Goal: Task Accomplishment & Management: Complete application form

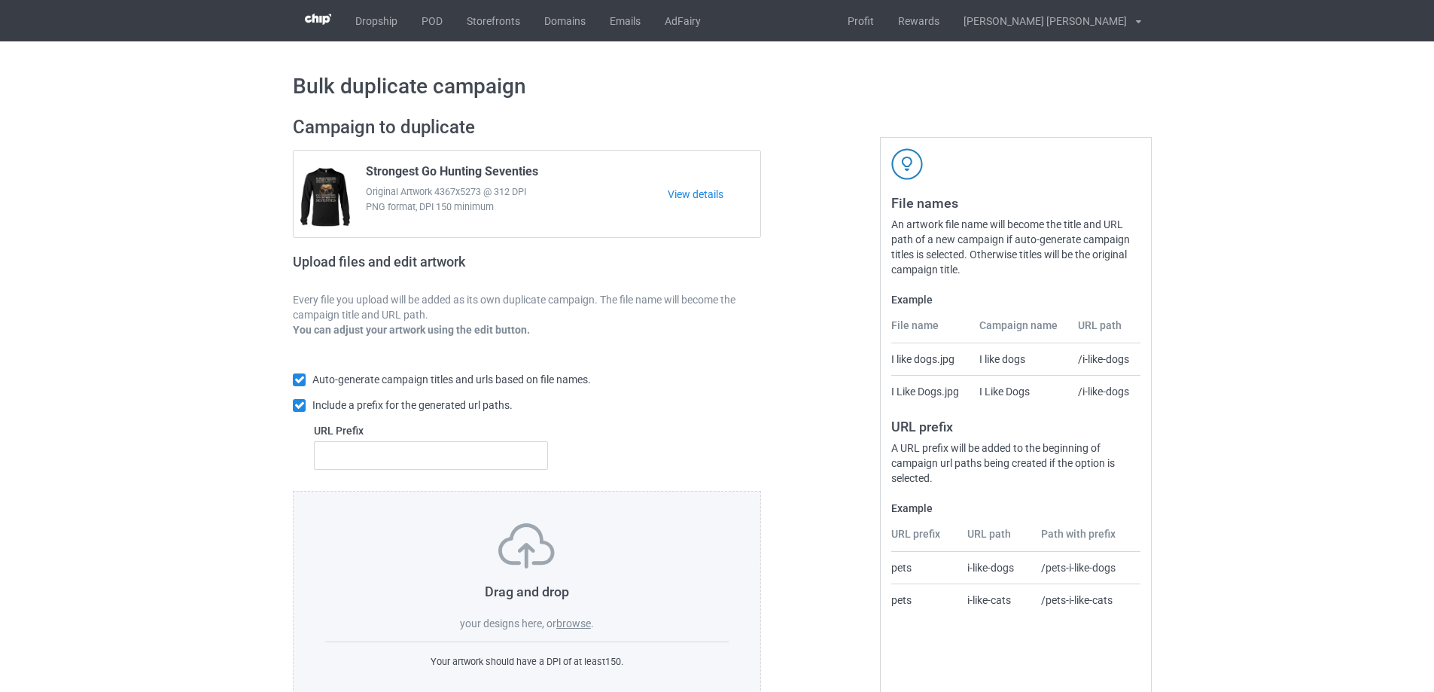
click at [573, 620] on label "browse" at bounding box center [573, 623] width 35 height 12
click at [0, 0] on input "browse" at bounding box center [0, 0] width 0 height 0
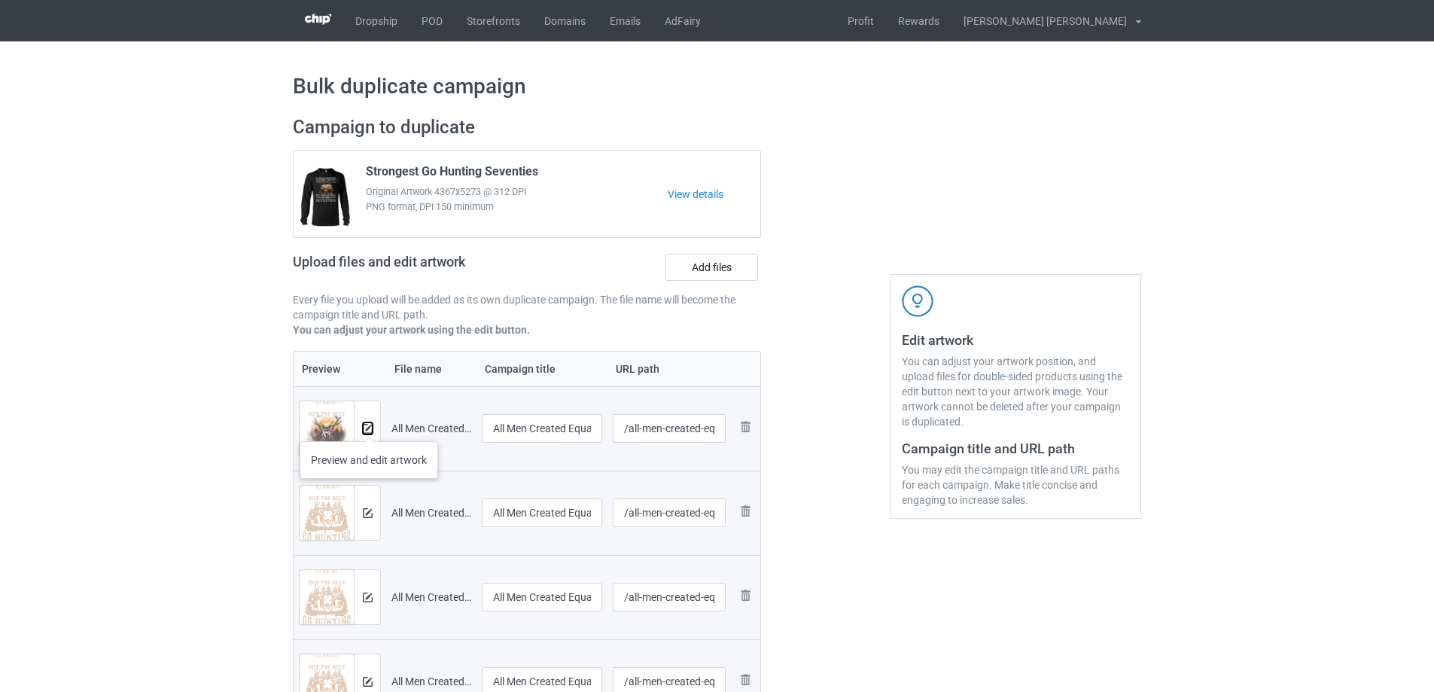
click at [369, 426] on img at bounding box center [368, 429] width 10 height 10
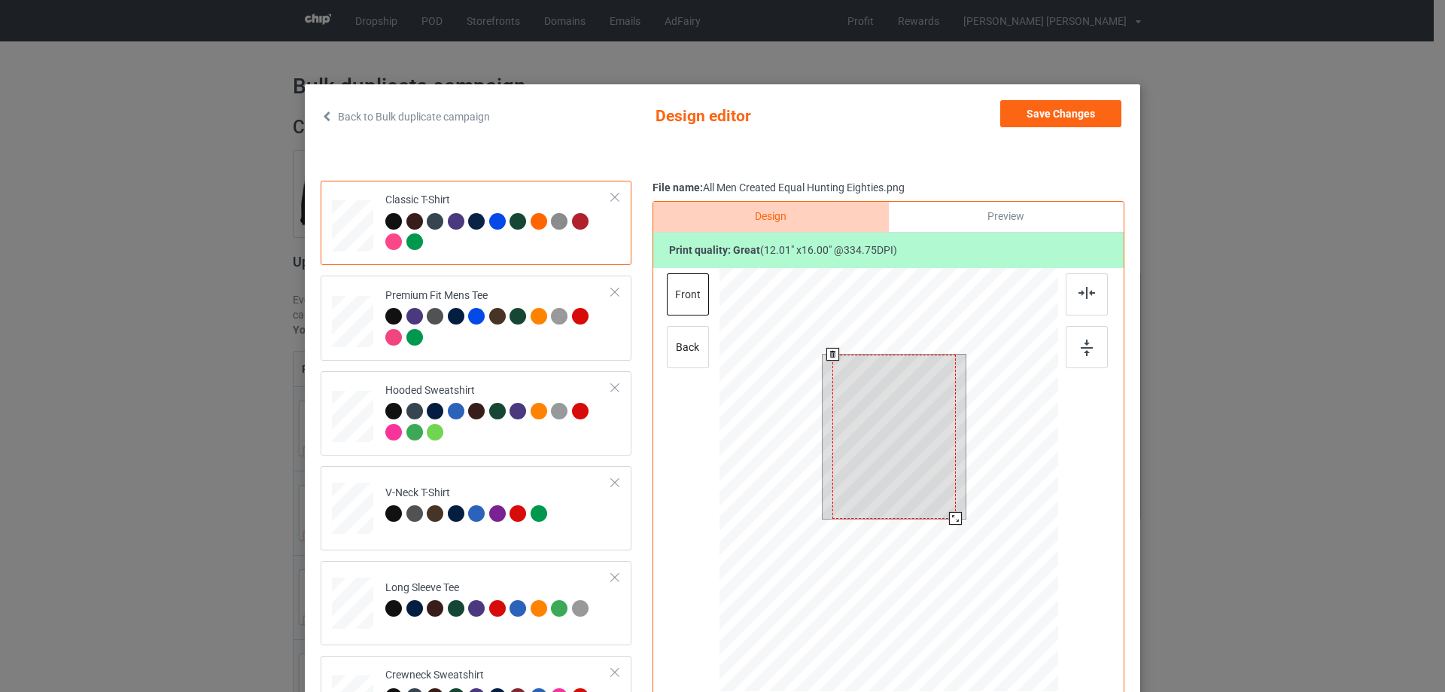
click at [947, 509] on div at bounding box center [893, 436] width 123 height 164
click at [1044, 111] on button "Save Changes" at bounding box center [1060, 113] width 121 height 27
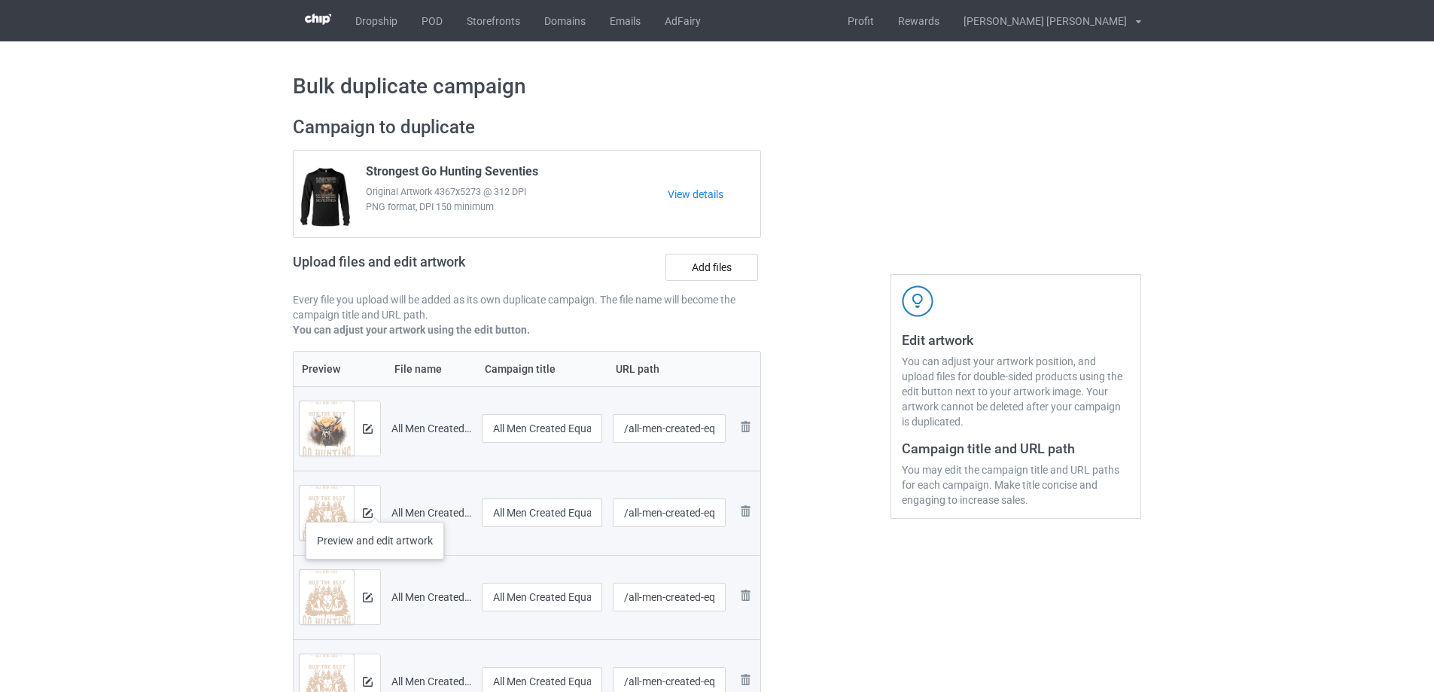
click at [375, 506] on div at bounding box center [367, 512] width 26 height 54
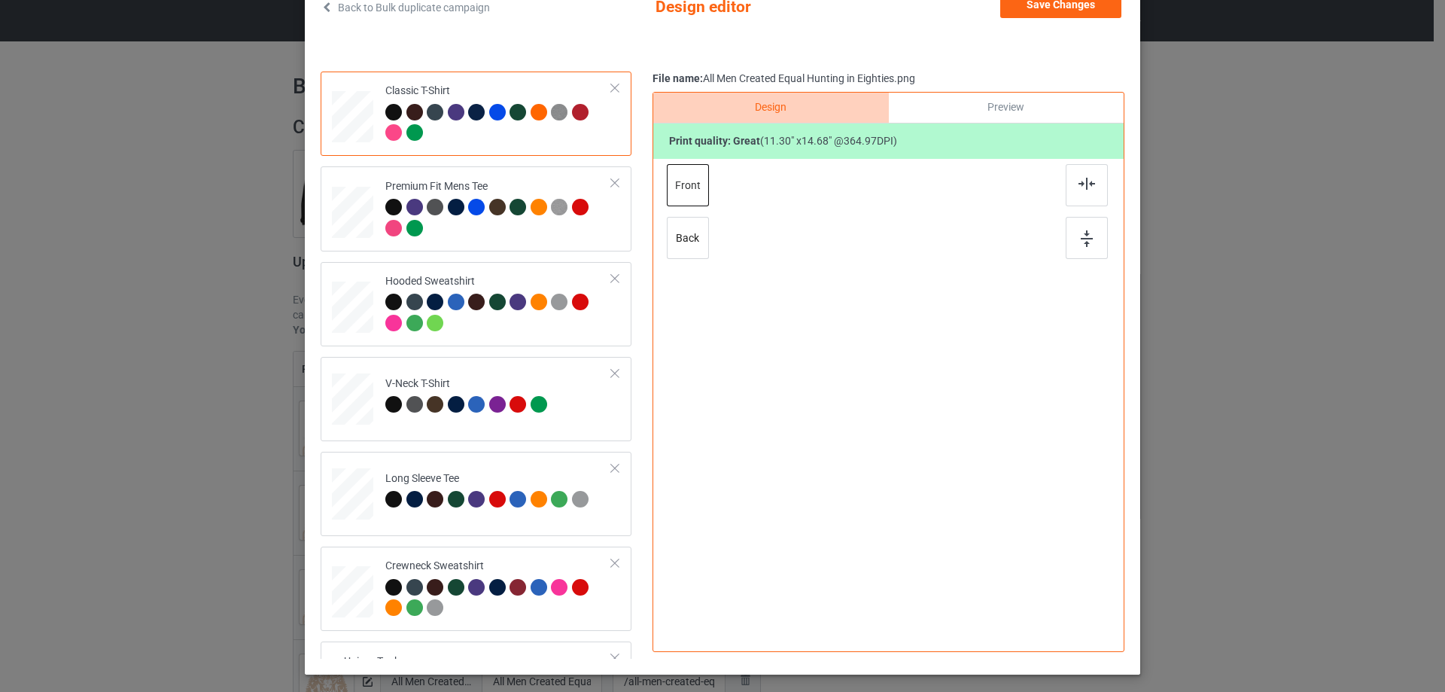
scroll to position [151, 0]
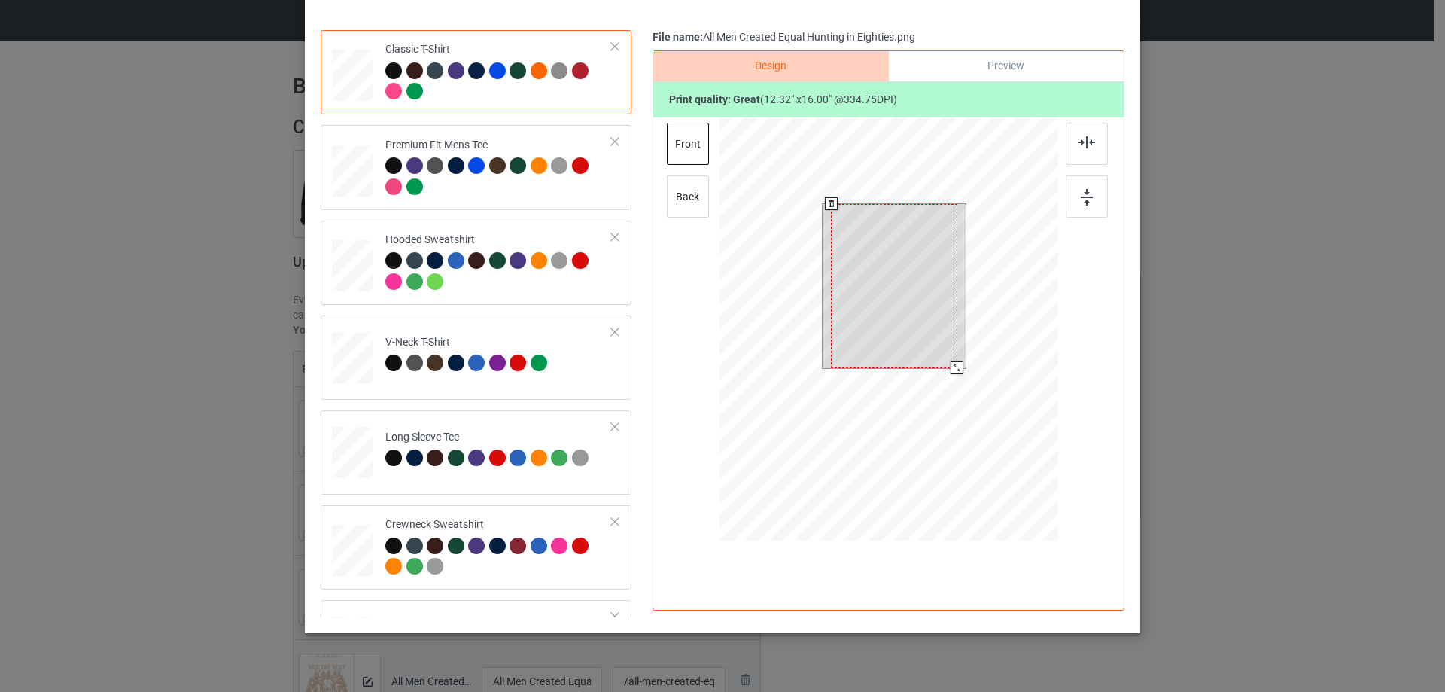
click at [953, 379] on div at bounding box center [888, 330] width 339 height 427
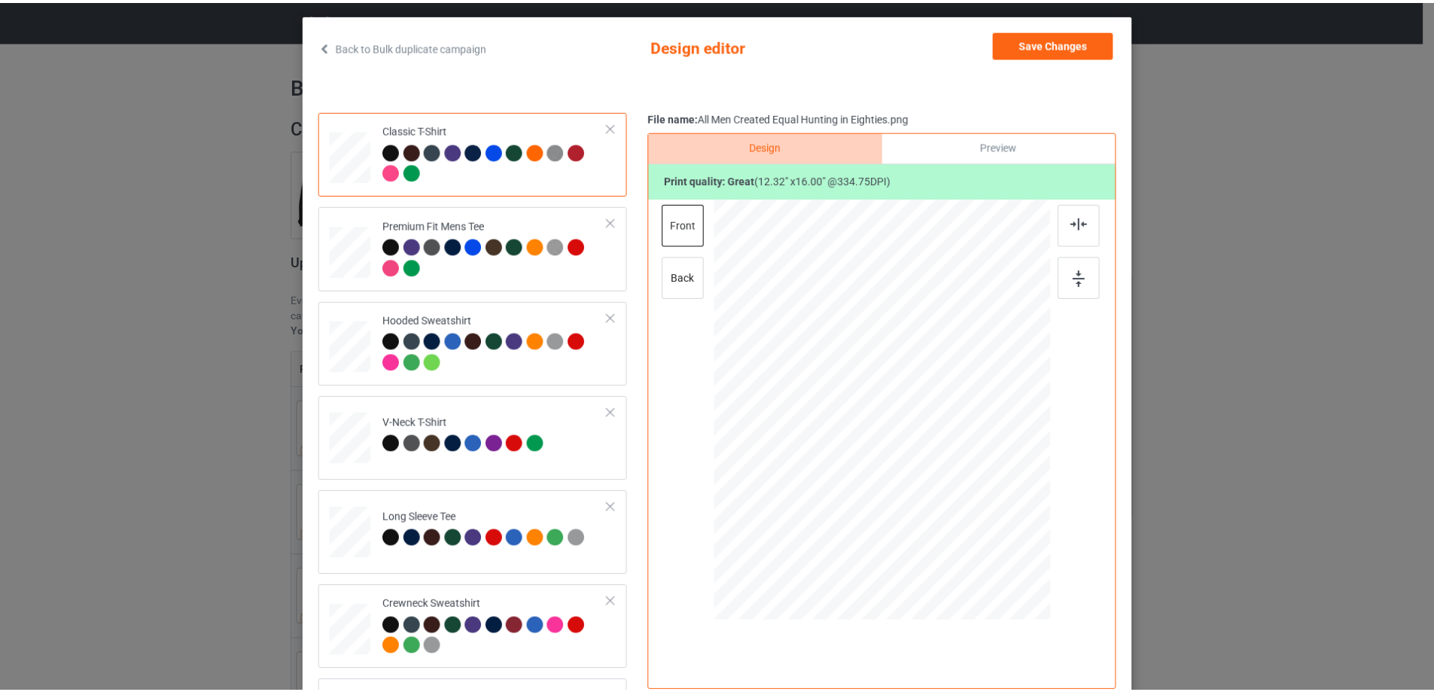
scroll to position [0, 0]
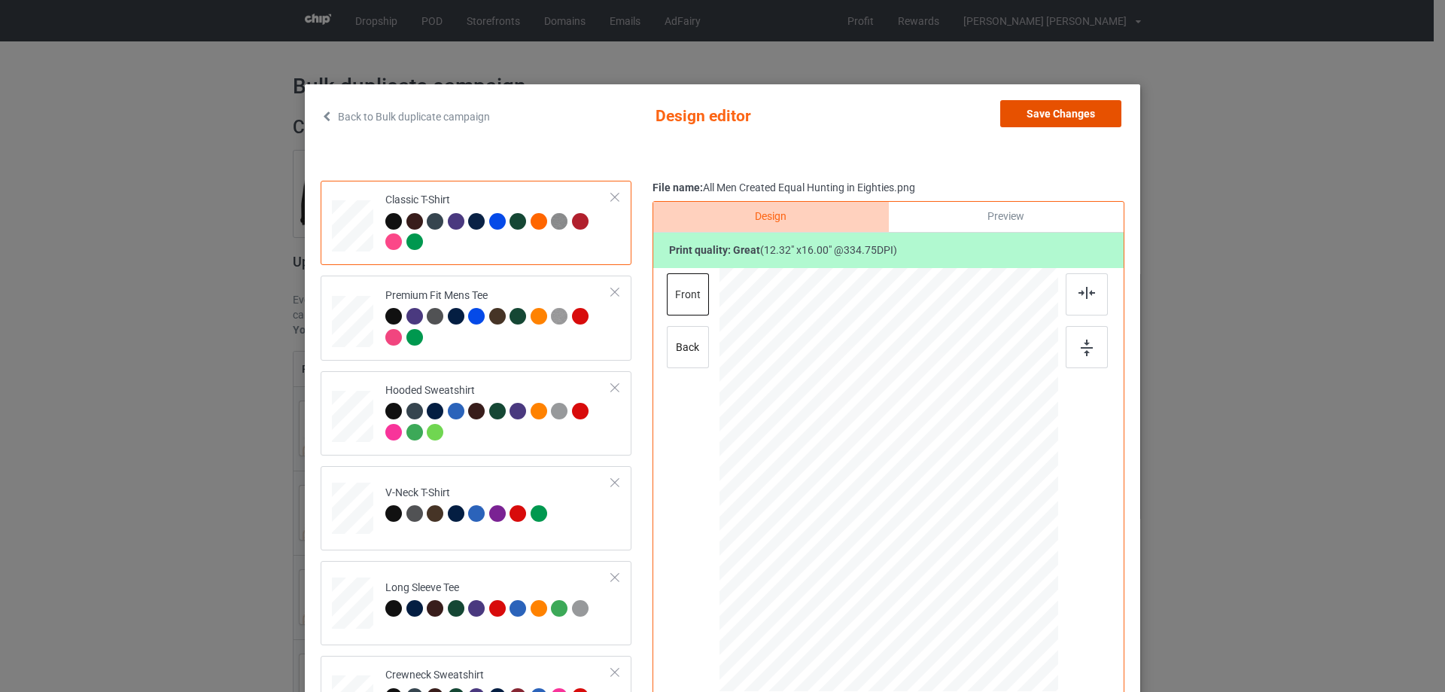
click at [1061, 121] on button "Save Changes" at bounding box center [1060, 113] width 121 height 27
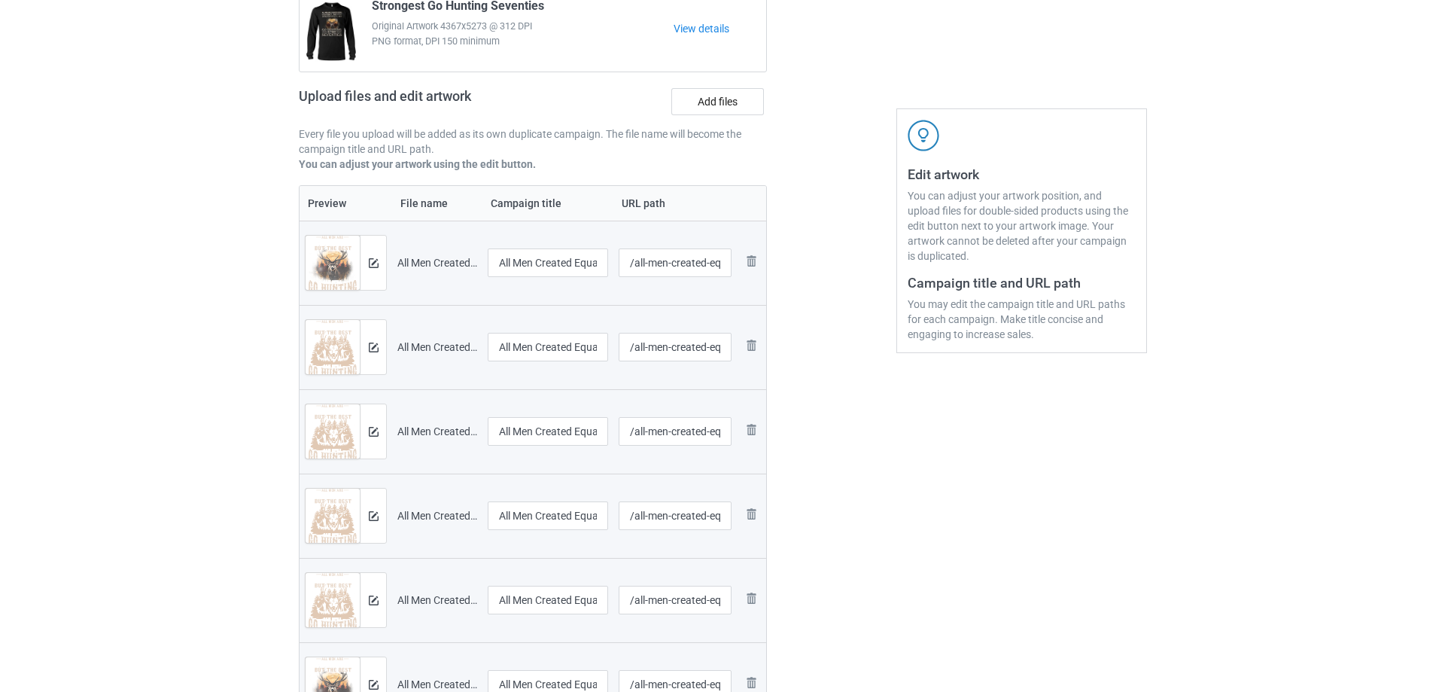
scroll to position [226, 0]
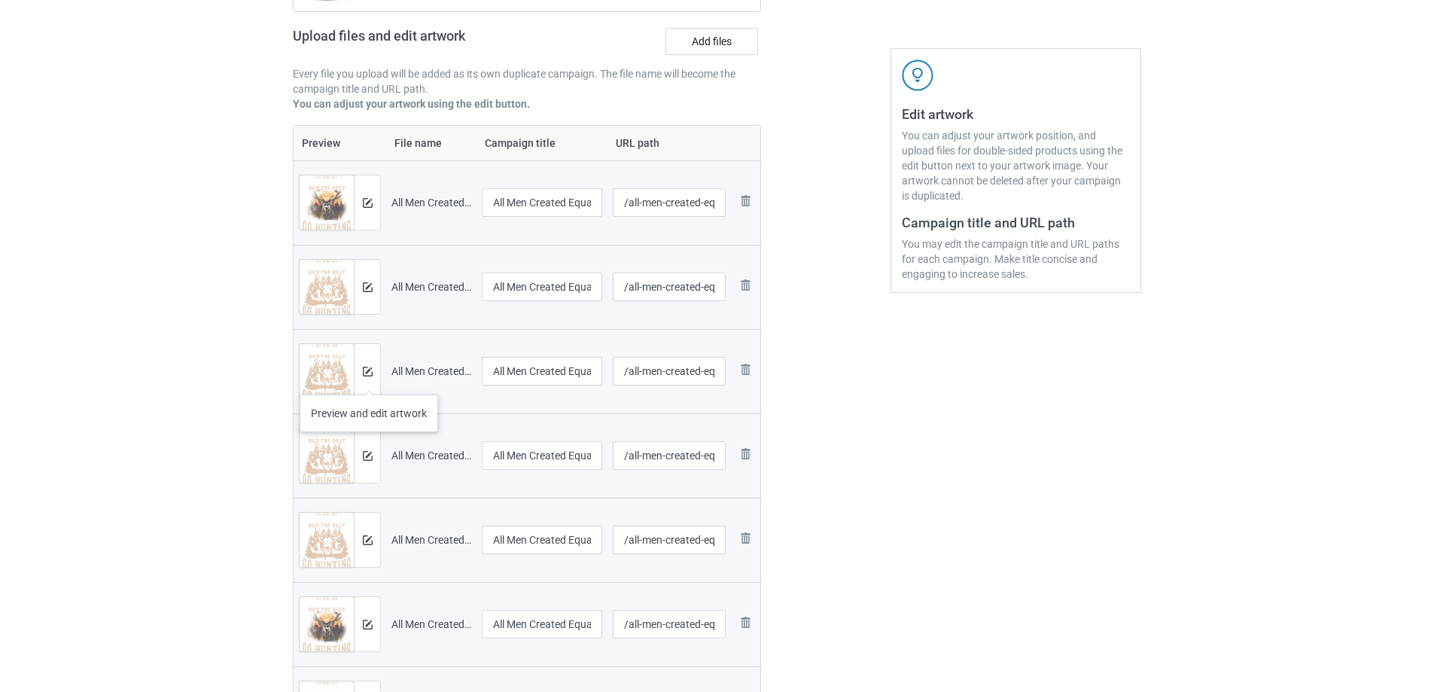
click at [369, 379] on div at bounding box center [367, 371] width 26 height 54
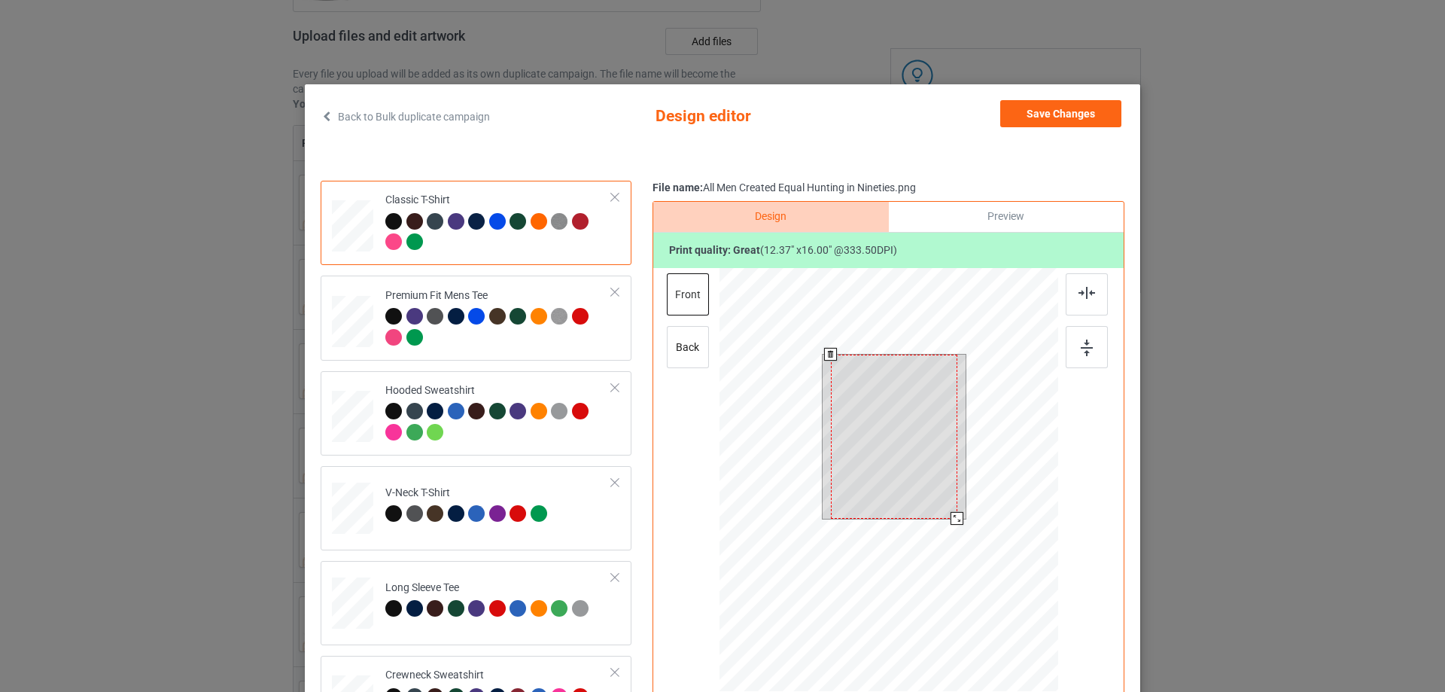
click at [951, 527] on div at bounding box center [888, 481] width 339 height 427
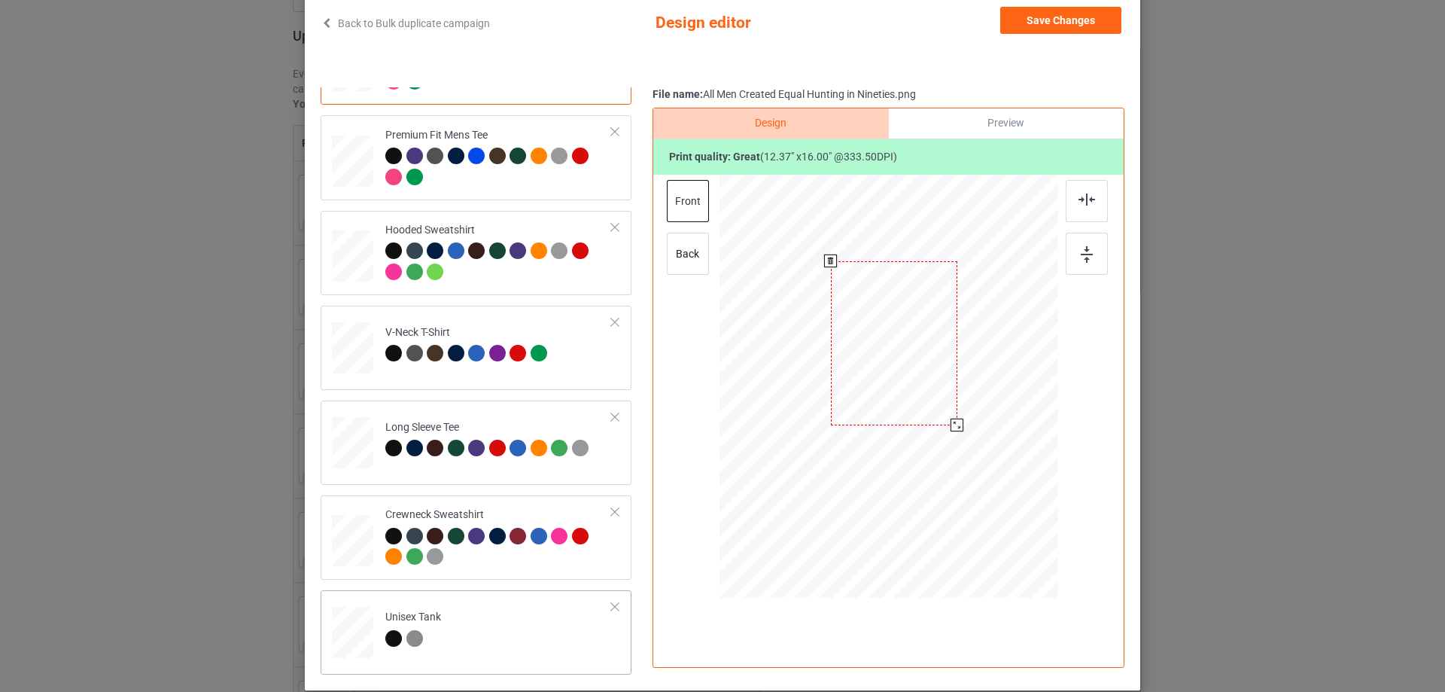
scroll to position [177, 0]
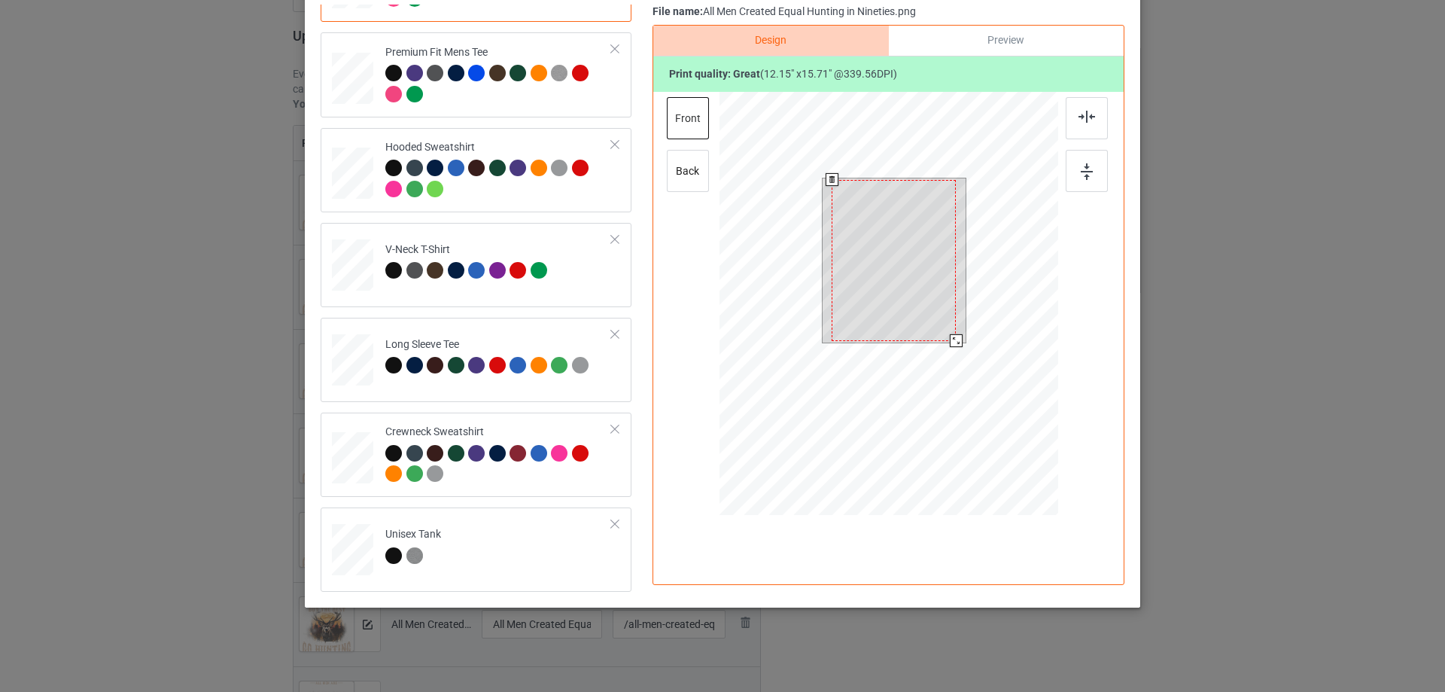
click at [950, 341] on div at bounding box center [956, 340] width 13 height 13
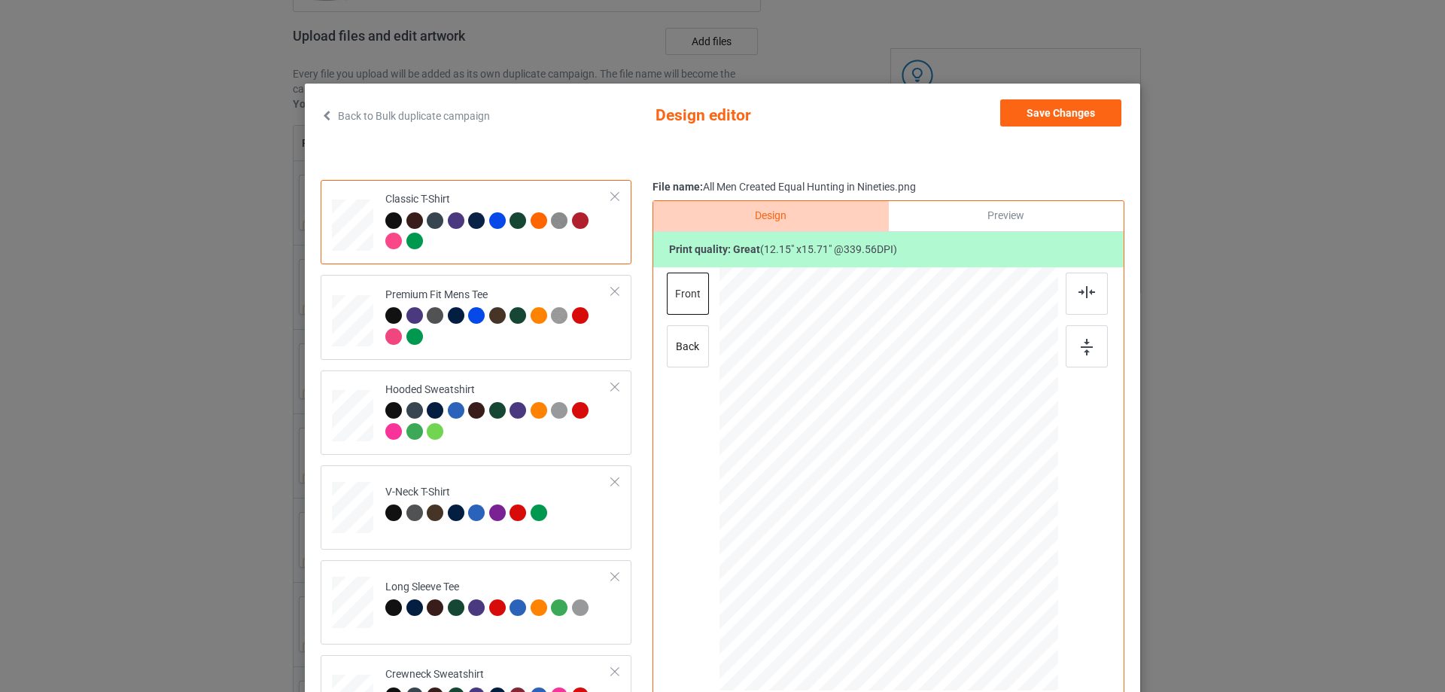
scroll to position [0, 0]
click at [1012, 112] on button "Save Changes" at bounding box center [1060, 113] width 121 height 27
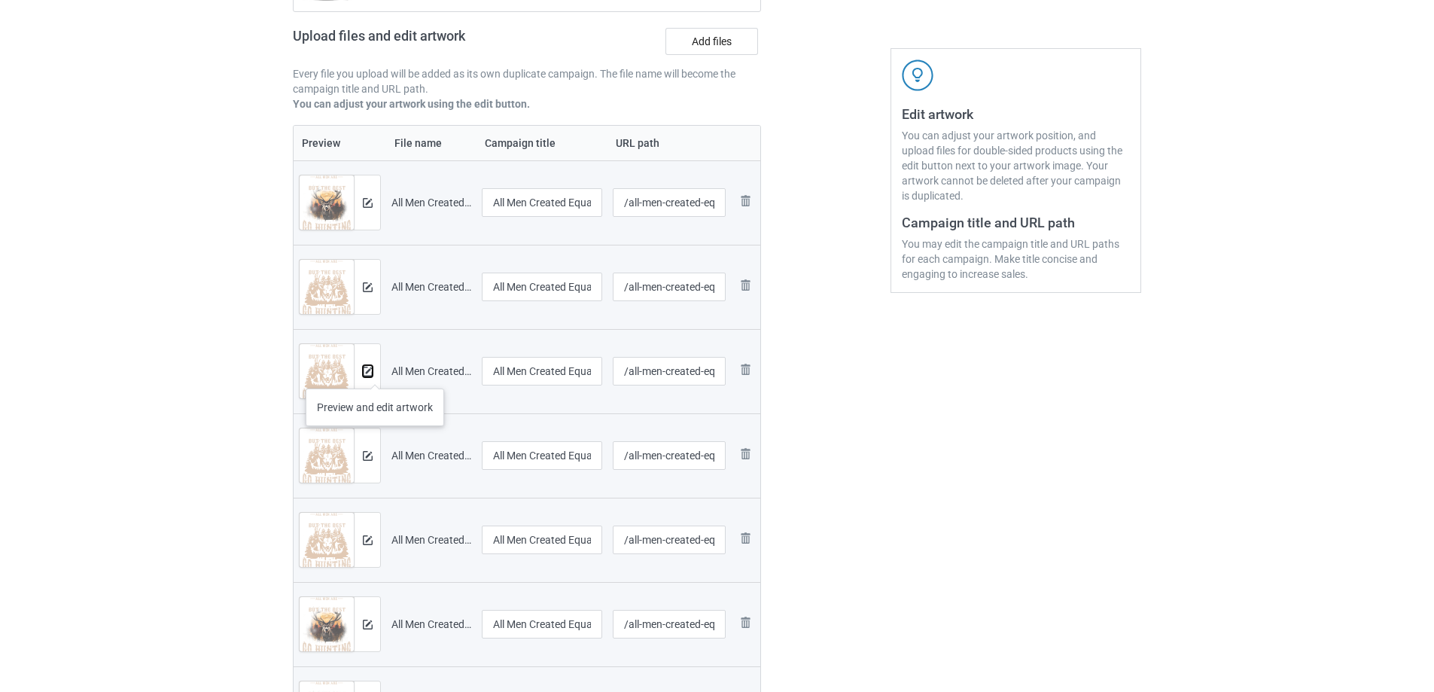
click at [372, 373] on img at bounding box center [368, 371] width 10 height 10
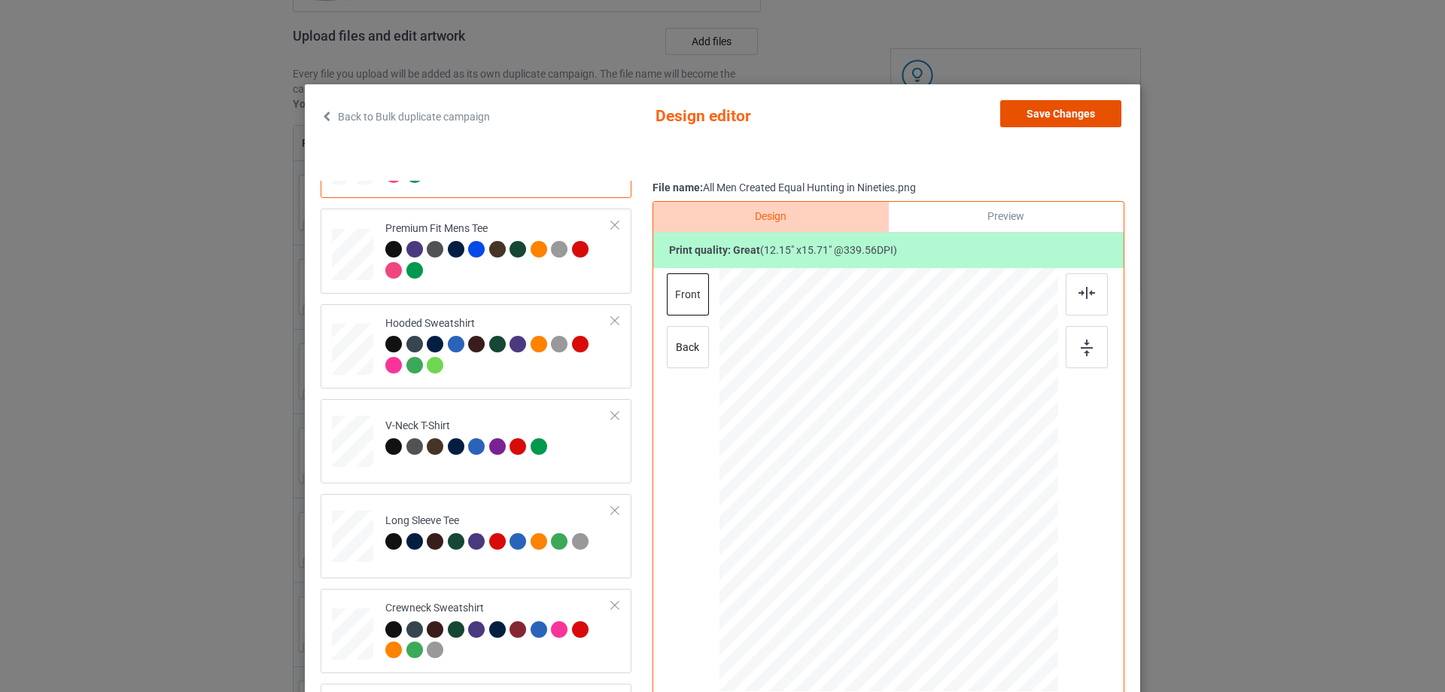
click at [1064, 118] on button "Save Changes" at bounding box center [1060, 113] width 121 height 27
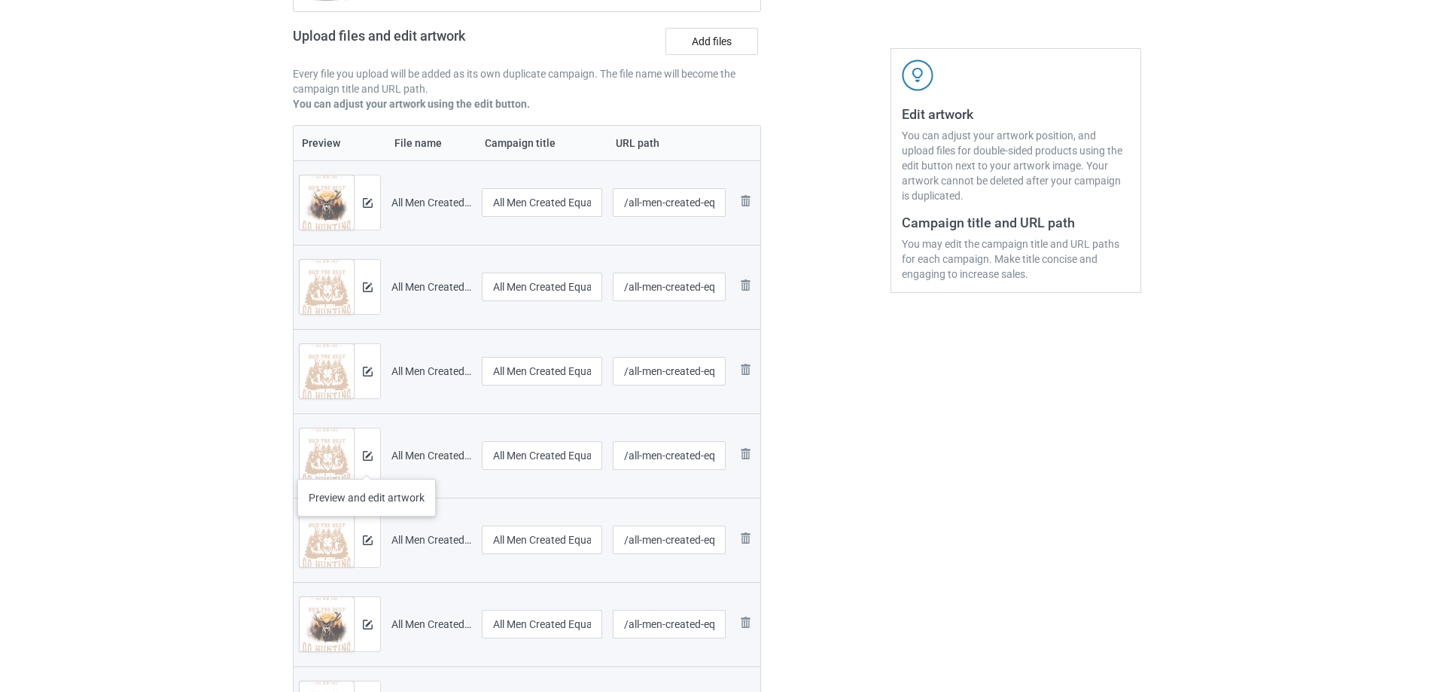
click at [366, 464] on div at bounding box center [367, 455] width 26 height 54
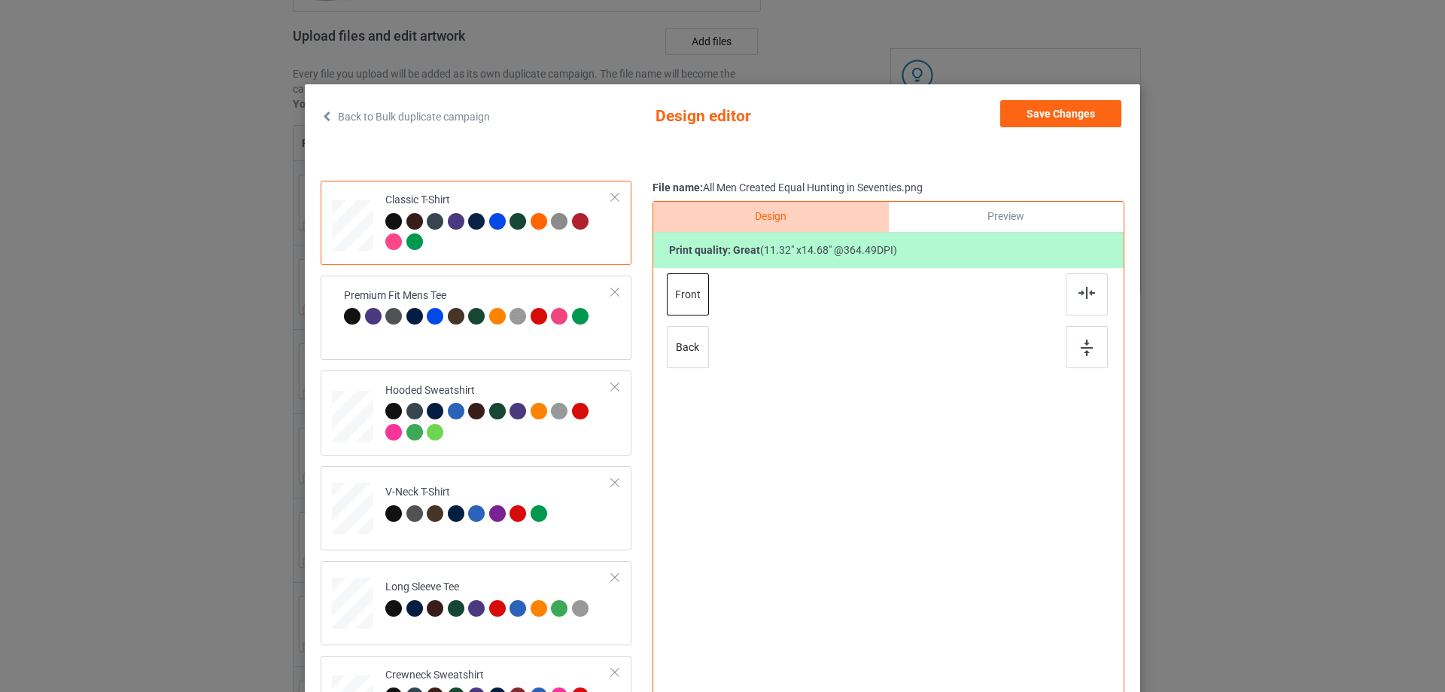
scroll to position [177, 0]
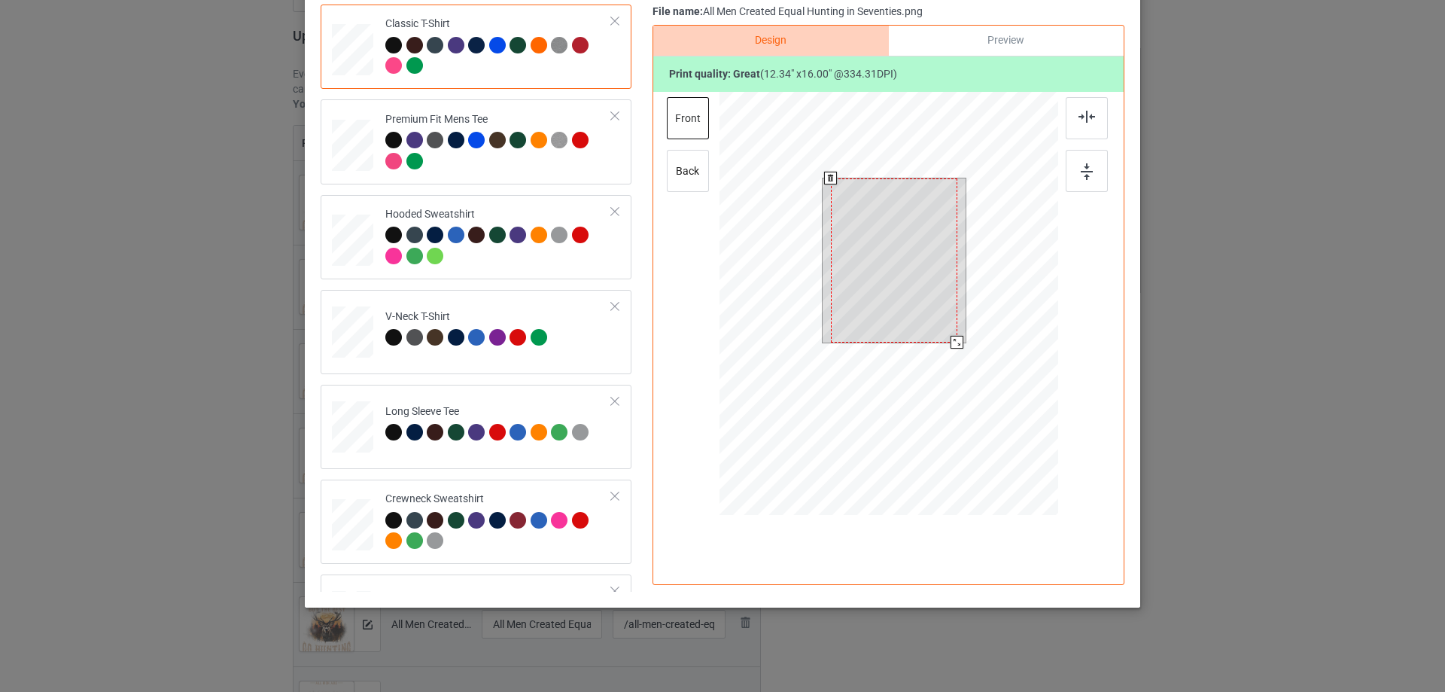
click at [944, 373] on div at bounding box center [888, 305] width 339 height 427
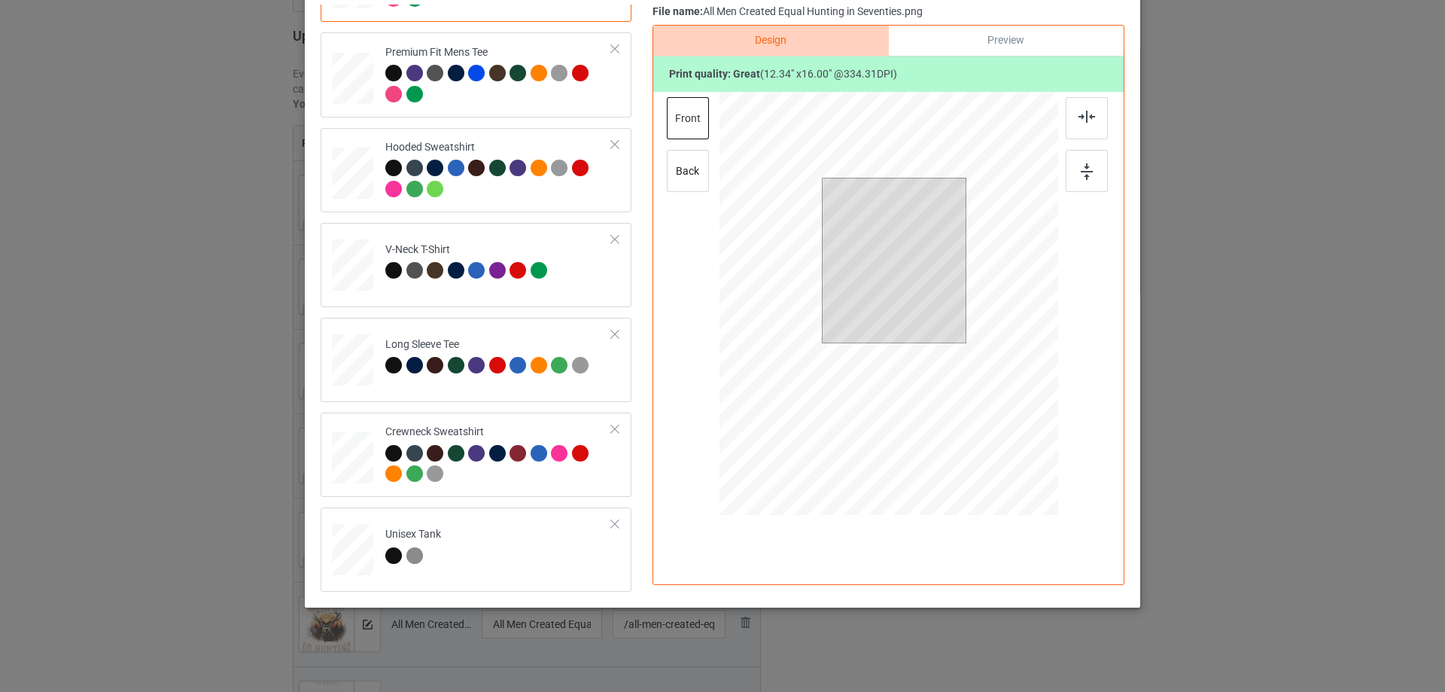
scroll to position [0, 0]
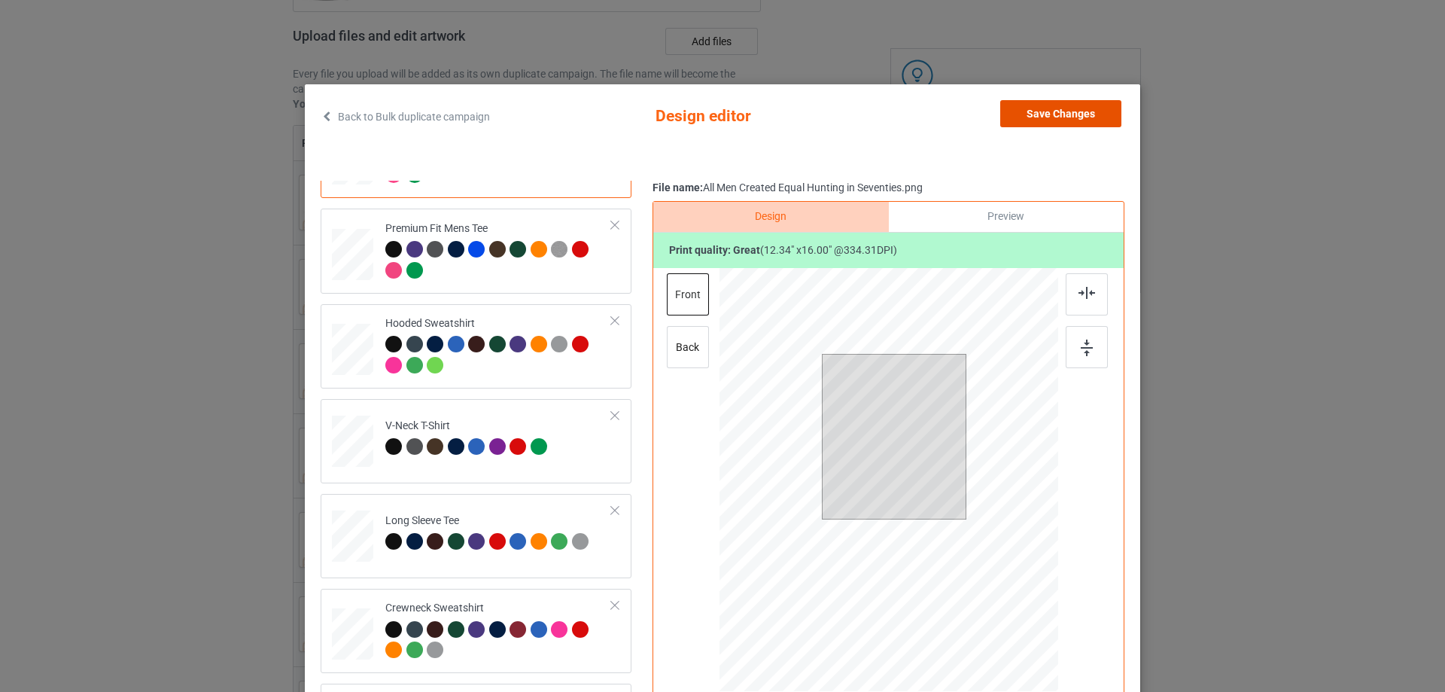
click at [1018, 117] on button "Save Changes" at bounding box center [1060, 113] width 121 height 27
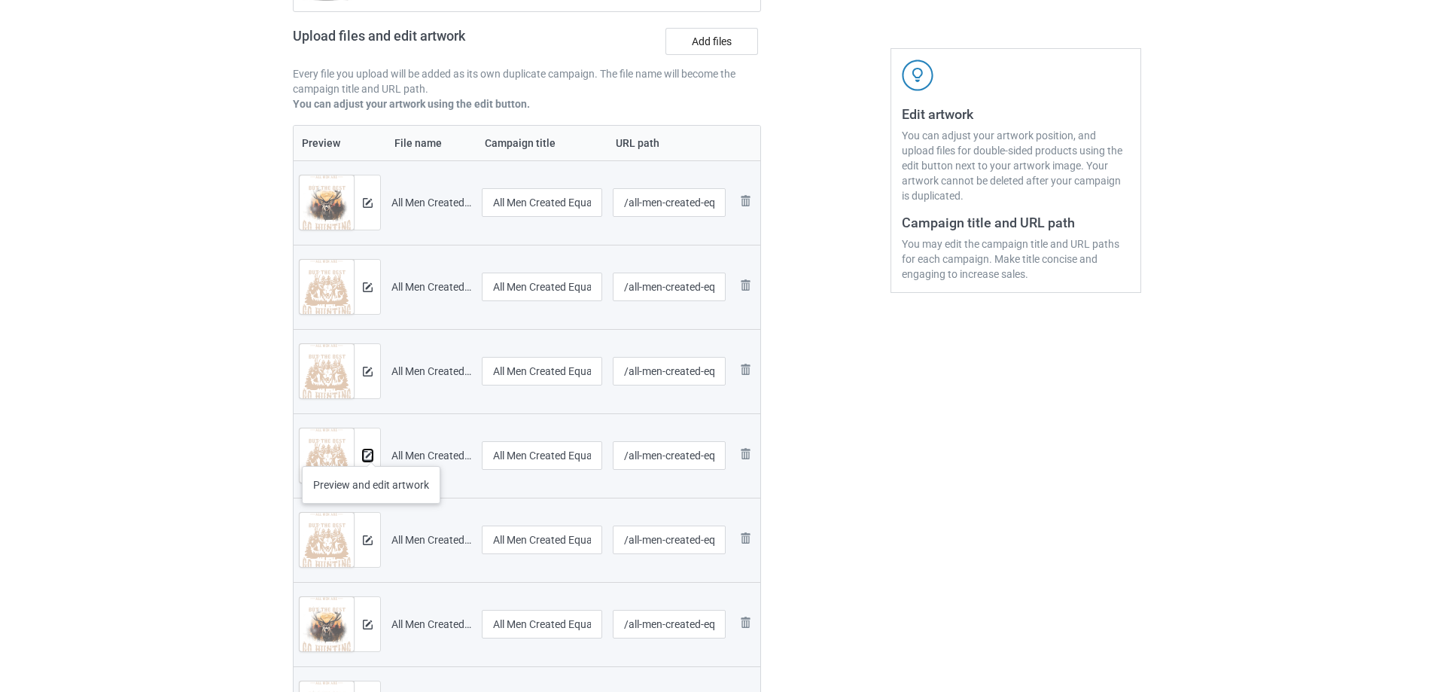
click at [371, 451] on img at bounding box center [368, 456] width 10 height 10
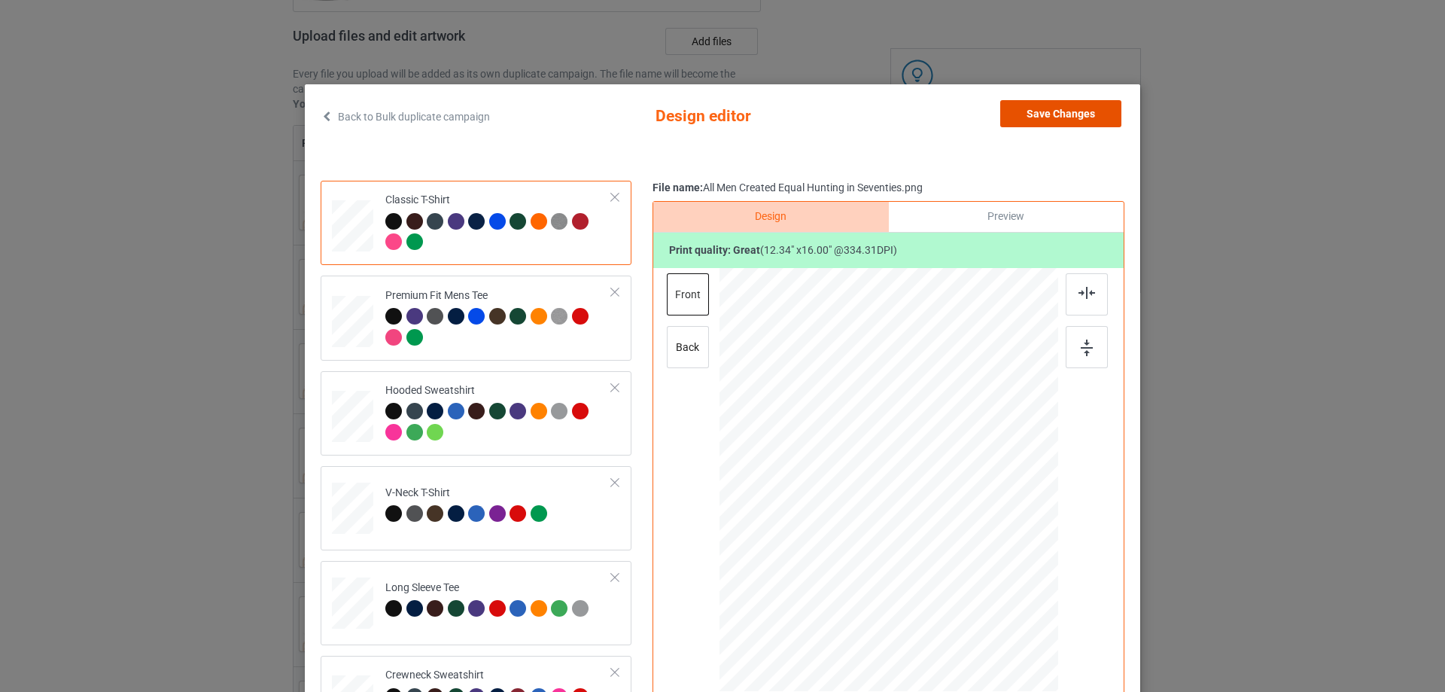
click at [1029, 106] on button "Save Changes" at bounding box center [1060, 113] width 121 height 27
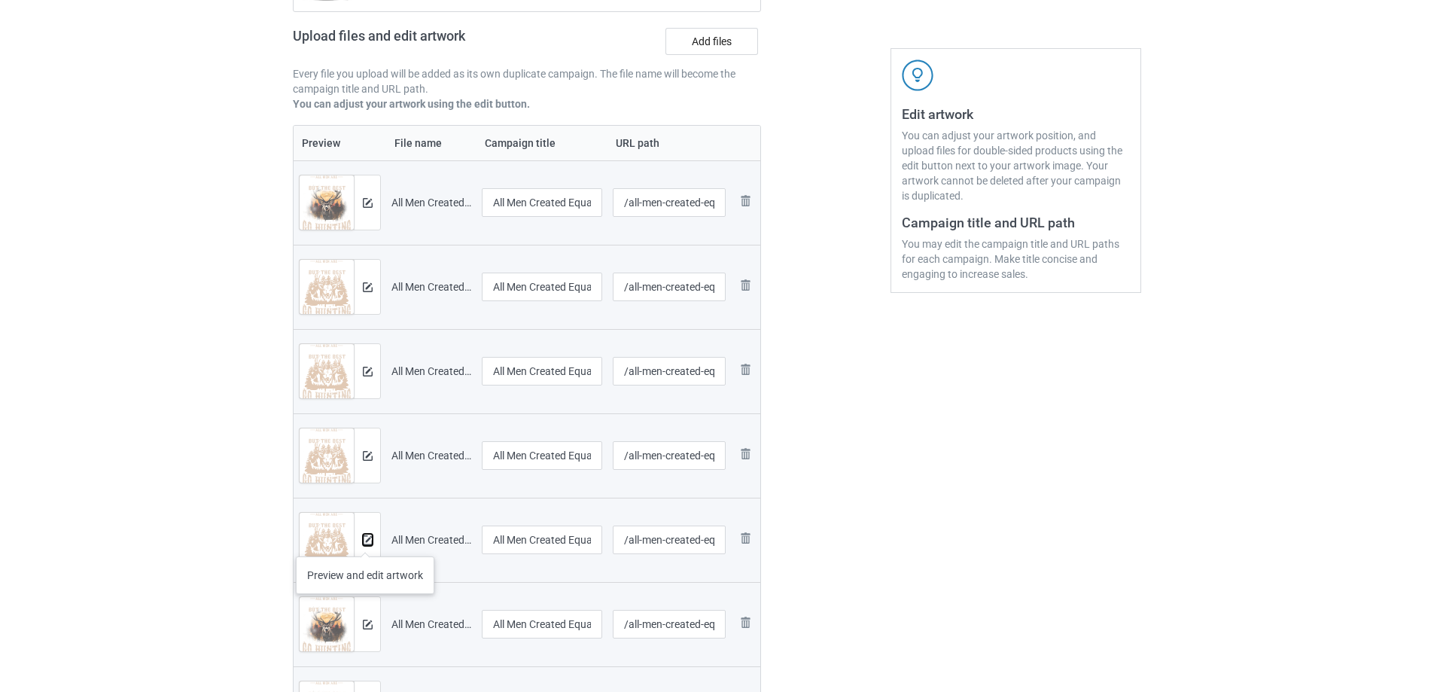
click at [365, 541] on img at bounding box center [368, 540] width 10 height 10
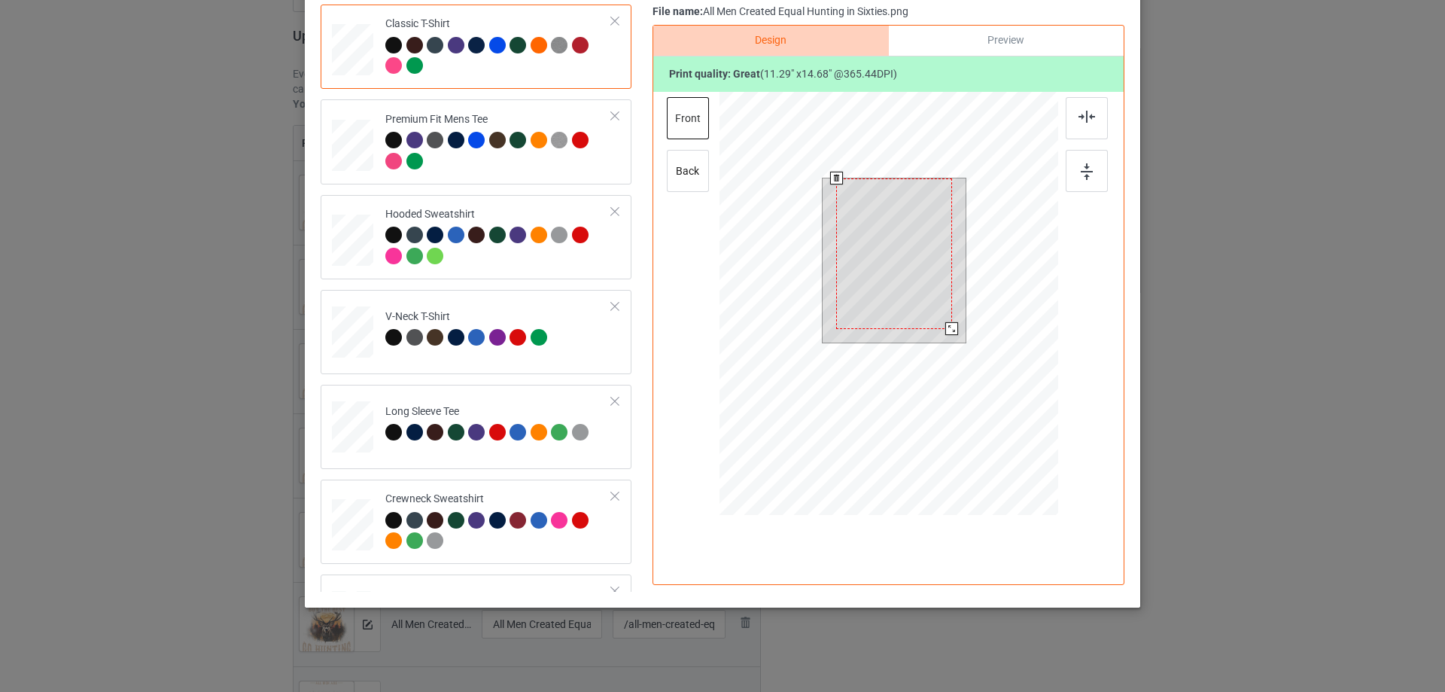
click at [963, 406] on div at bounding box center [888, 305] width 339 height 427
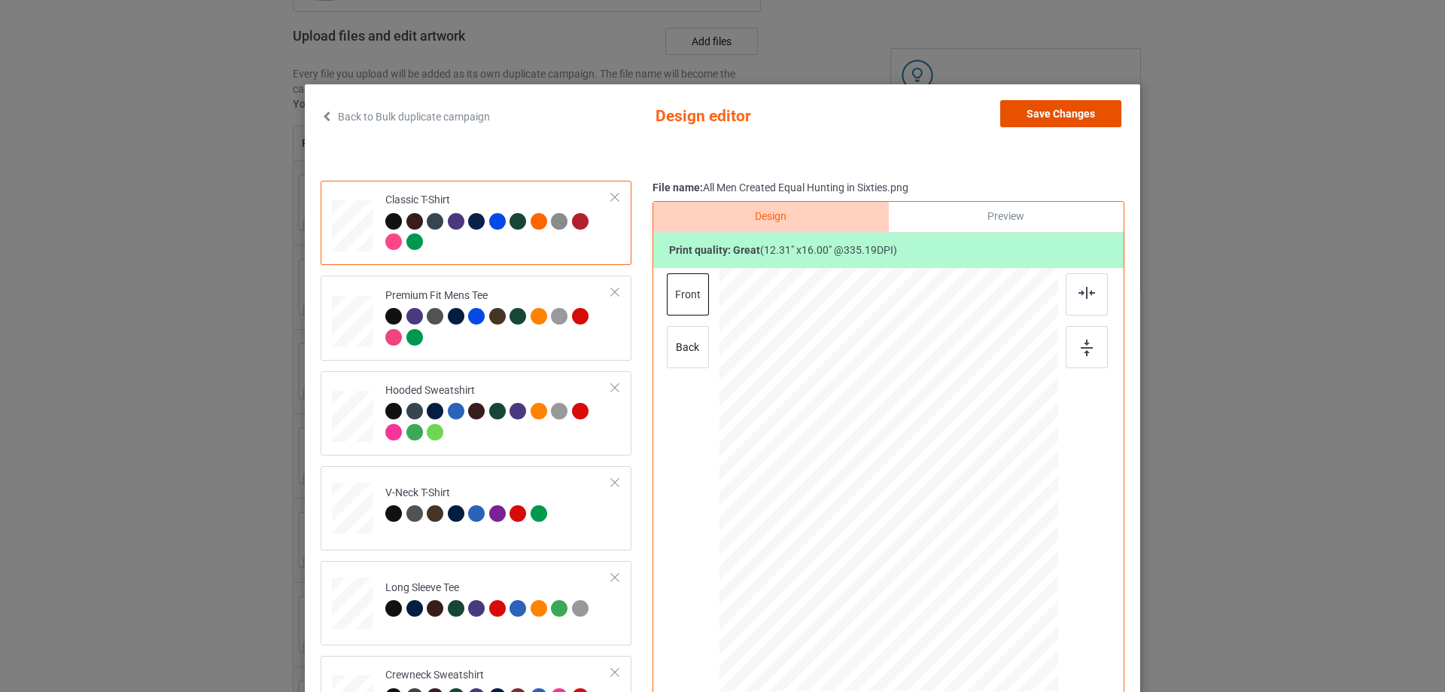
drag, startPoint x: 1030, startPoint y: 117, endPoint x: 780, endPoint y: 263, distance: 290.4
click at [1031, 117] on button "Save Changes" at bounding box center [1060, 113] width 121 height 27
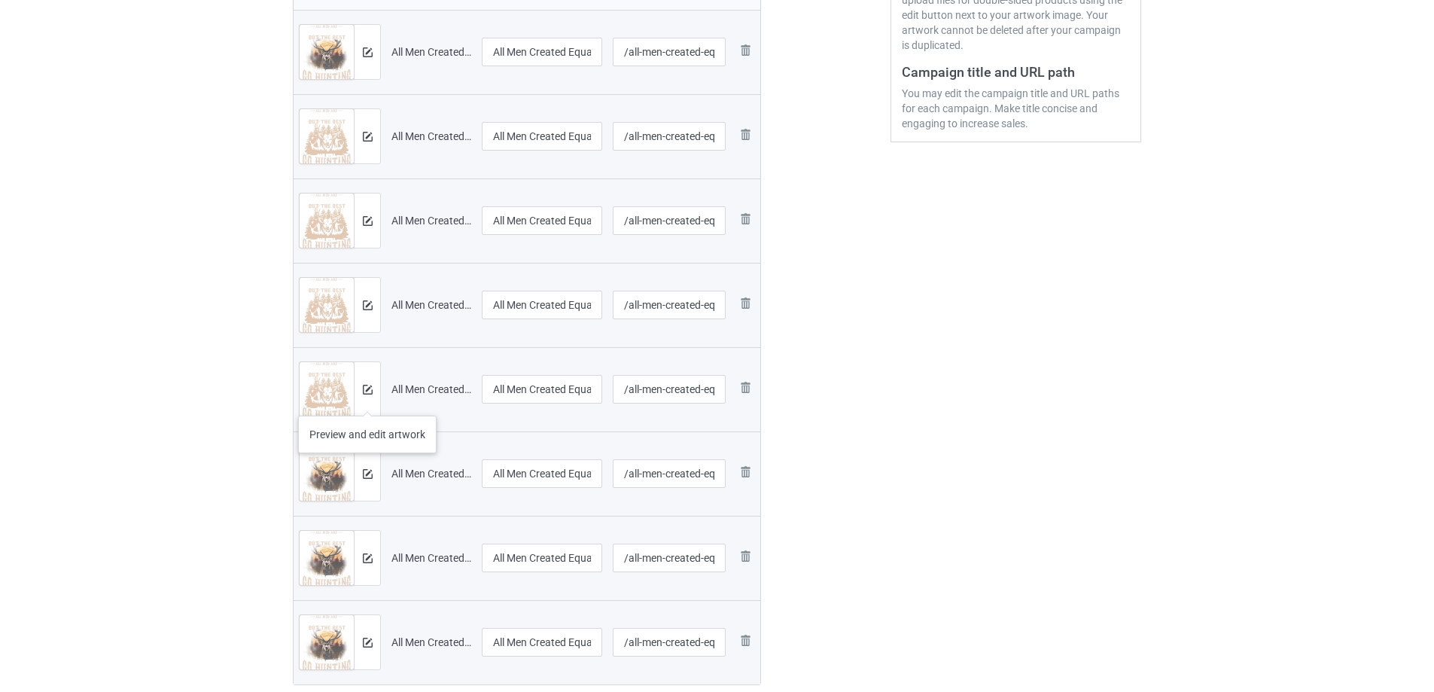
click at [375, 396] on div at bounding box center [367, 389] width 26 height 54
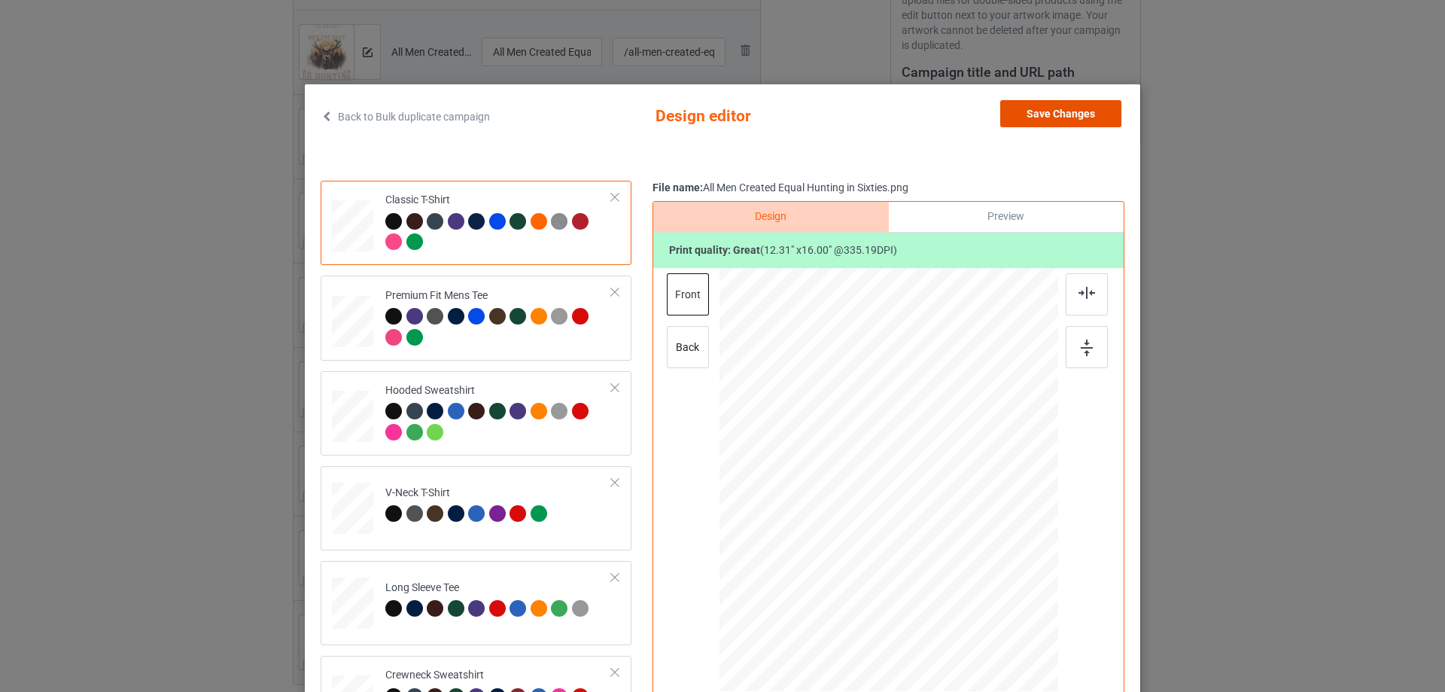
click at [1048, 114] on button "Save Changes" at bounding box center [1060, 113] width 121 height 27
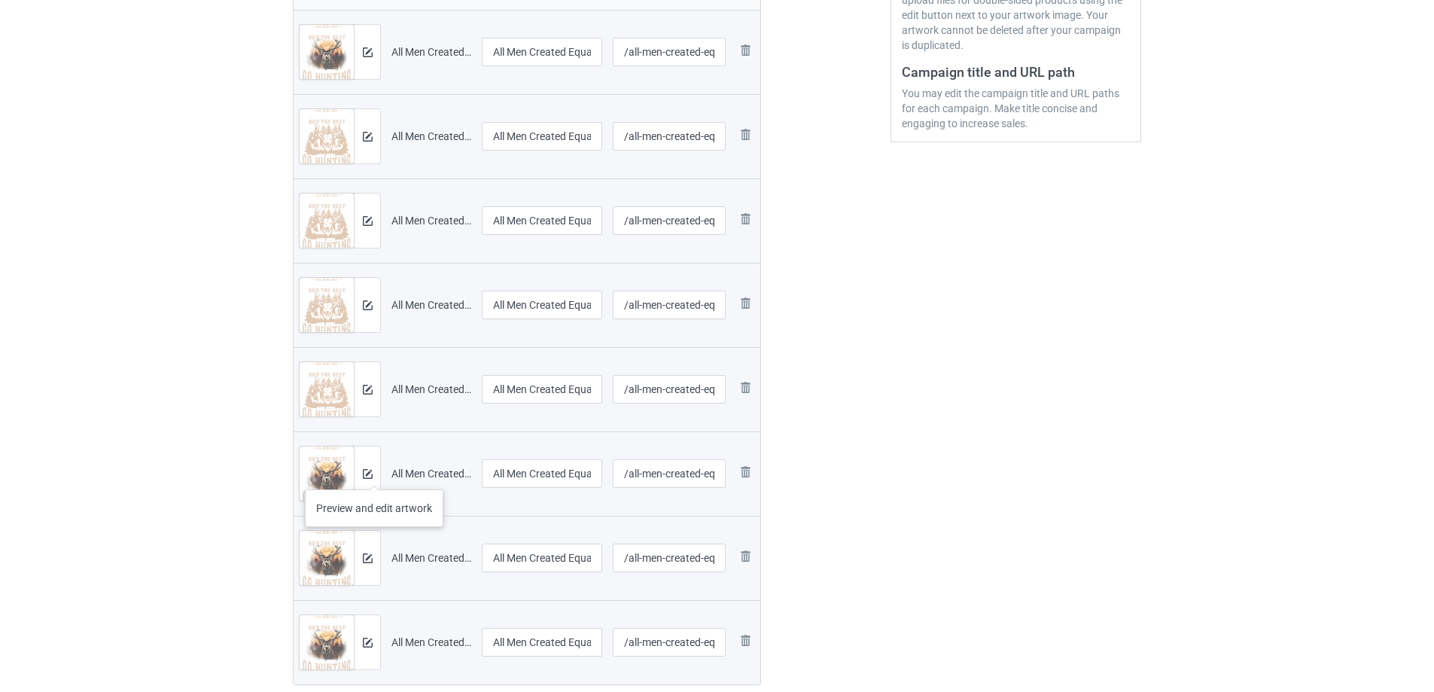
click at [374, 474] on div at bounding box center [367, 473] width 26 height 54
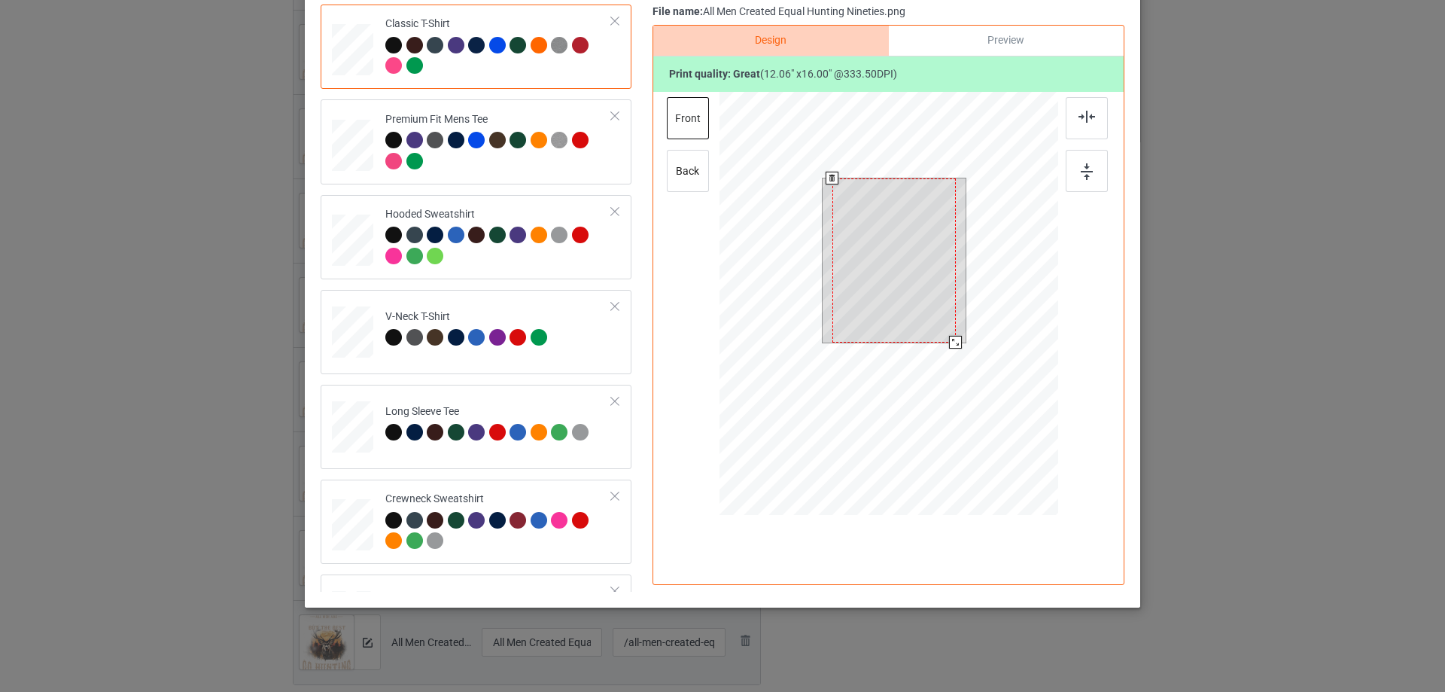
click at [964, 388] on div at bounding box center [888, 305] width 339 height 427
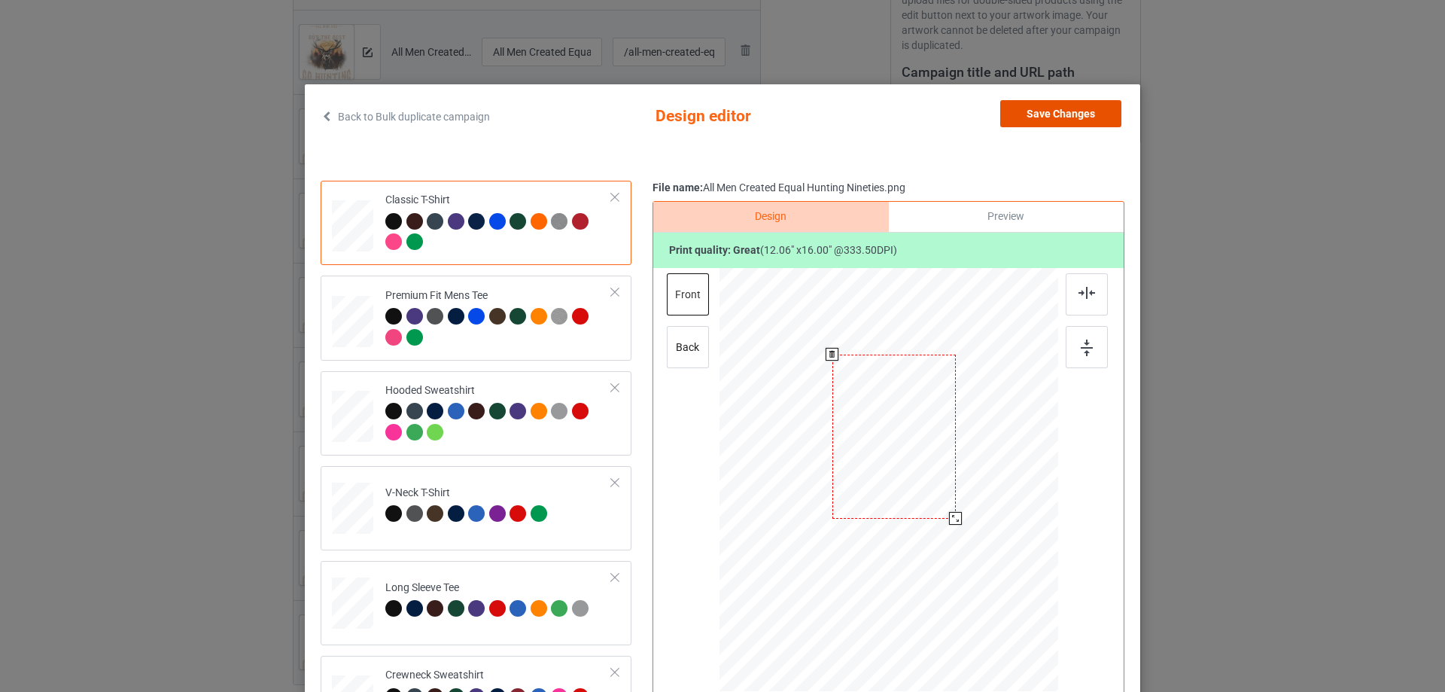
click at [1053, 117] on button "Save Changes" at bounding box center [1060, 113] width 121 height 27
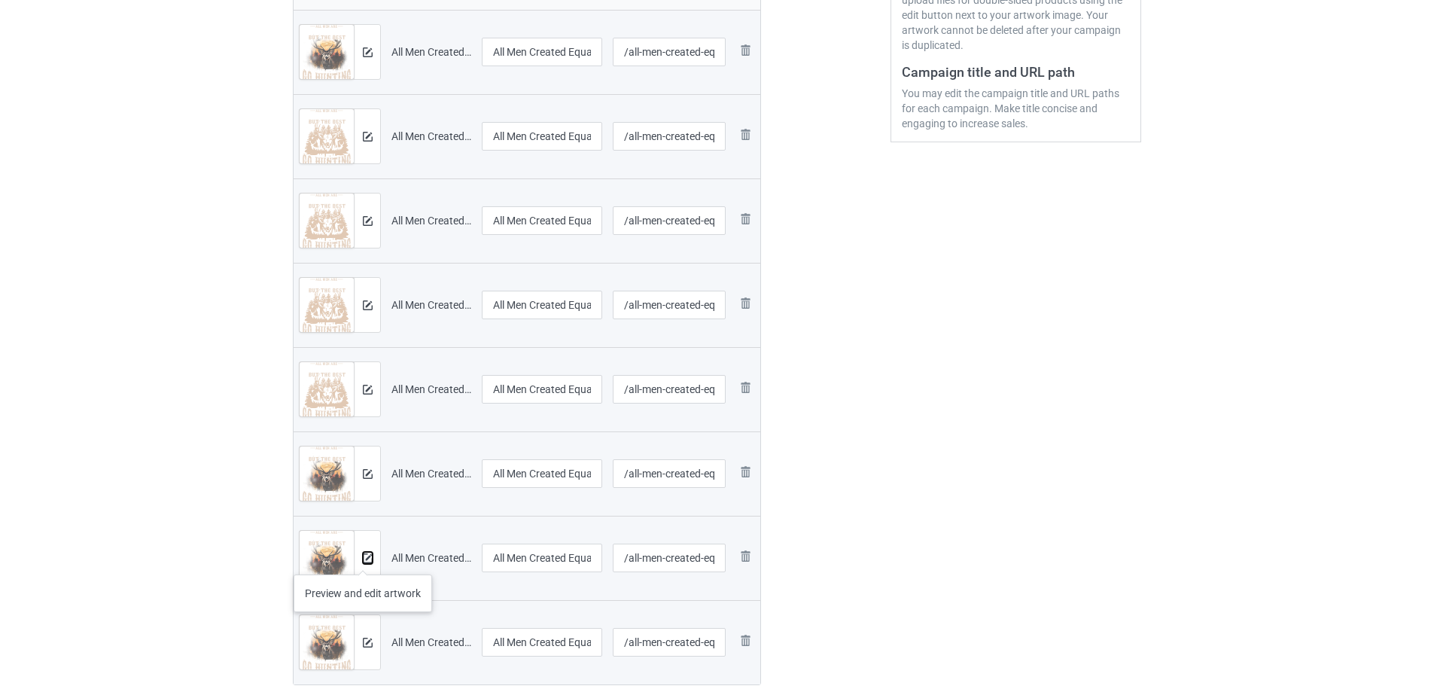
click at [363, 559] on img at bounding box center [368, 558] width 10 height 10
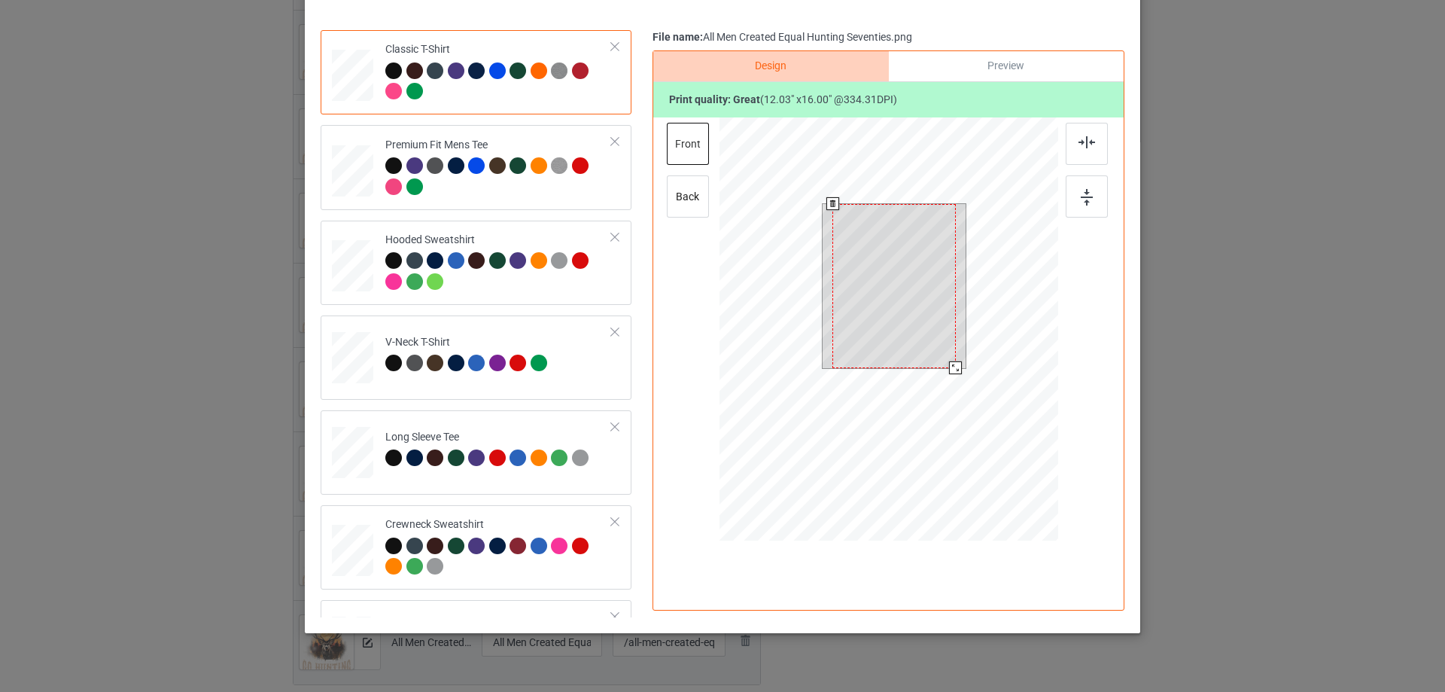
click at [959, 412] on div at bounding box center [888, 330] width 339 height 427
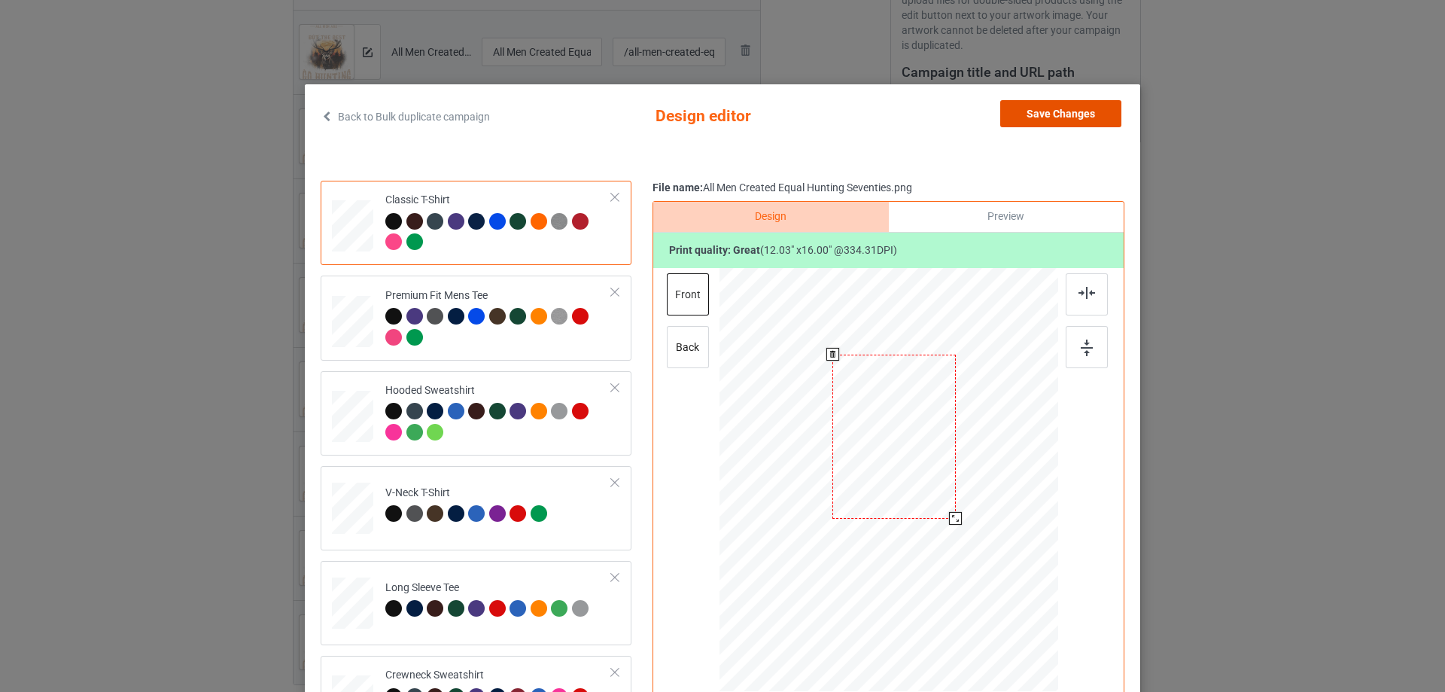
click at [1096, 113] on button "Save Changes" at bounding box center [1060, 113] width 121 height 27
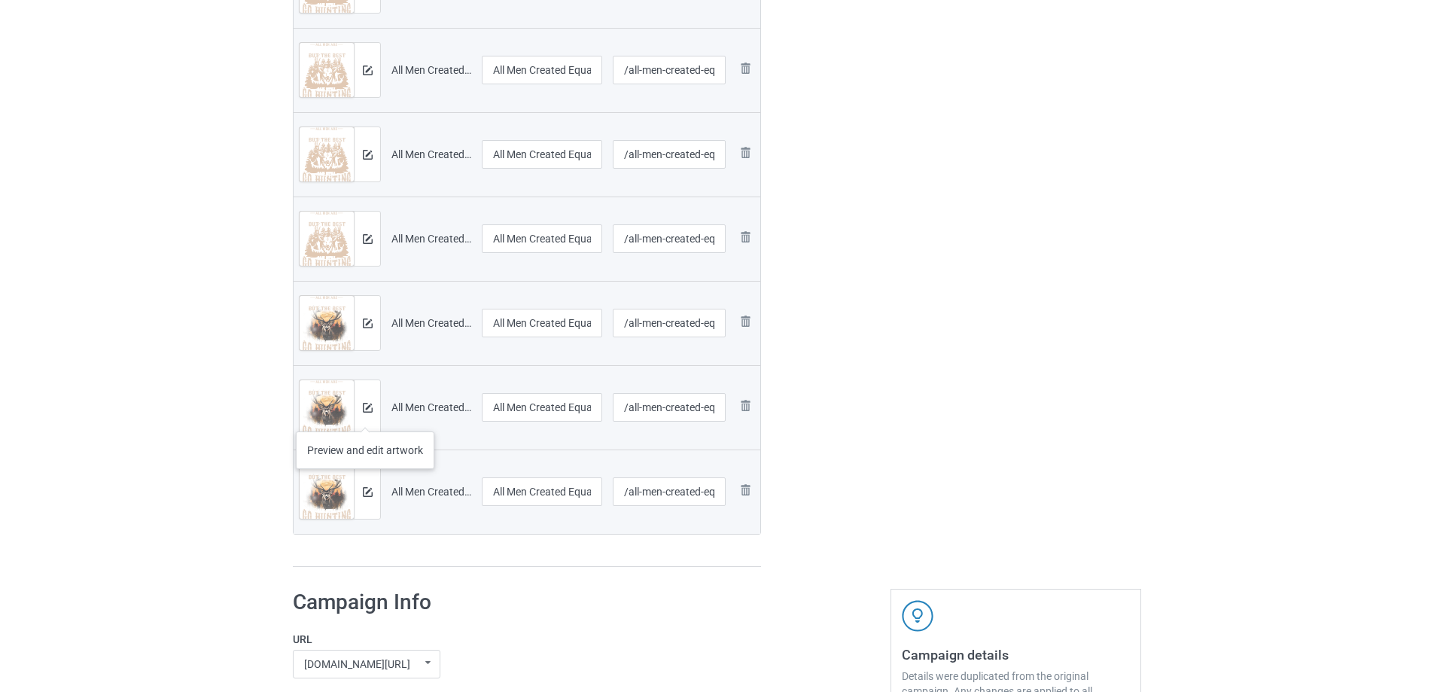
click at [365, 416] on div at bounding box center [367, 407] width 26 height 54
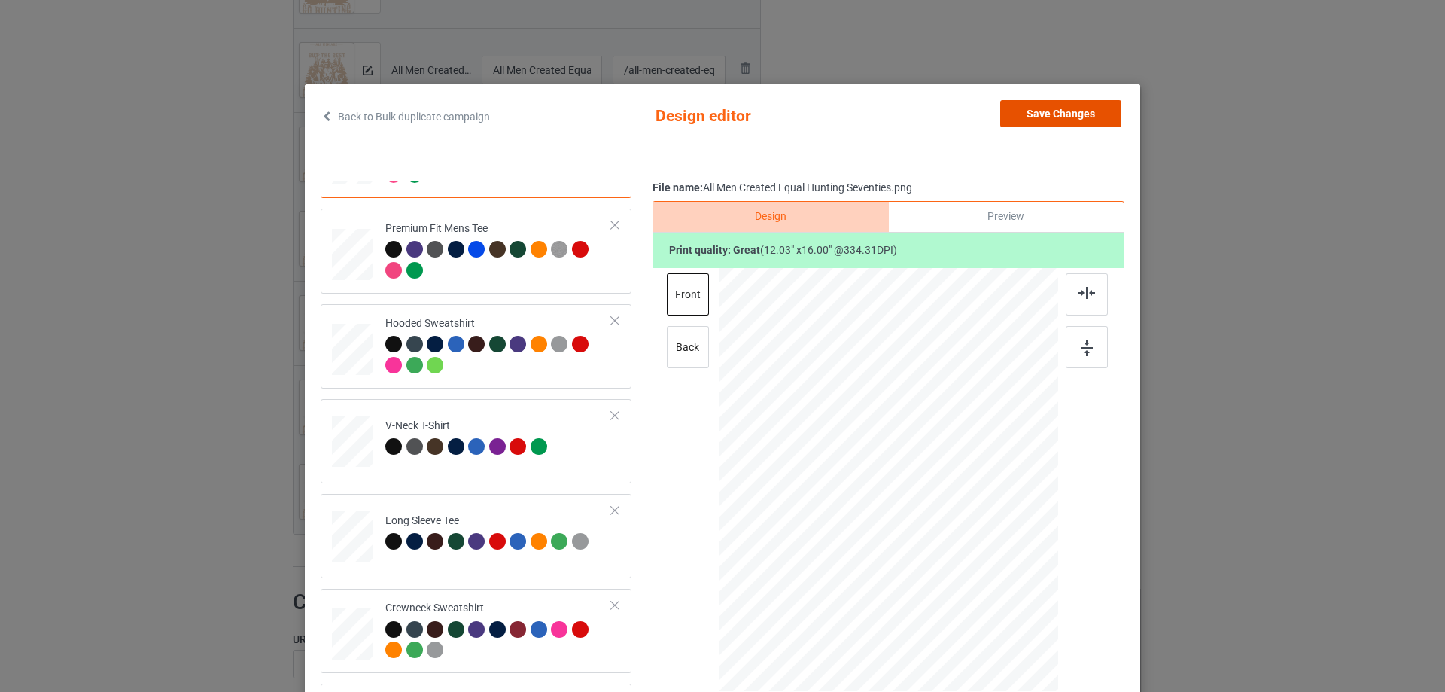
click at [1035, 118] on button "Save Changes" at bounding box center [1060, 113] width 121 height 27
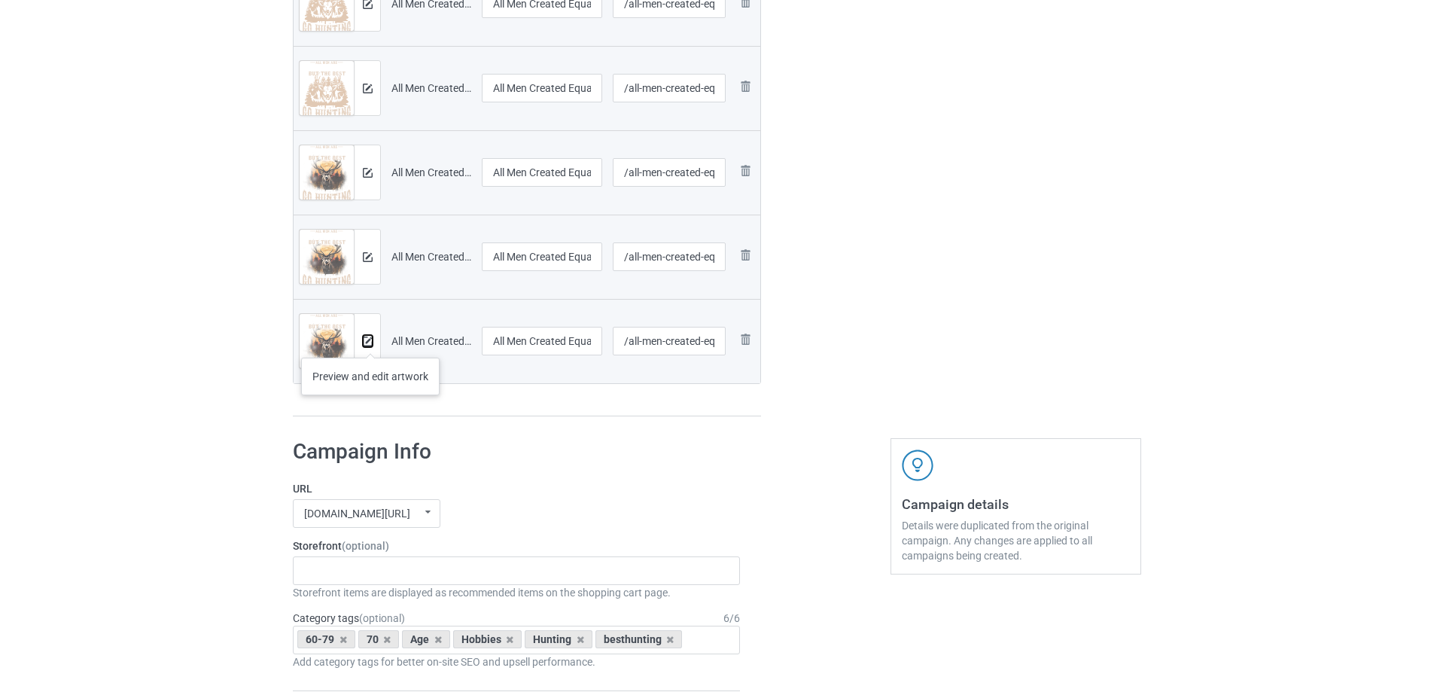
click at [366, 342] on img at bounding box center [368, 341] width 10 height 10
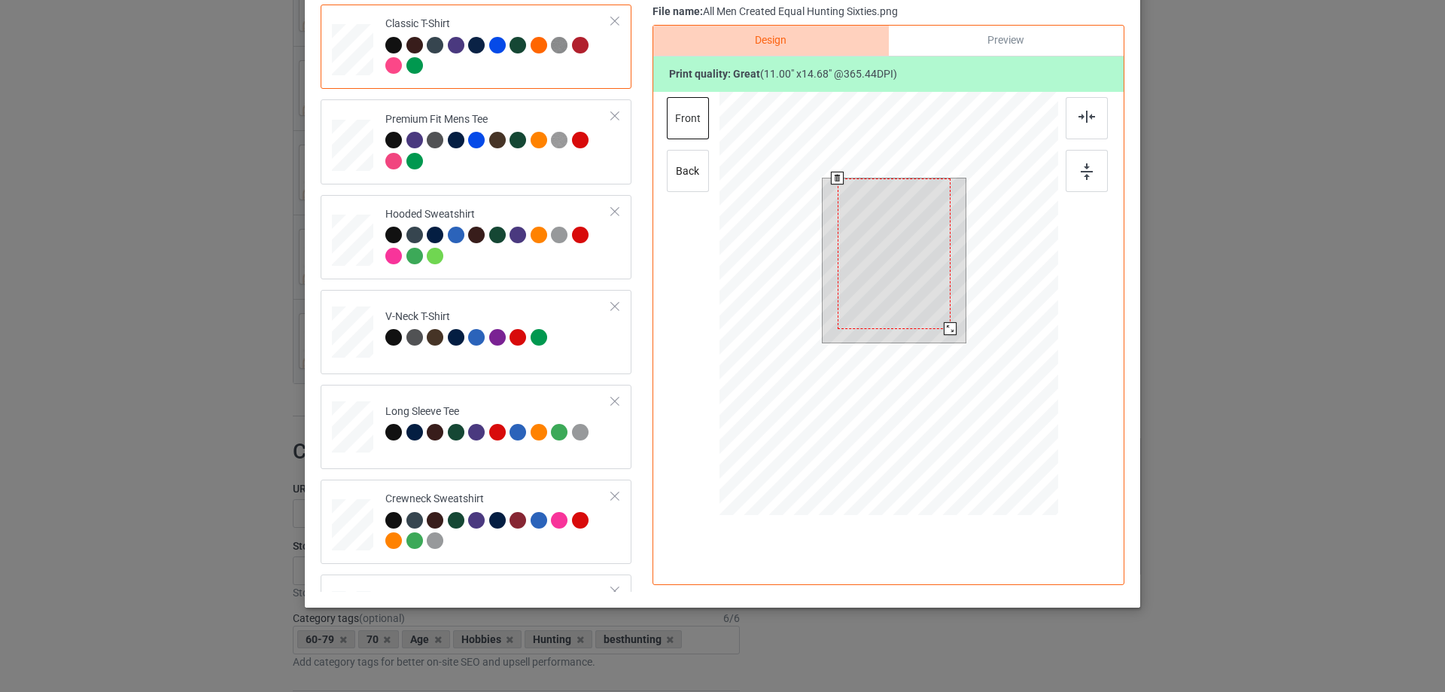
click at [958, 410] on div at bounding box center [888, 305] width 339 height 427
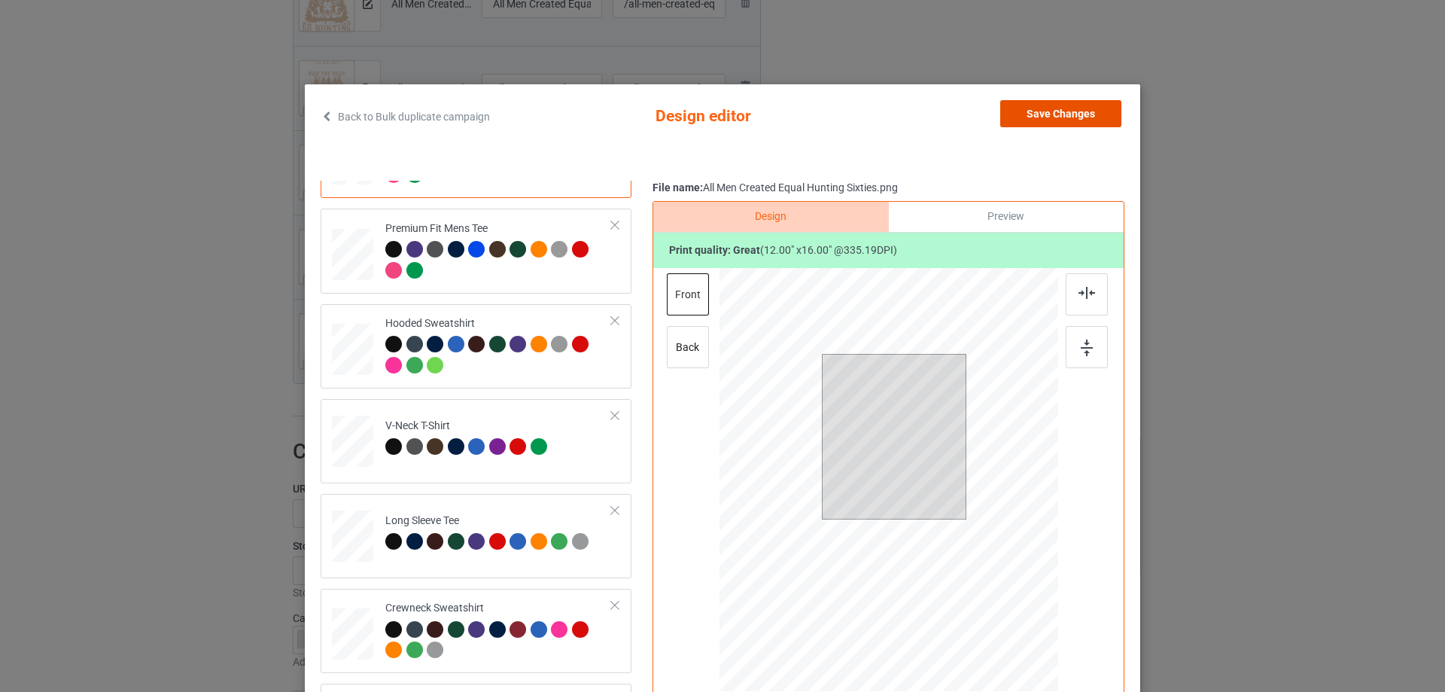
click at [1085, 105] on button "Save Changes" at bounding box center [1060, 113] width 121 height 27
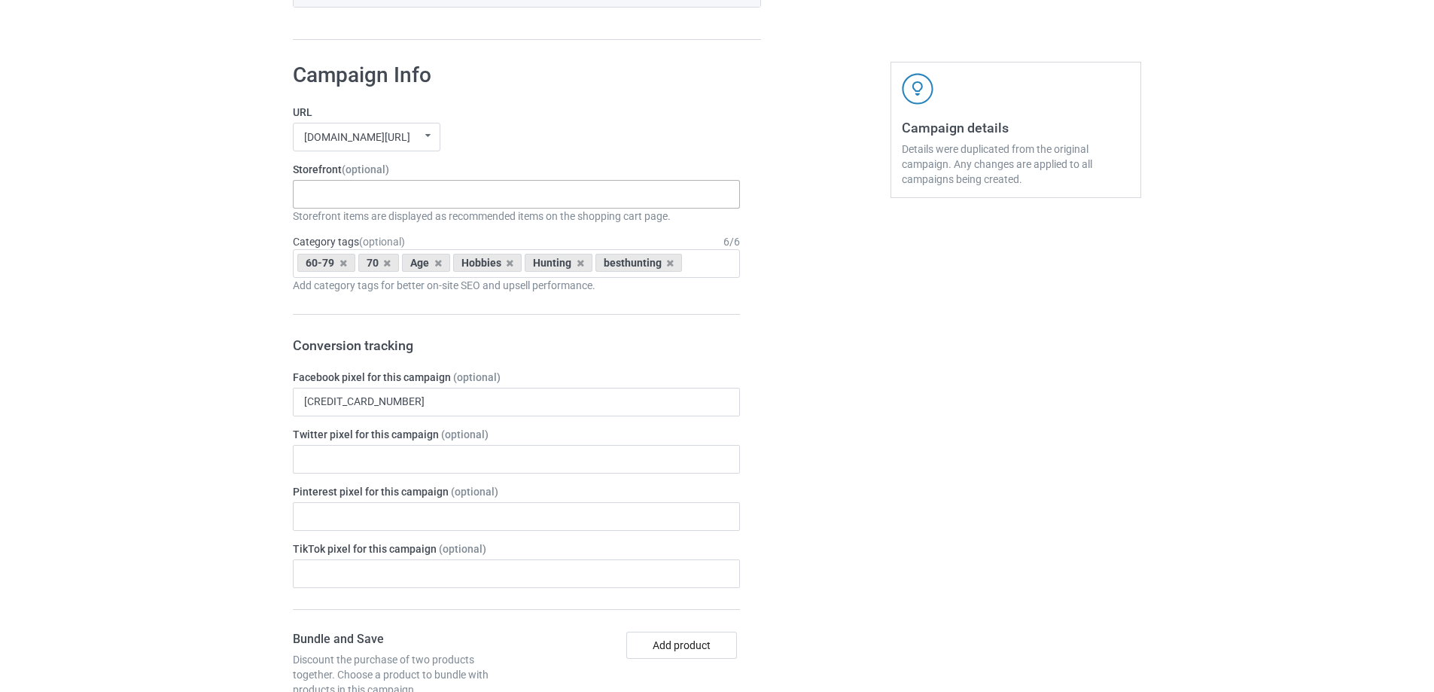
click at [384, 189] on div "Gifts For Bikers No Hobby Today Hide And Seek World Champion Sasquatch I Love C…" at bounding box center [516, 194] width 447 height 29
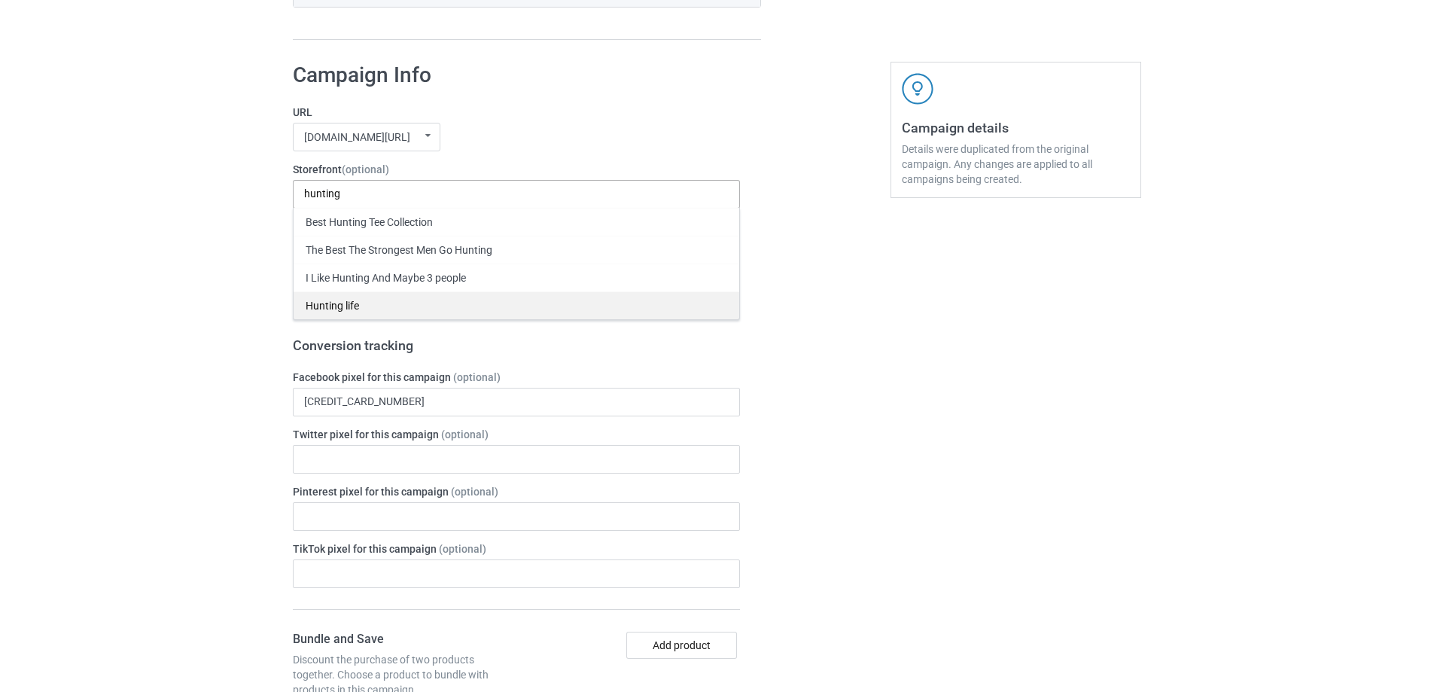
type input "hunting"
click at [341, 300] on div "Hunting life" at bounding box center [516, 305] width 446 height 28
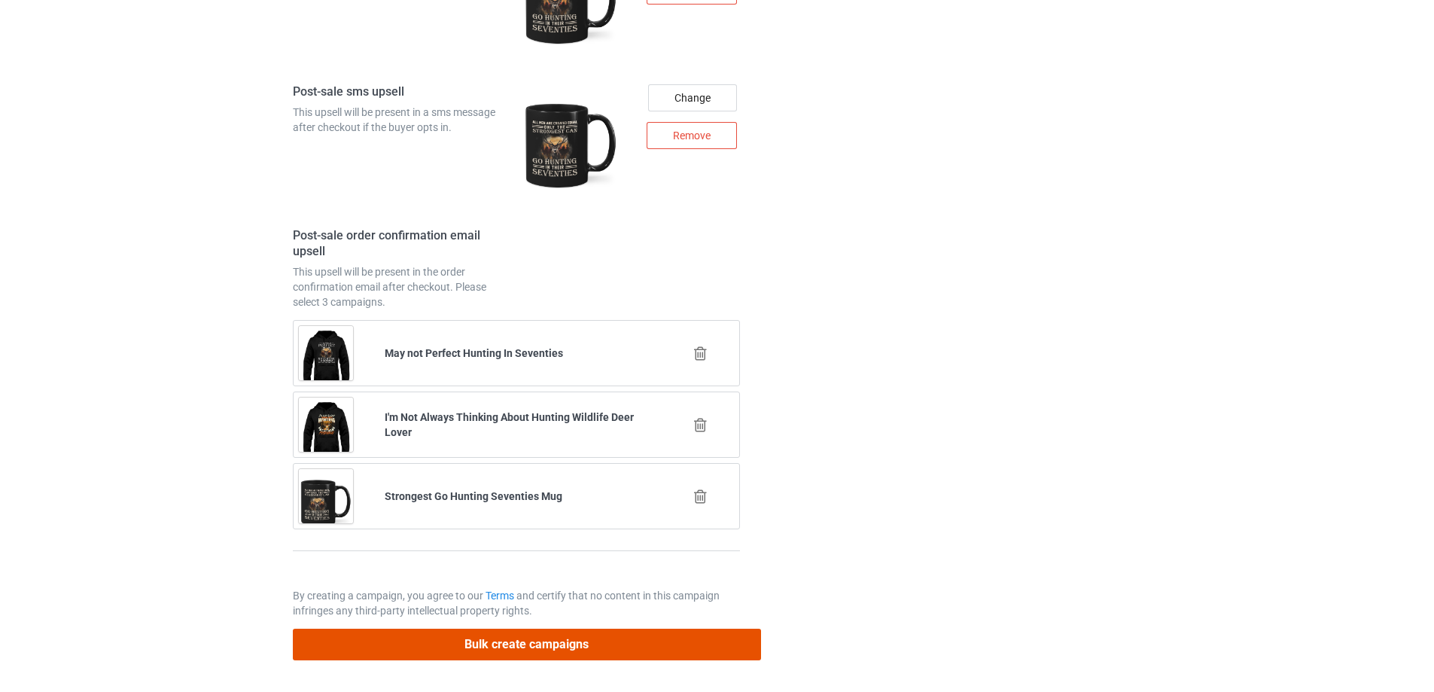
click at [570, 636] on button "Bulk create campaigns" at bounding box center [527, 643] width 468 height 31
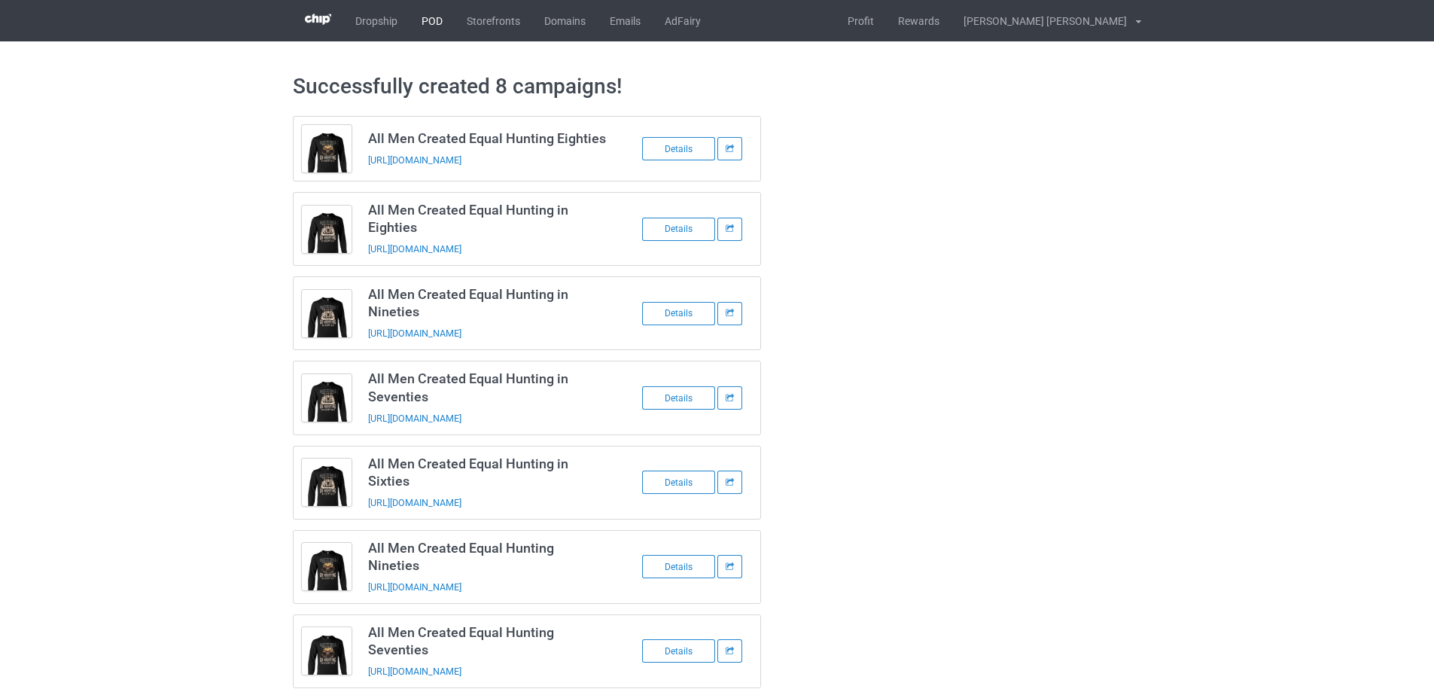
click at [430, 20] on link "POD" at bounding box center [431, 20] width 45 height 41
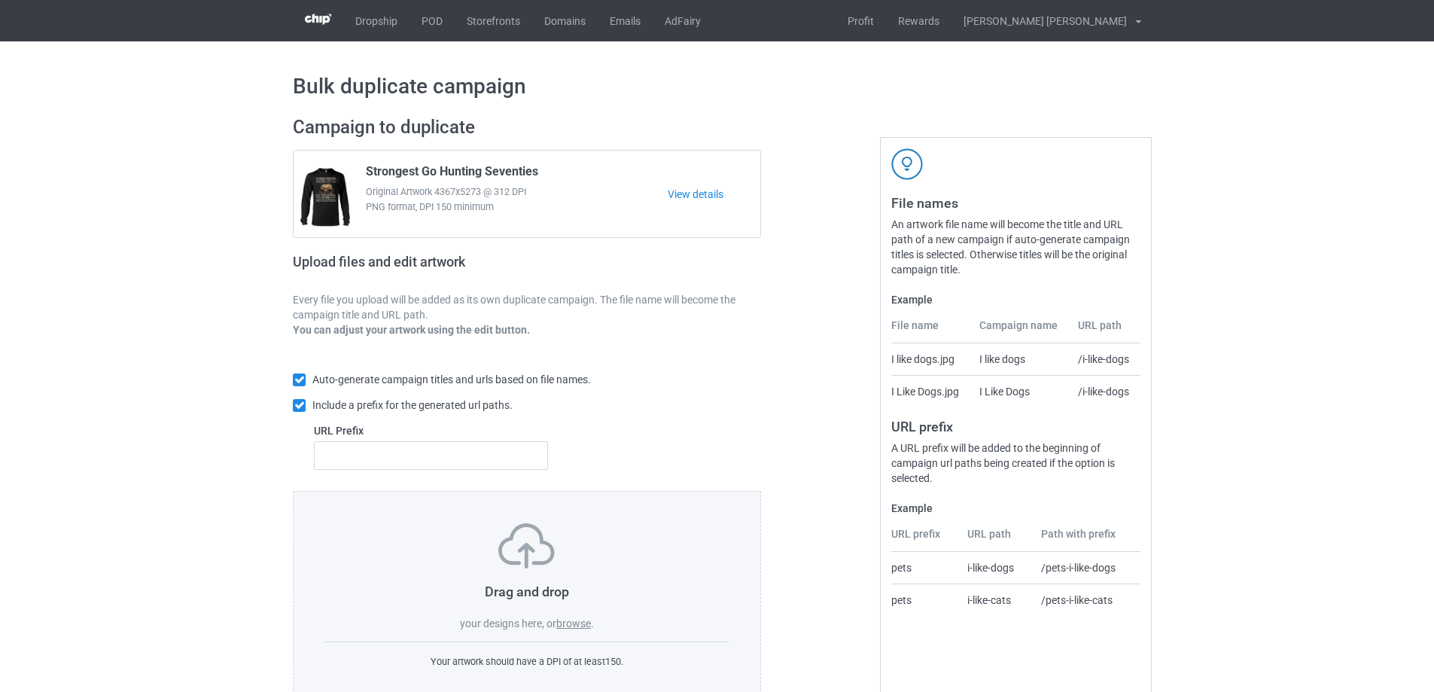
click at [577, 625] on label "browse" at bounding box center [573, 623] width 35 height 12
click at [0, 0] on input "browse" at bounding box center [0, 0] width 0 height 0
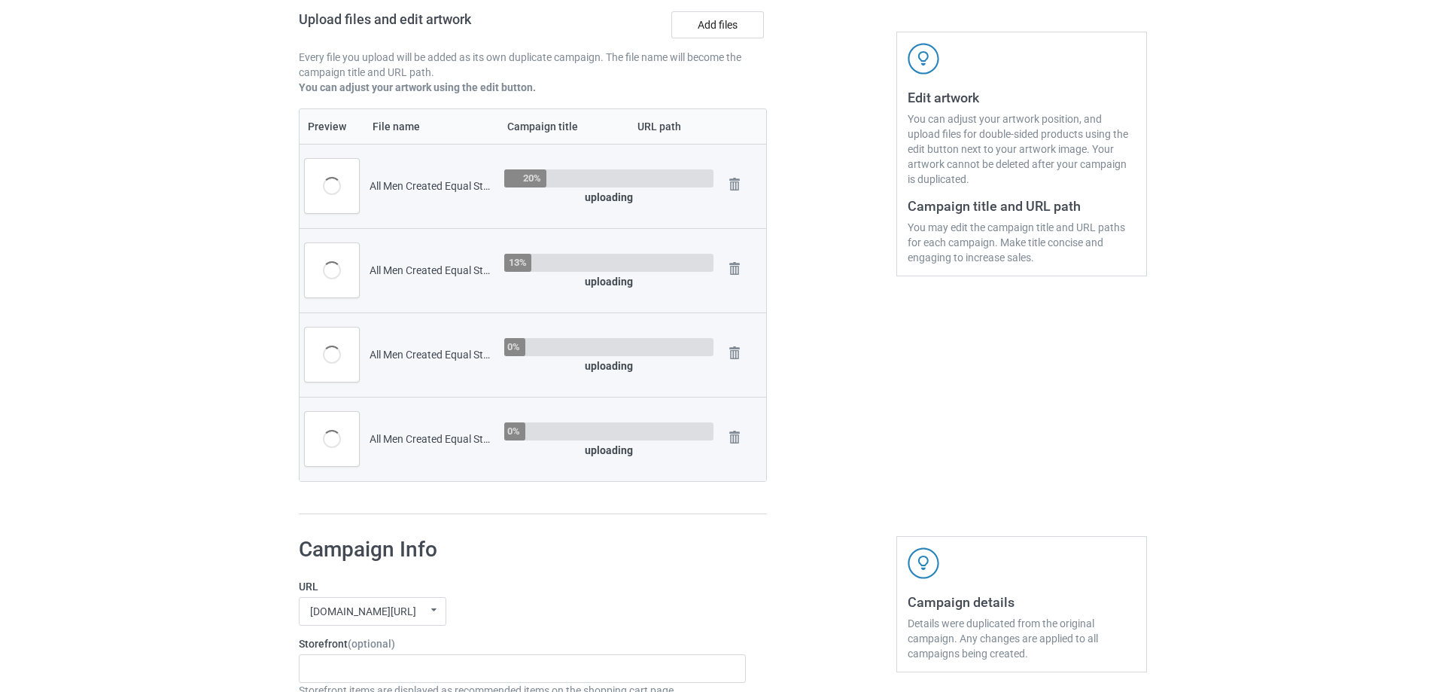
scroll to position [226, 0]
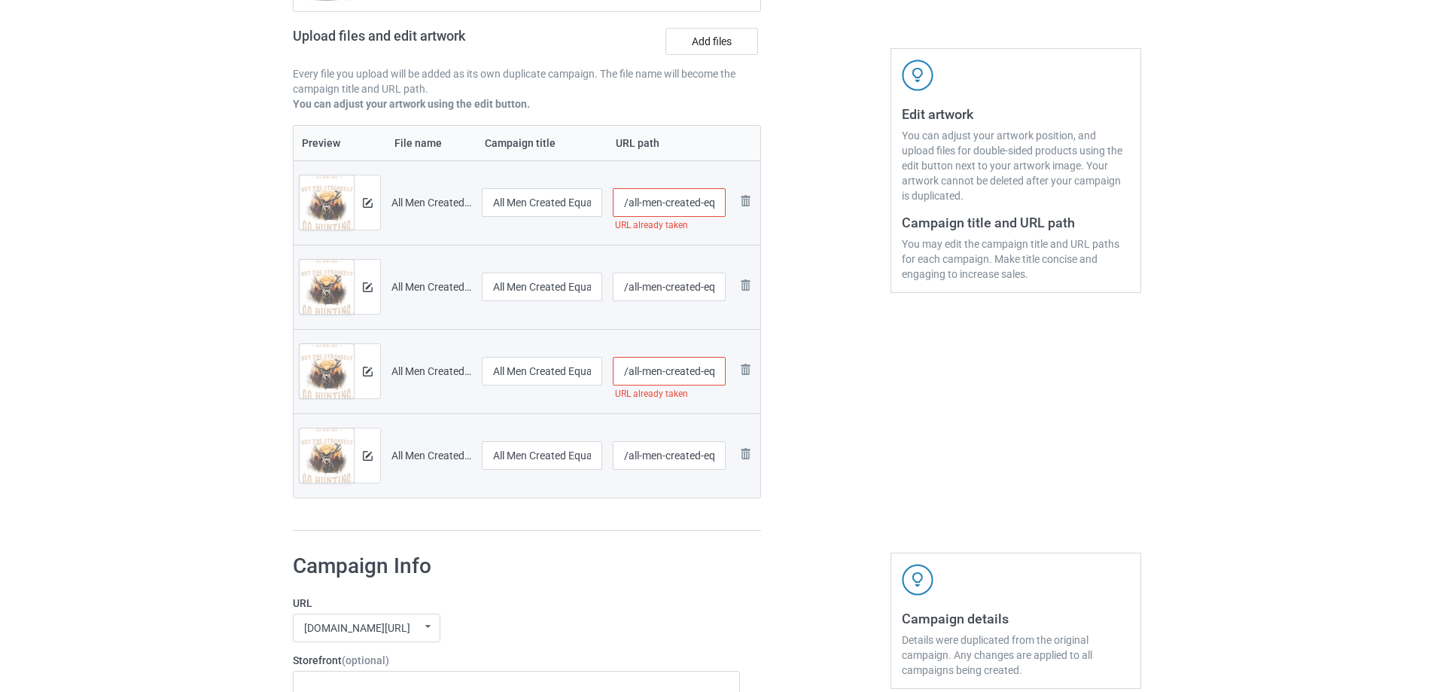
click at [641, 205] on input "/all-men-created-equal-strongest-hunting-eighties" at bounding box center [670, 202] width 114 height 29
type input "/men-created-equal-strongest-hunting-eighties"
click at [804, 214] on div at bounding box center [825, 211] width 108 height 662
click at [642, 285] on input "/all-men-created-equal-strongest-hunting-nineties" at bounding box center [670, 286] width 114 height 29
type input "/men-created-equal-strongest-hunting-nineties"
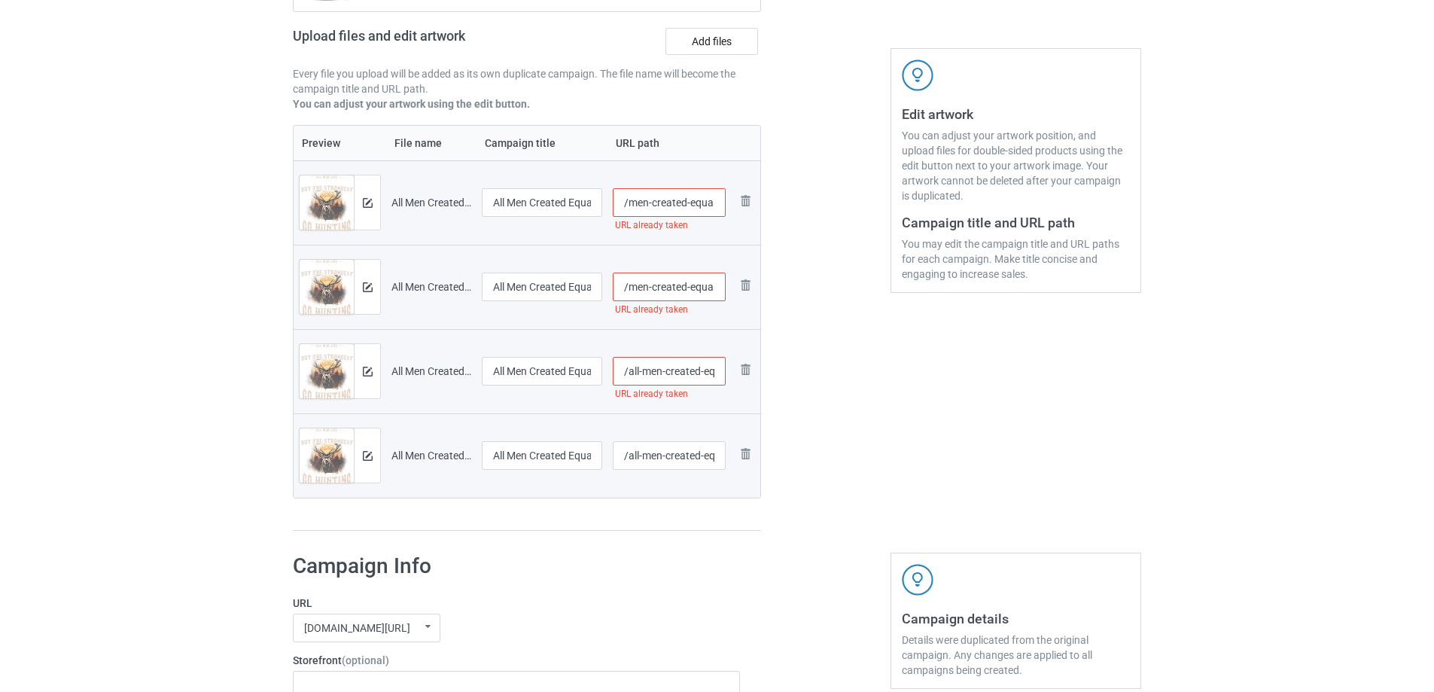
click at [642, 372] on input "/all-men-created-equal-strongest-hunting-seventies" at bounding box center [670, 371] width 114 height 29
type input "/men-created-equal-strongest-hunting-seventies"
click at [641, 455] on input "/all-men-created-equal-strongest-hunting-sixties" at bounding box center [670, 455] width 114 height 29
type input "/men-created-equal-strongest-hunting-sixties"
click at [850, 366] on div at bounding box center [825, 211] width 108 height 662
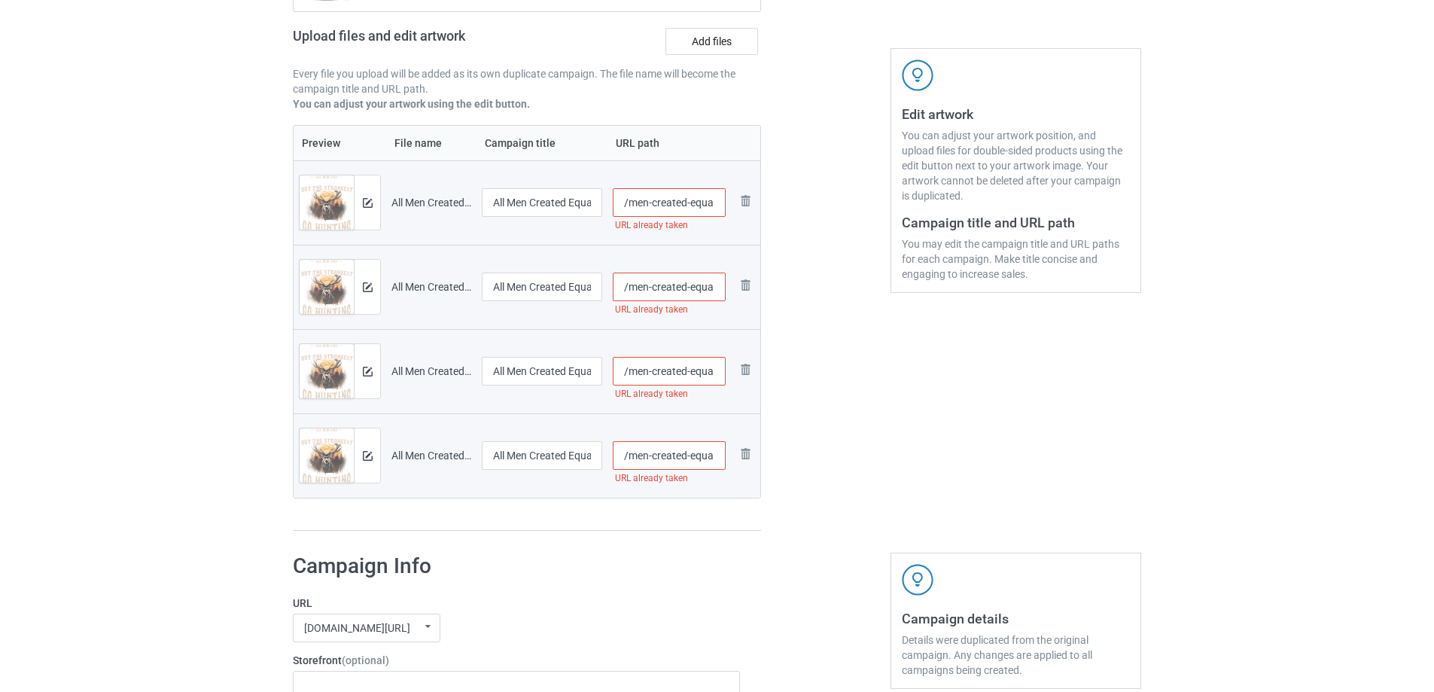
click at [688, 200] on input "/men-created-equal-strongest-hunting-eighties" at bounding box center [670, 202] width 114 height 29
type input "/men-are-created-equal-strongest-hunting-eighties"
click at [876, 368] on div at bounding box center [825, 211] width 108 height 662
drag, startPoint x: 649, startPoint y: 205, endPoint x: 664, endPoint y: 207, distance: 15.1
click at [664, 207] on input "/men-are-created-equal-strongest-hunting-eighties" at bounding box center [670, 202] width 114 height 29
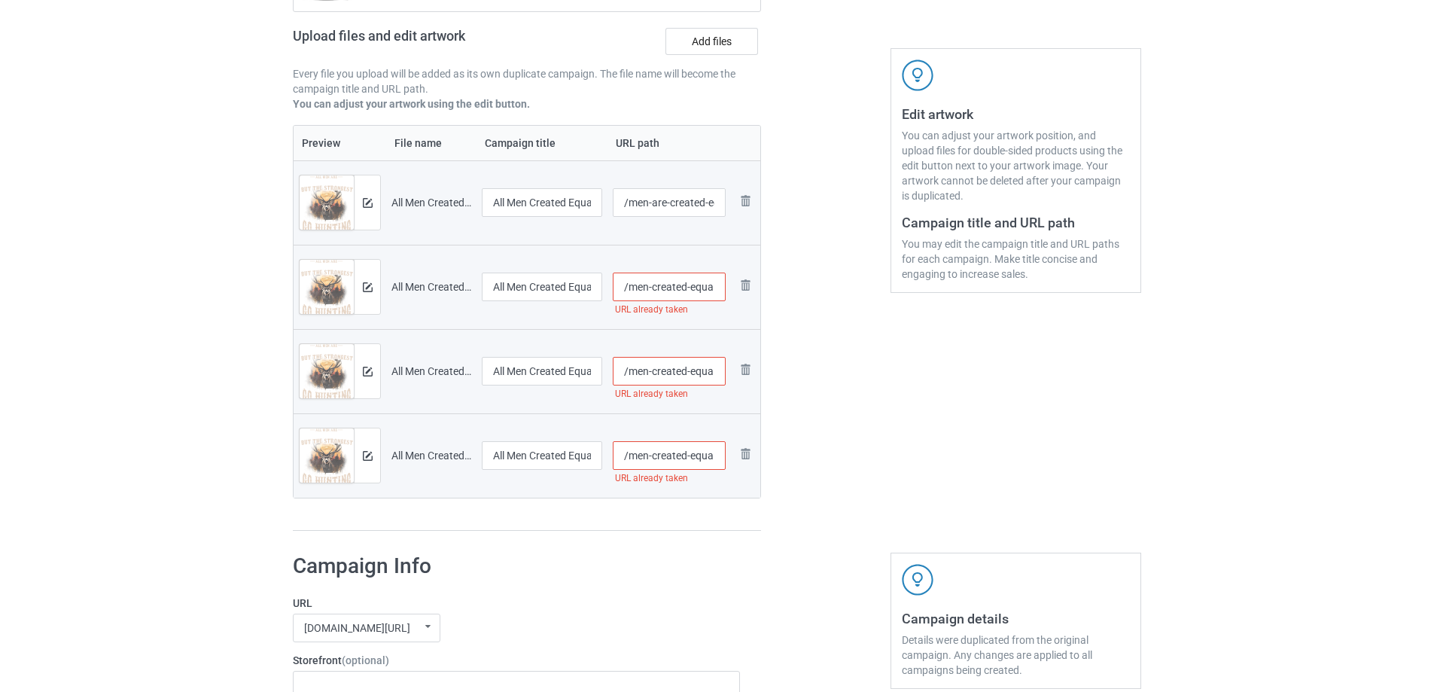
click at [649, 288] on input "/men-created-equal-strongest-hunting-nineties" at bounding box center [670, 286] width 114 height 29
paste input "are-"
type input "/men-are-created-equal-strongest-hunting-nineties"
click at [648, 373] on input "/men-created-equal-strongest-hunting-seventies" at bounding box center [670, 371] width 114 height 29
paste input "are-"
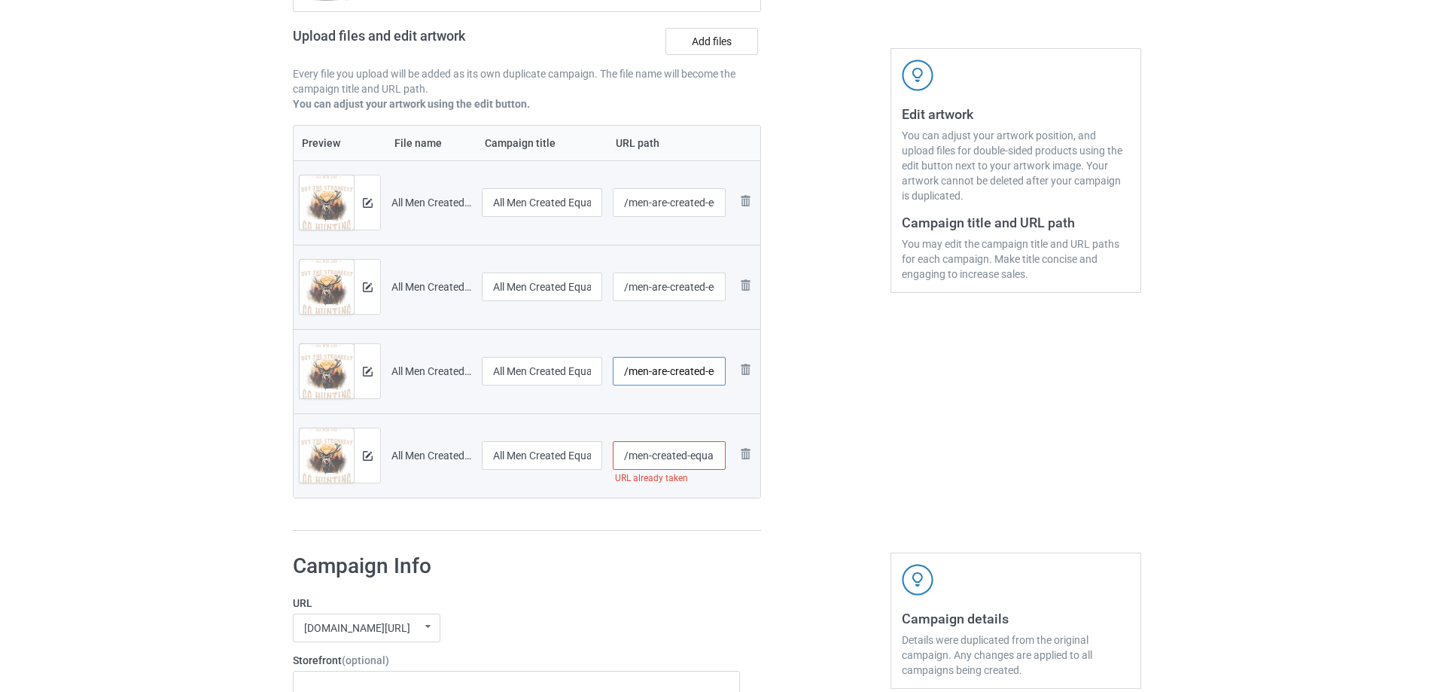
type input "/men-are-created-equal-strongest-hunting-seventies"
click at [646, 460] on input "/men-created-equal-strongest-hunting-sixties" at bounding box center [670, 455] width 114 height 29
paste input "are-"
type input "/men-are-created-equal-strongest-hunting-sixties"
click at [878, 430] on div at bounding box center [825, 211] width 108 height 662
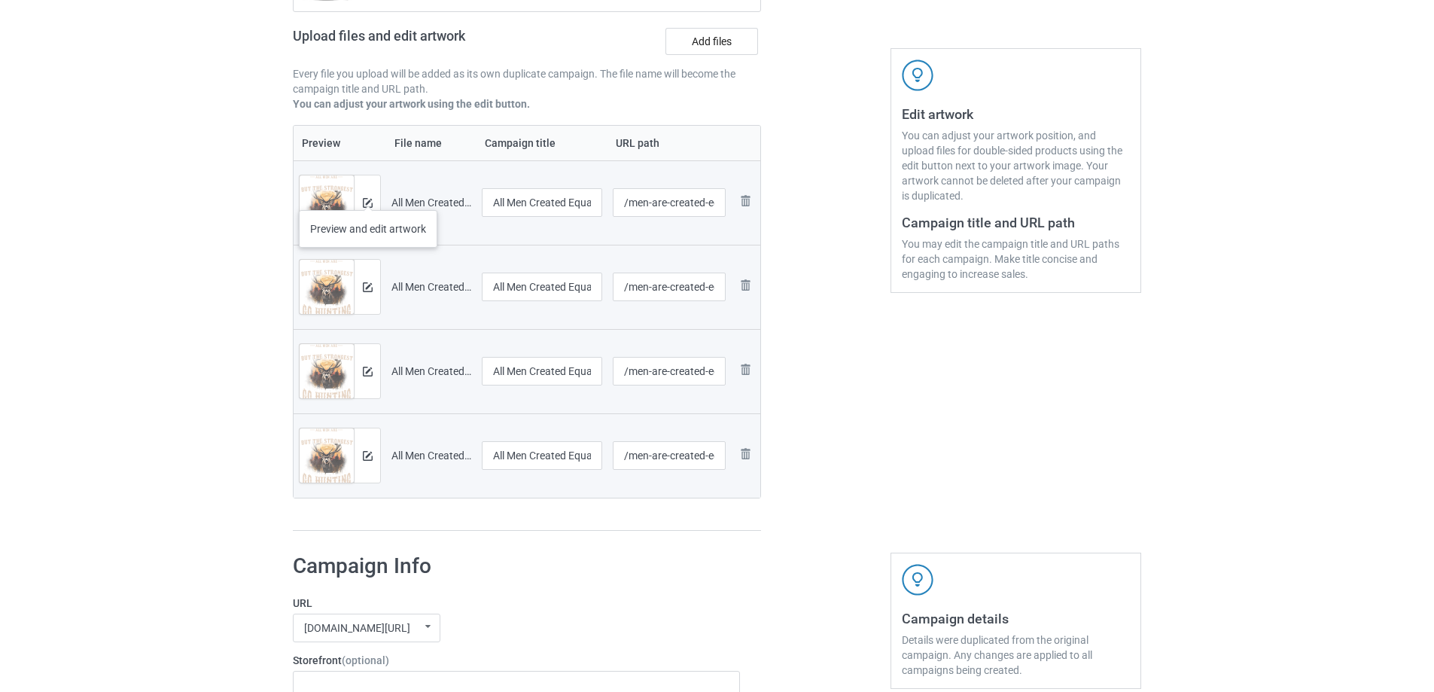
click at [368, 195] on div at bounding box center [367, 202] width 26 height 54
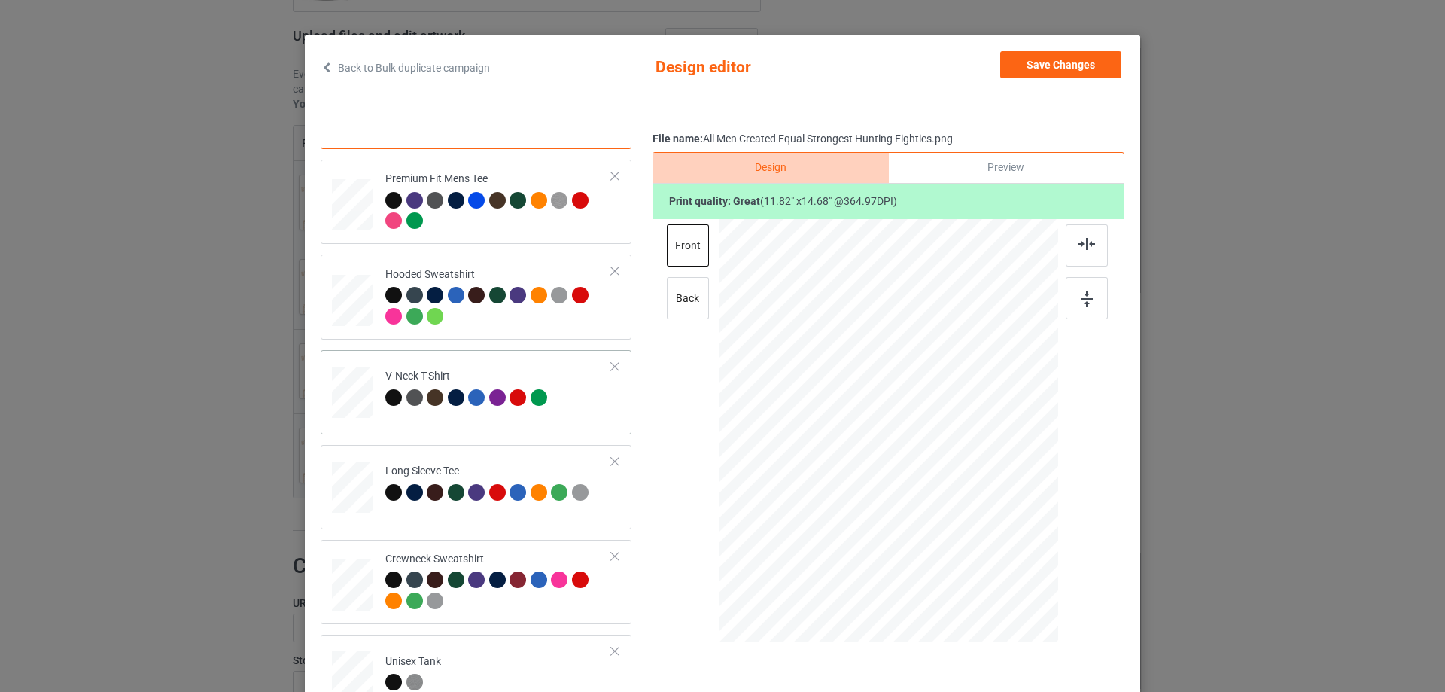
scroll to position [75, 0]
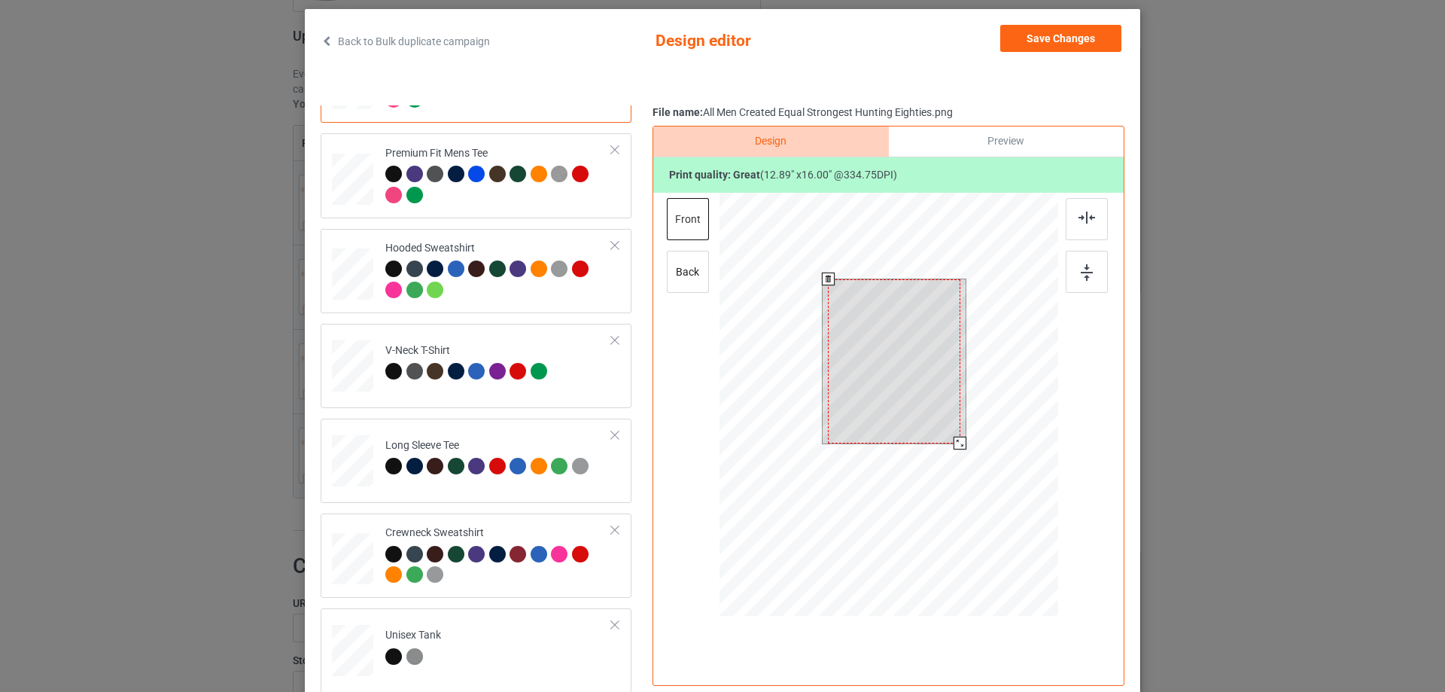
click at [977, 464] on div at bounding box center [888, 406] width 339 height 427
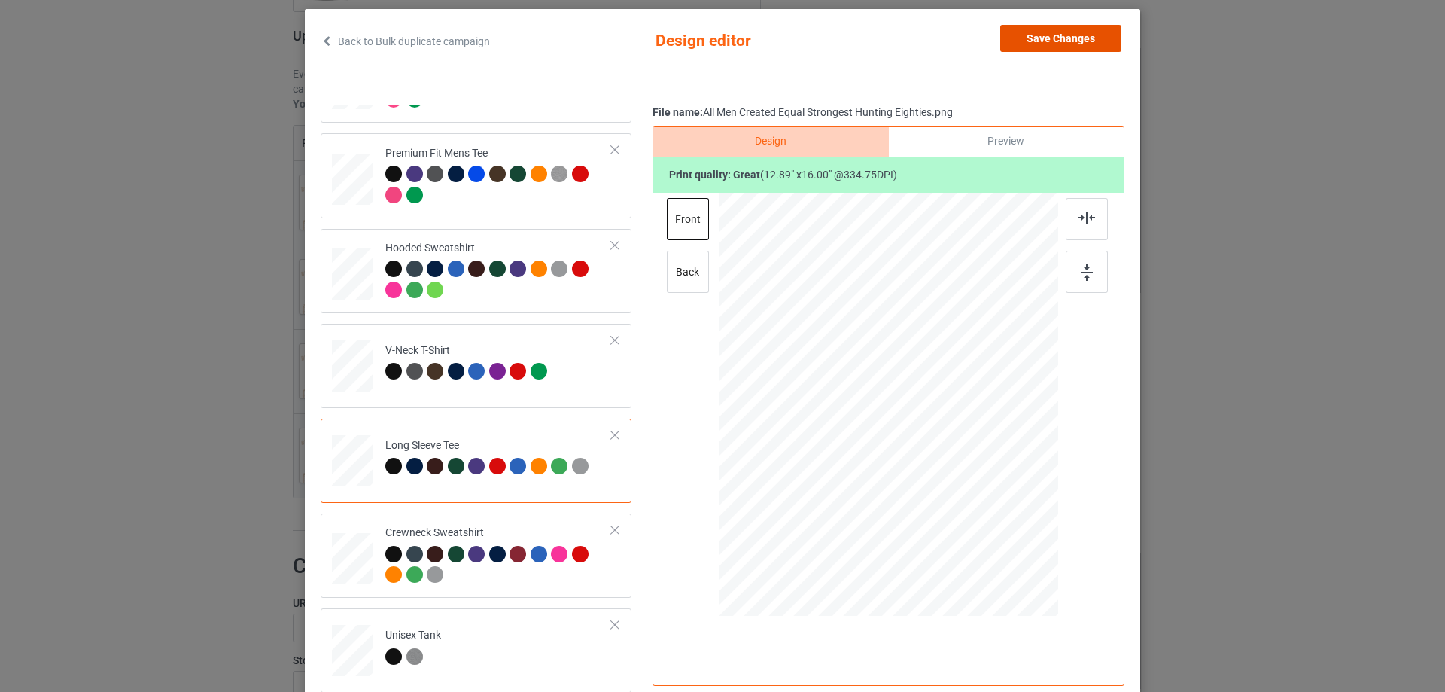
click at [1067, 33] on button "Save Changes" at bounding box center [1060, 38] width 121 height 27
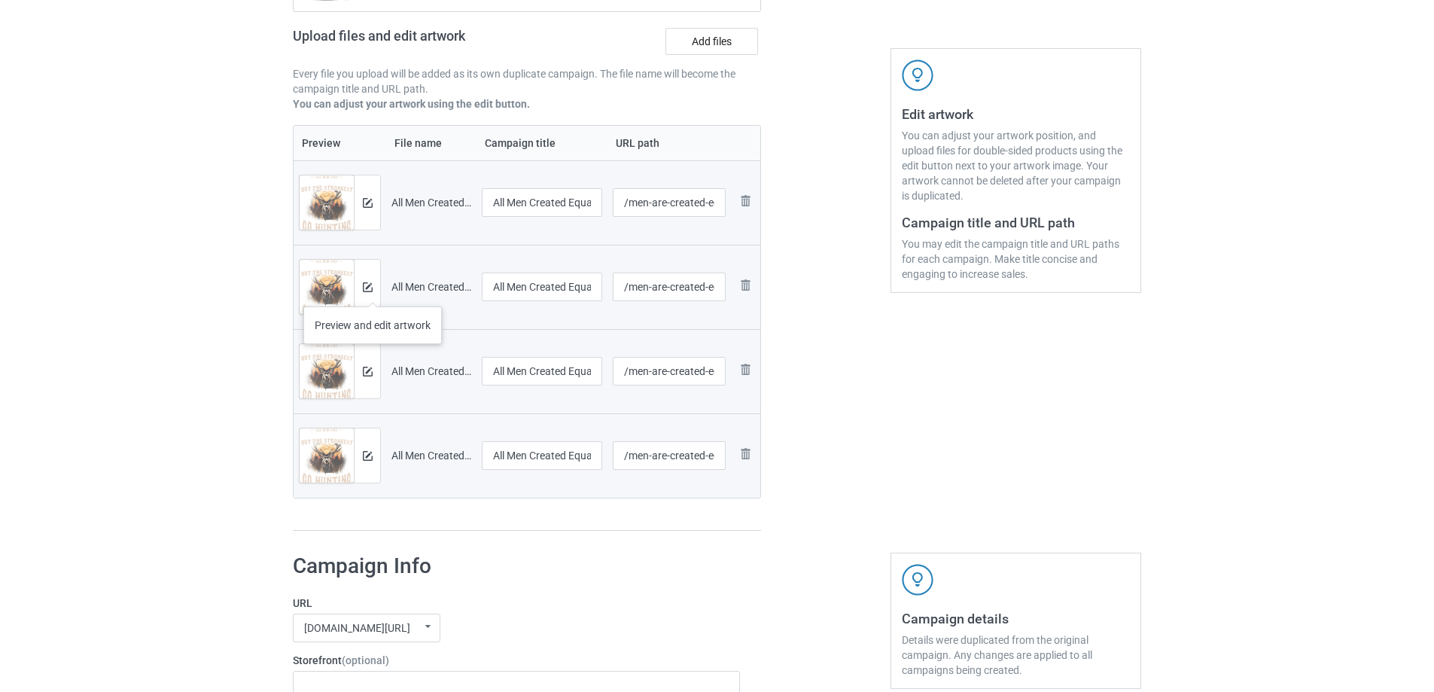
click at [373, 291] on div at bounding box center [367, 287] width 26 height 54
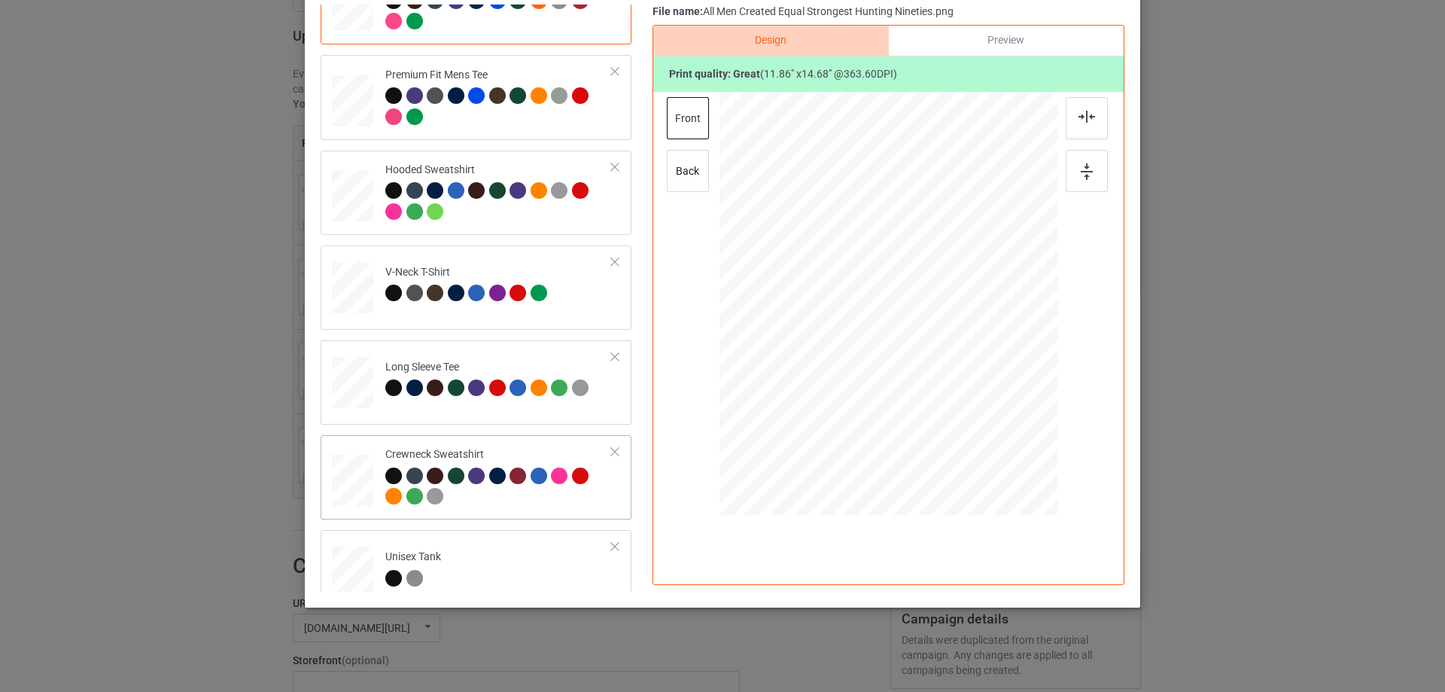
scroll to position [67, 0]
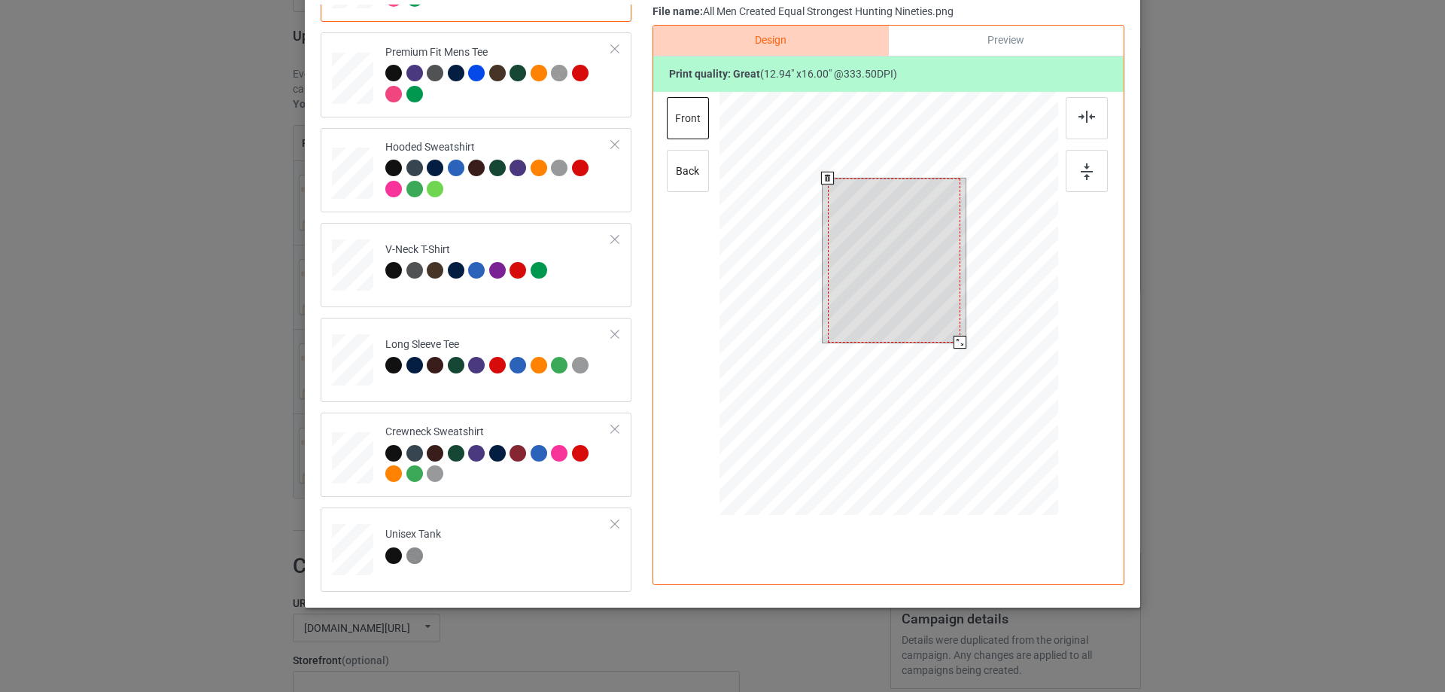
click at [963, 366] on div at bounding box center [888, 305] width 339 height 427
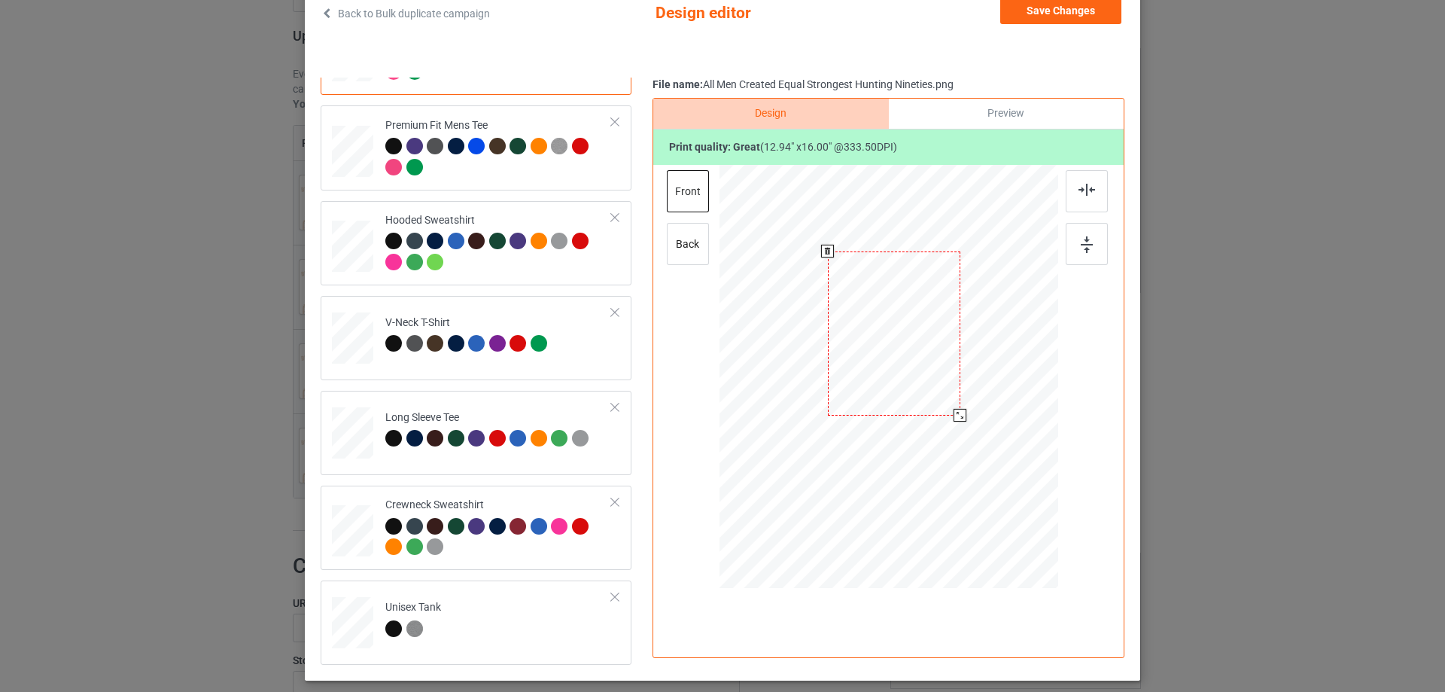
scroll to position [0, 0]
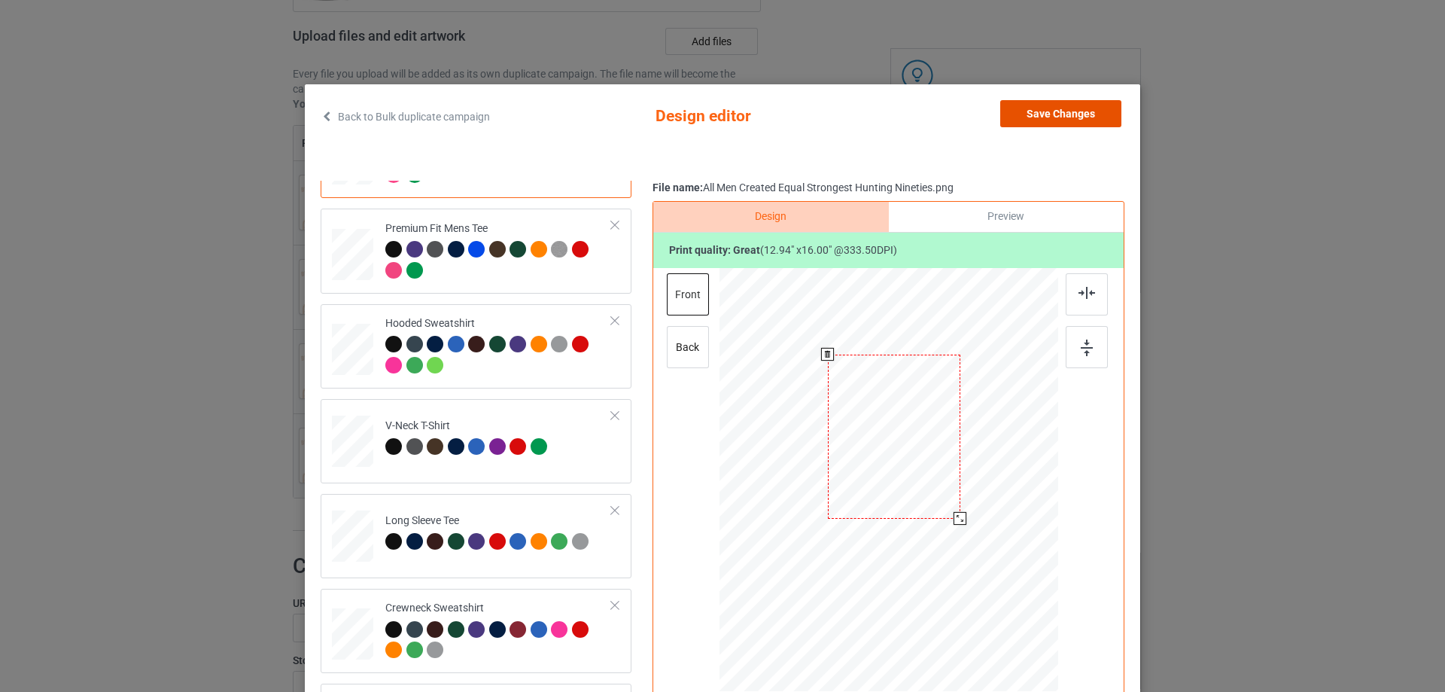
click at [1048, 106] on button "Save Changes" at bounding box center [1060, 113] width 121 height 27
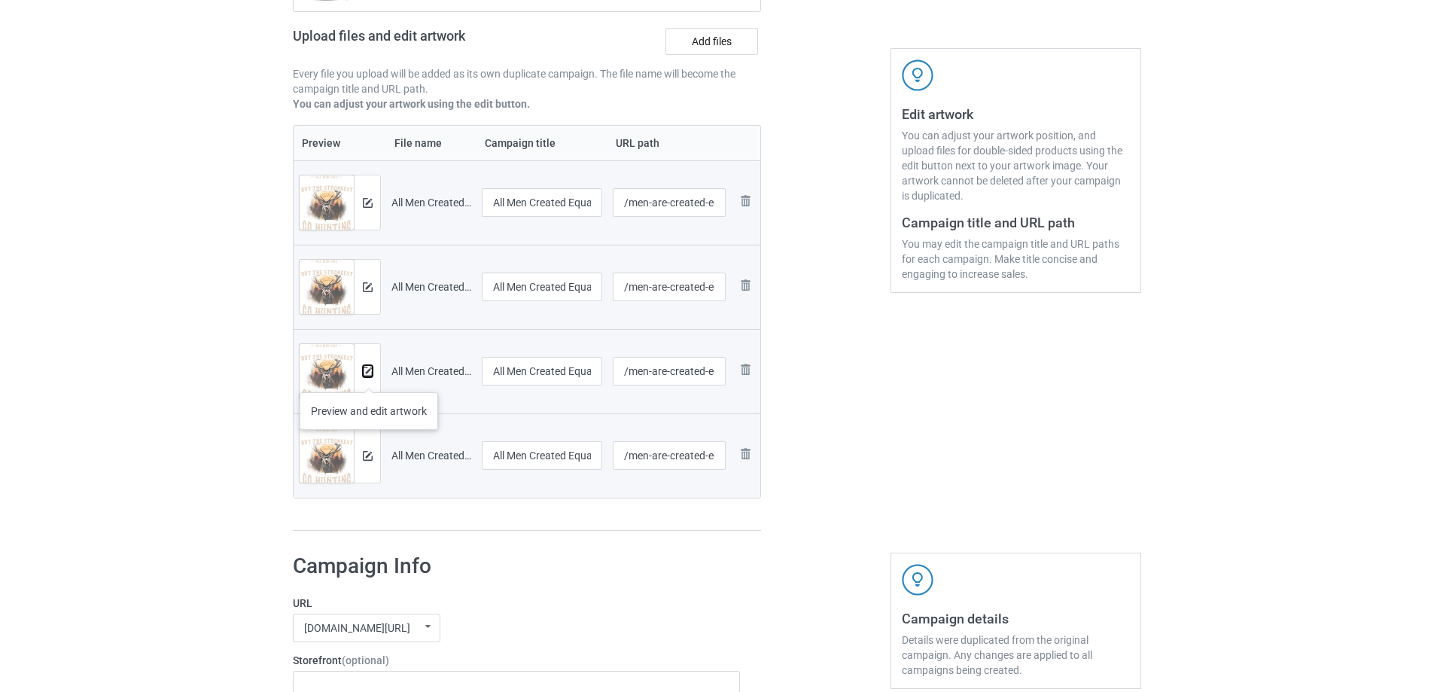
click at [369, 377] on button at bounding box center [368, 371] width 10 height 12
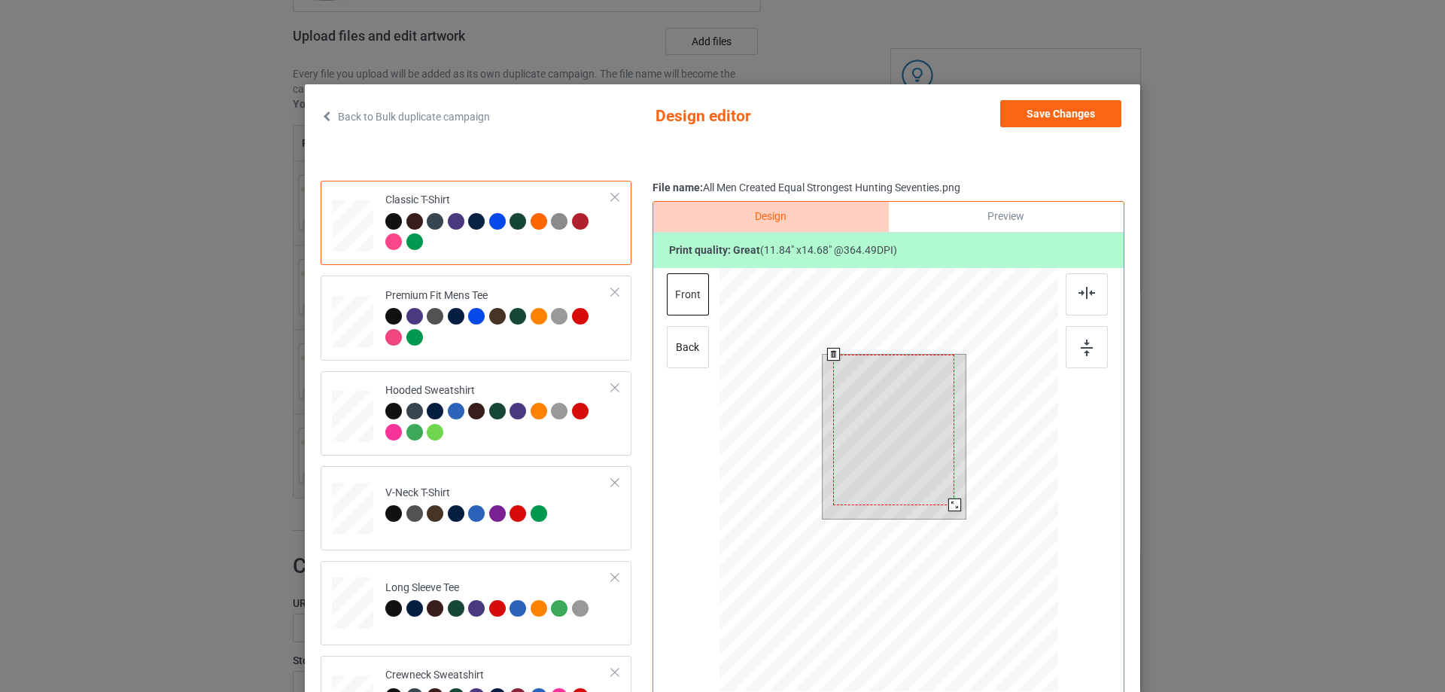
click at [986, 558] on div at bounding box center [888, 481] width 339 height 427
click at [1045, 109] on button "Save Changes" at bounding box center [1060, 113] width 121 height 27
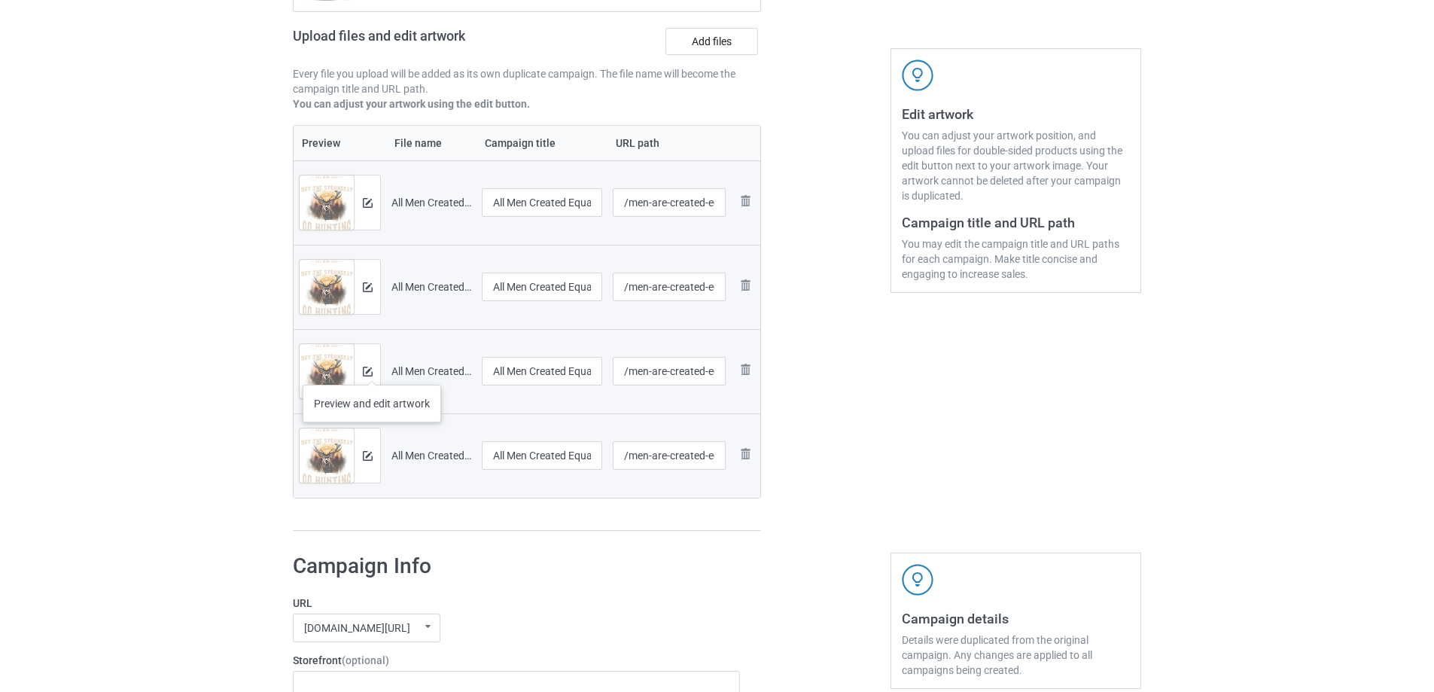
click at [373, 359] on div at bounding box center [367, 371] width 26 height 54
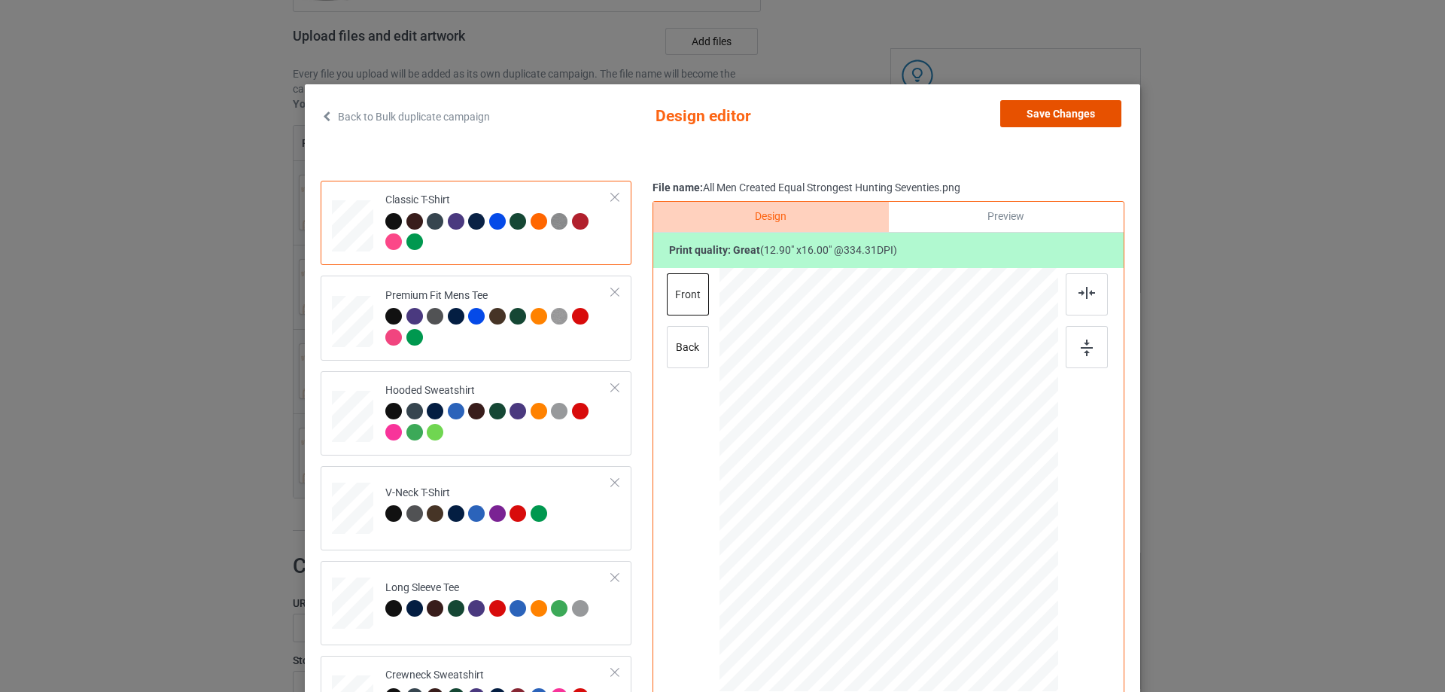
click at [1033, 116] on button "Save Changes" at bounding box center [1060, 113] width 121 height 27
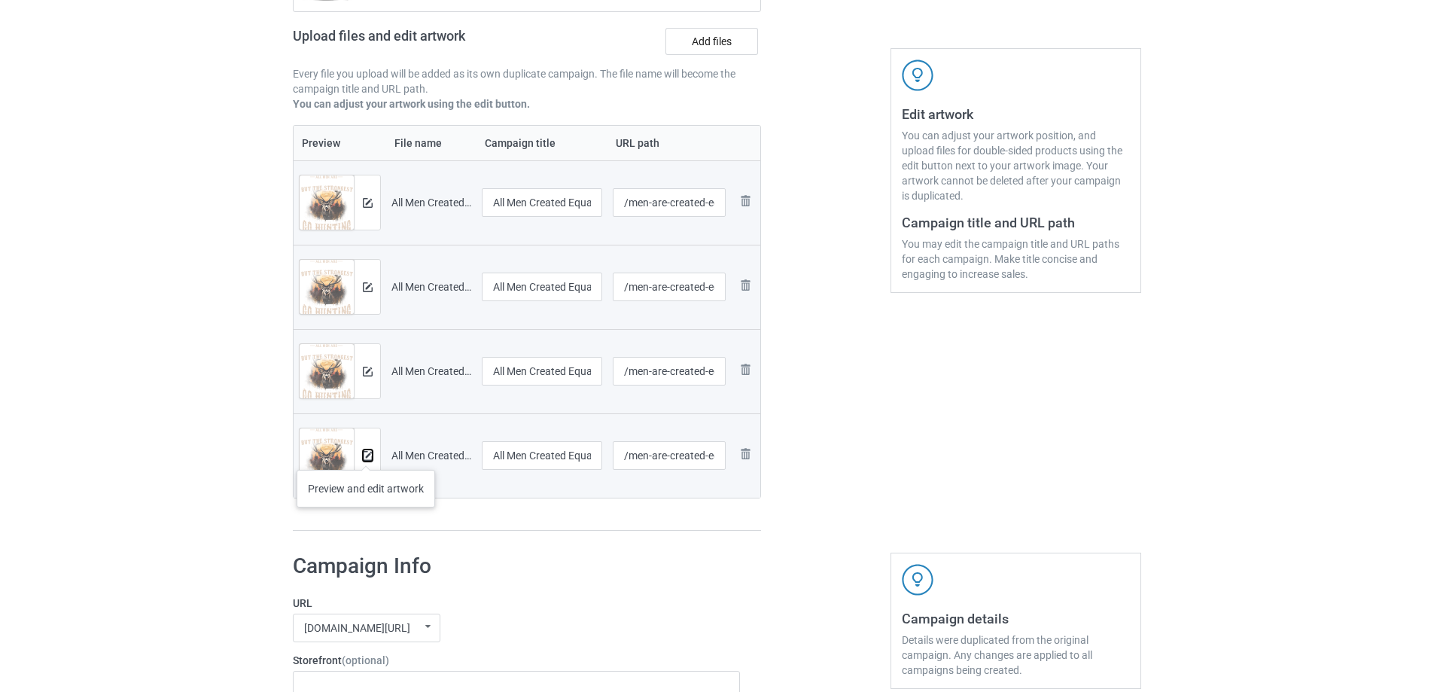
click at [366, 455] on img at bounding box center [368, 456] width 10 height 10
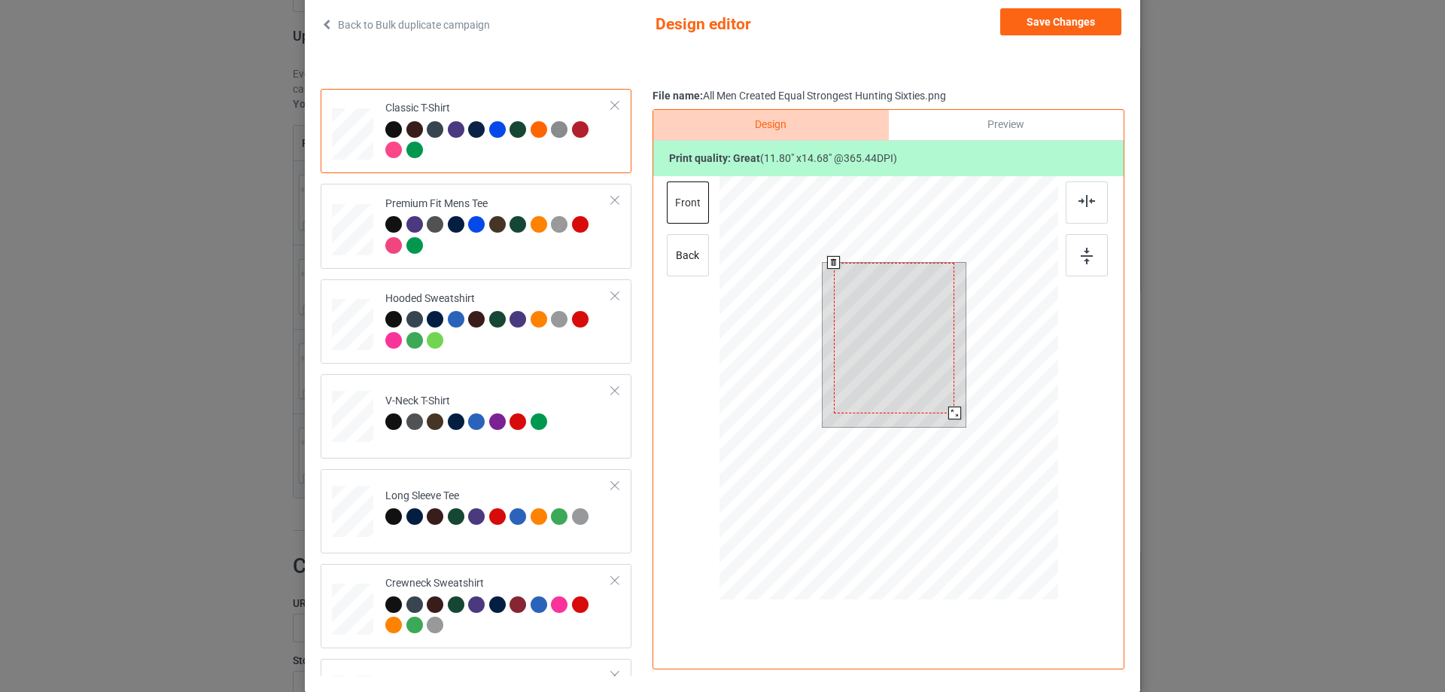
scroll to position [26, 0]
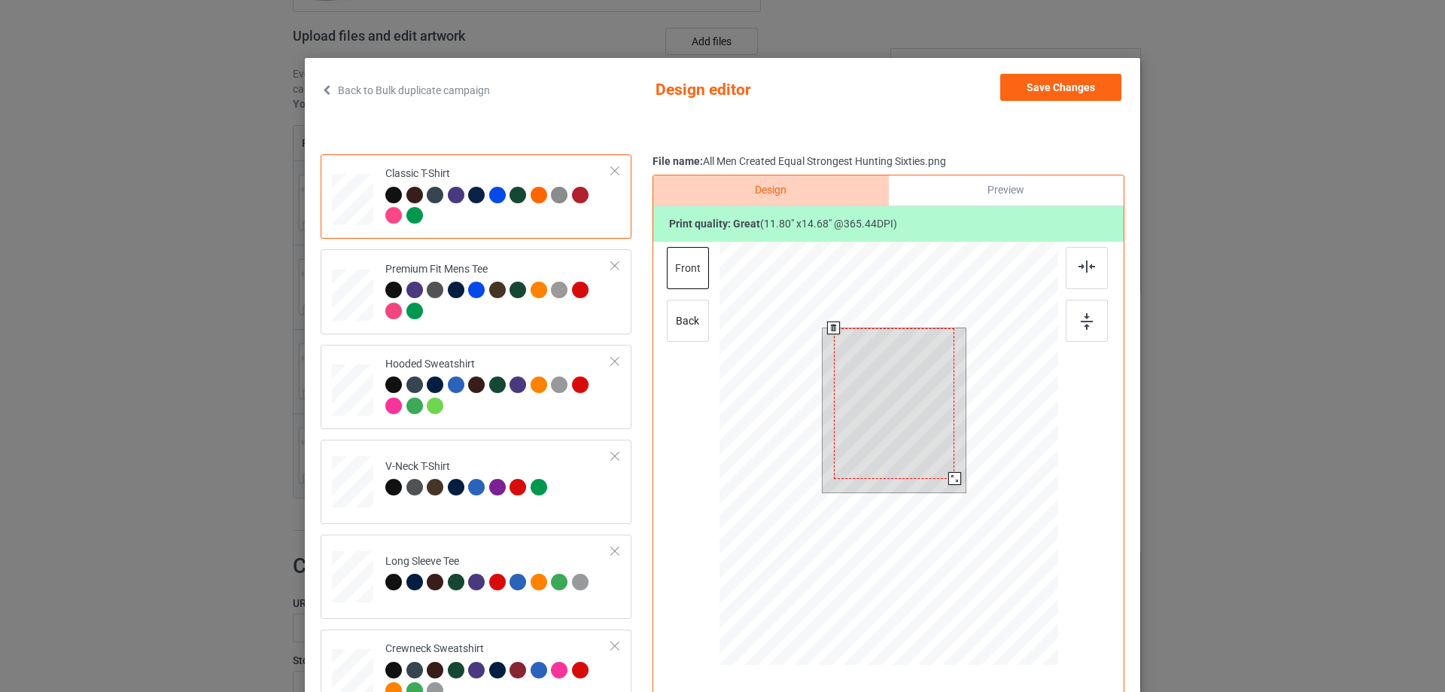
click at [984, 538] on div at bounding box center [888, 455] width 339 height 427
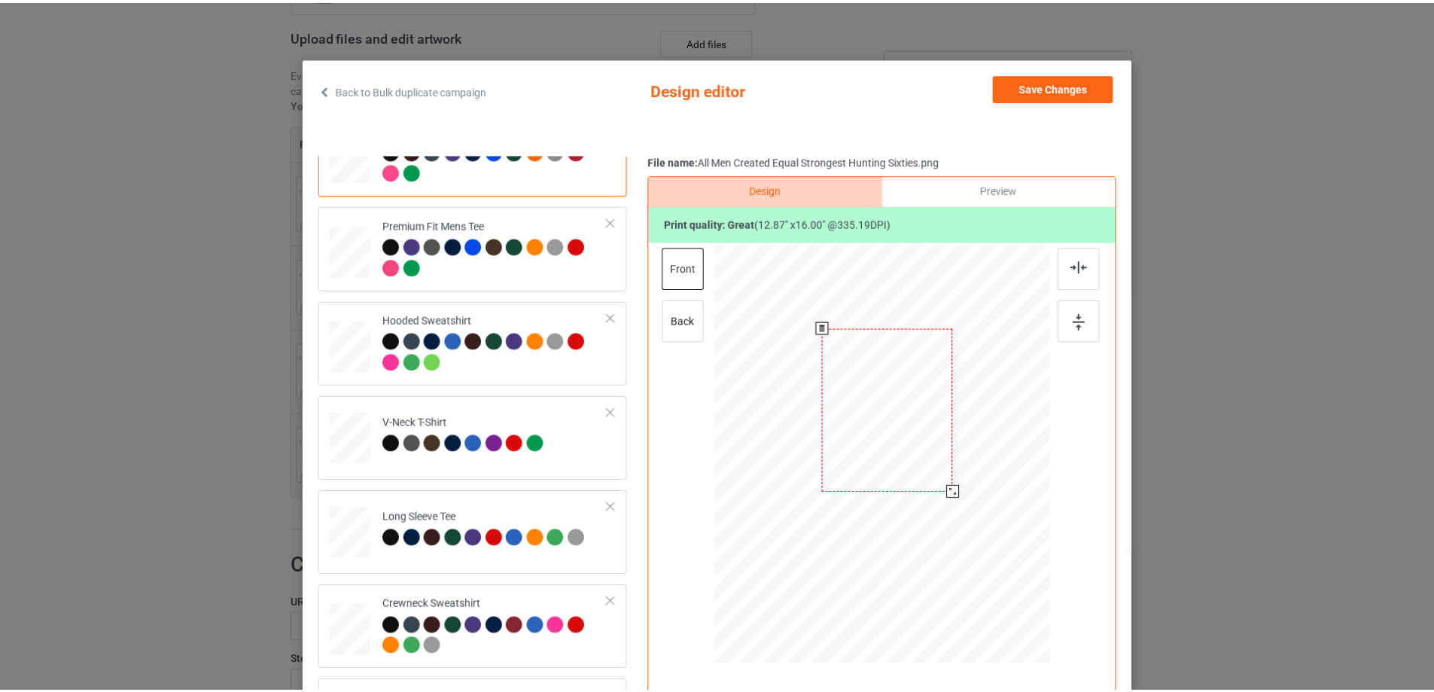
scroll to position [67, 0]
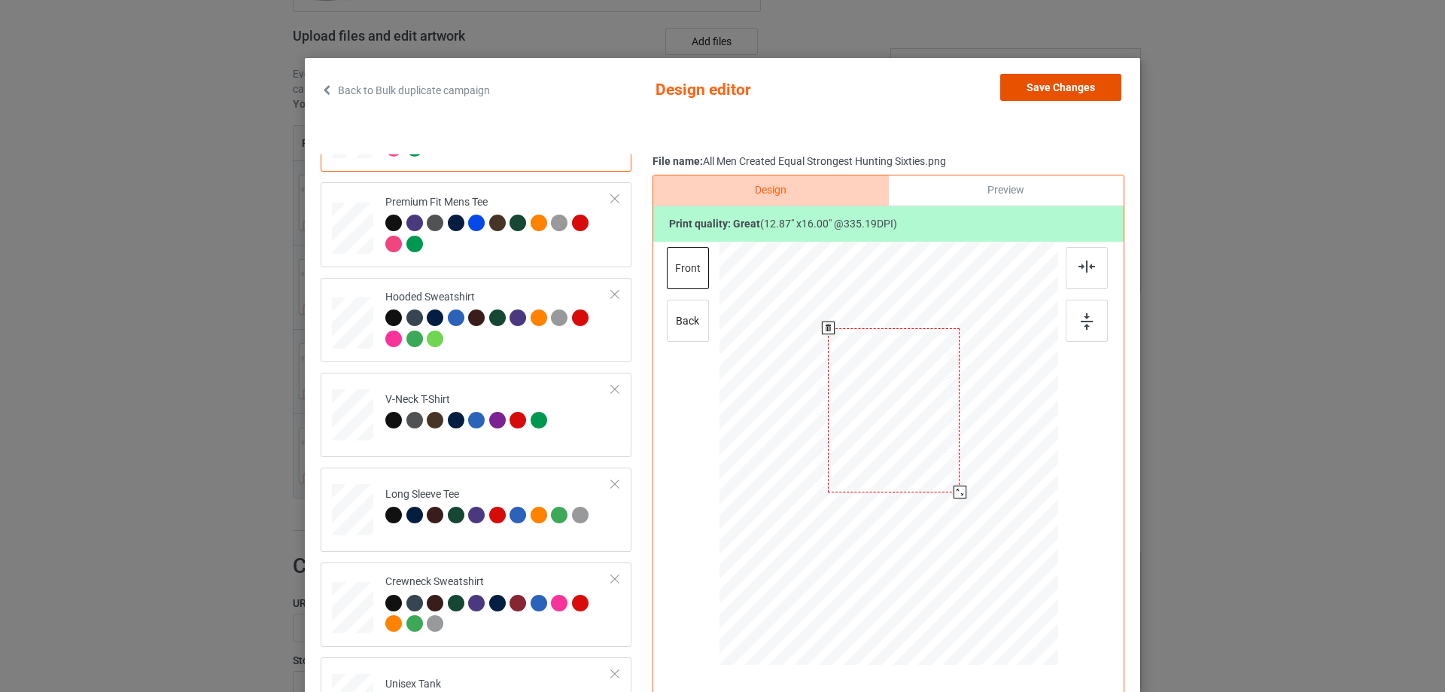
click at [1061, 79] on button "Save Changes" at bounding box center [1060, 87] width 121 height 27
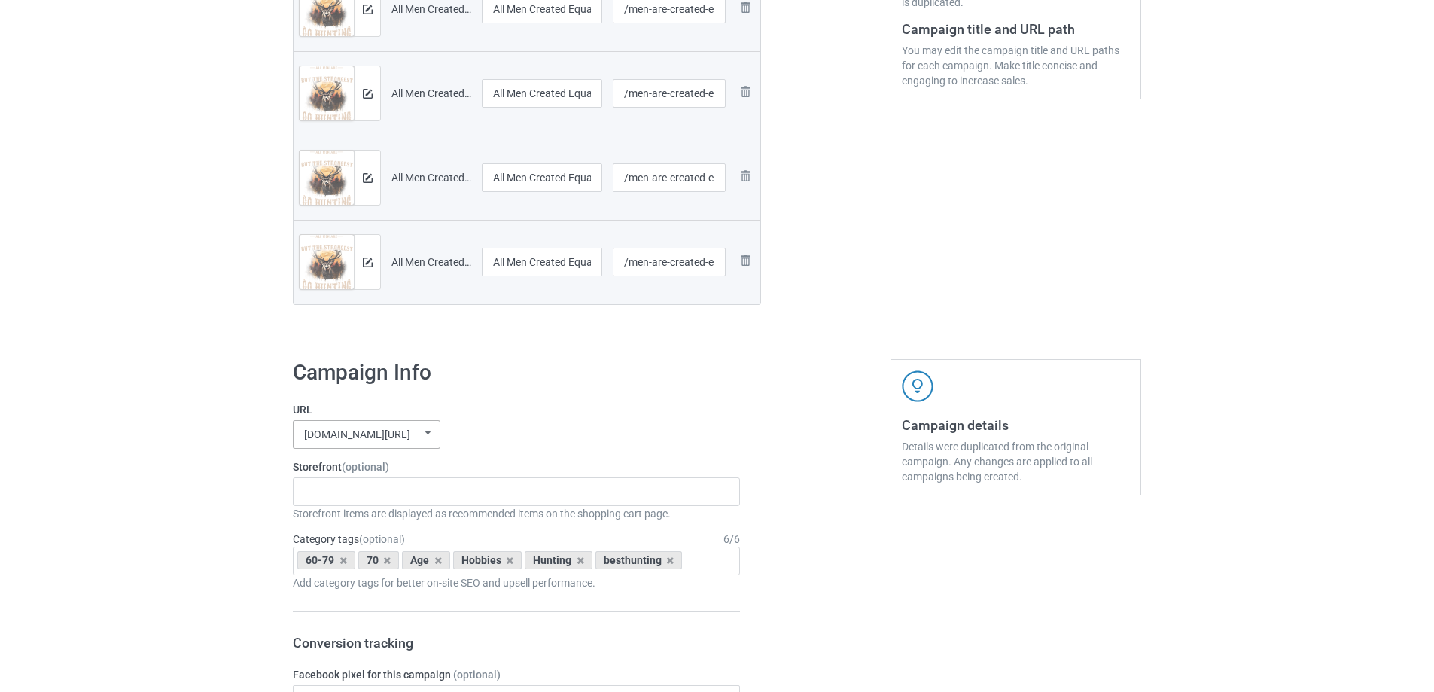
scroll to position [828, 0]
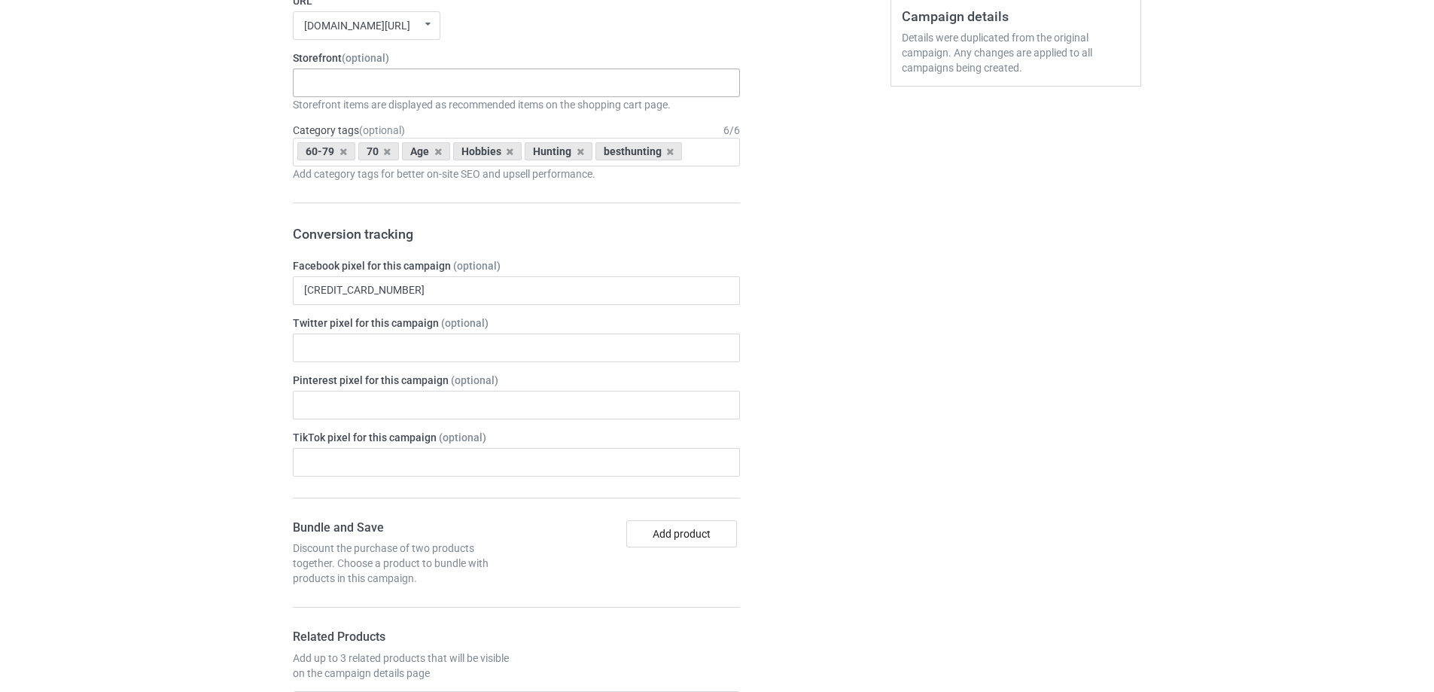
click at [357, 84] on div "Gifts For Bikers No Hobby Today Hide And Seek World Champion Sasquatch I Love C…" at bounding box center [516, 82] width 447 height 29
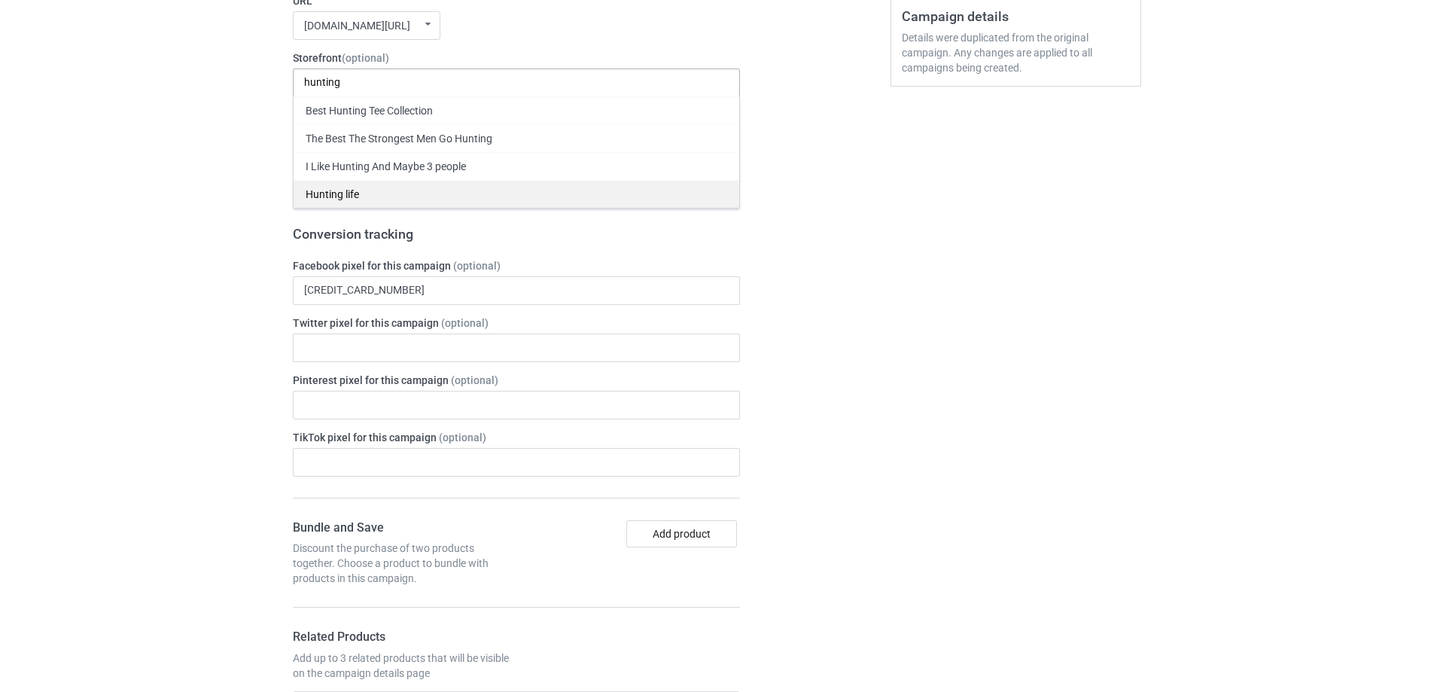
type input "hunting"
click at [348, 192] on div "Hunting life" at bounding box center [516, 194] width 446 height 28
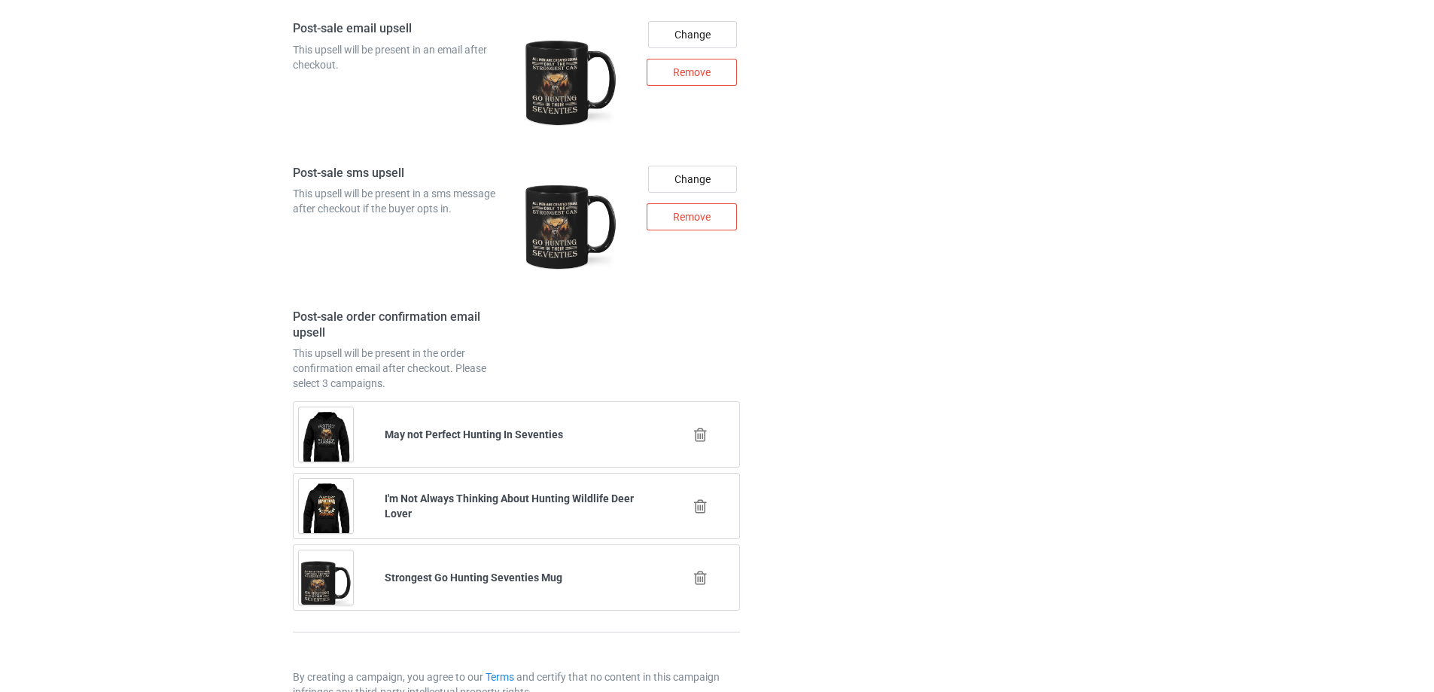
scroll to position [2354, 0]
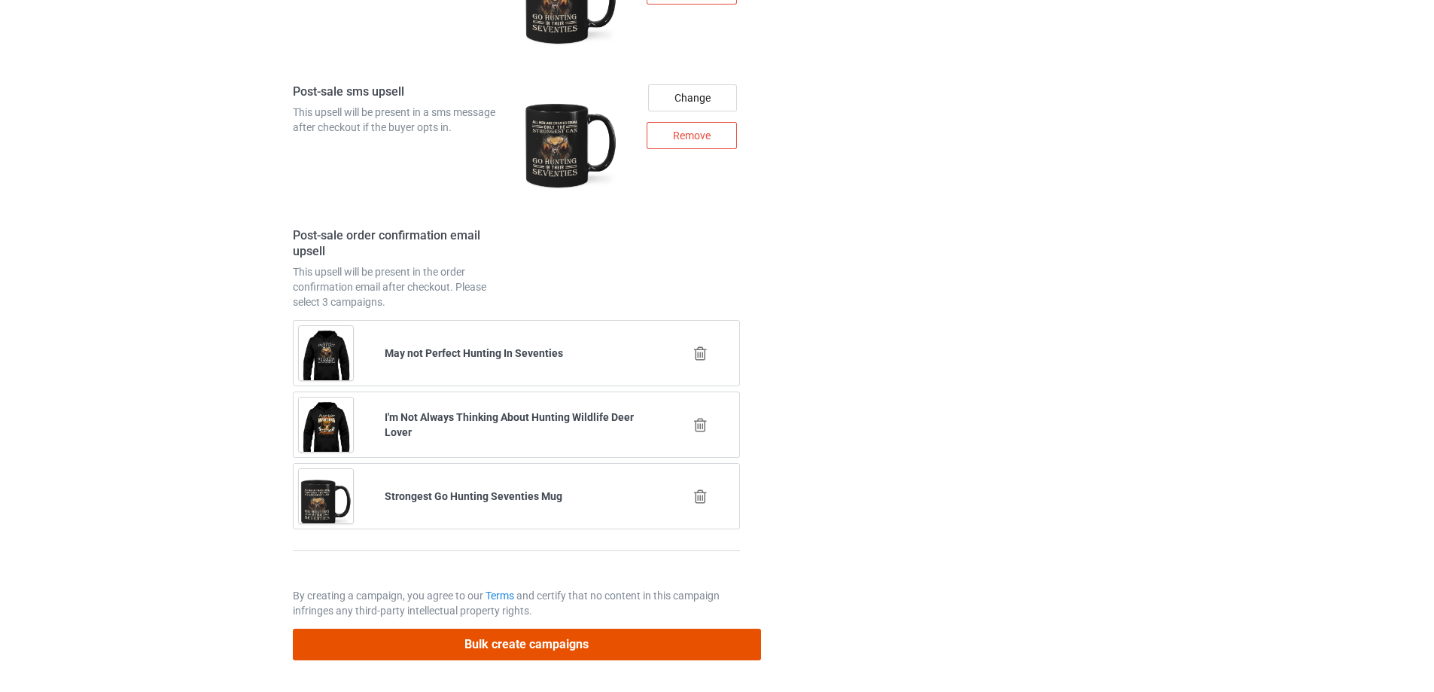
click at [400, 656] on button "Bulk create campaigns" at bounding box center [527, 643] width 468 height 31
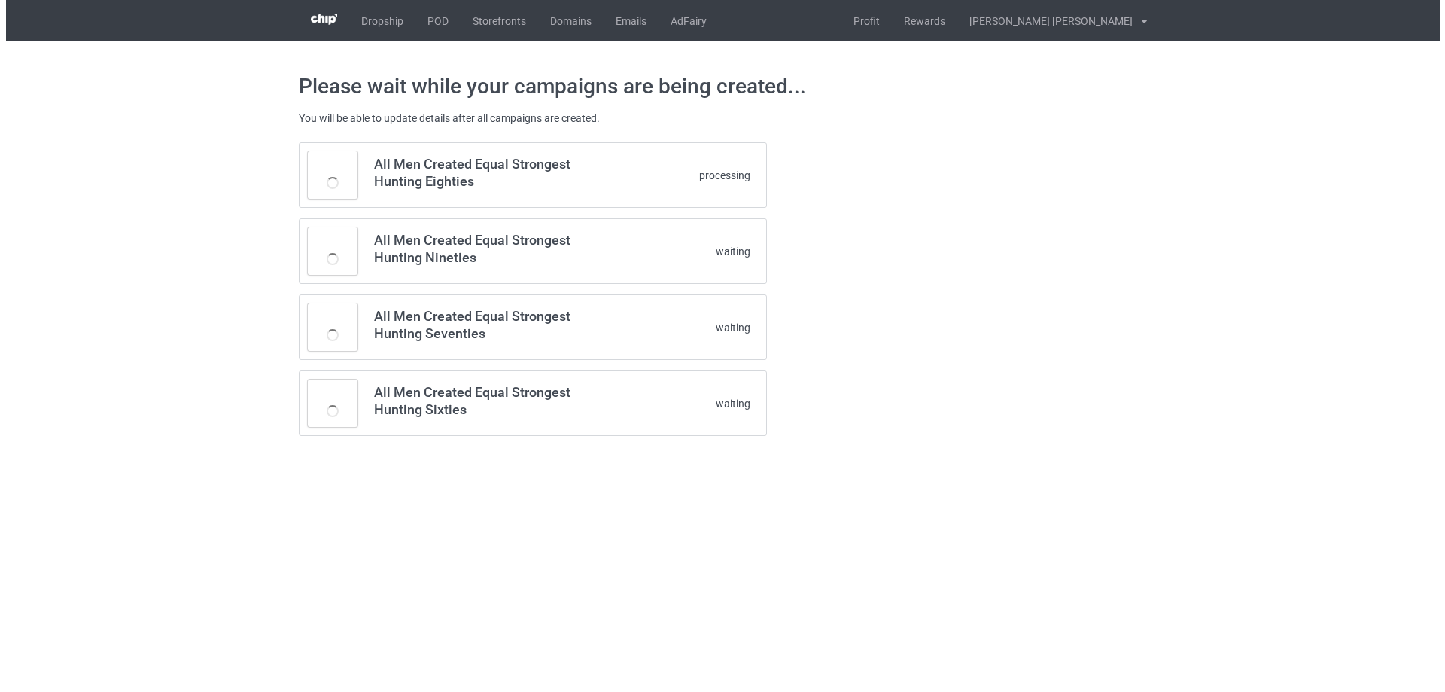
scroll to position [0, 0]
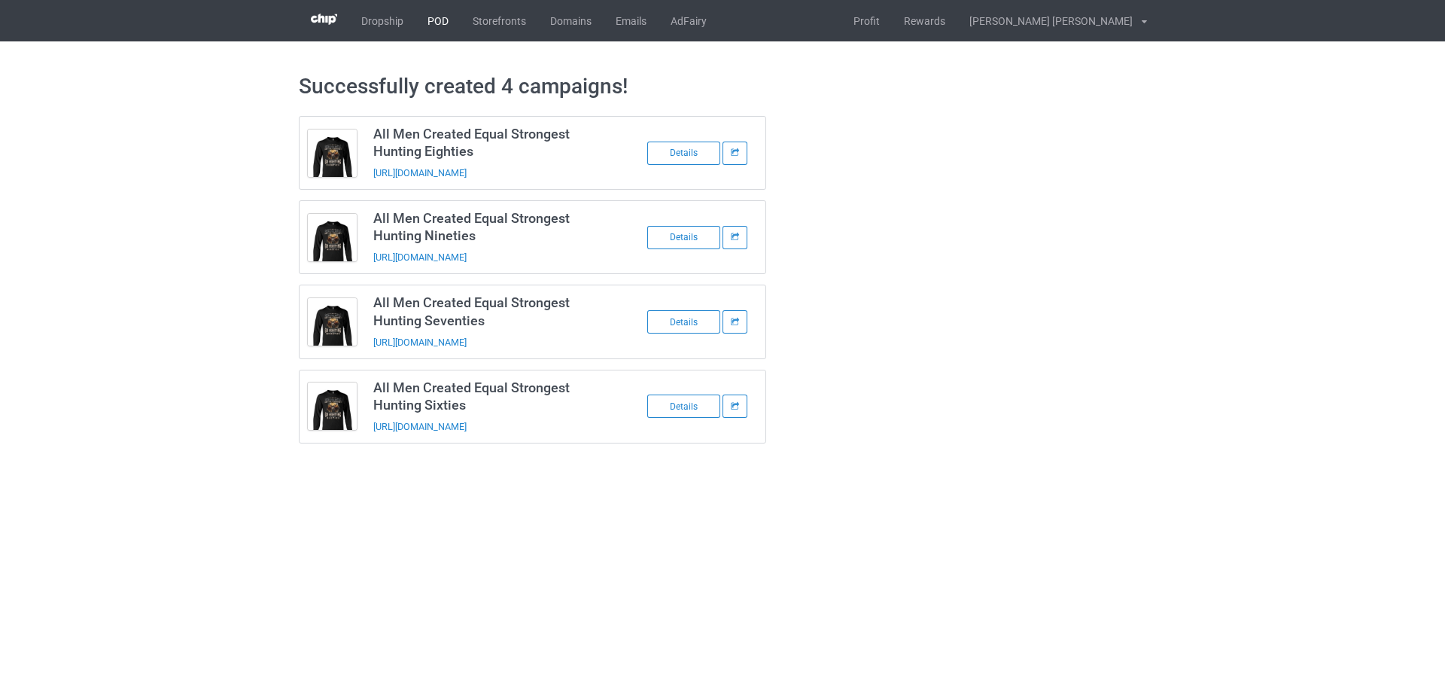
click at [437, 14] on link "POD" at bounding box center [437, 20] width 45 height 41
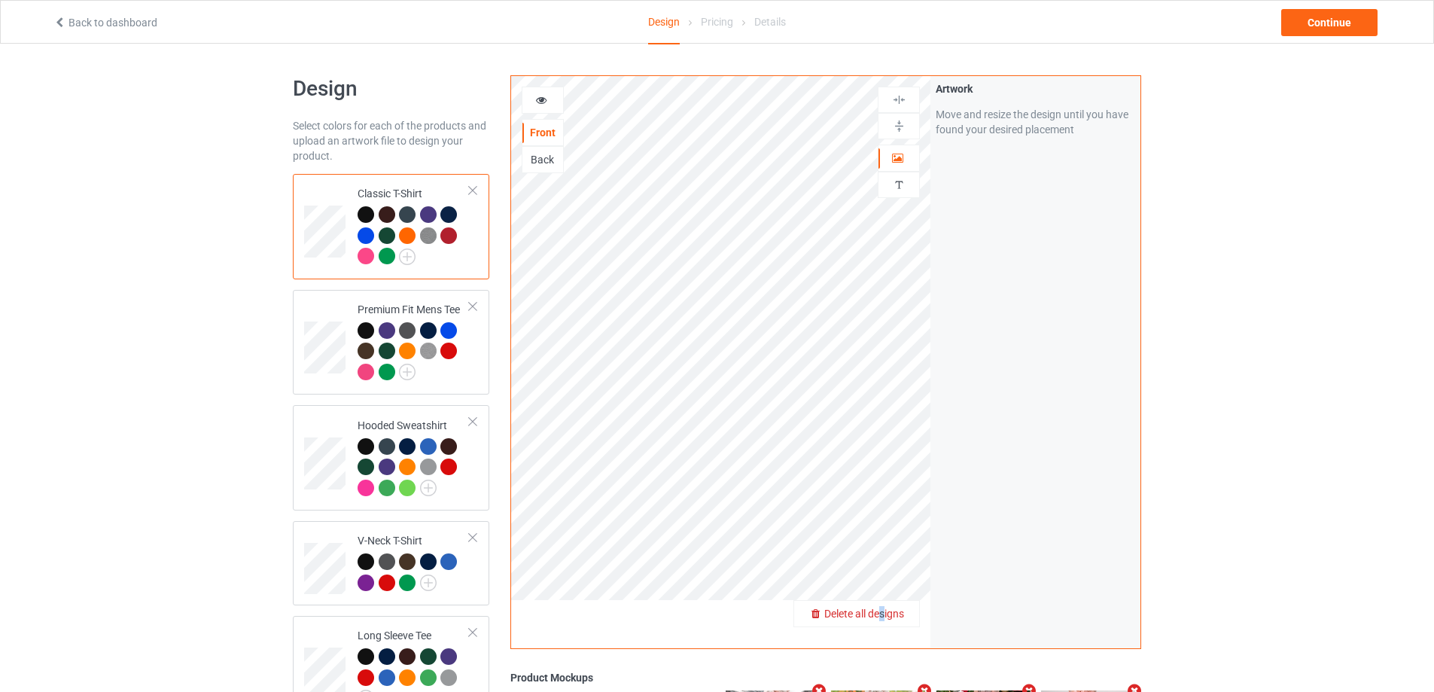
click at [883, 615] on span "Delete all designs" at bounding box center [864, 613] width 80 height 12
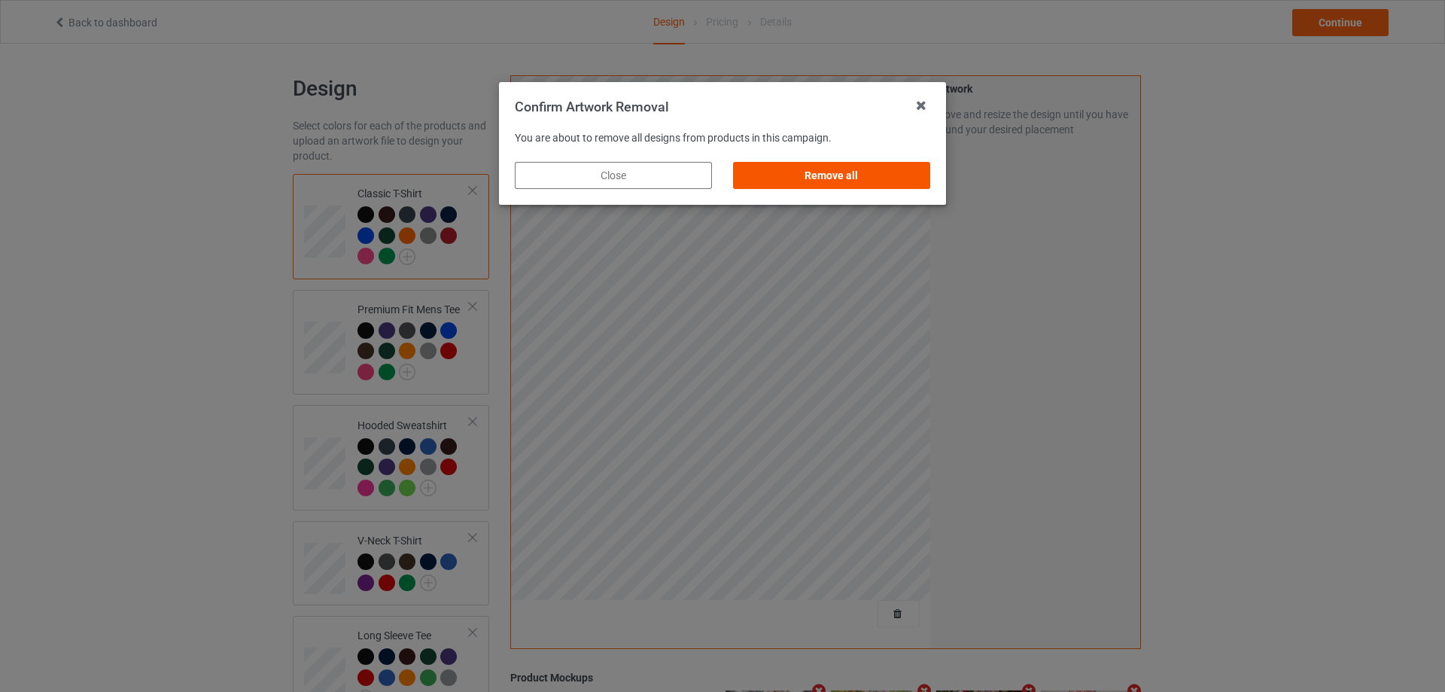
click at [826, 179] on div "Remove all" at bounding box center [831, 175] width 197 height 27
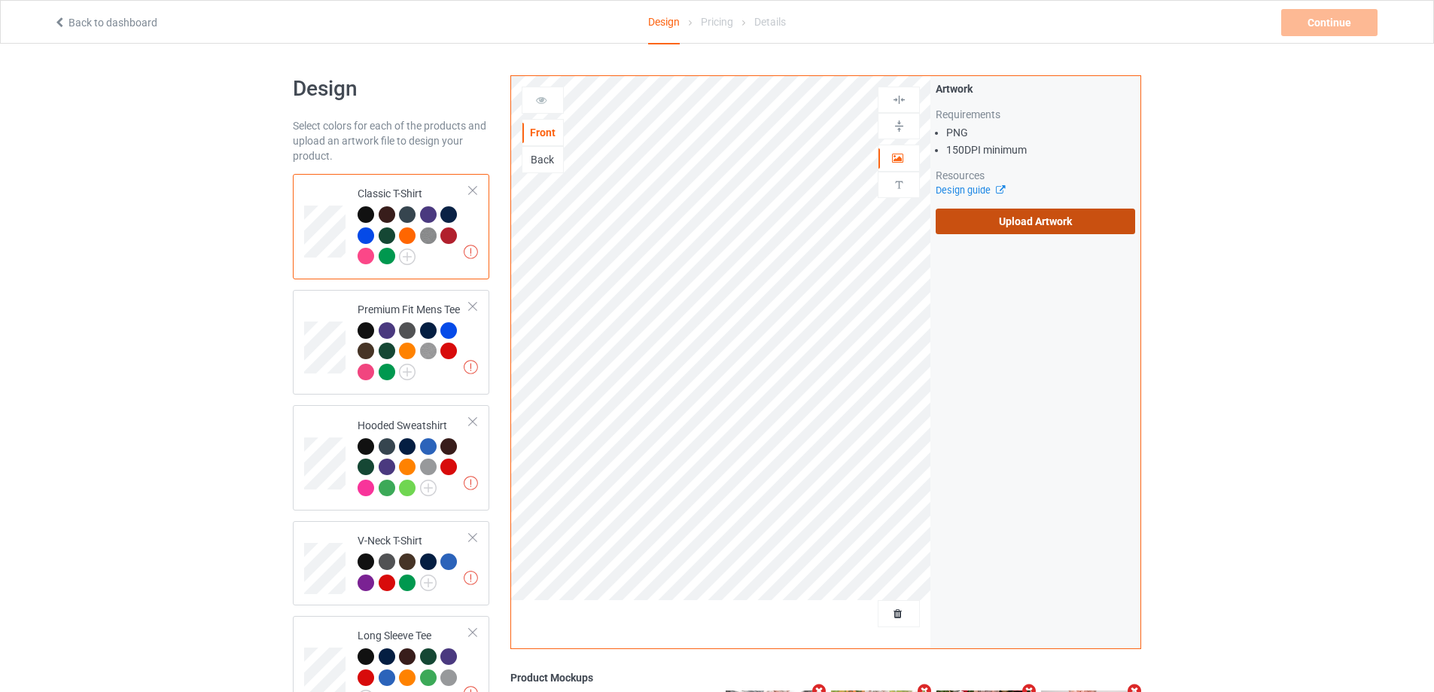
click at [970, 218] on label "Upload Artwork" at bounding box center [1034, 221] width 199 height 26
click at [0, 0] on input "Upload Artwork" at bounding box center [0, 0] width 0 height 0
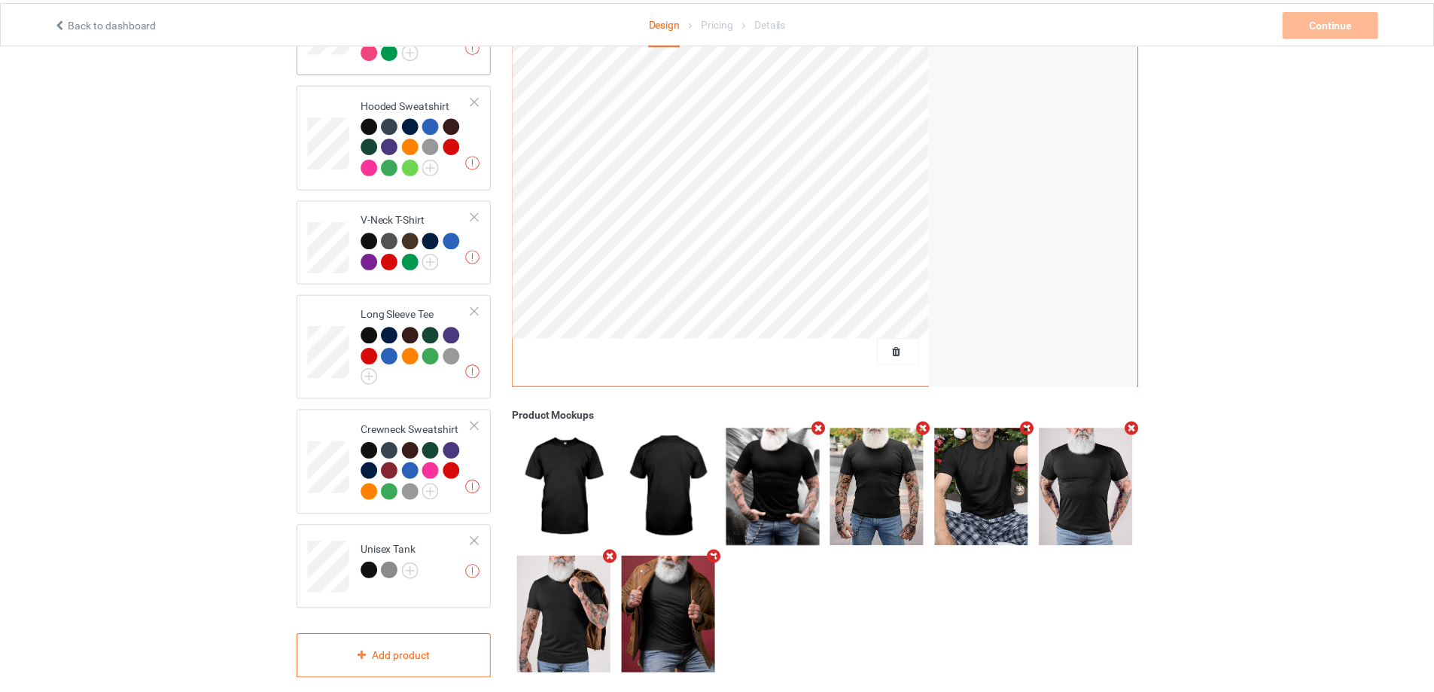
scroll to position [346, 0]
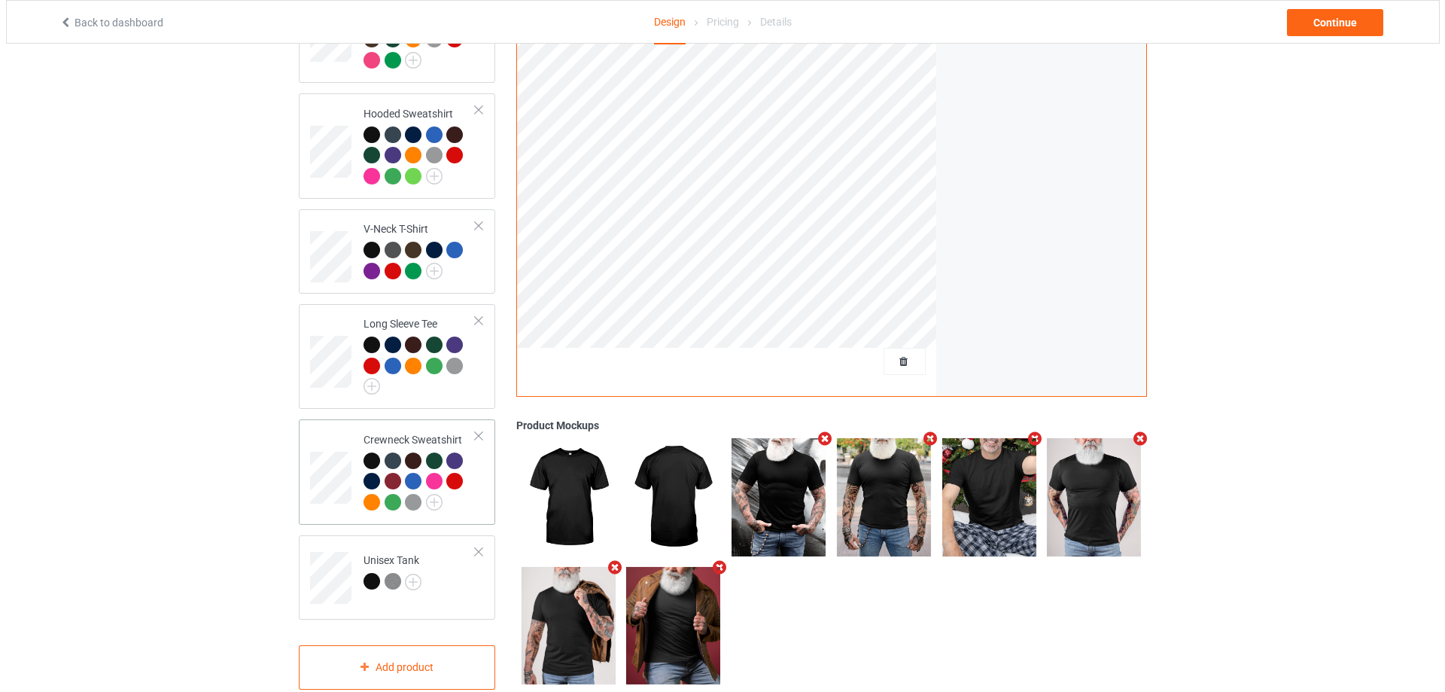
scroll to position [346, 0]
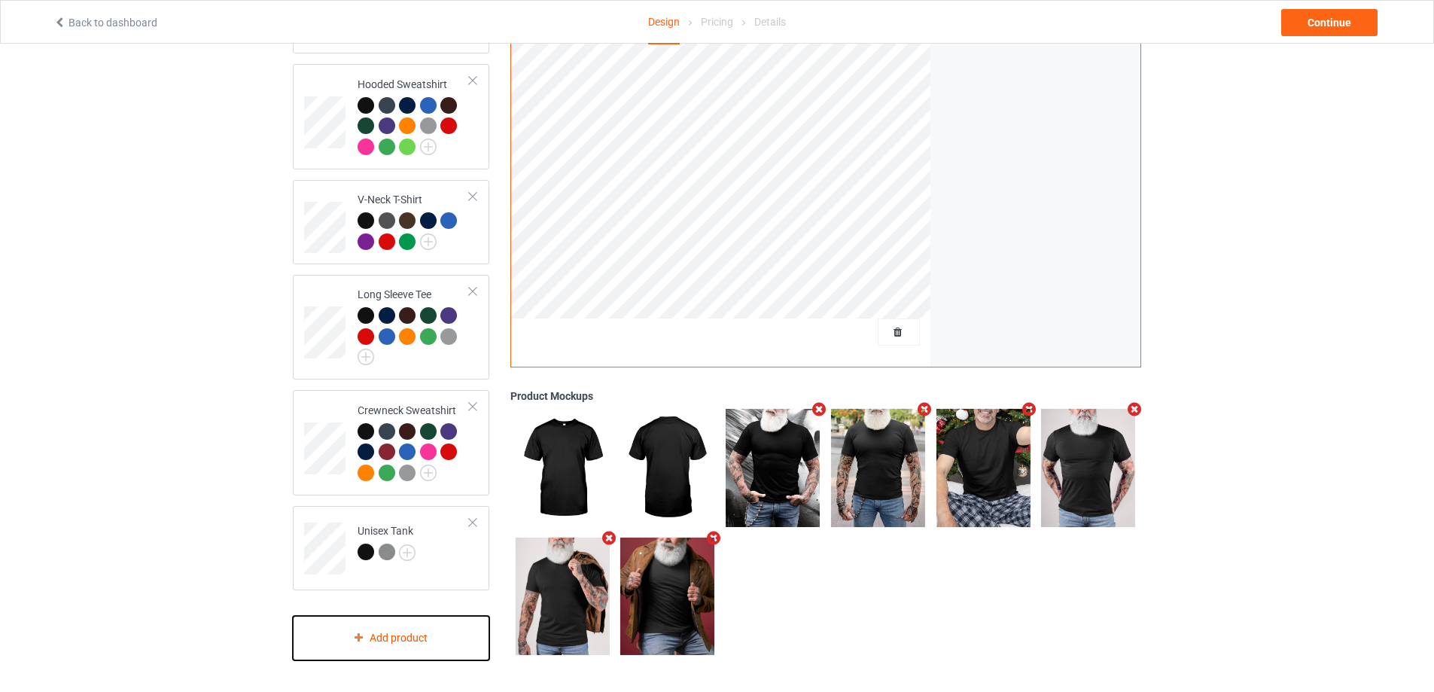
click at [376, 631] on div "Add product" at bounding box center [391, 638] width 196 height 44
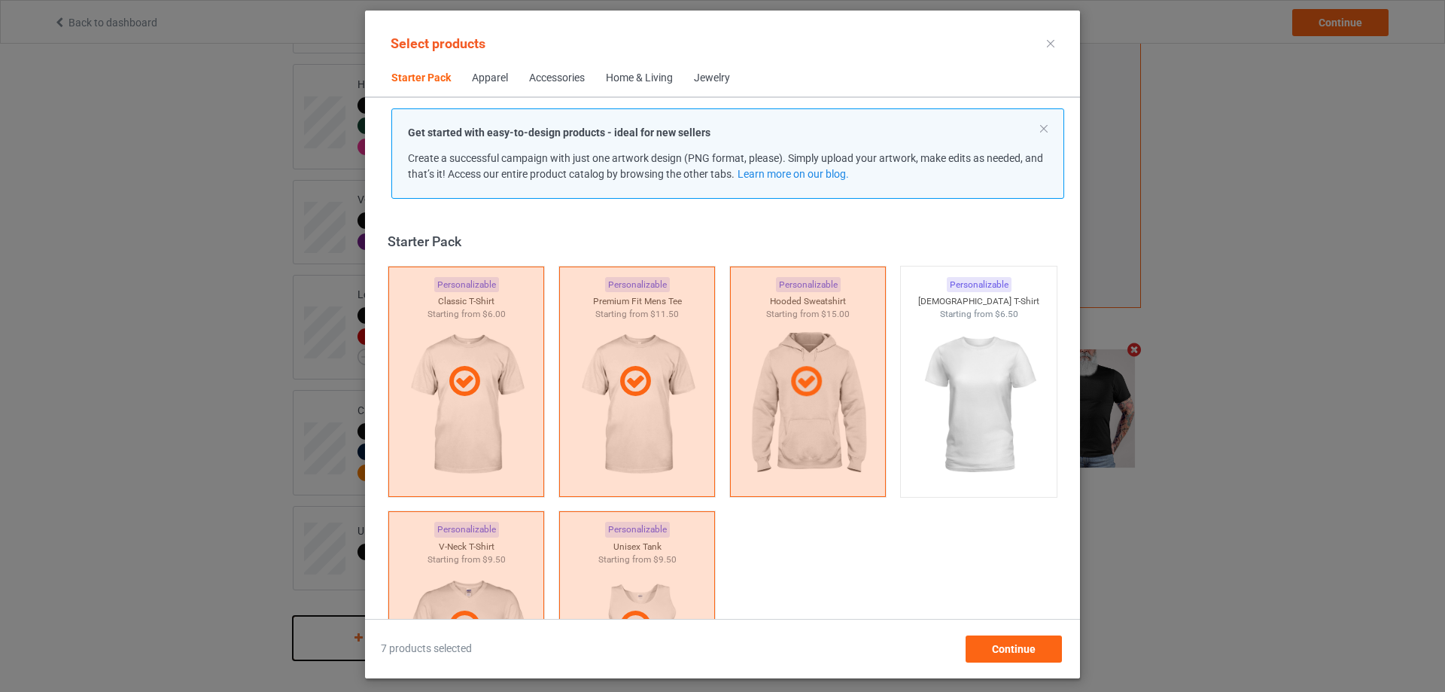
scroll to position [20, 0]
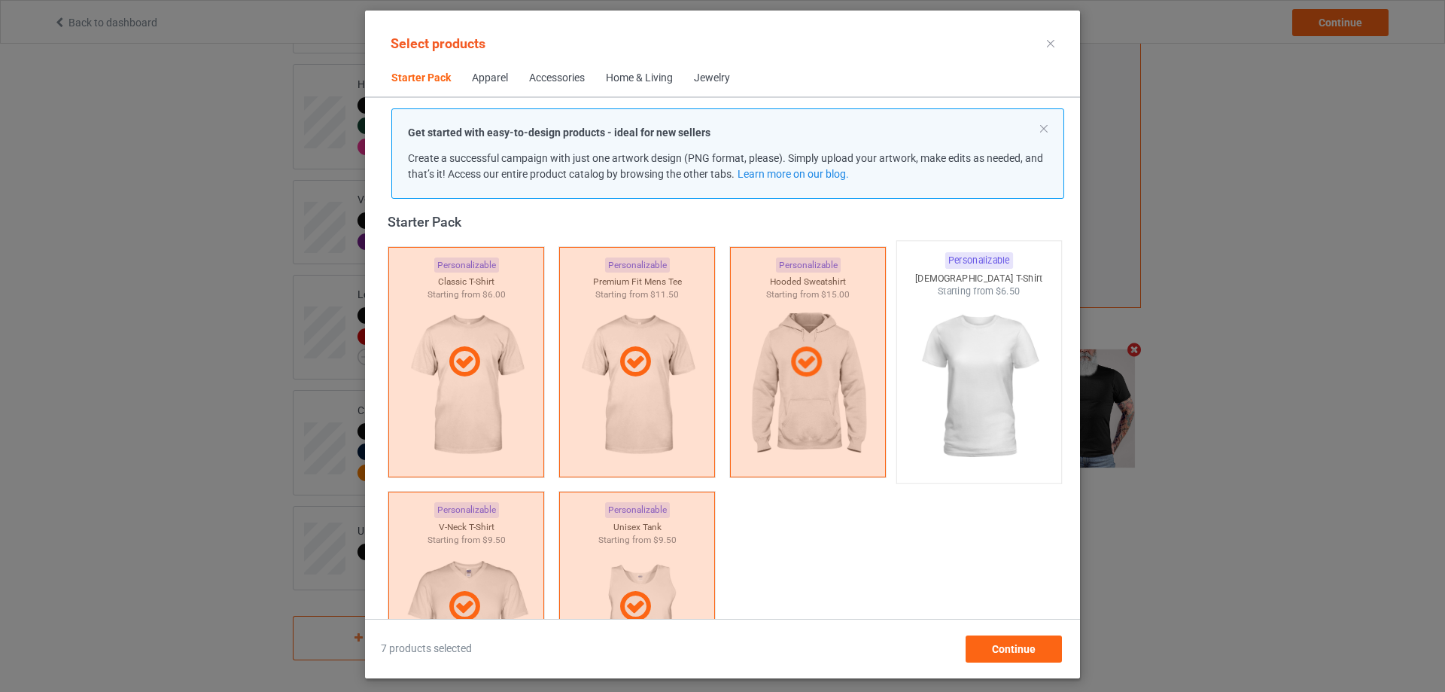
click at [994, 382] on img at bounding box center [978, 386] width 141 height 177
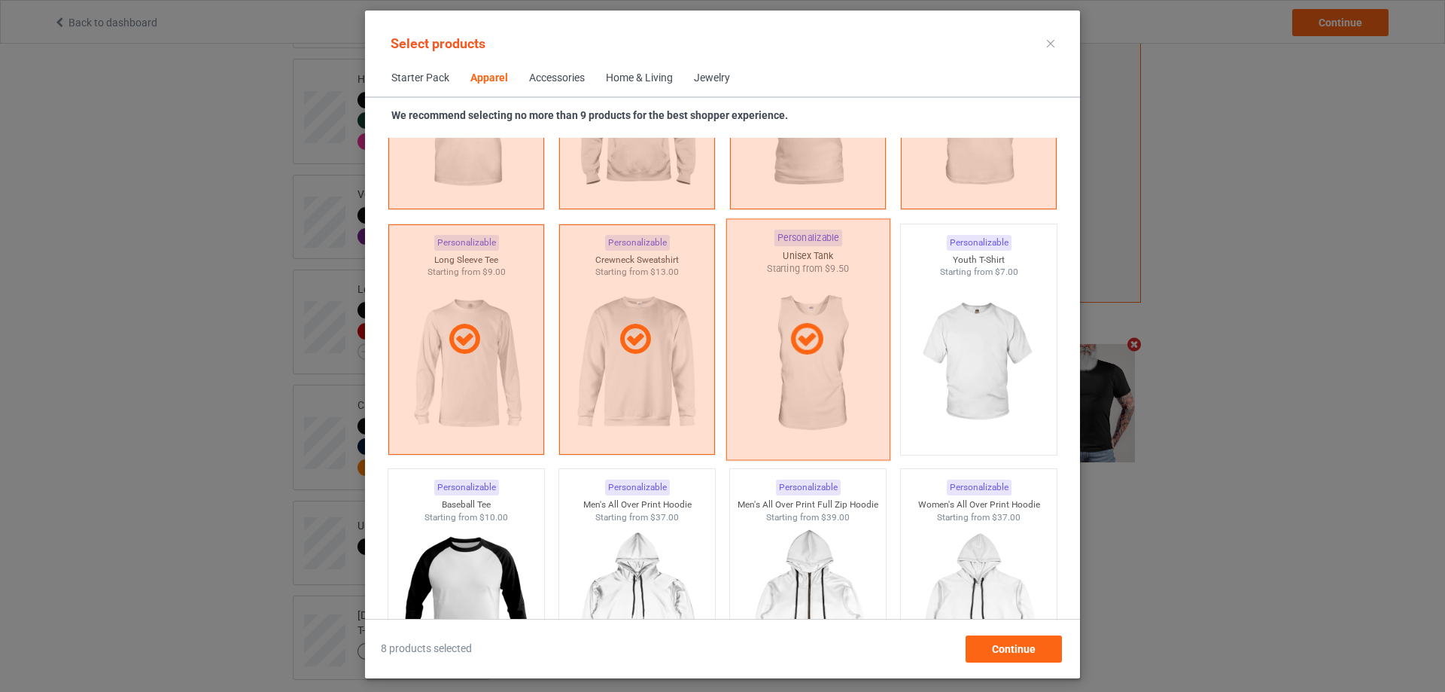
scroll to position [1073, 0]
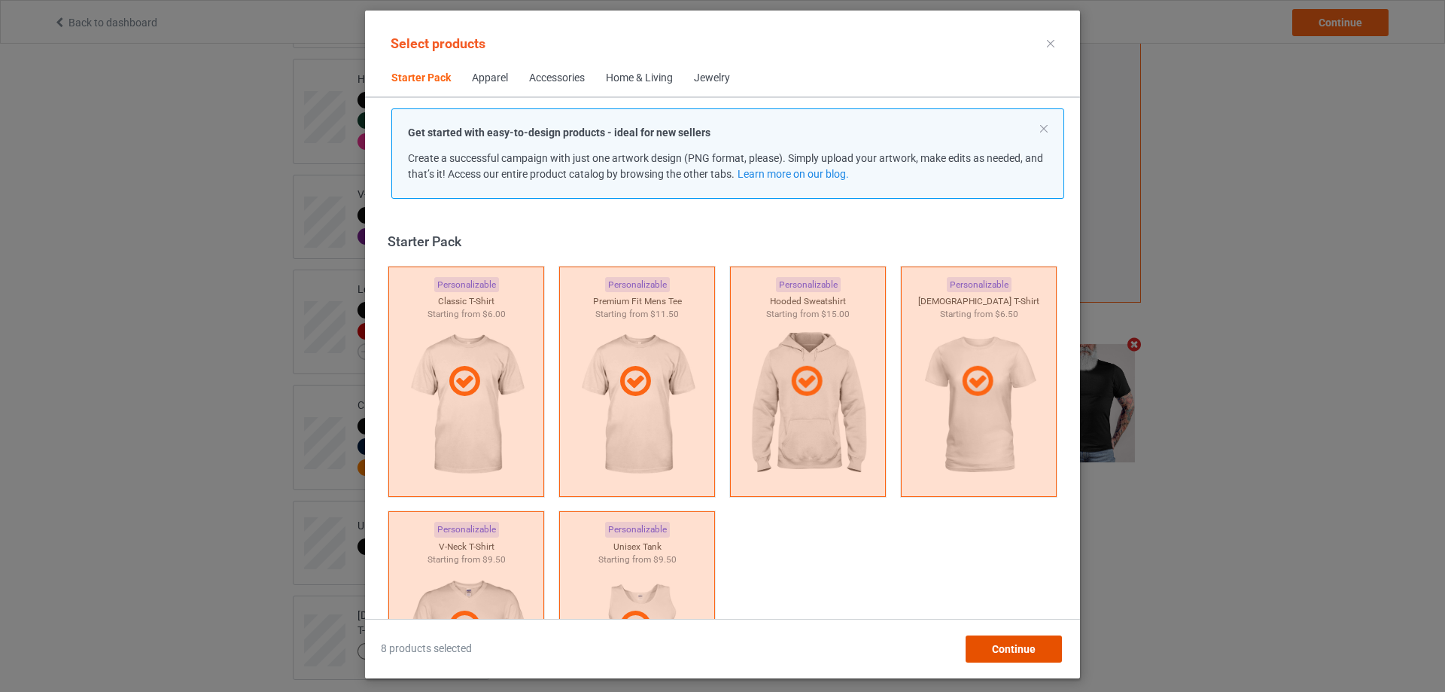
click at [993, 652] on span "Continue" at bounding box center [1014, 649] width 44 height 12
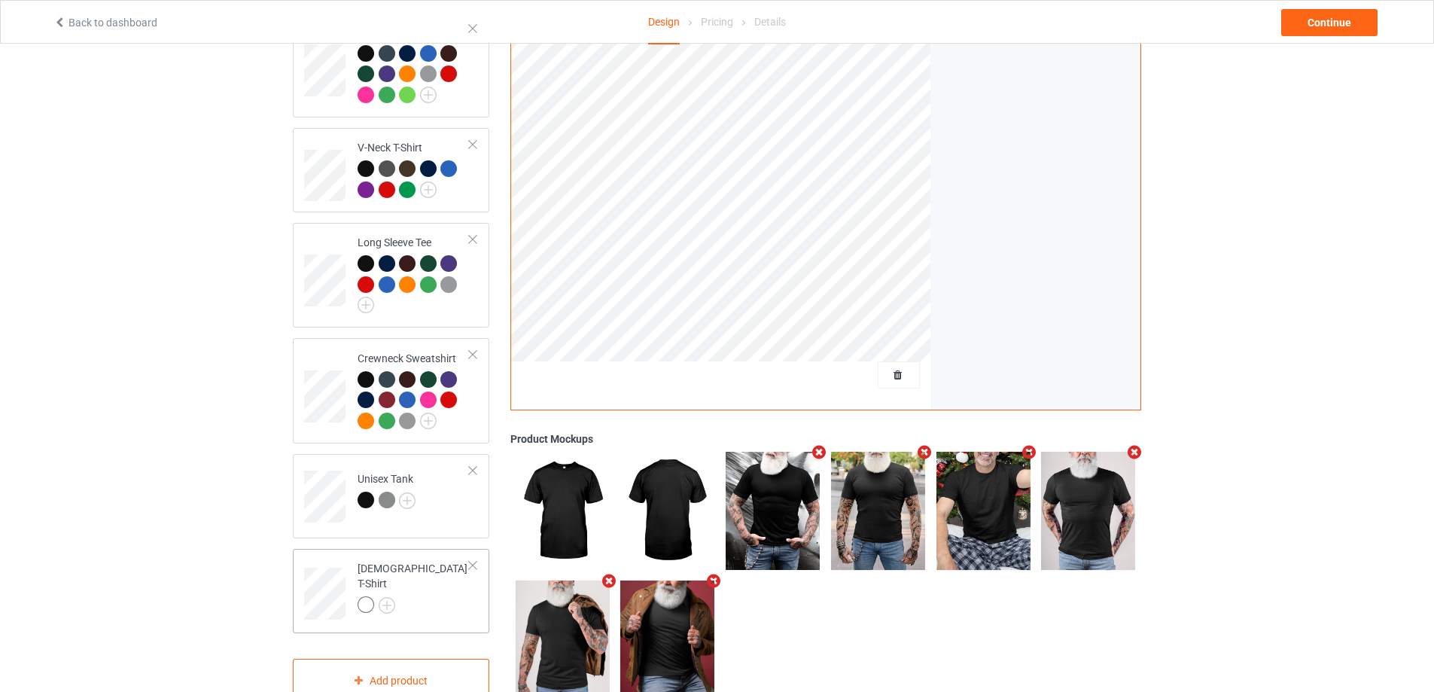
scroll to position [441, 0]
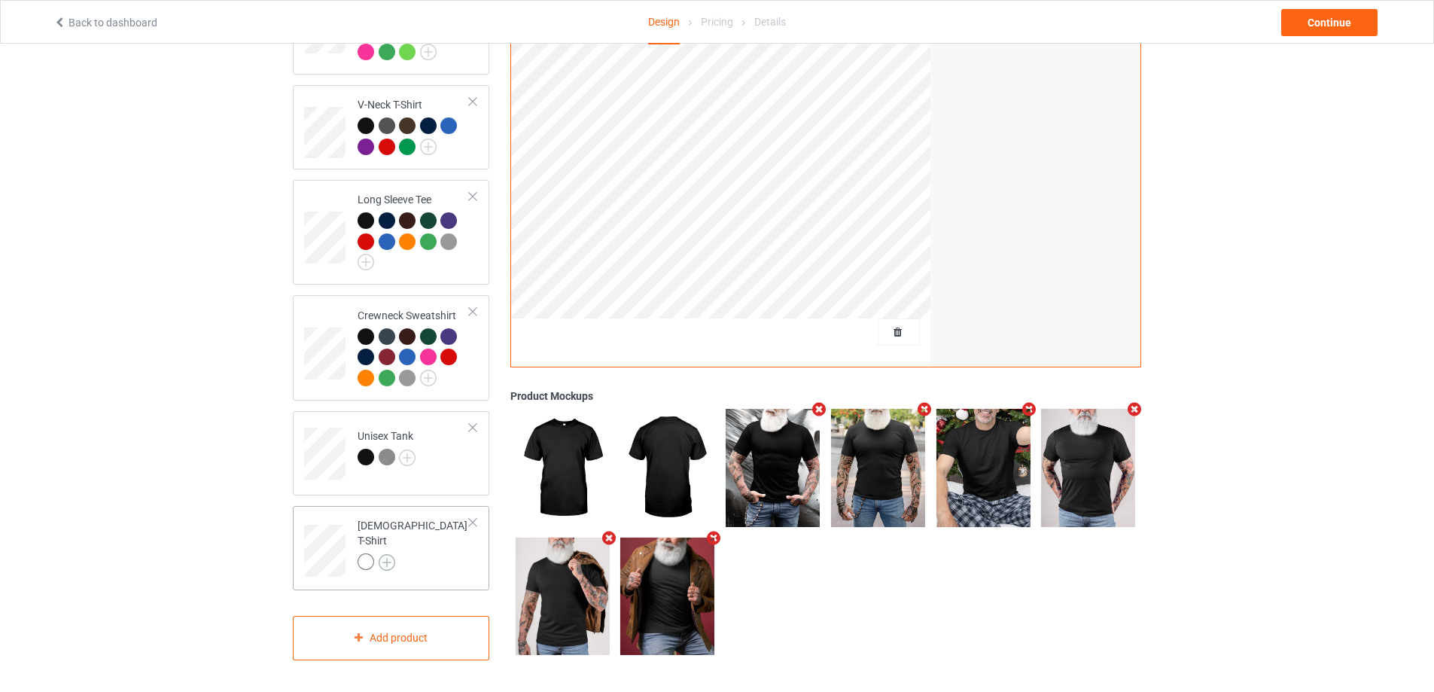
click at [381, 554] on img at bounding box center [387, 562] width 17 height 17
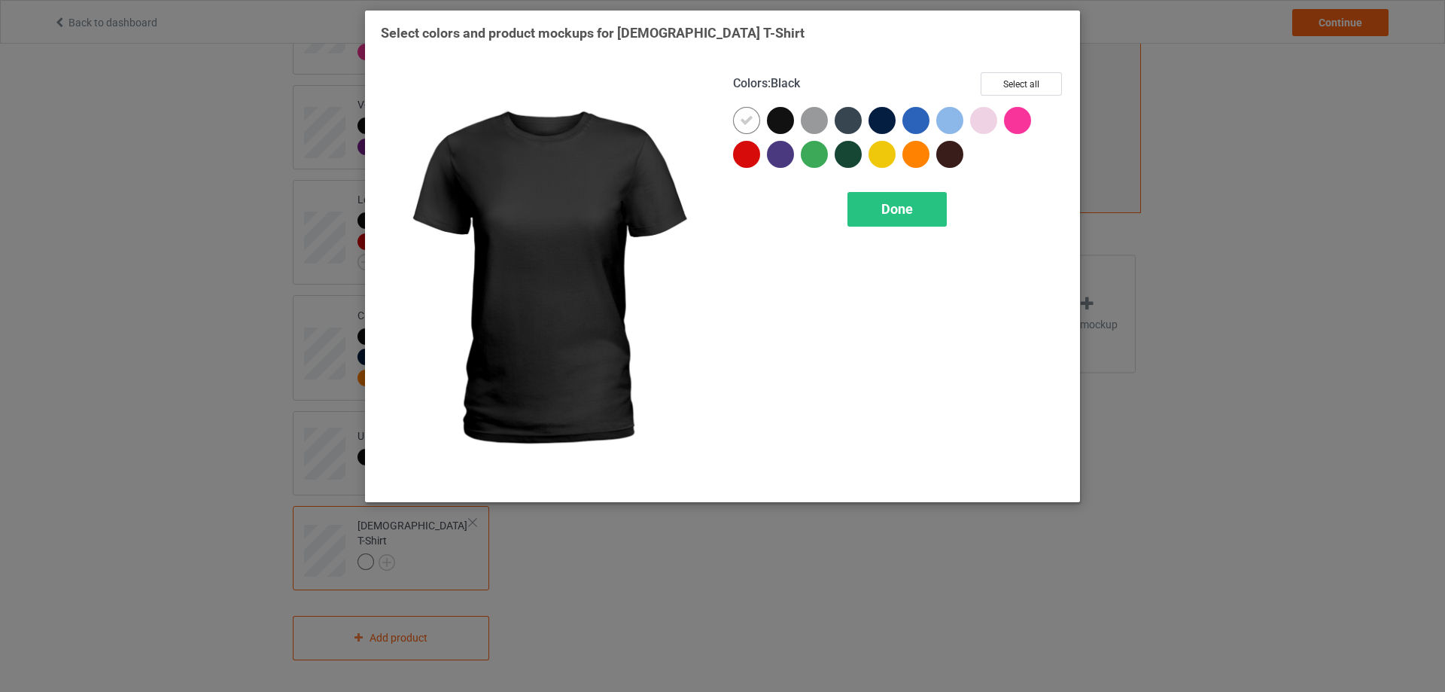
click at [769, 114] on div at bounding box center [780, 120] width 27 height 27
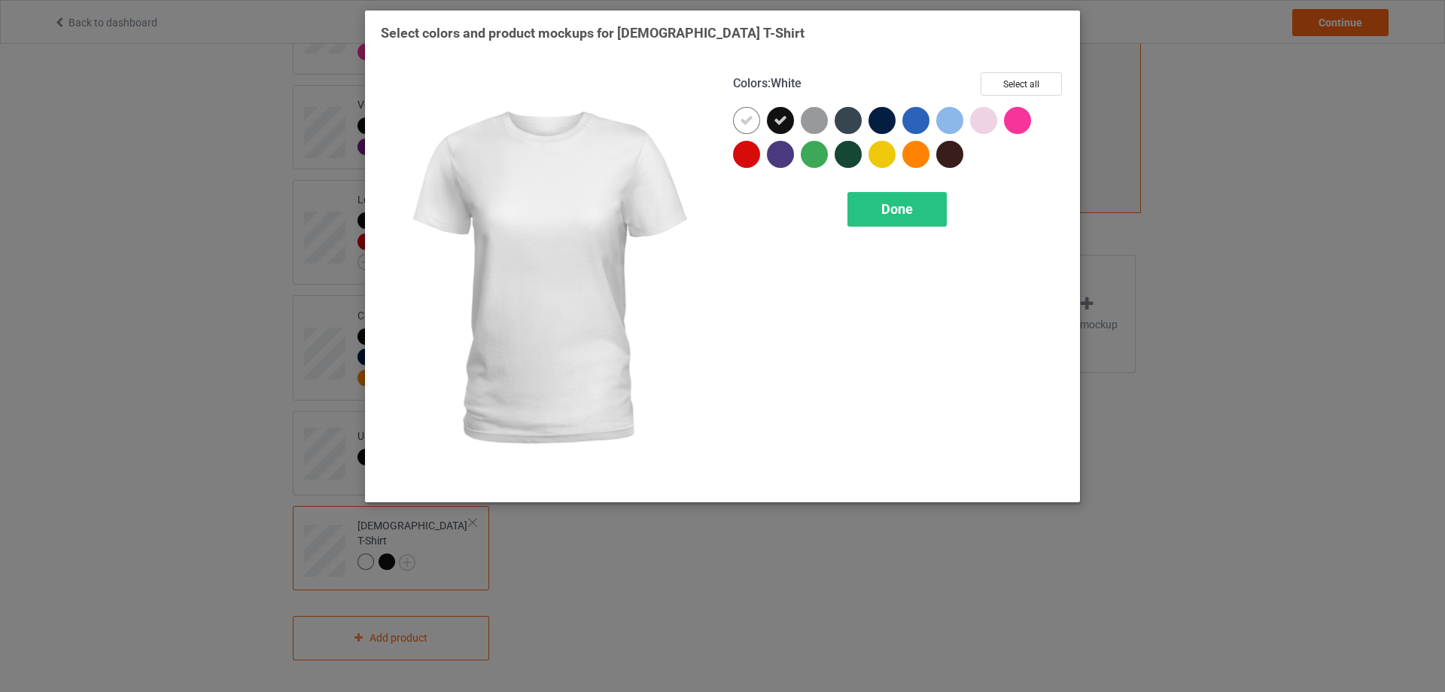
click at [743, 121] on icon at bounding box center [747, 121] width 14 height 14
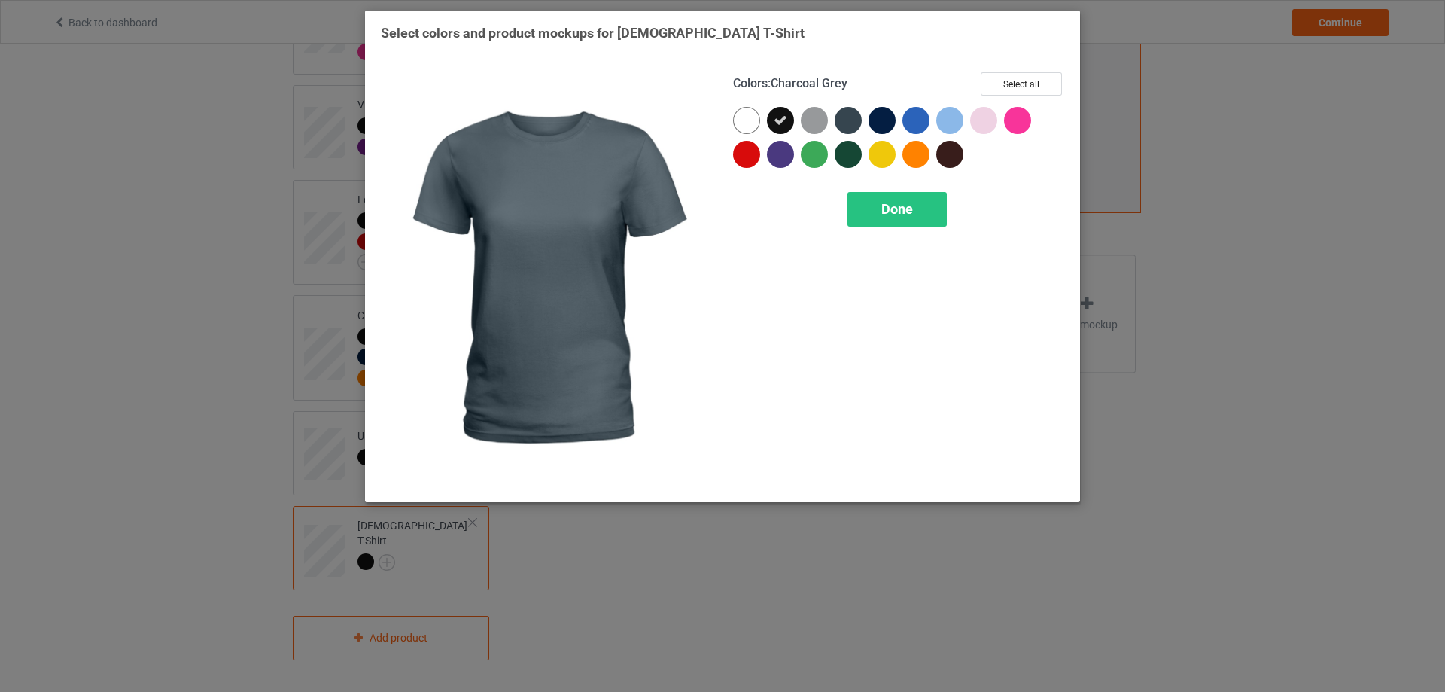
drag, startPoint x: 841, startPoint y: 121, endPoint x: 911, endPoint y: 111, distance: 71.5
click at [841, 121] on div at bounding box center [848, 120] width 27 height 27
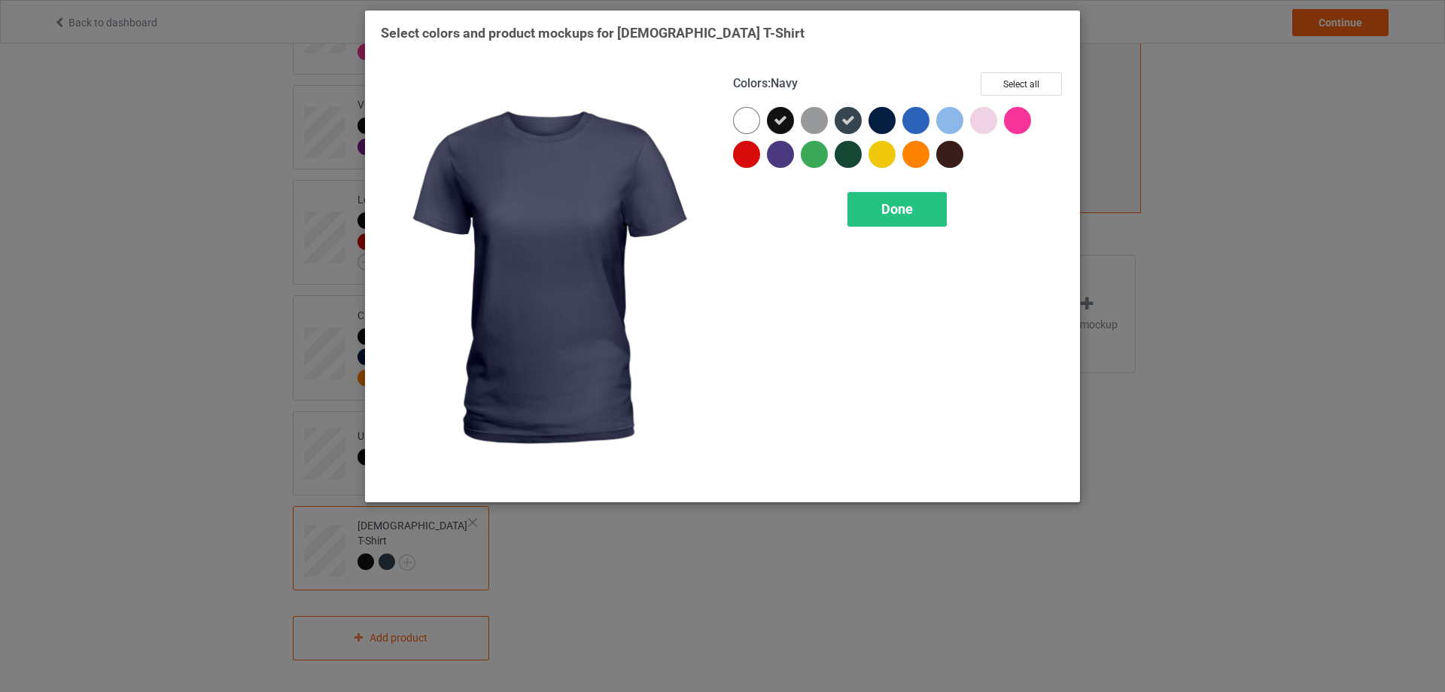
click at [876, 123] on div at bounding box center [881, 120] width 27 height 27
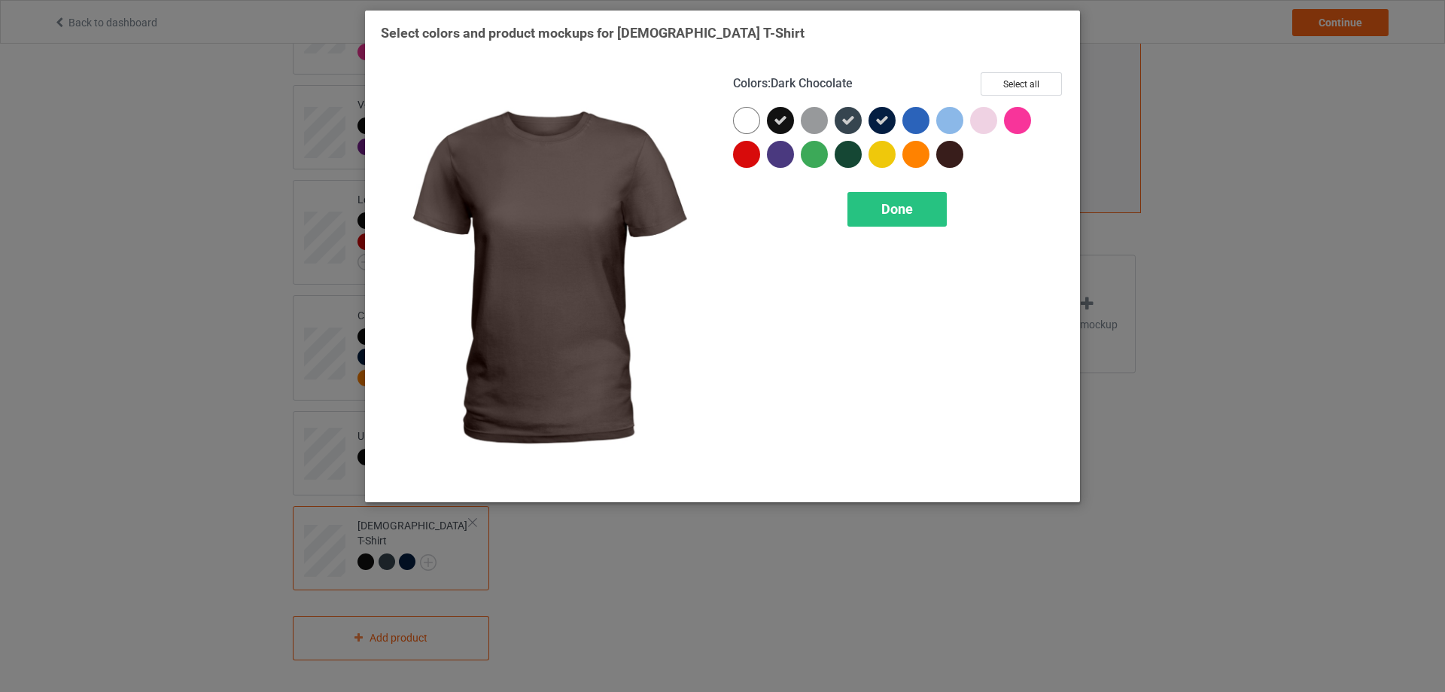
click at [948, 150] on div at bounding box center [949, 154] width 27 height 27
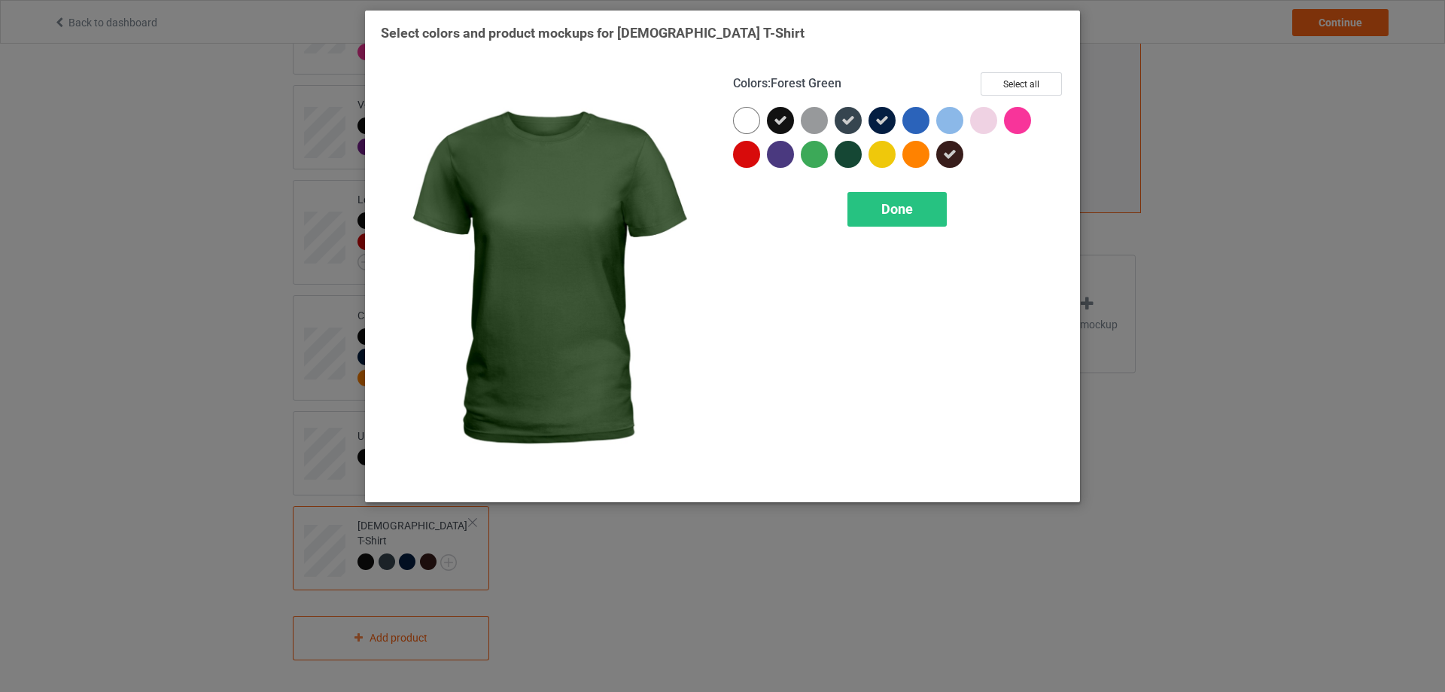
click at [832, 157] on div at bounding box center [818, 158] width 34 height 34
click at [844, 158] on div at bounding box center [848, 154] width 27 height 27
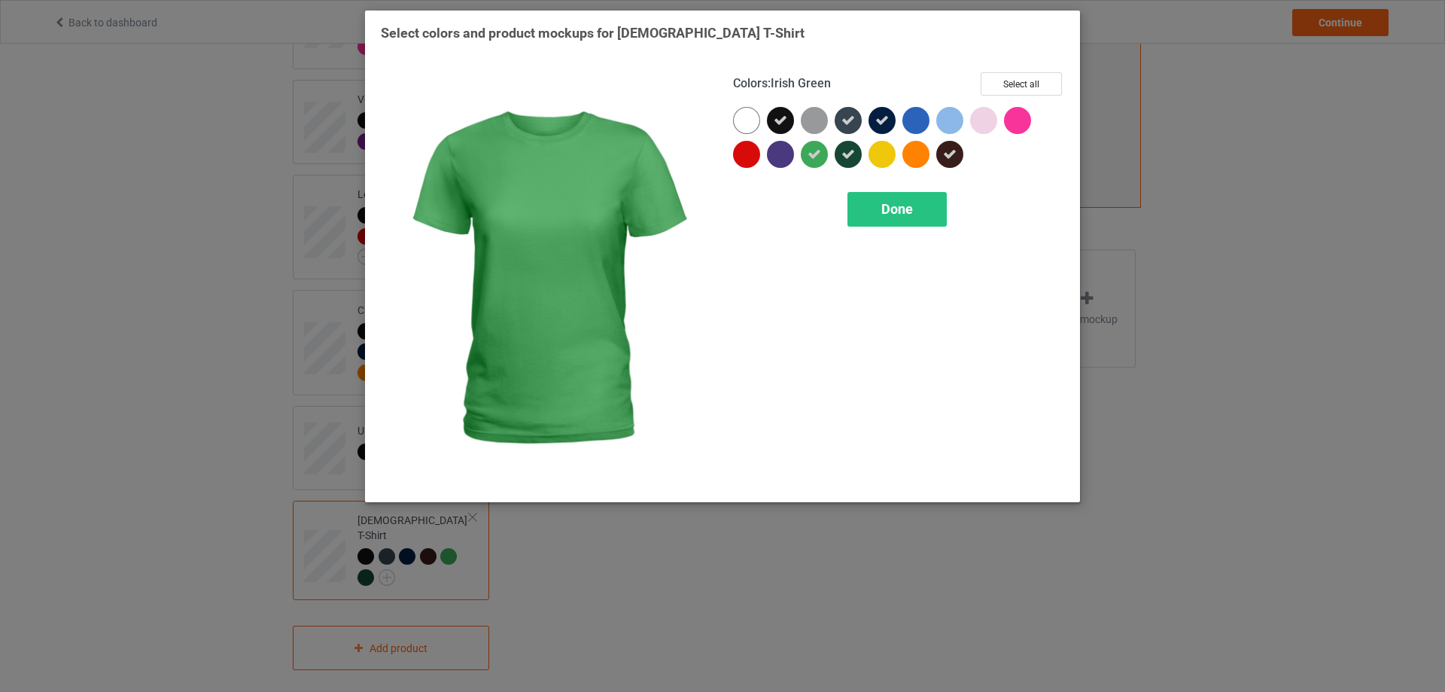
drag, startPoint x: 819, startPoint y: 157, endPoint x: 779, endPoint y: 146, distance: 41.3
click at [815, 157] on icon at bounding box center [814, 155] width 14 height 14
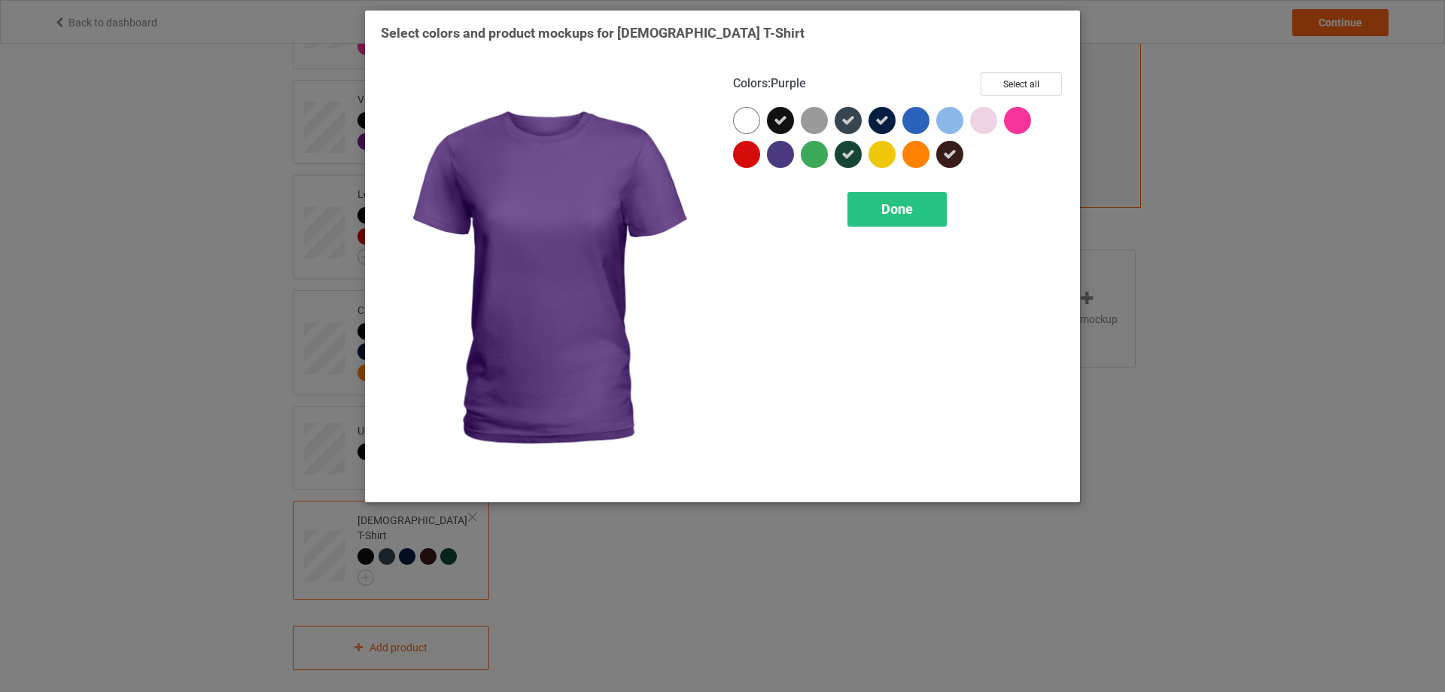
click at [778, 147] on div at bounding box center [780, 154] width 27 height 27
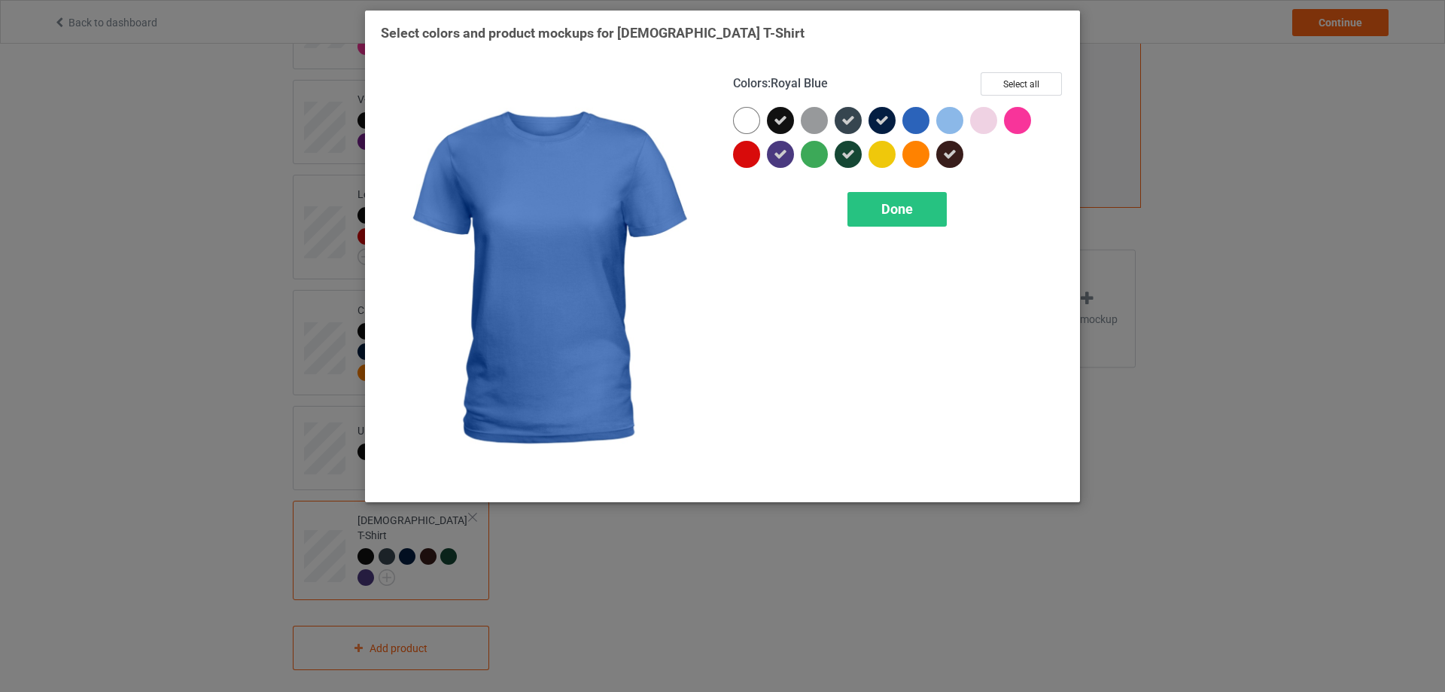
click at [926, 120] on div at bounding box center [915, 120] width 27 height 27
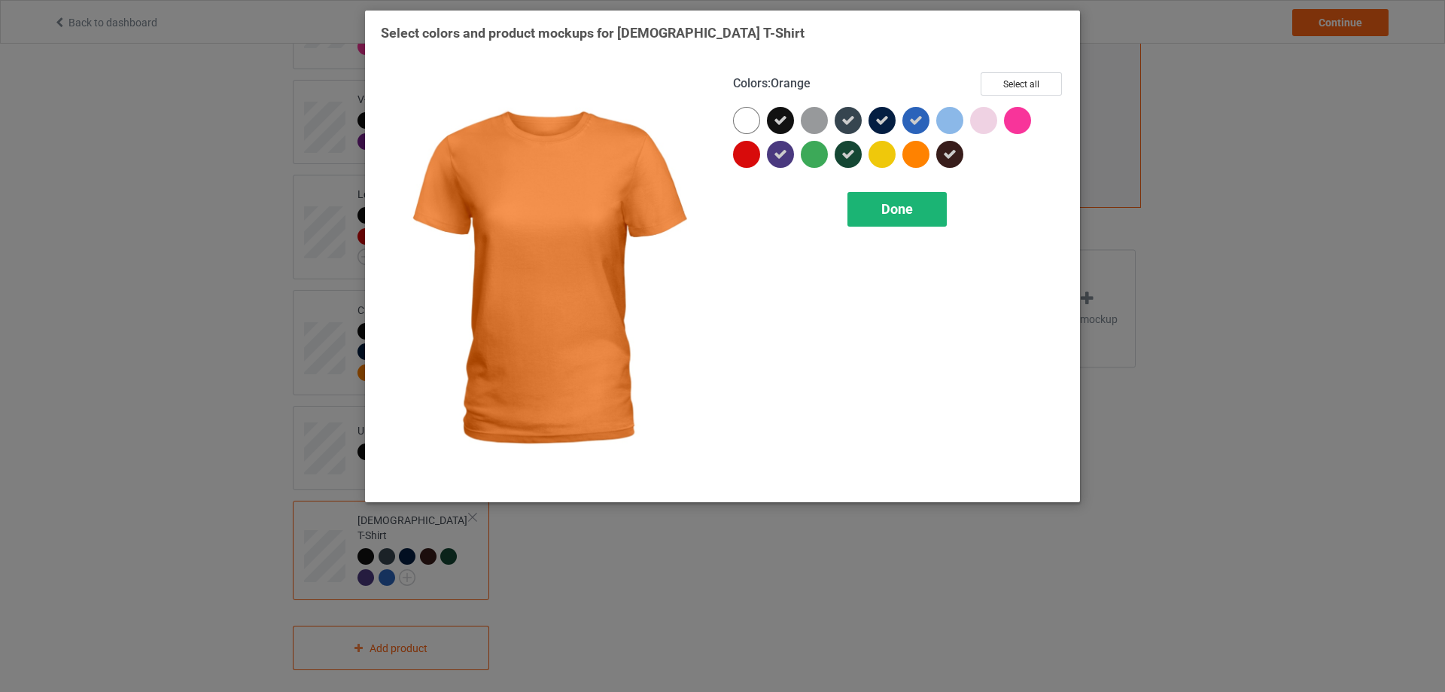
click at [910, 210] on span "Done" at bounding box center [897, 209] width 32 height 16
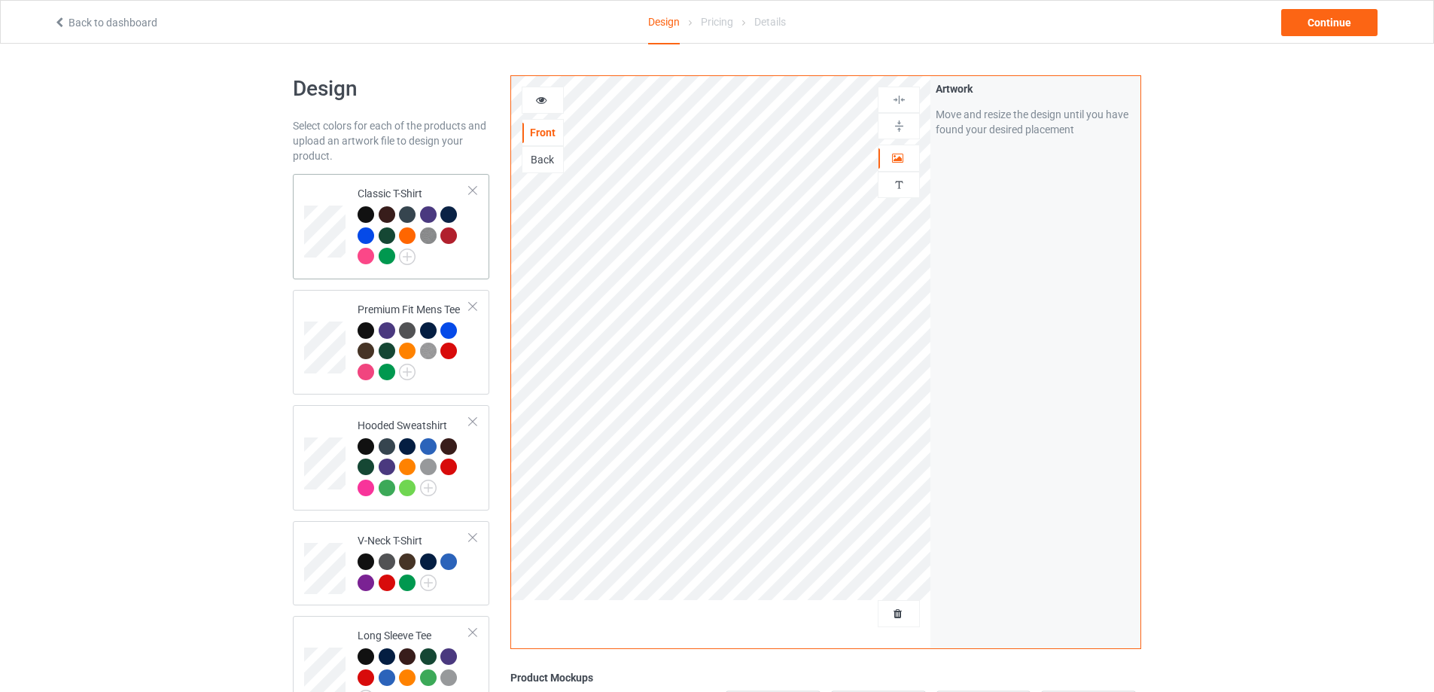
click at [481, 254] on div "Classic T-Shirt" at bounding box center [391, 226] width 196 height 105
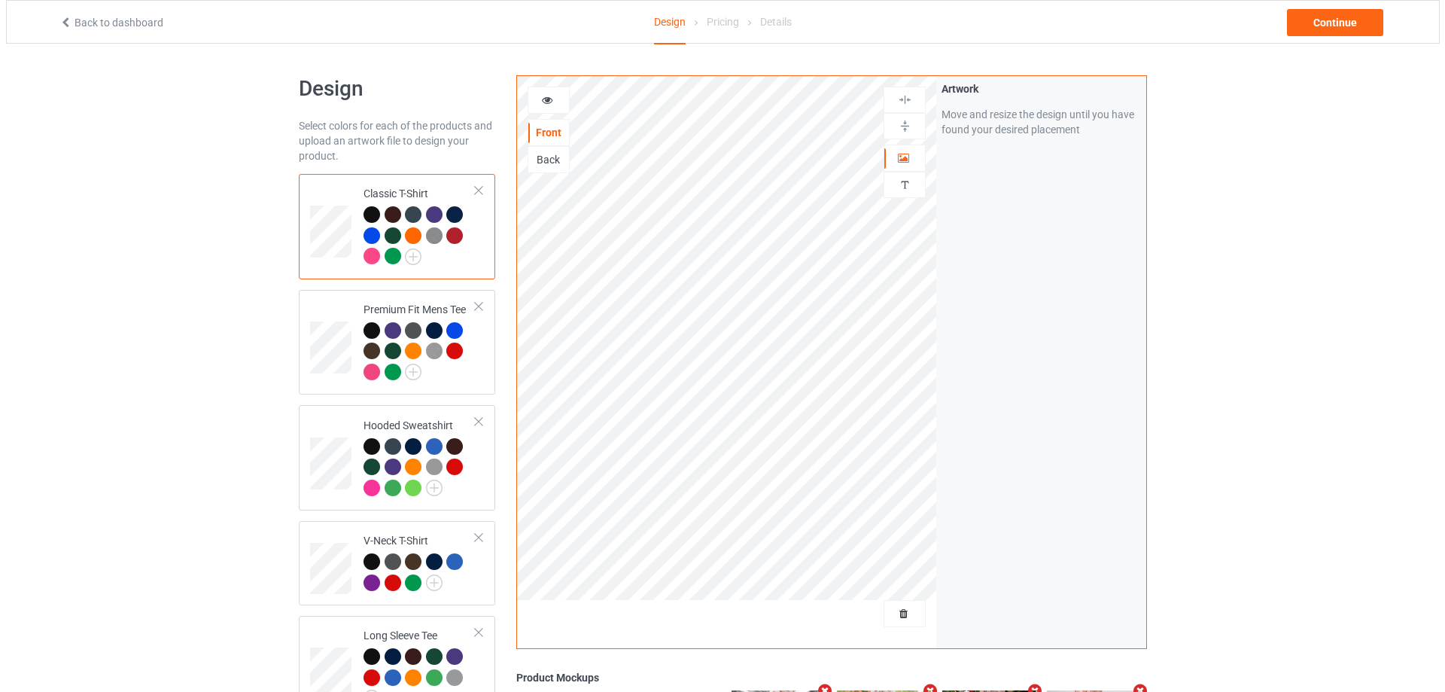
scroll to position [442, 0]
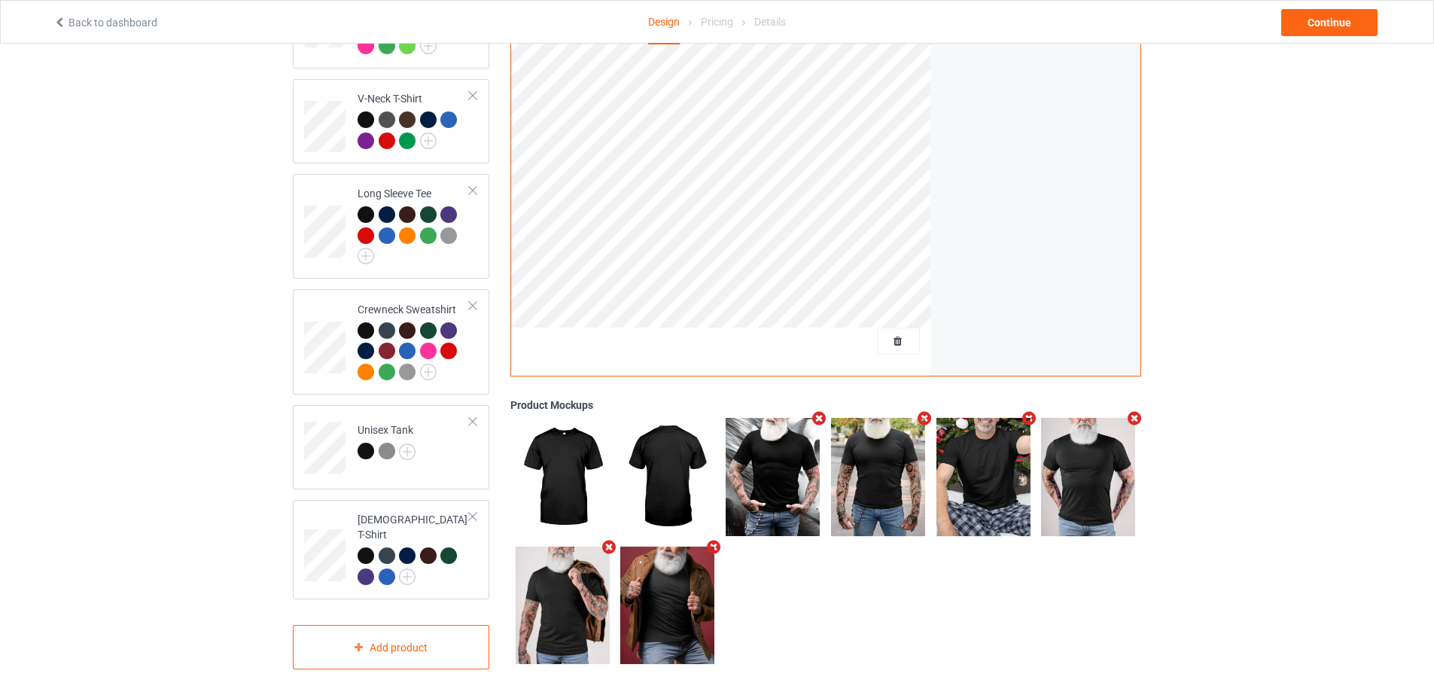
click at [1024, 411] on icon "Remove mockup" at bounding box center [1029, 419] width 19 height 16
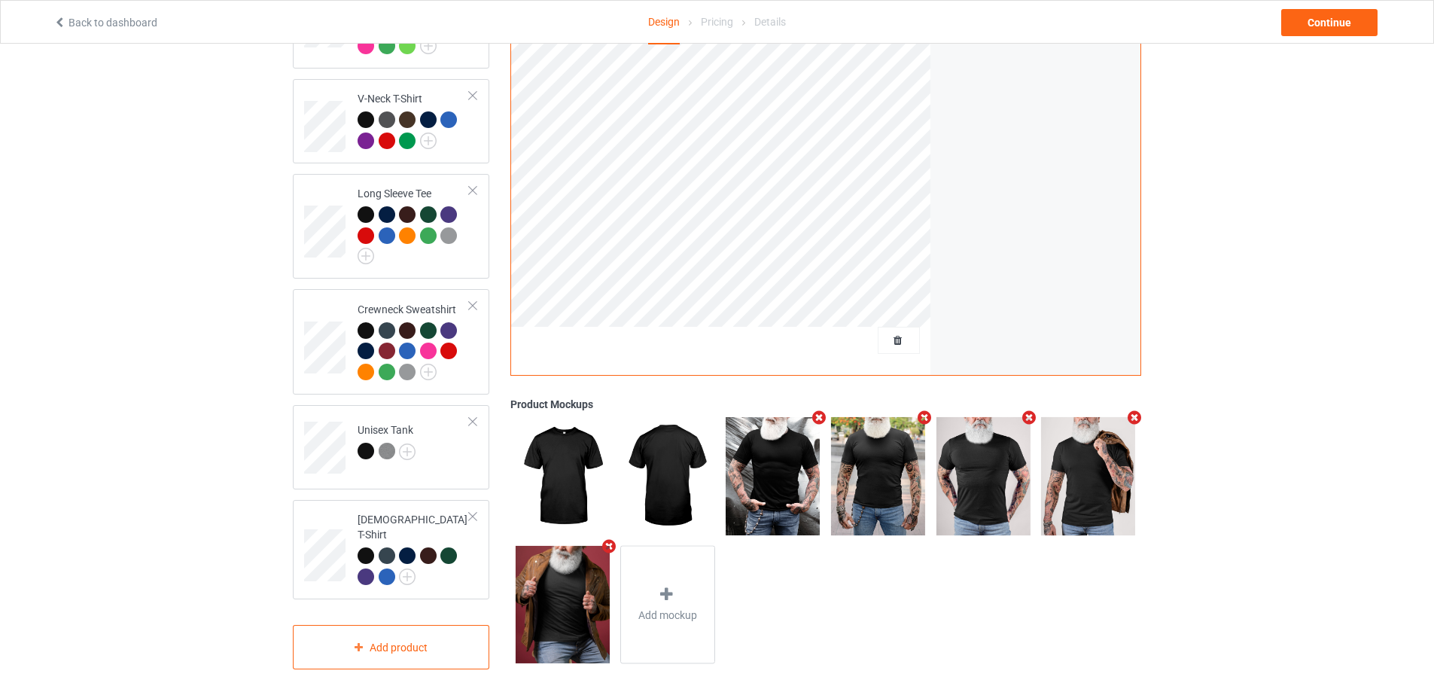
click at [820, 410] on icon "Remove mockup" at bounding box center [819, 418] width 19 height 16
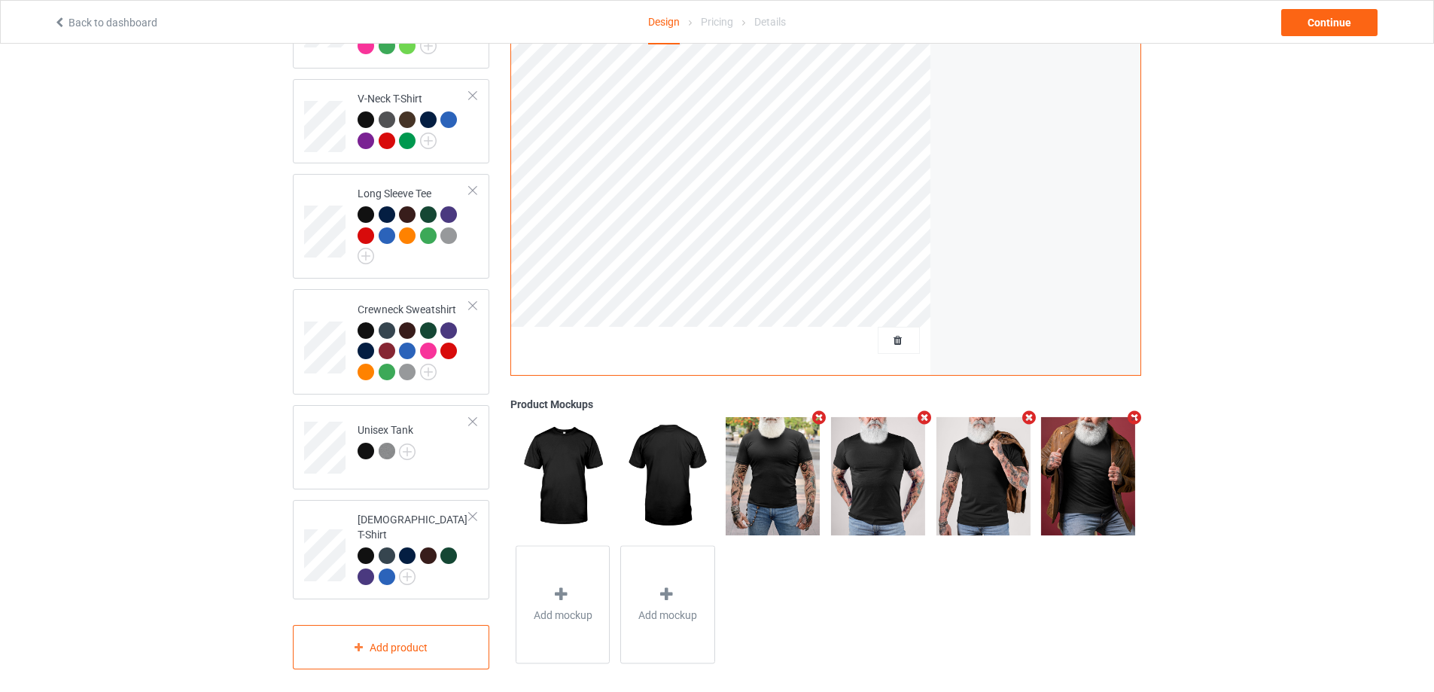
click at [820, 410] on icon "Remove mockup" at bounding box center [819, 418] width 19 height 16
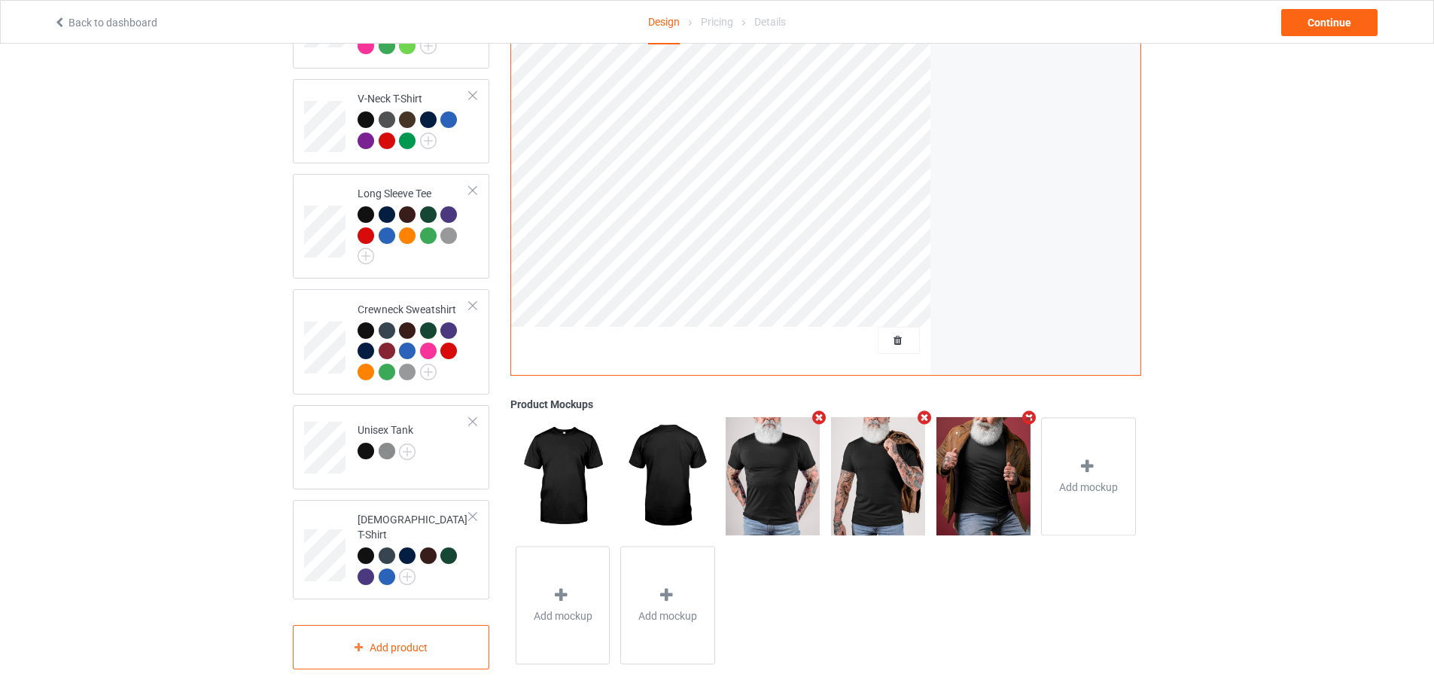
click at [820, 409] on icon "Remove mockup" at bounding box center [819, 417] width 19 height 16
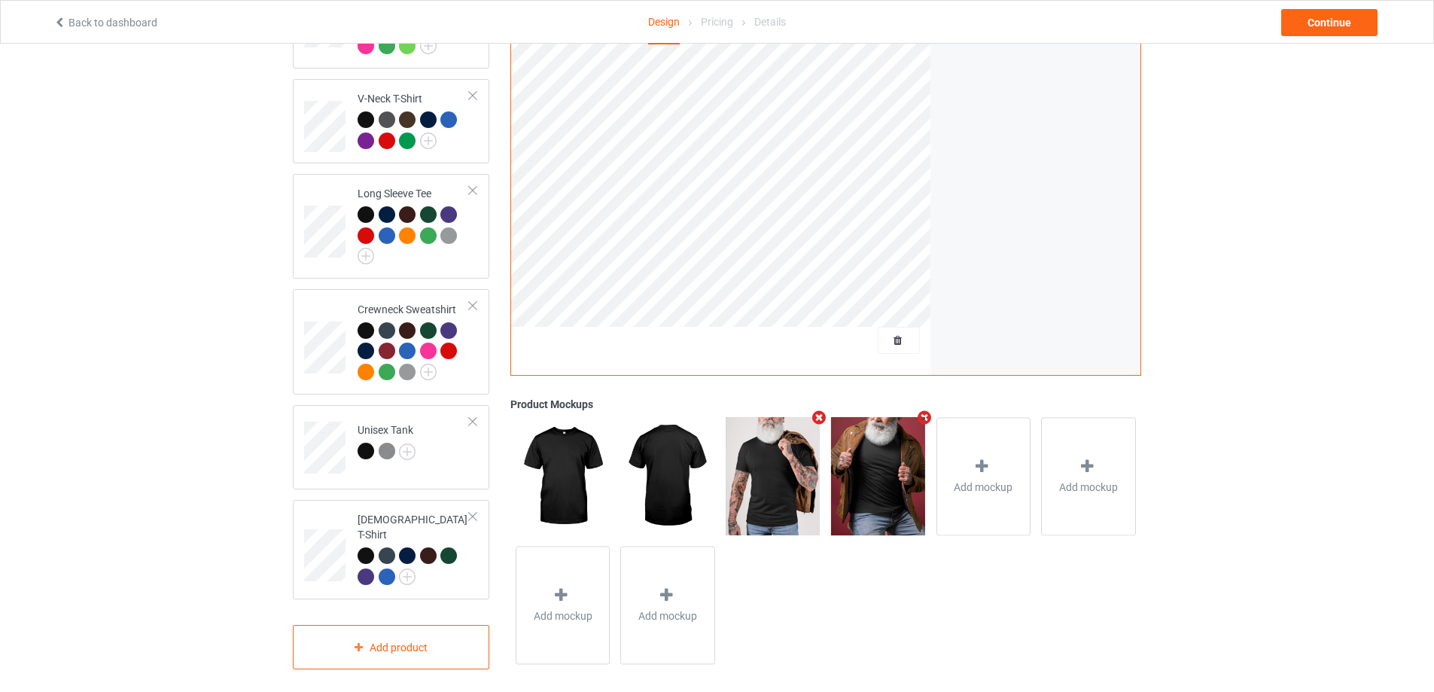
click at [820, 409] on icon "Remove mockup" at bounding box center [819, 417] width 19 height 16
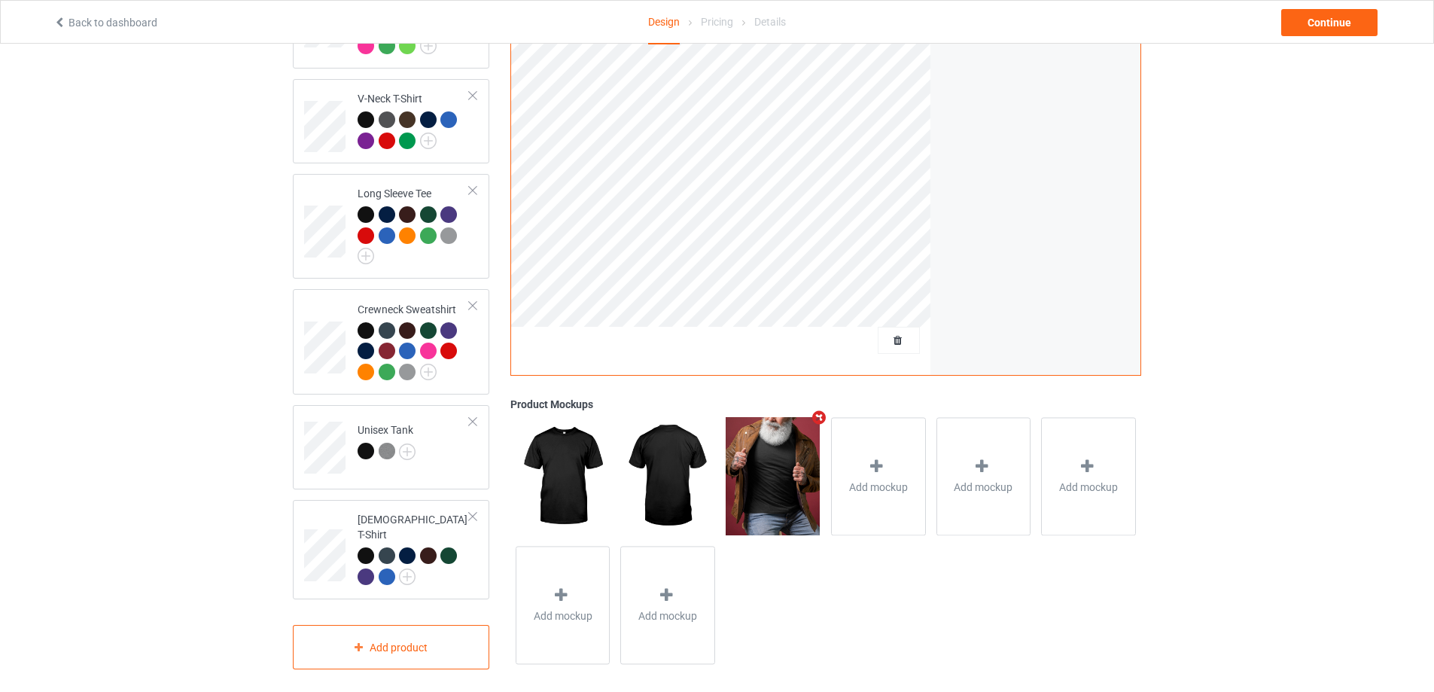
click at [820, 409] on icon "Remove mockup" at bounding box center [819, 417] width 19 height 16
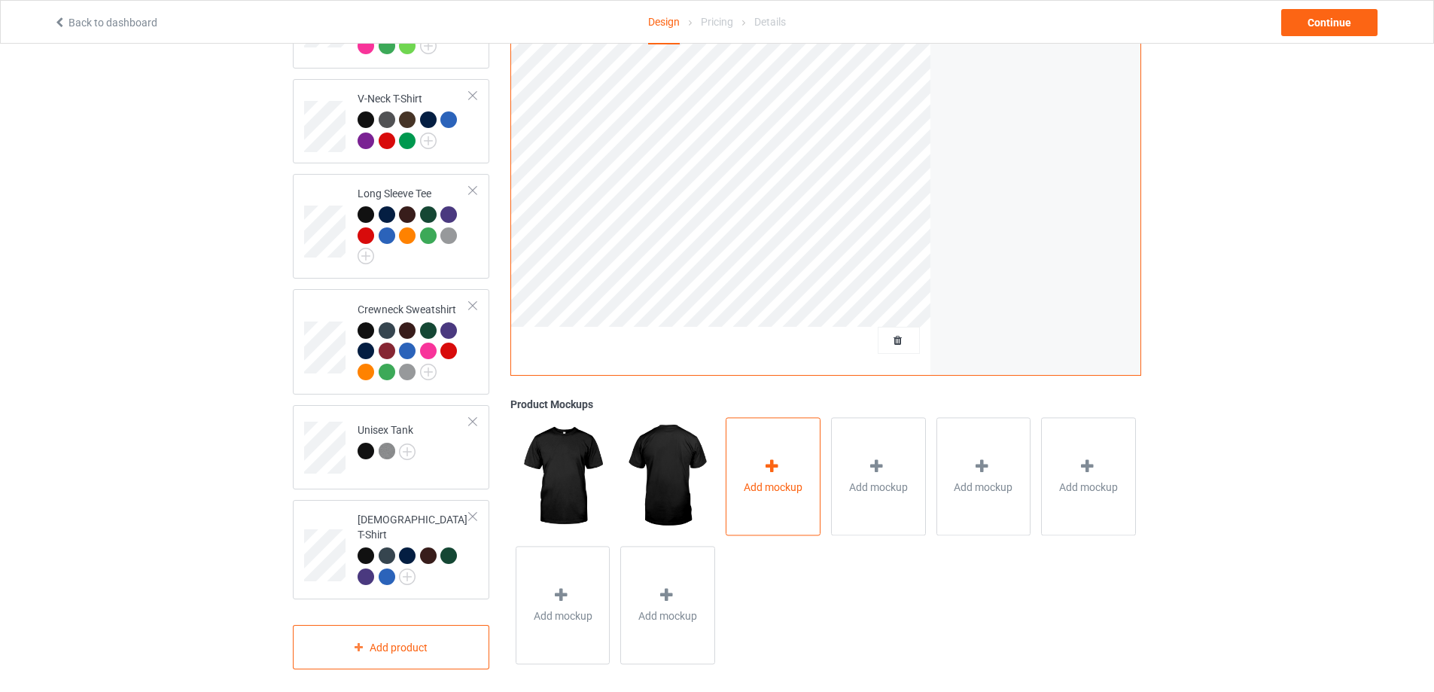
click at [789, 463] on div "Add mockup" at bounding box center [772, 476] width 95 height 118
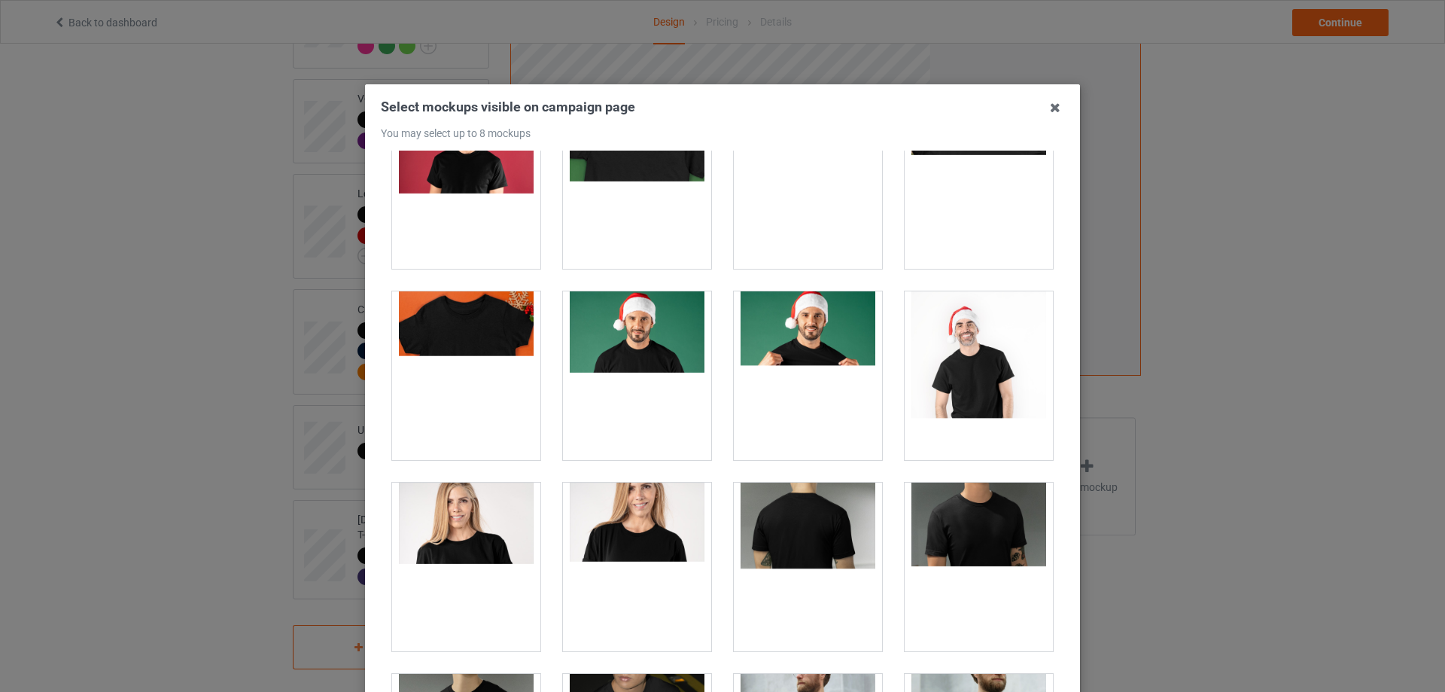
scroll to position [2258, 0]
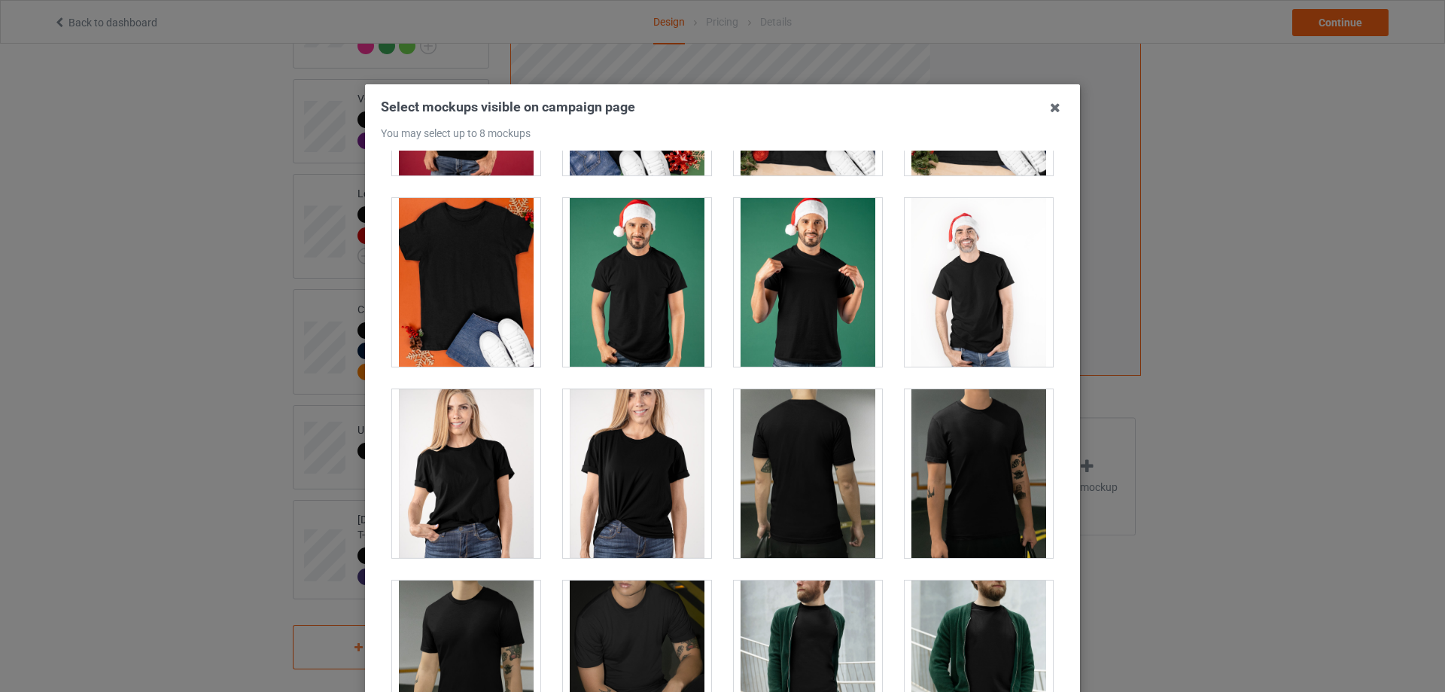
click at [465, 479] on div at bounding box center [466, 473] width 148 height 169
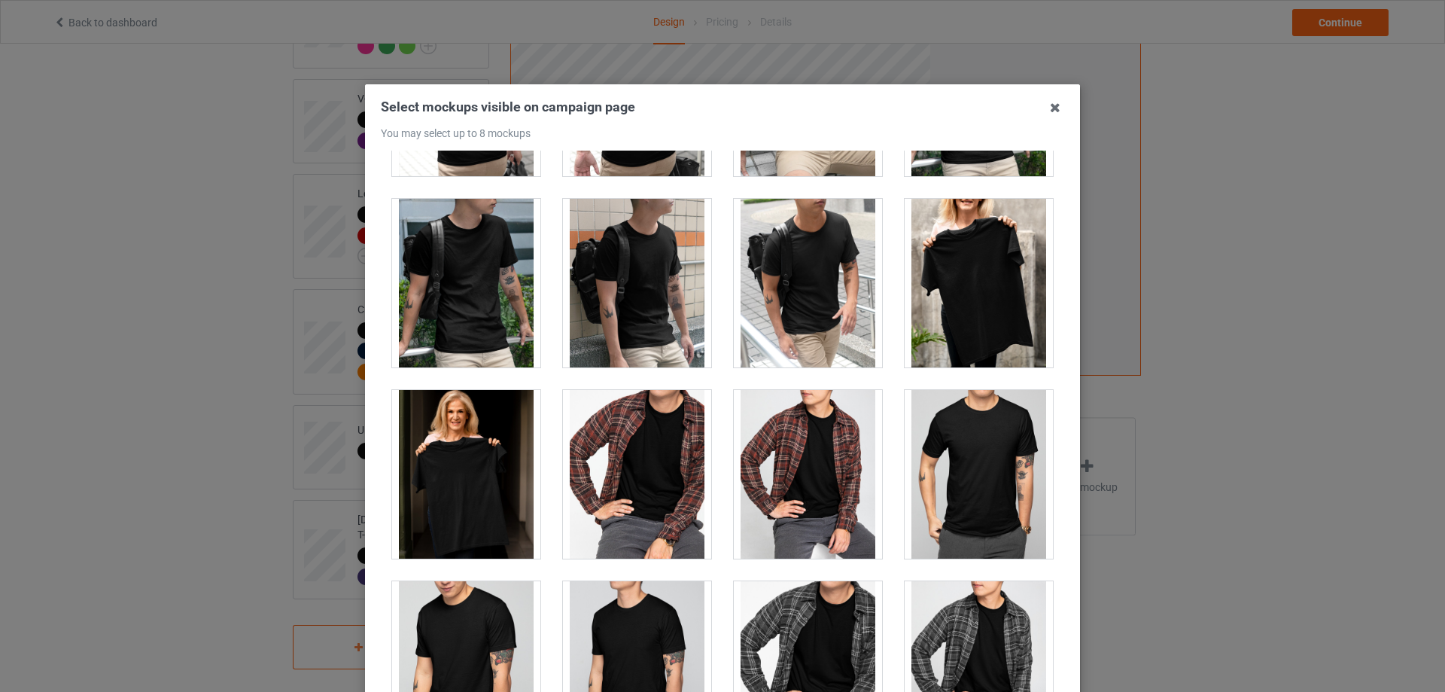
scroll to position [3989, 0]
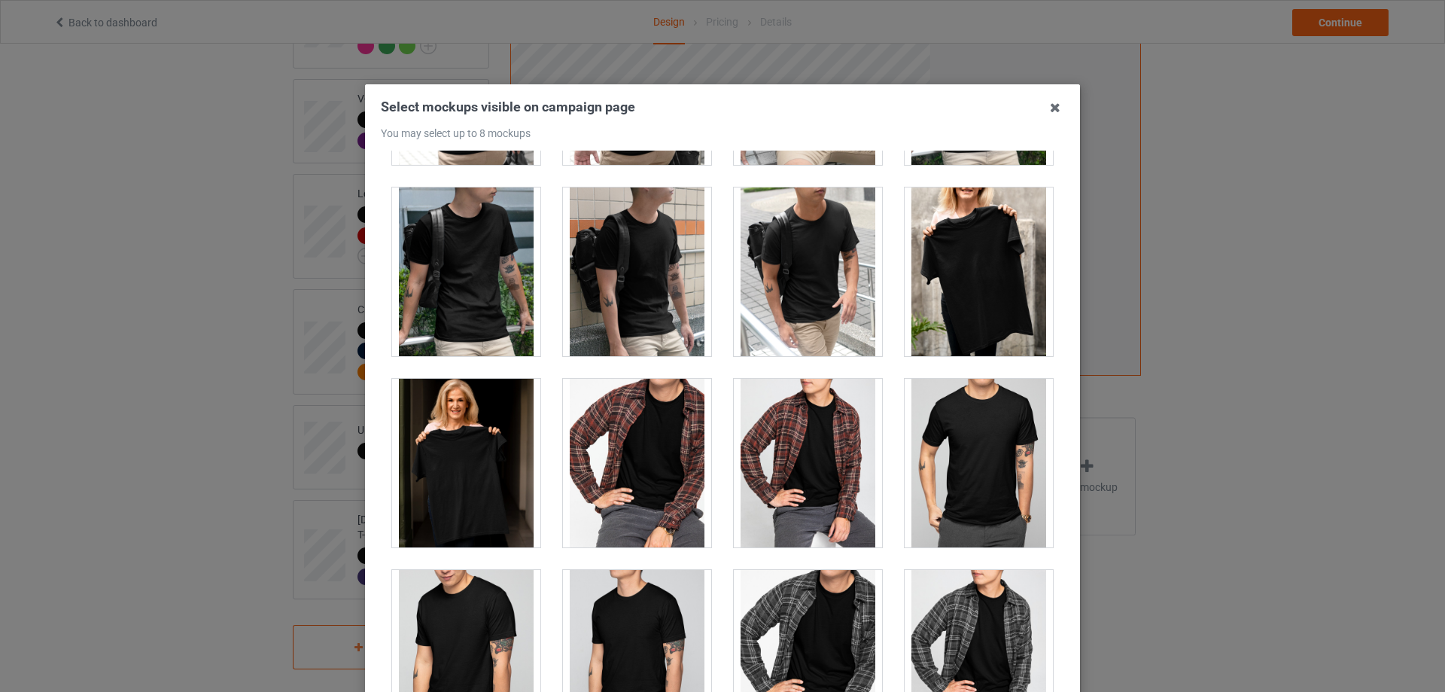
click at [496, 452] on div at bounding box center [466, 463] width 148 height 169
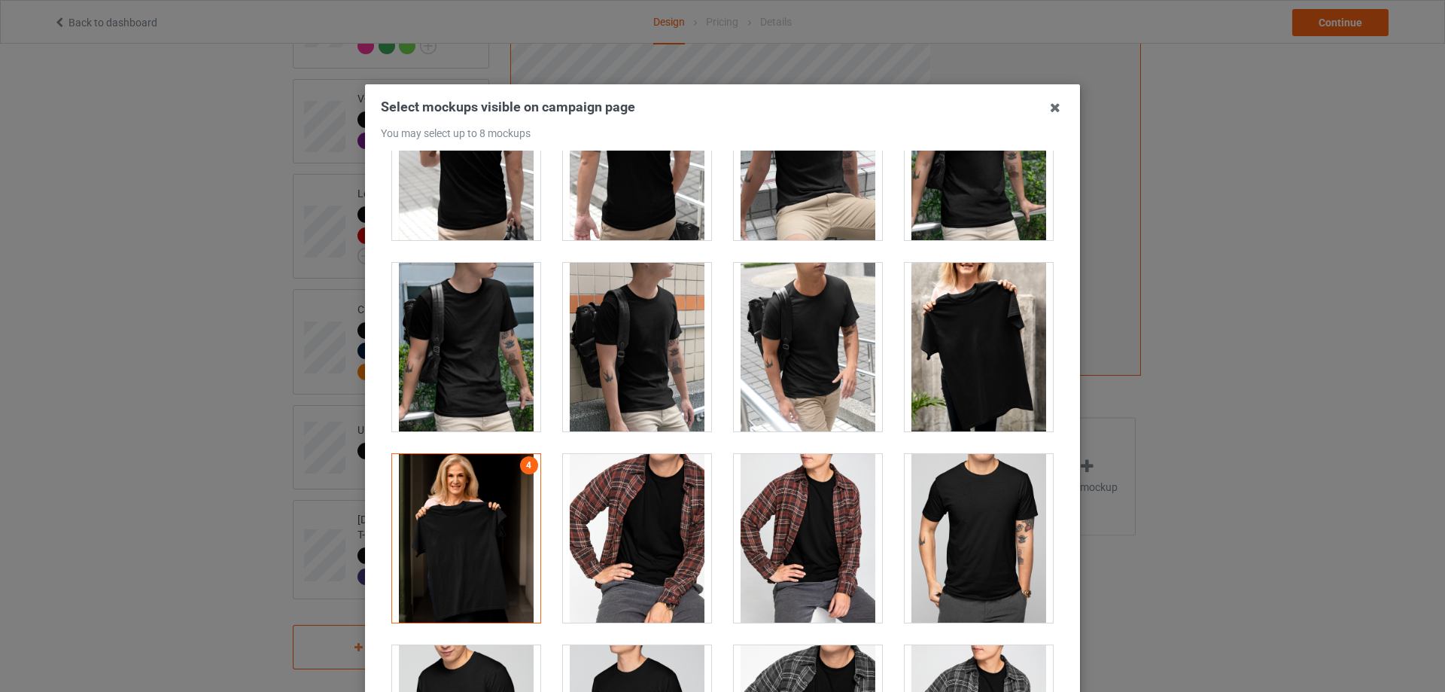
click at [957, 268] on div at bounding box center [979, 347] width 148 height 169
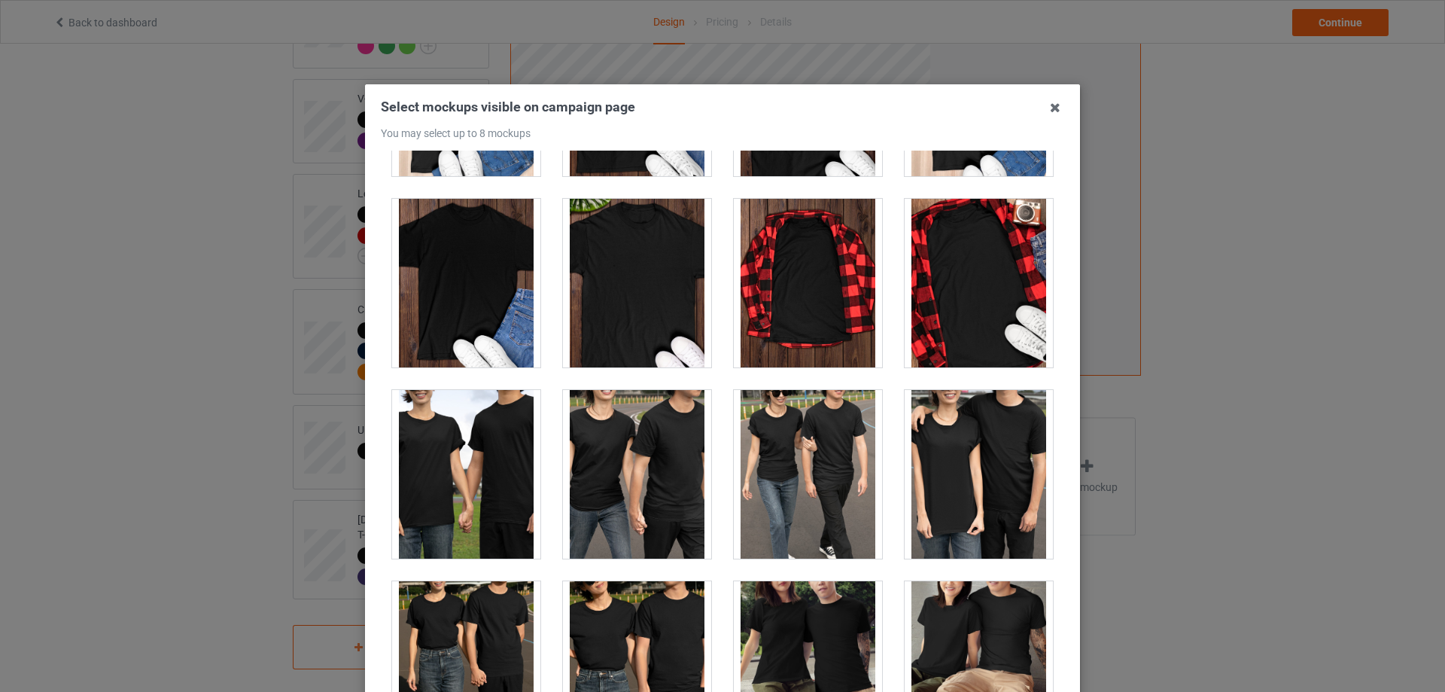
scroll to position [4741, 0]
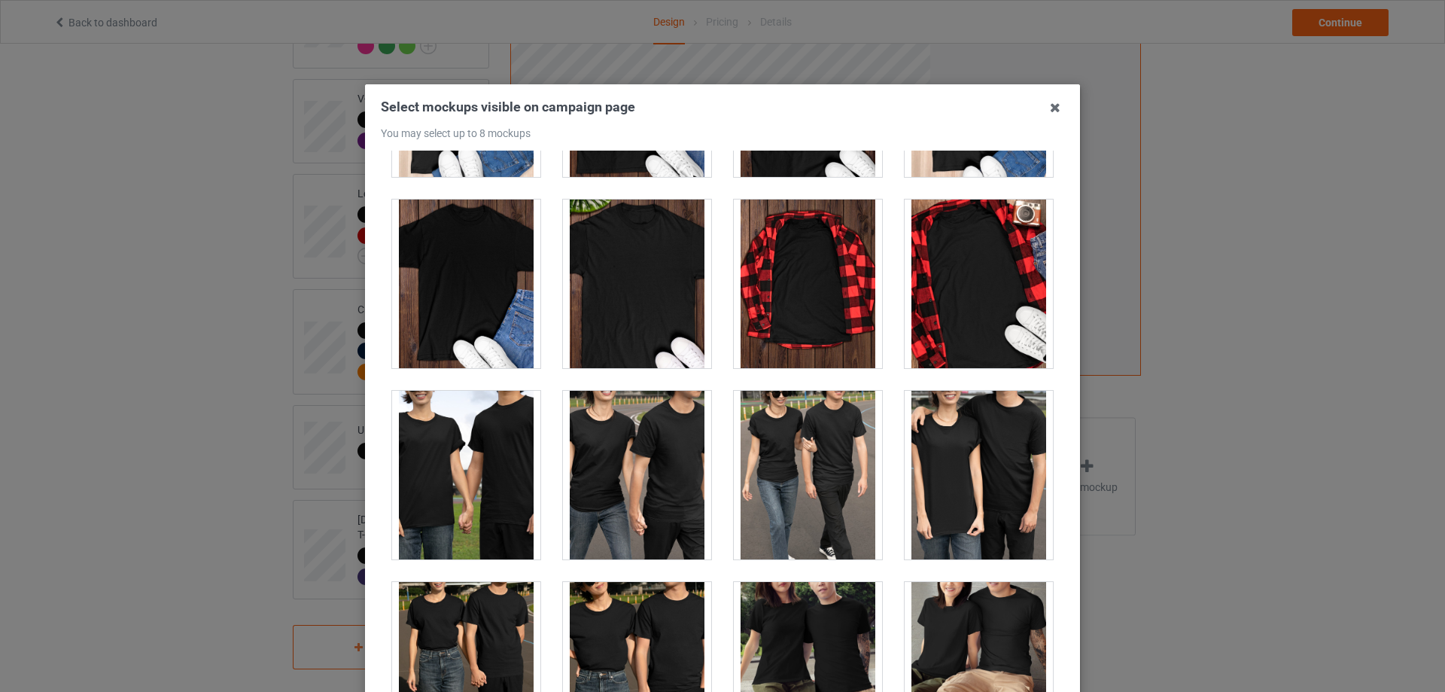
click at [623, 295] on div at bounding box center [637, 283] width 148 height 169
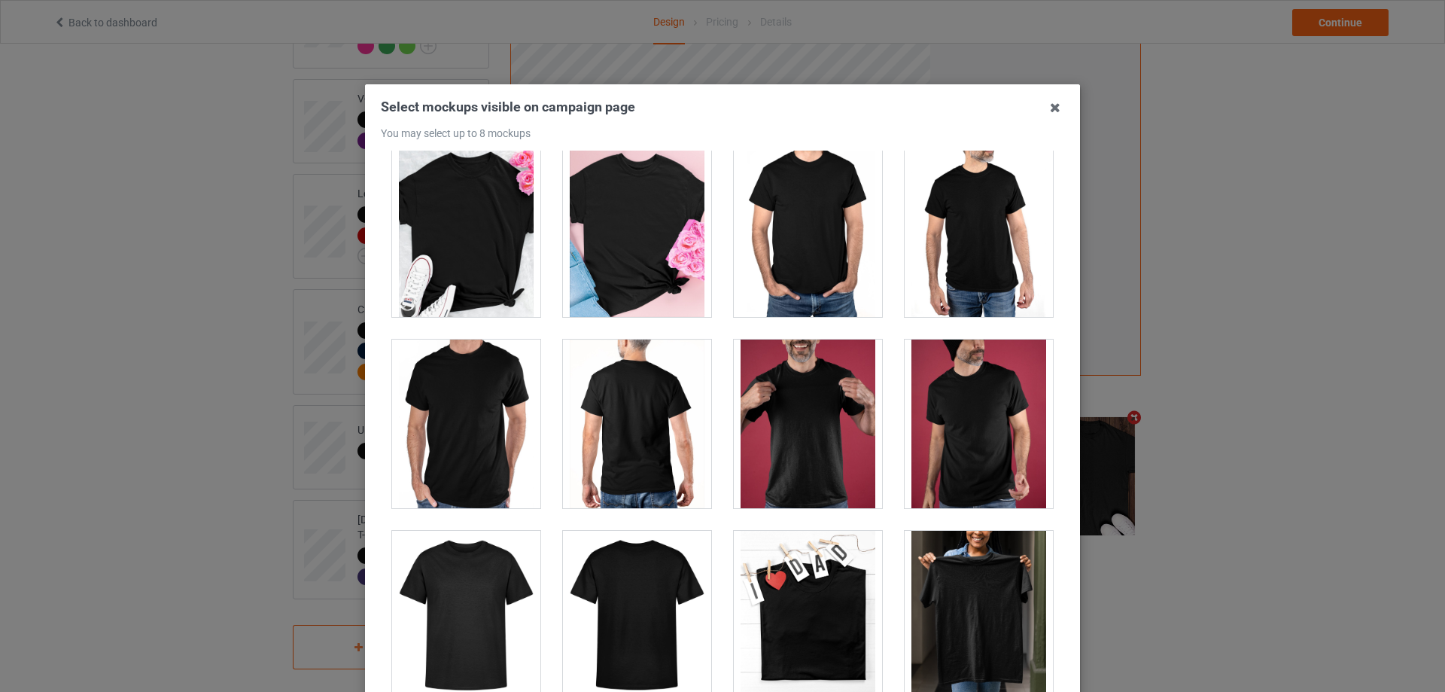
scroll to position [6773, 0]
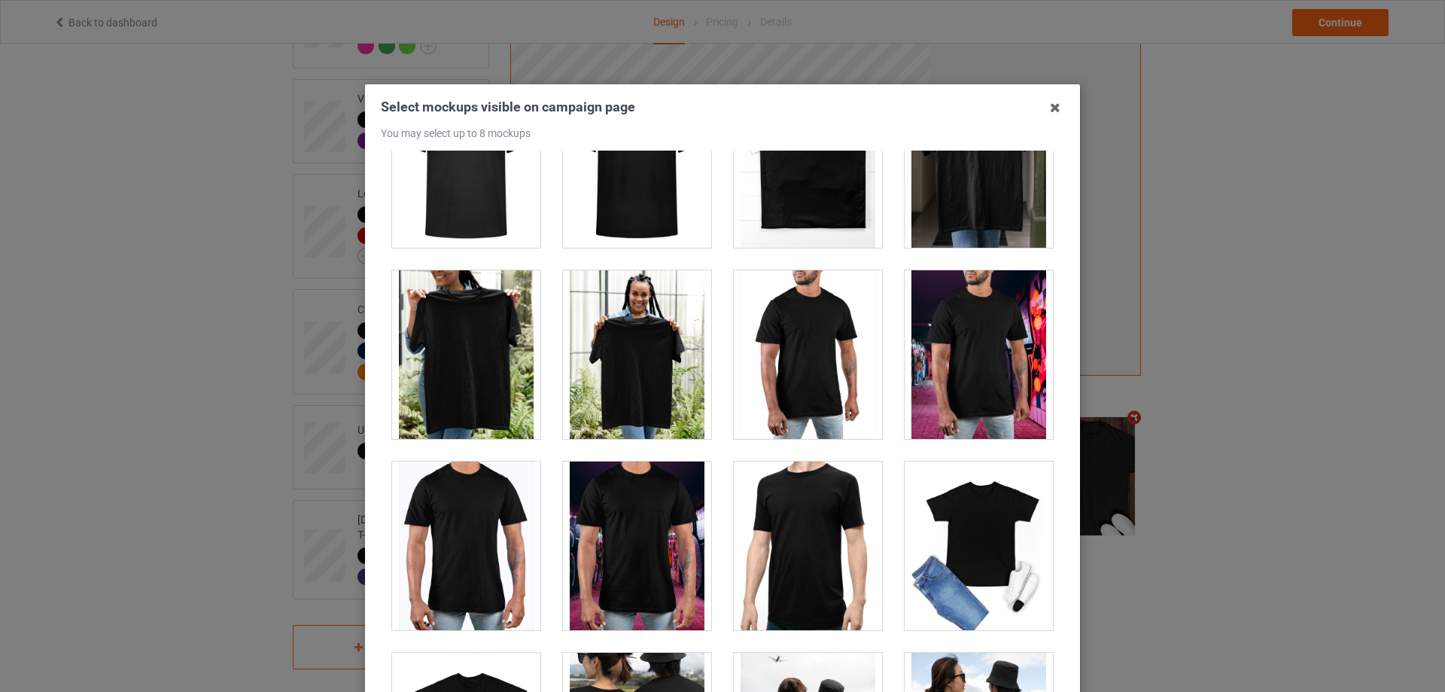
click at [500, 315] on div at bounding box center [466, 354] width 148 height 169
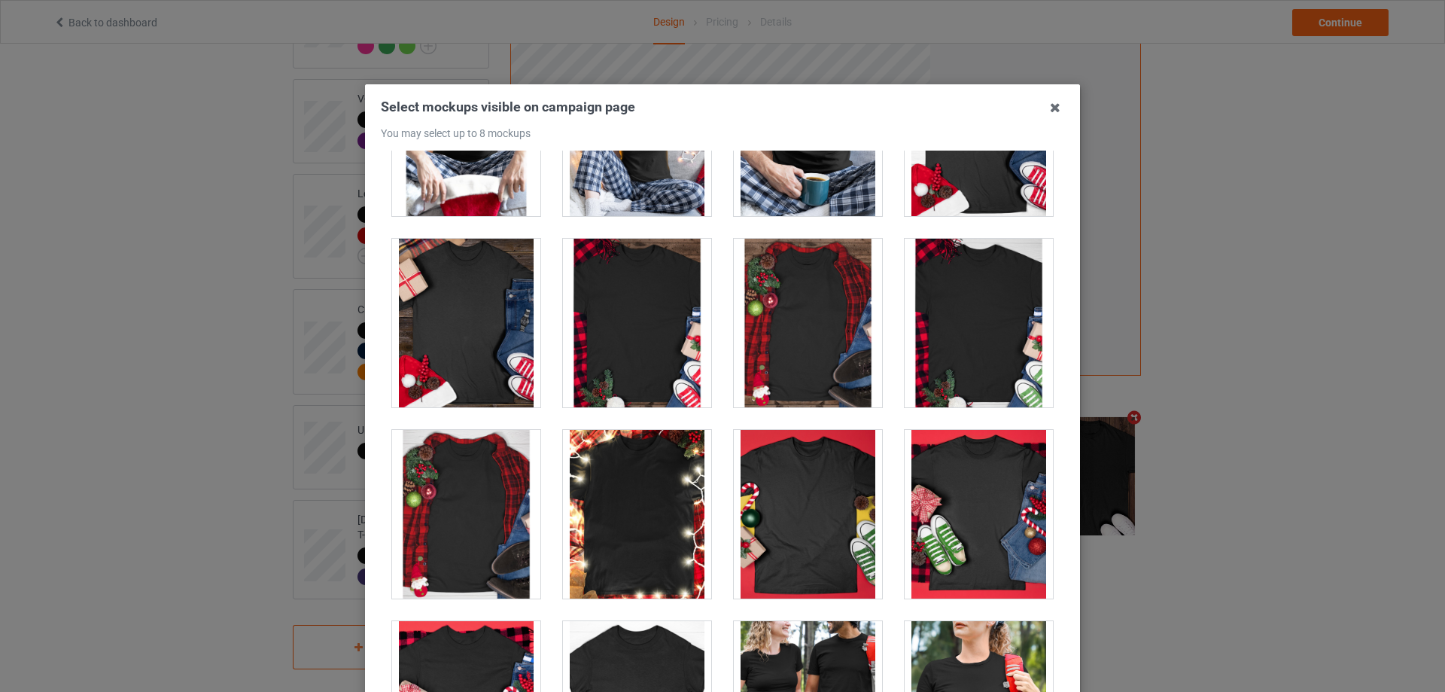
scroll to position [16406, 0]
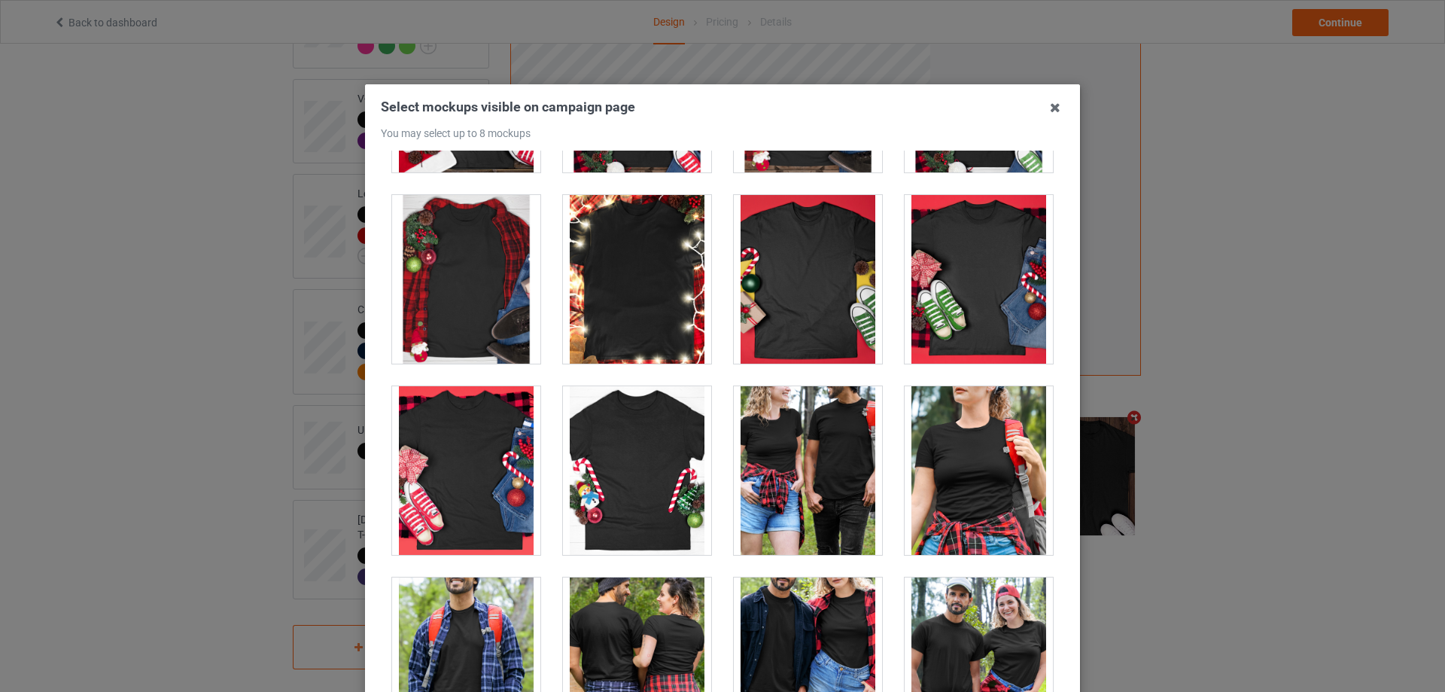
click at [986, 441] on div at bounding box center [979, 470] width 148 height 169
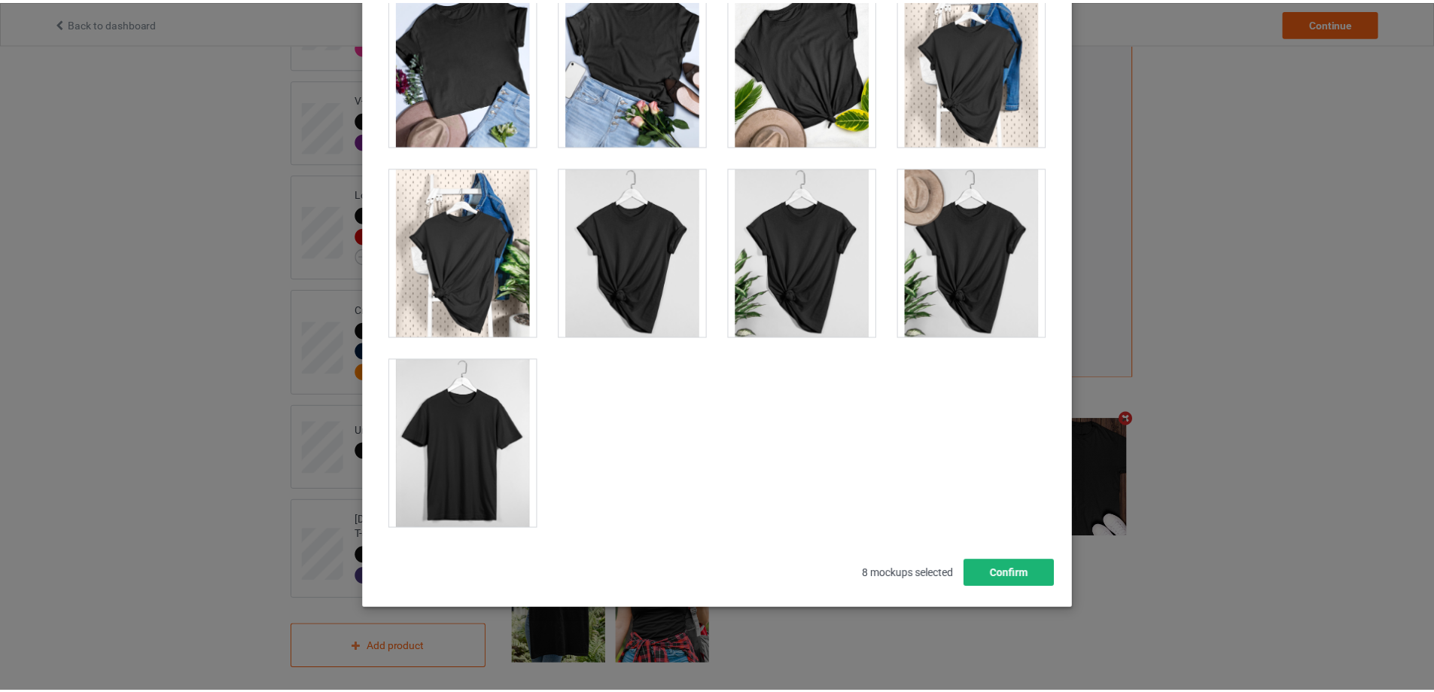
scroll to position [166, 0]
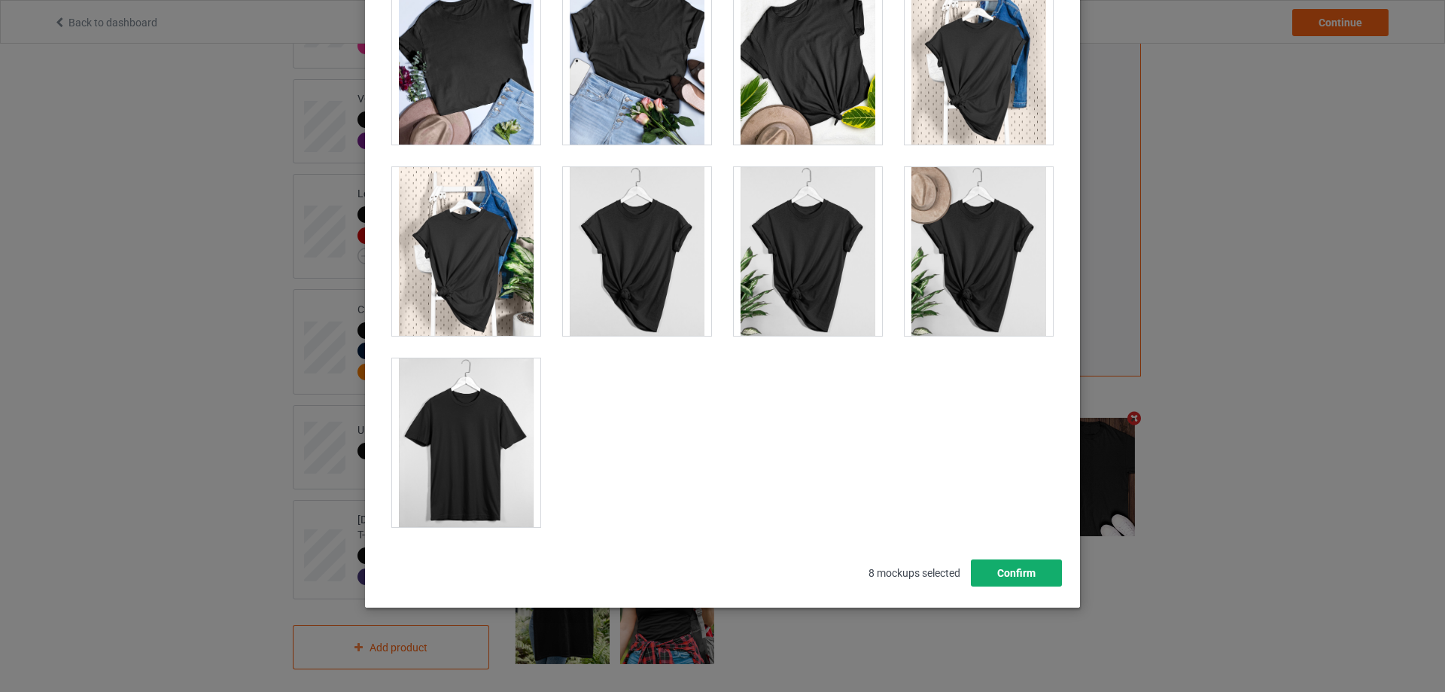
click at [1017, 566] on button "Confirm" at bounding box center [1016, 572] width 91 height 27
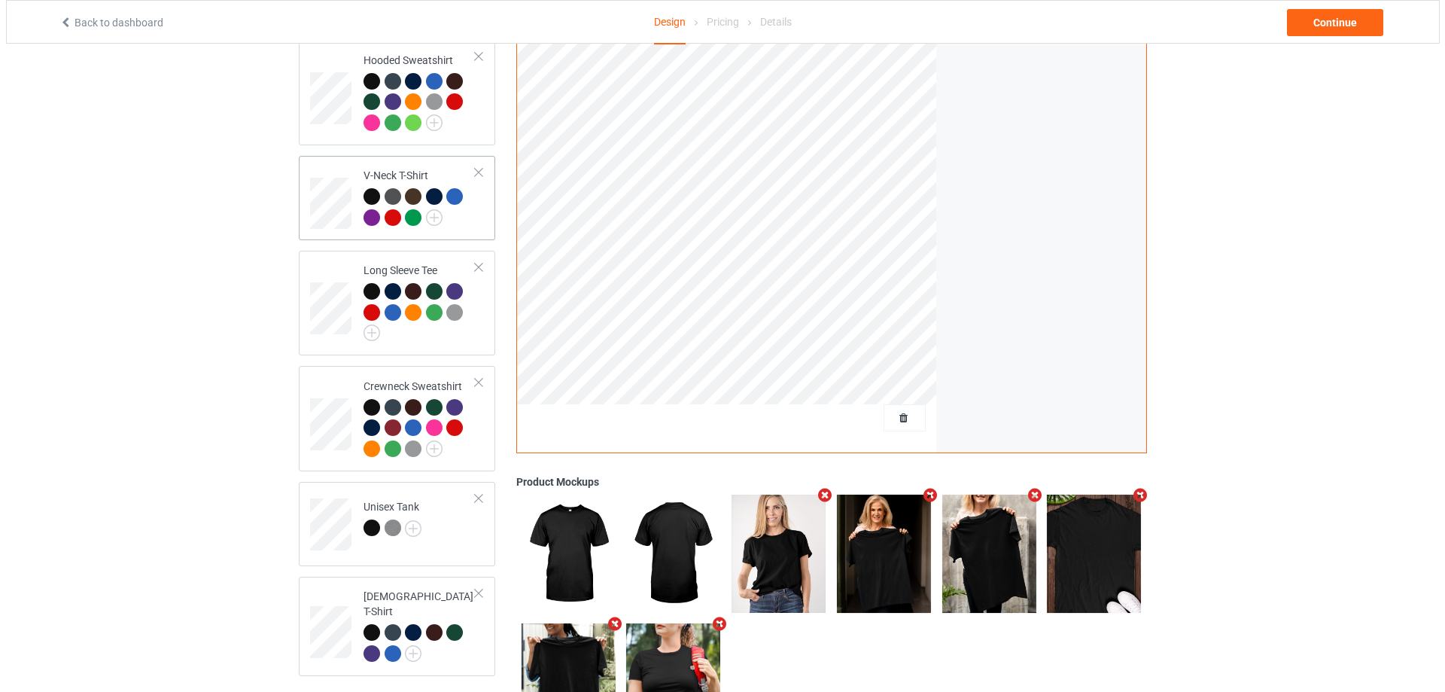
scroll to position [376, 0]
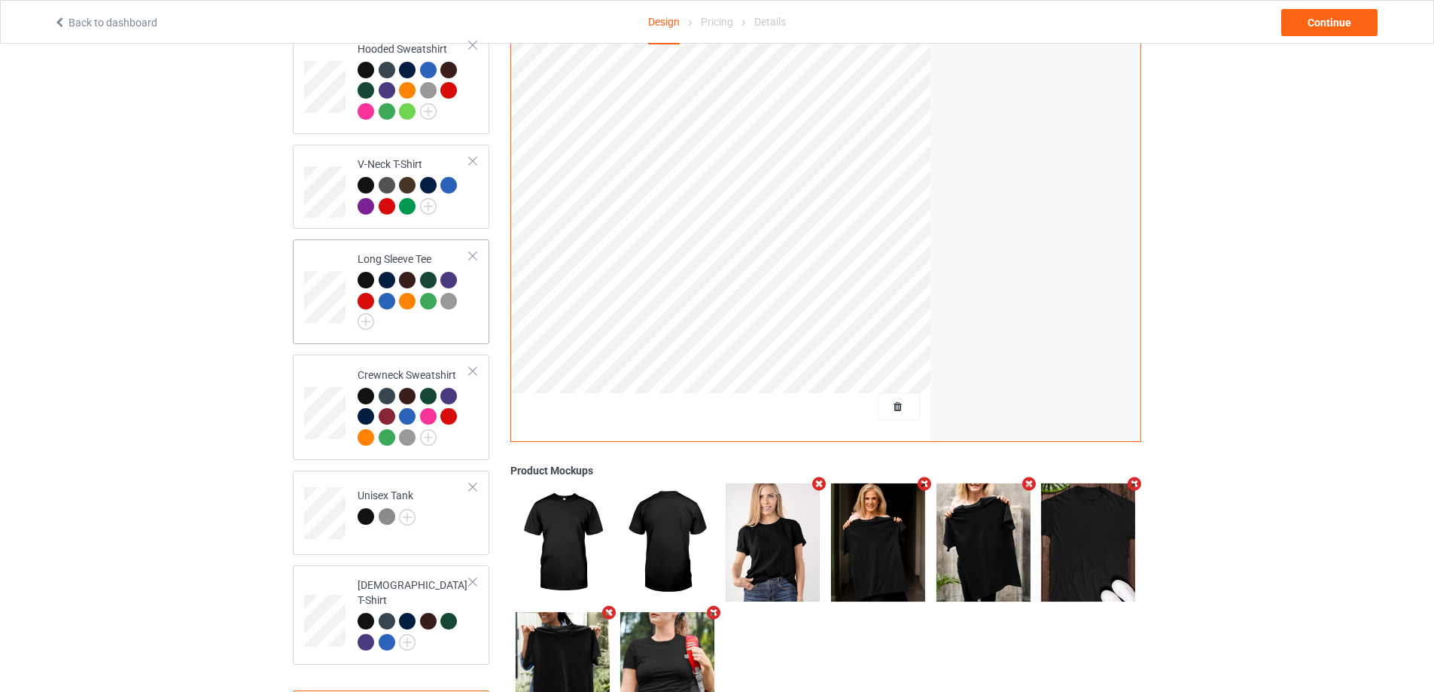
click at [464, 338] on td "Long Sleeve Tee" at bounding box center [413, 291] width 129 height 93
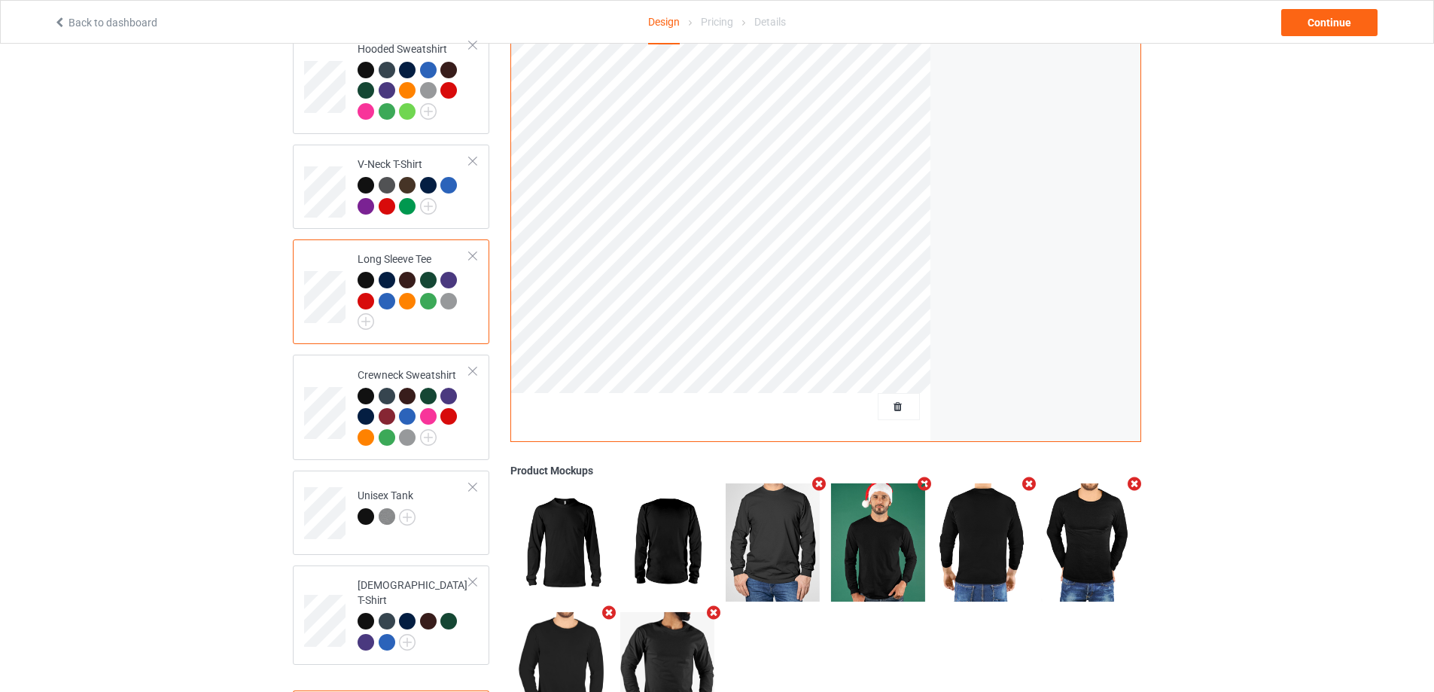
click at [823, 476] on icon "Remove mockup" at bounding box center [819, 484] width 19 height 16
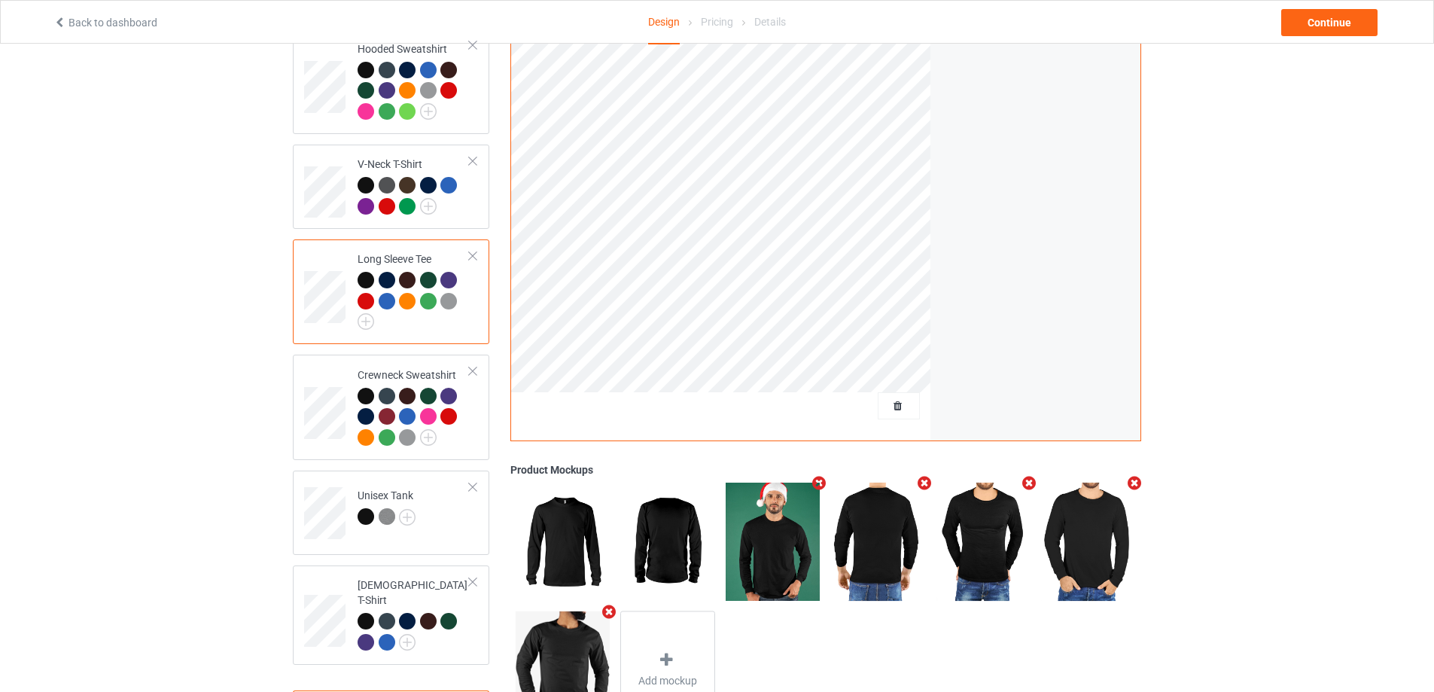
click at [823, 476] on icon "Remove mockup" at bounding box center [819, 484] width 19 height 16
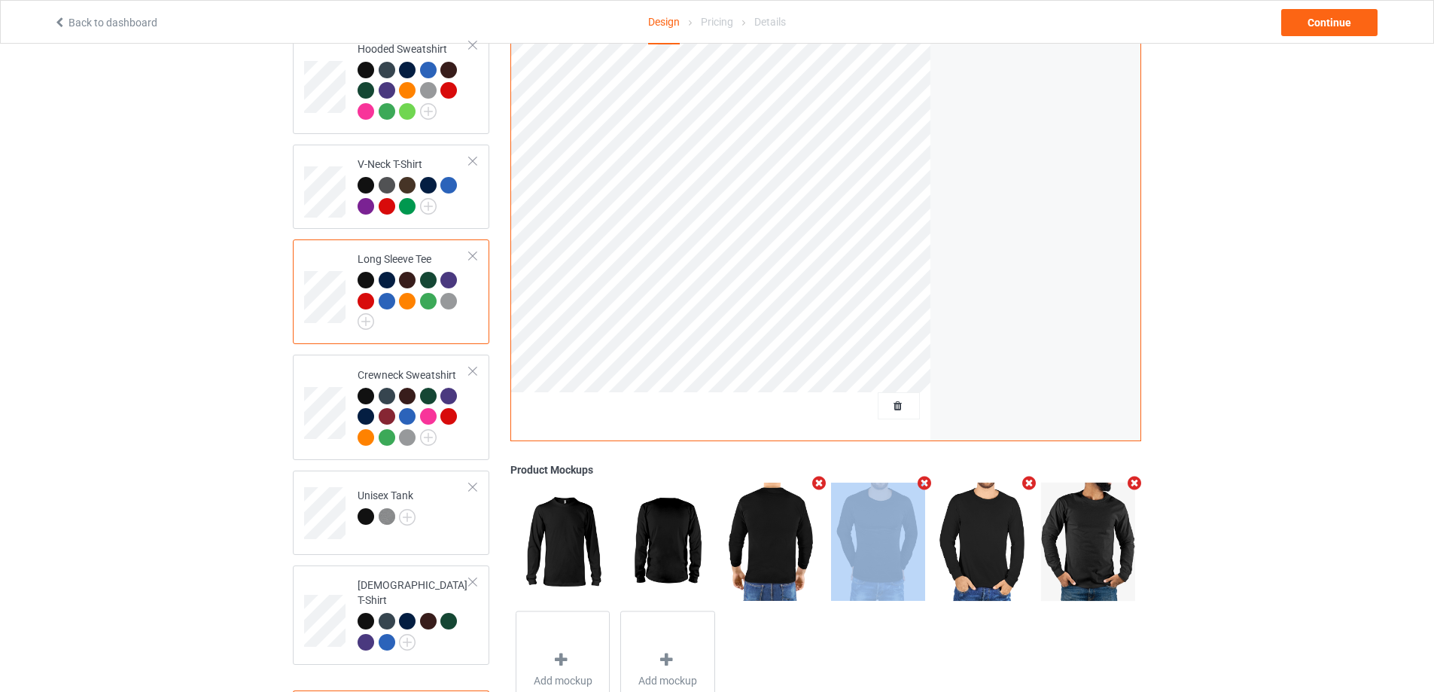
click at [823, 476] on icon "Remove mockup" at bounding box center [819, 484] width 19 height 16
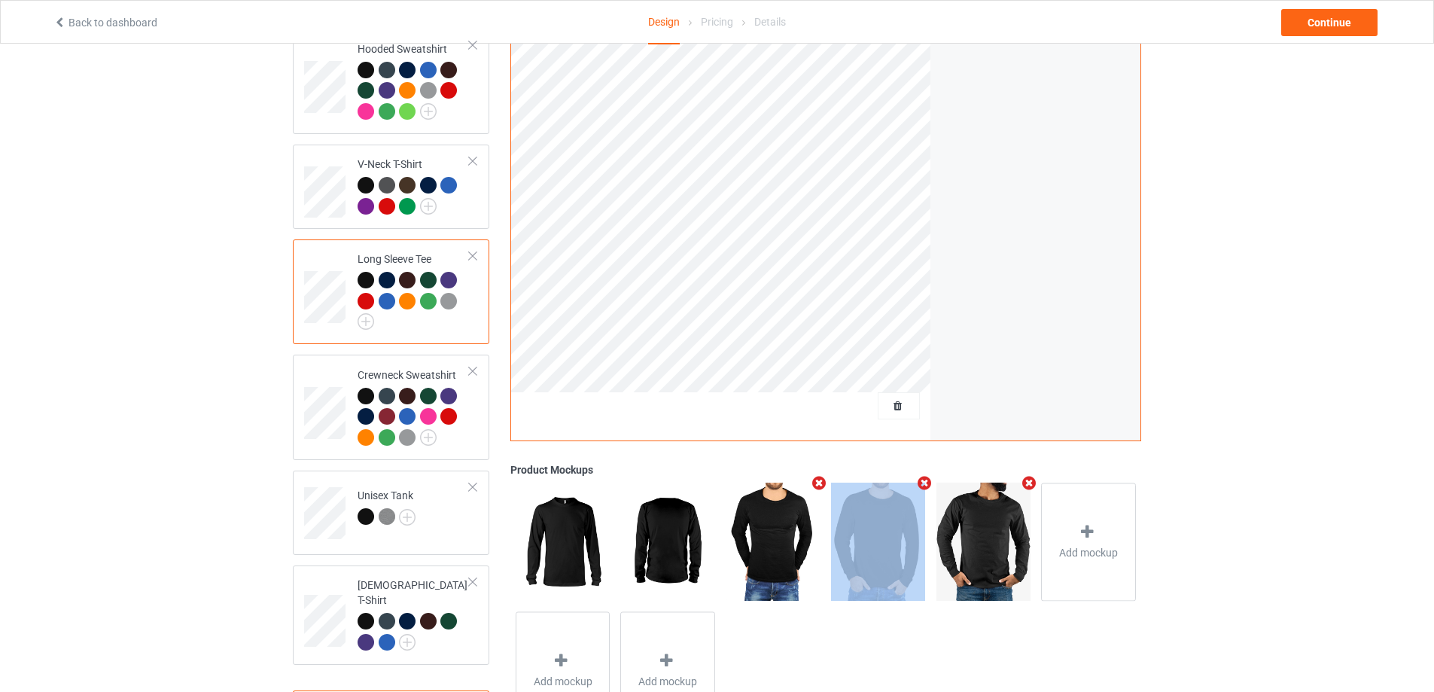
click at [823, 475] on icon "Remove mockup" at bounding box center [819, 483] width 19 height 16
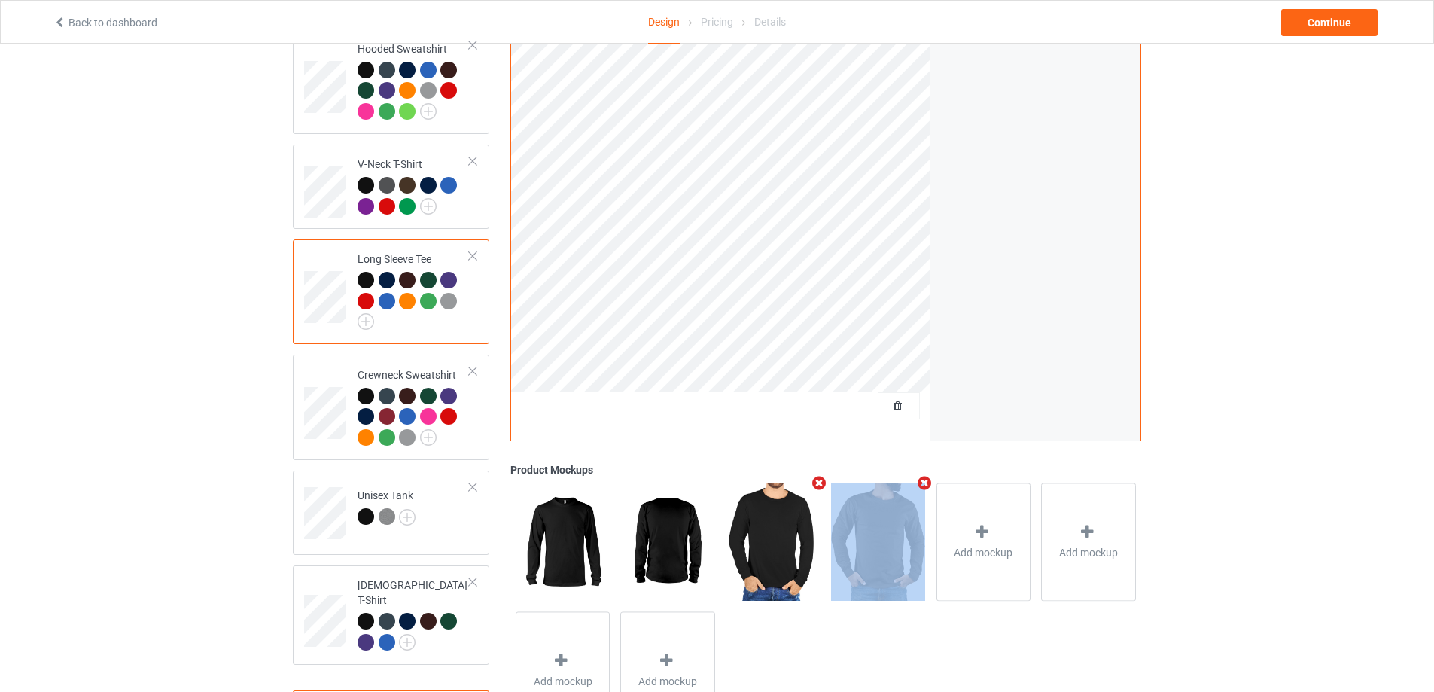
click at [823, 475] on icon "Remove mockup" at bounding box center [819, 483] width 19 height 16
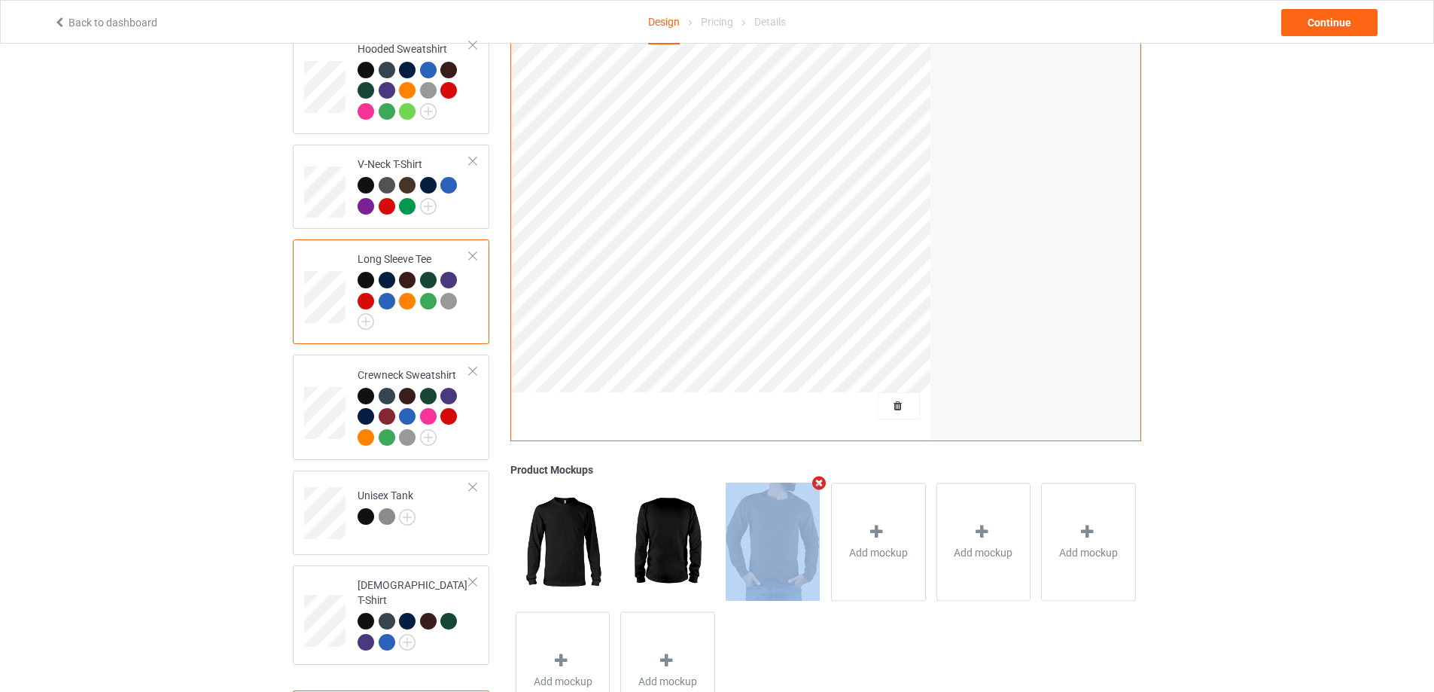
click at [823, 475] on icon "Remove mockup" at bounding box center [819, 483] width 19 height 16
click at [809, 512] on div "Add mockup" at bounding box center [772, 541] width 95 height 118
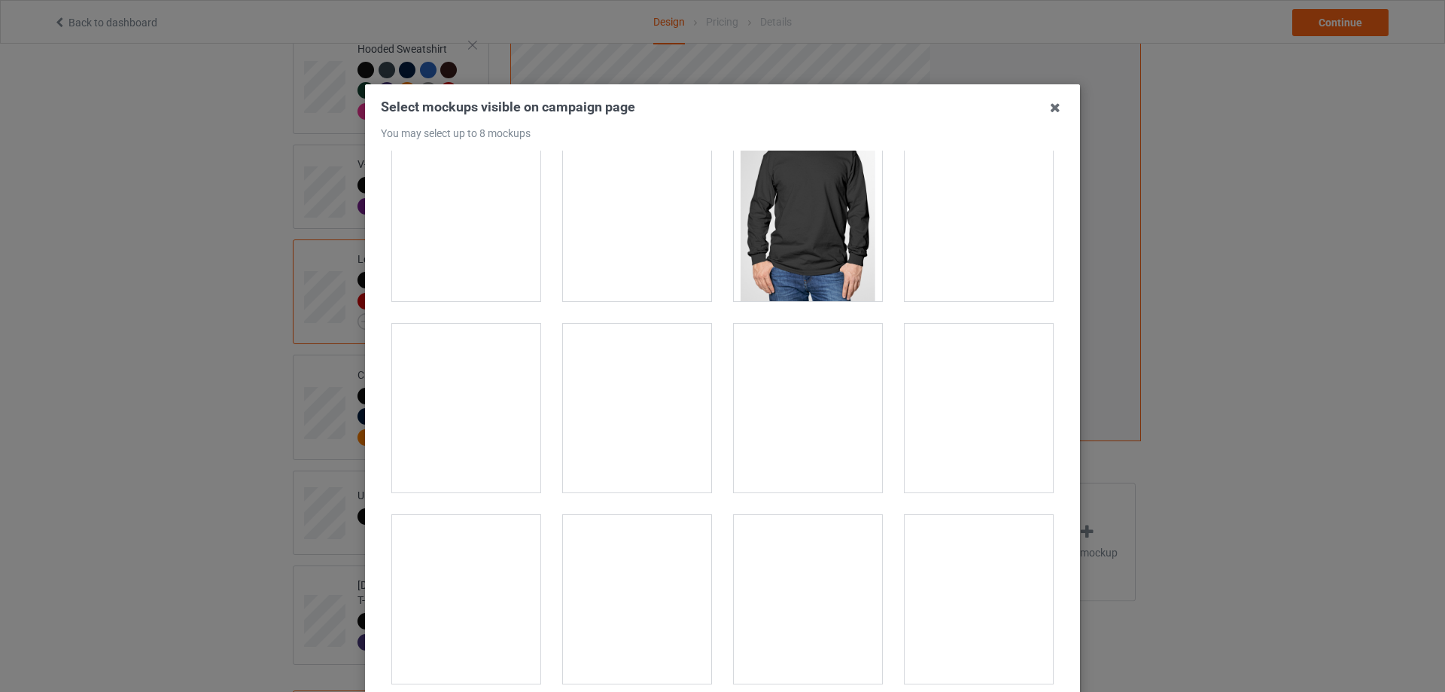
scroll to position [1129, 0]
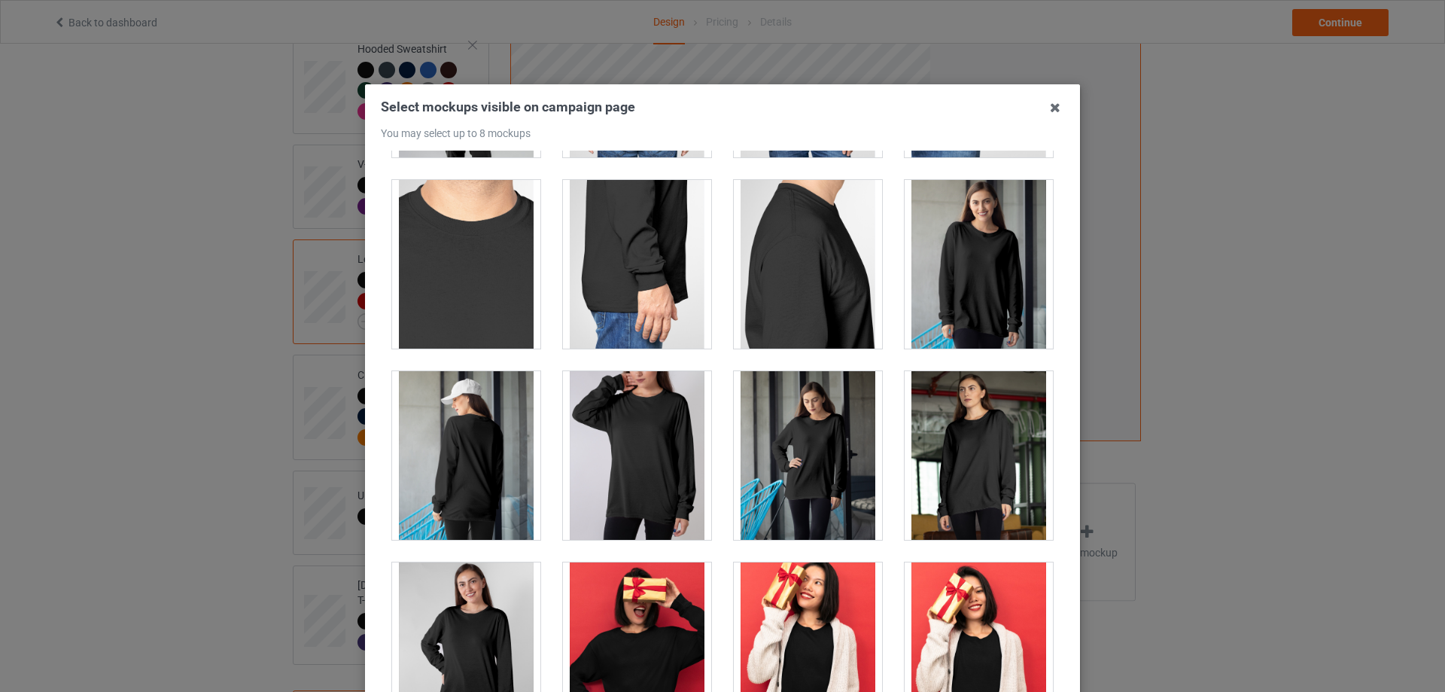
click at [650, 449] on div at bounding box center [637, 455] width 148 height 169
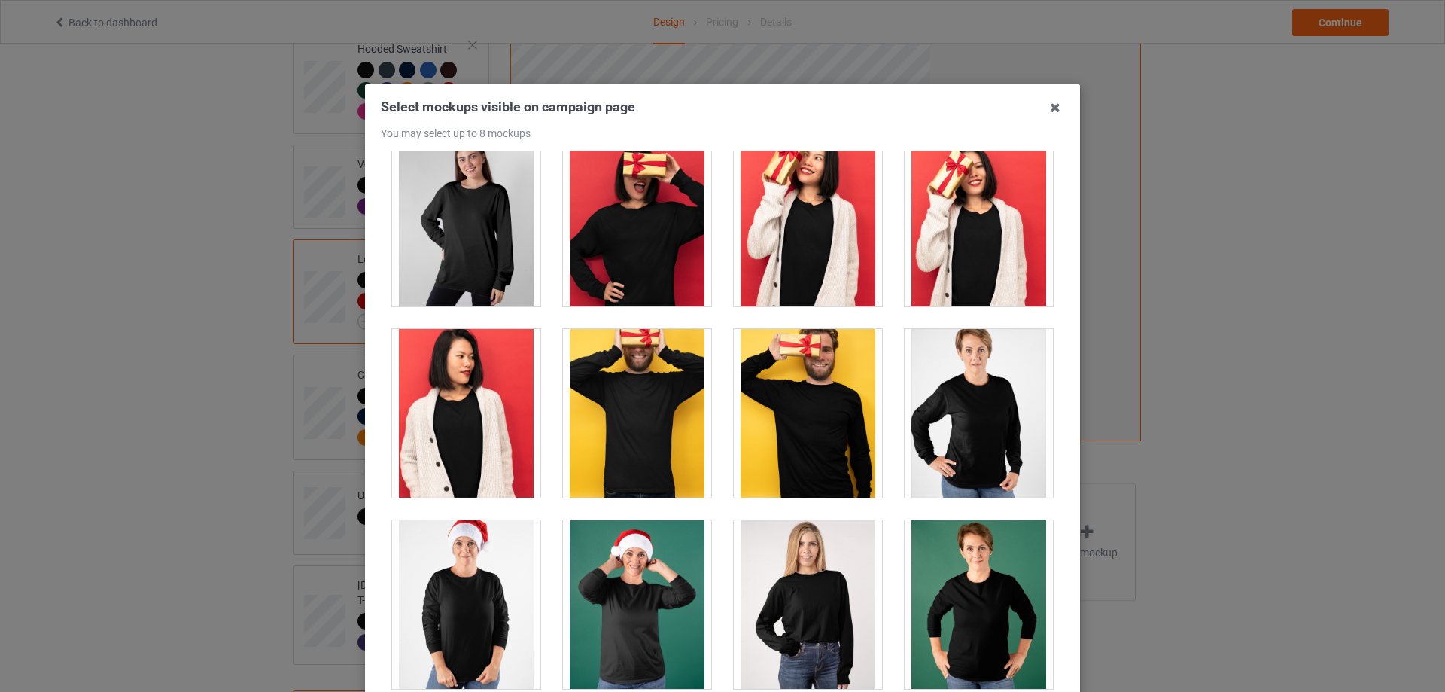
scroll to position [1731, 0]
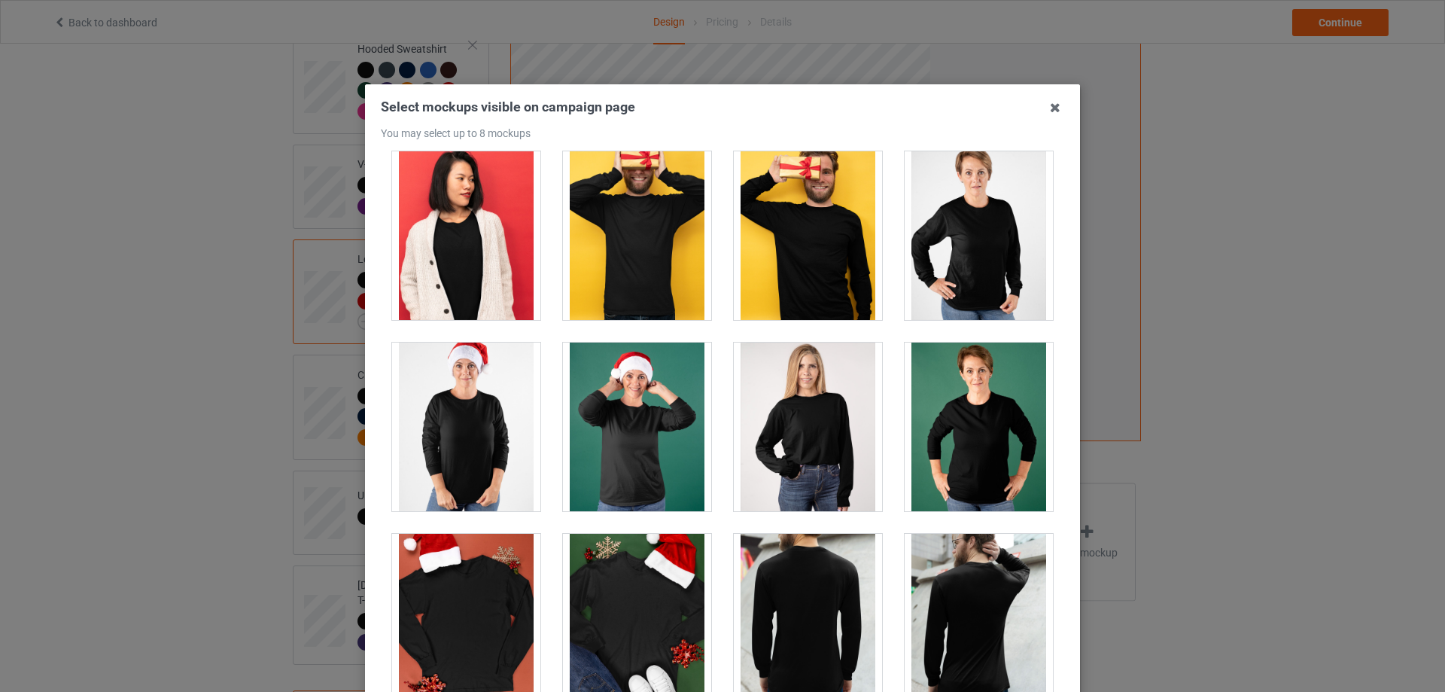
click at [984, 473] on div at bounding box center [979, 426] width 148 height 169
click at [635, 470] on div at bounding box center [637, 426] width 148 height 169
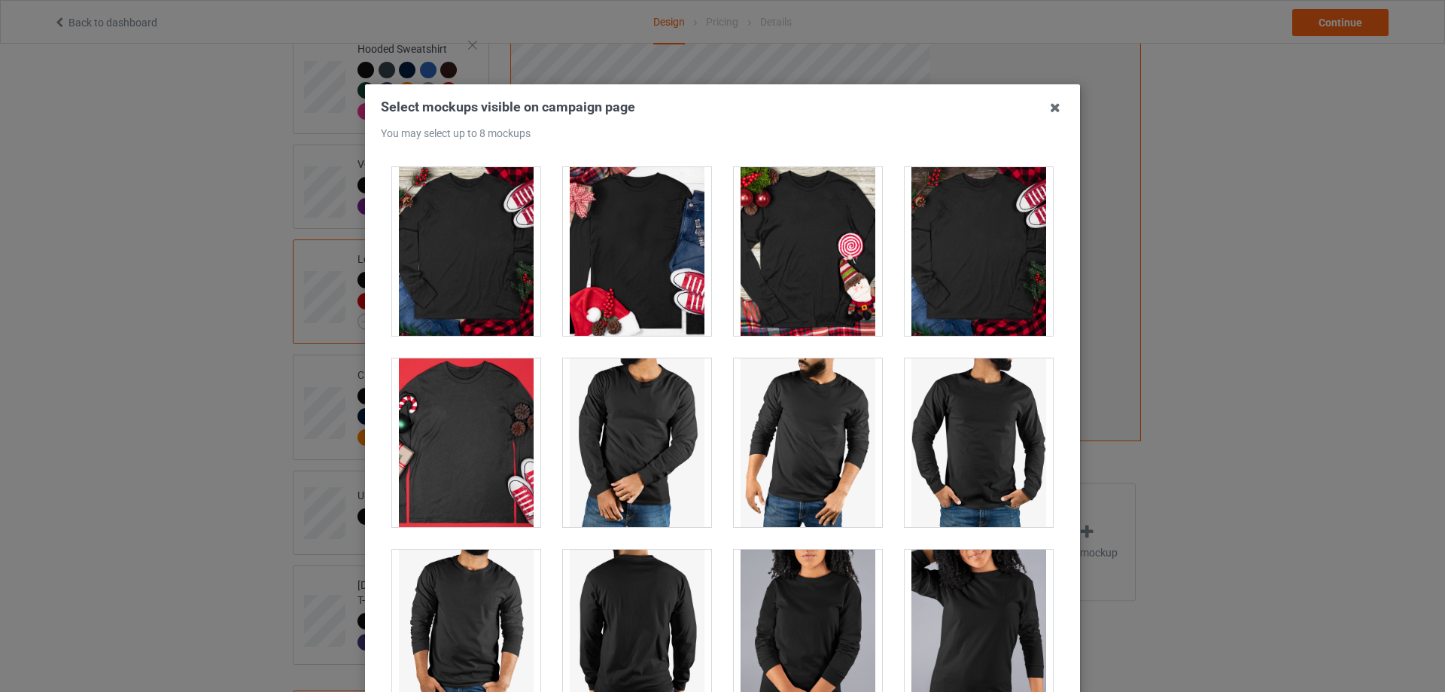
scroll to position [3838, 0]
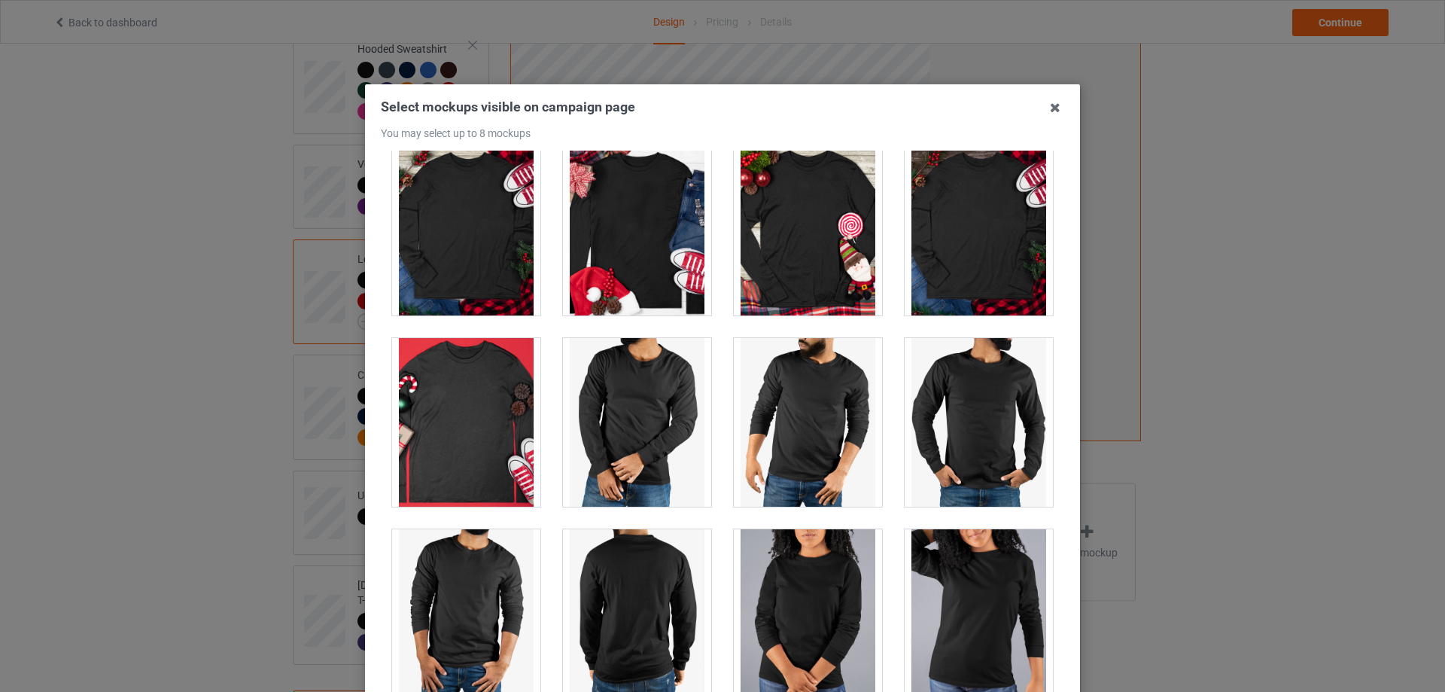
click at [947, 597] on div at bounding box center [979, 613] width 148 height 169
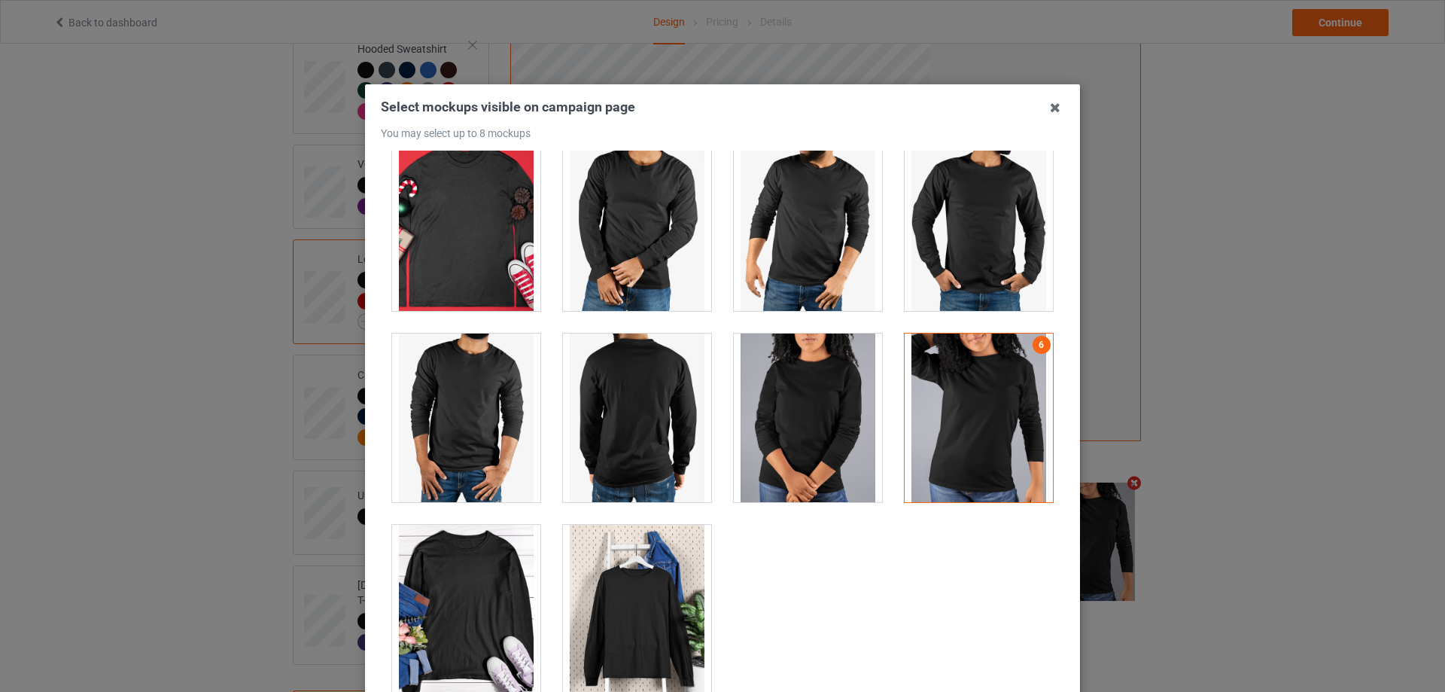
scroll to position [4034, 0]
click at [646, 582] on div at bounding box center [637, 608] width 148 height 169
click at [503, 560] on div at bounding box center [466, 608] width 148 height 169
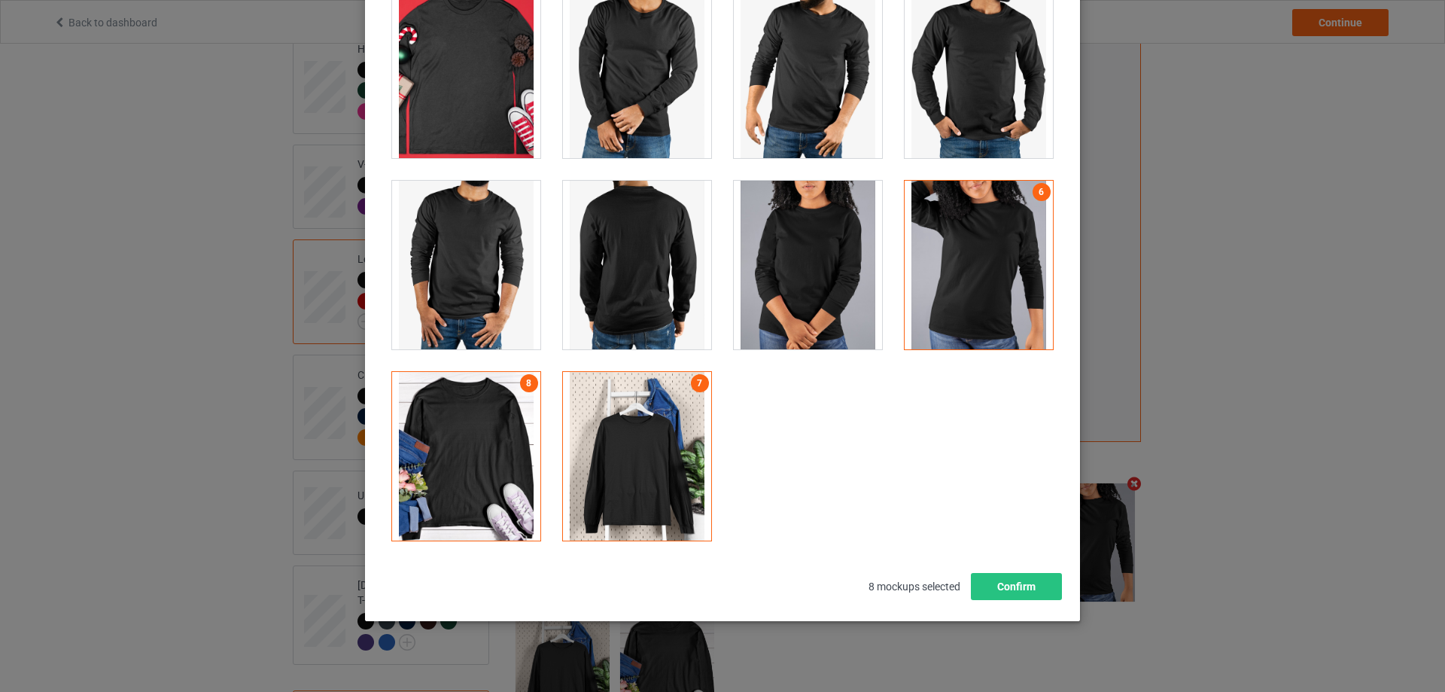
scroll to position [166, 0]
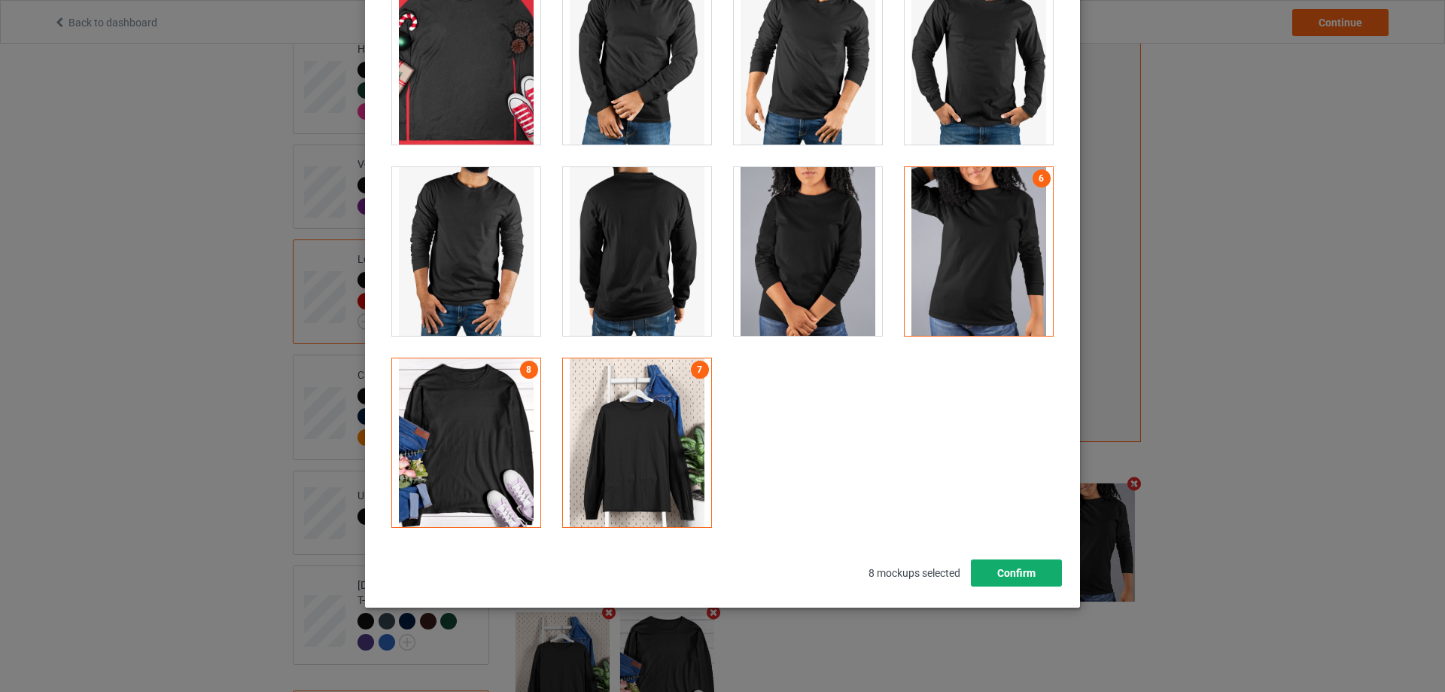
click at [1020, 575] on button "Confirm" at bounding box center [1016, 572] width 91 height 27
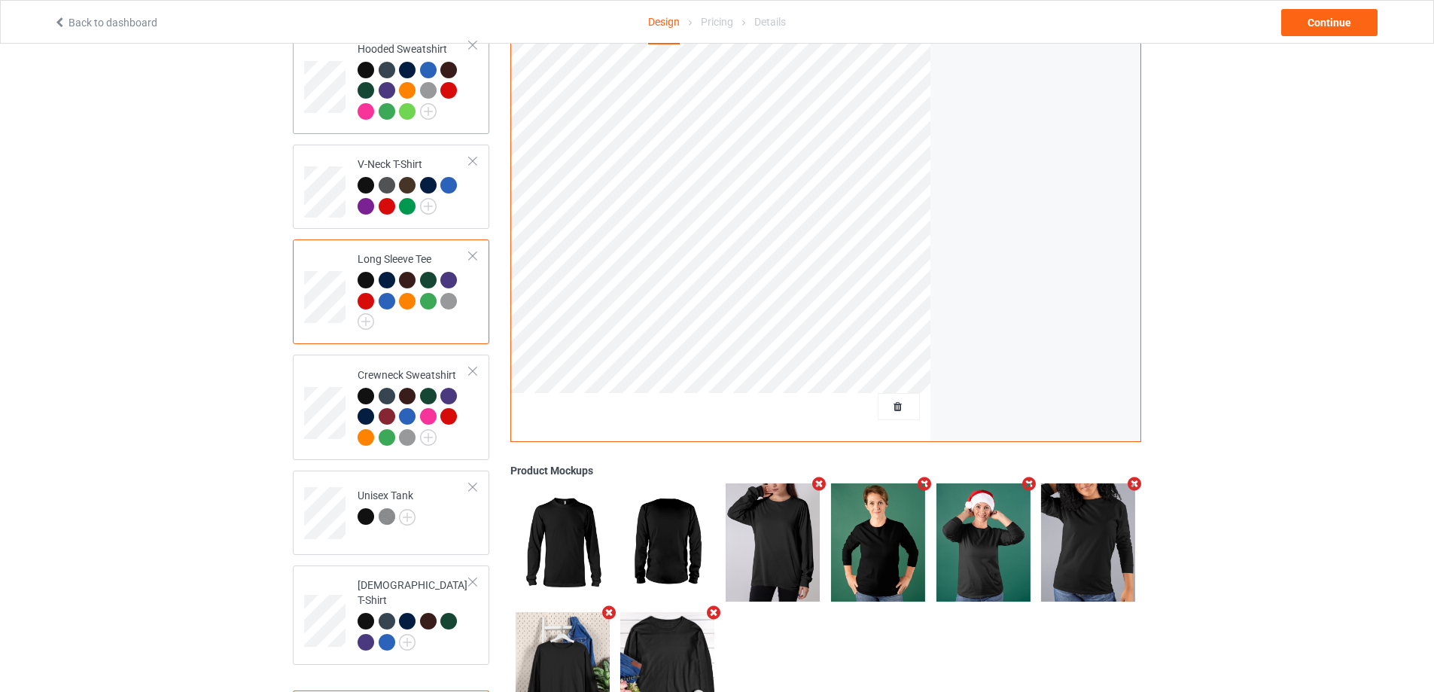
click at [467, 117] on div at bounding box center [413, 93] width 112 height 62
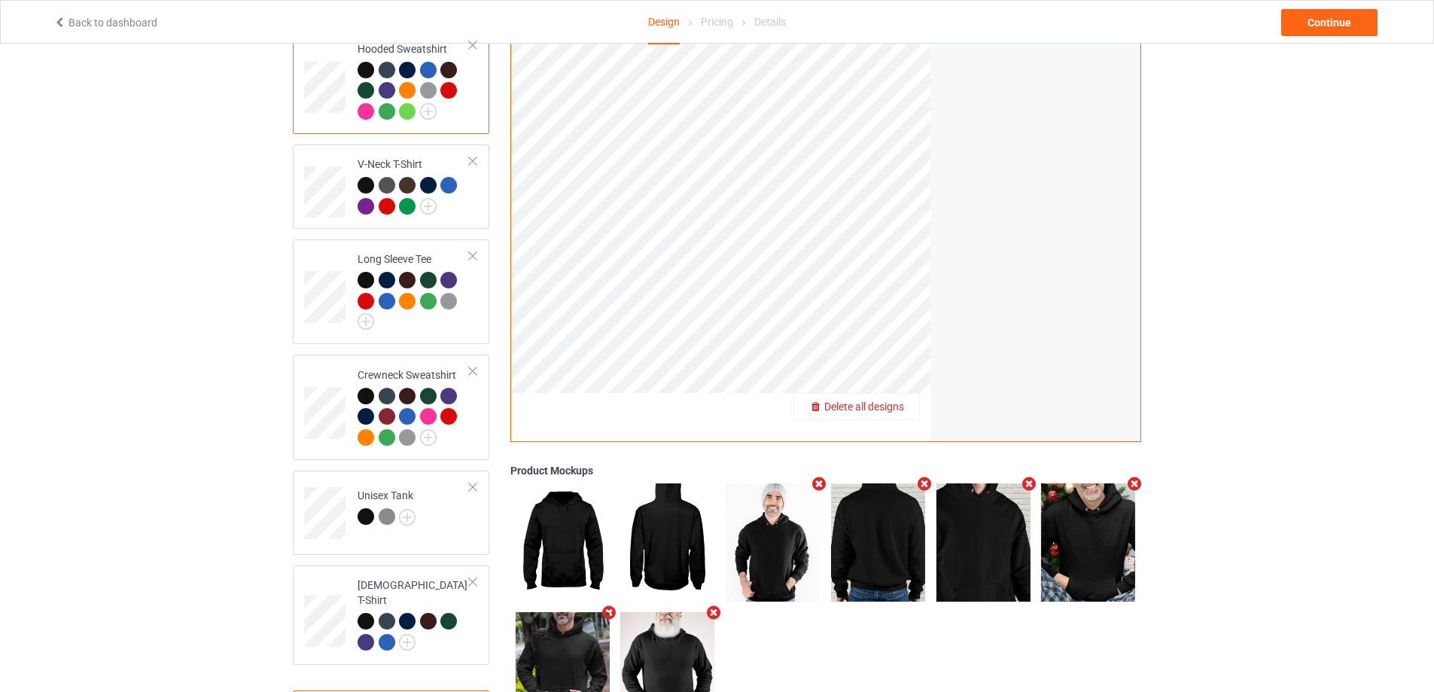
click at [821, 477] on icon "Remove mockup" at bounding box center [819, 484] width 19 height 16
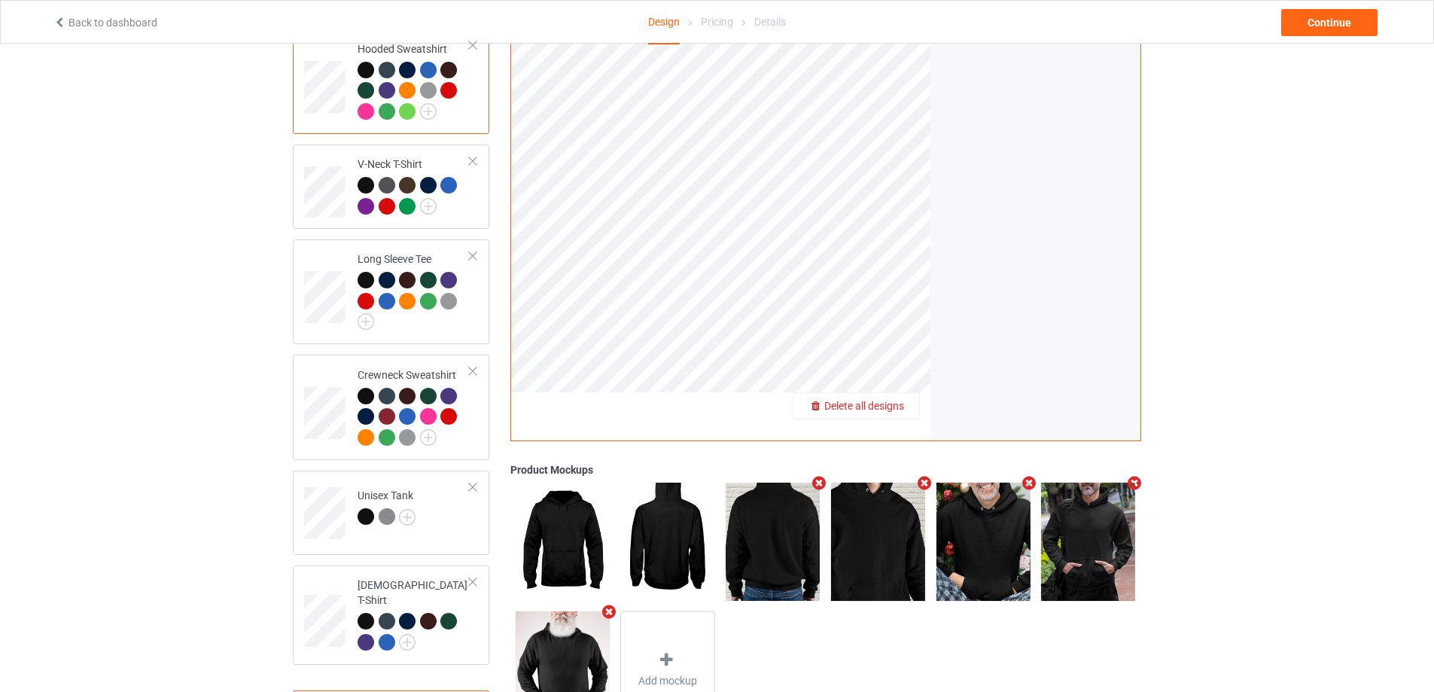
click at [1024, 476] on icon "Remove mockup" at bounding box center [1029, 484] width 19 height 16
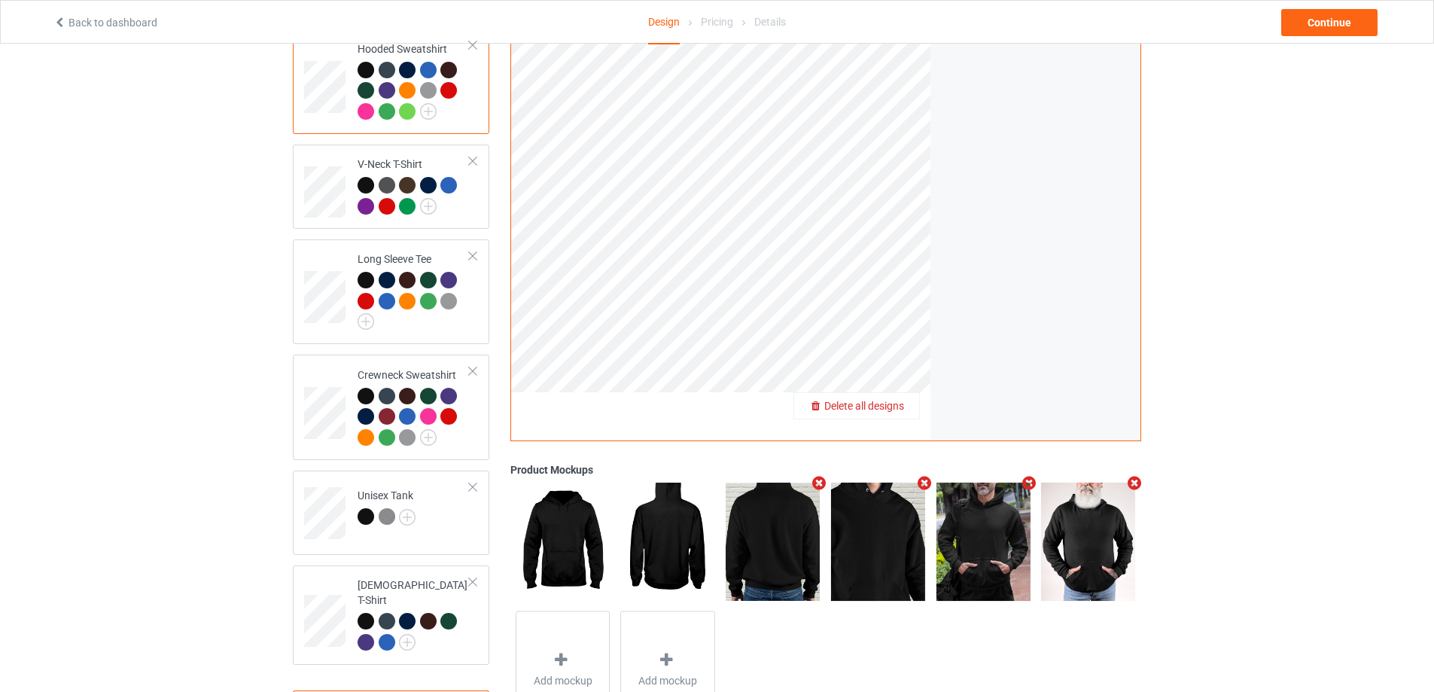
click at [1024, 476] on icon "Remove mockup" at bounding box center [1029, 484] width 19 height 16
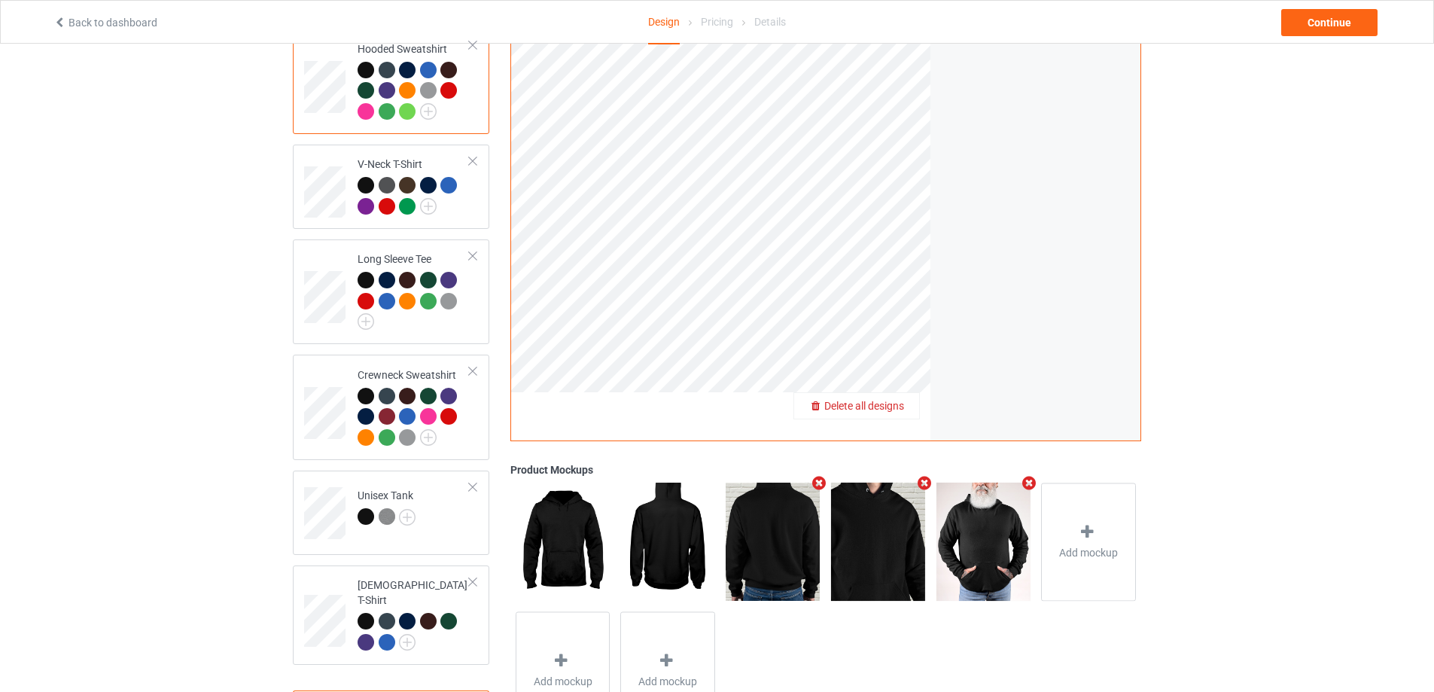
click at [1024, 475] on icon "Remove mockup" at bounding box center [1029, 483] width 19 height 16
click at [1010, 545] on span "Add mockup" at bounding box center [982, 552] width 59 height 15
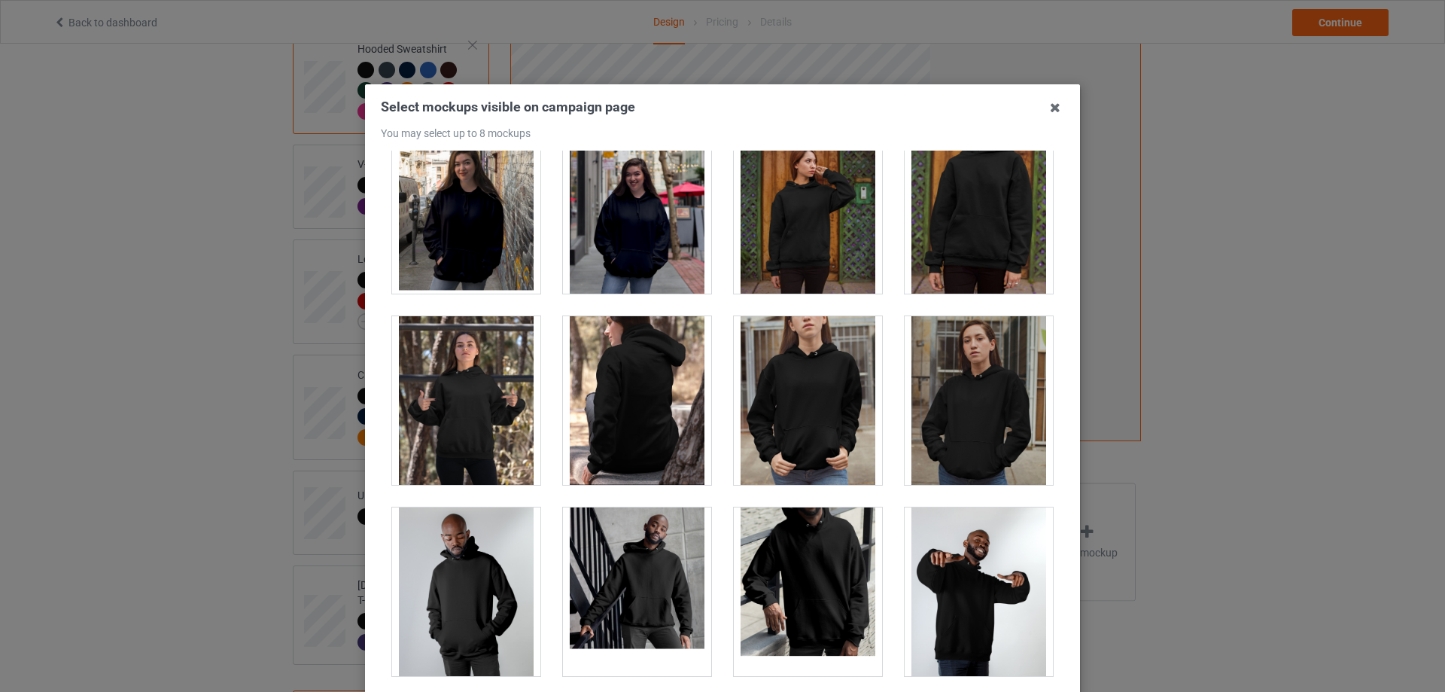
scroll to position [301, 0]
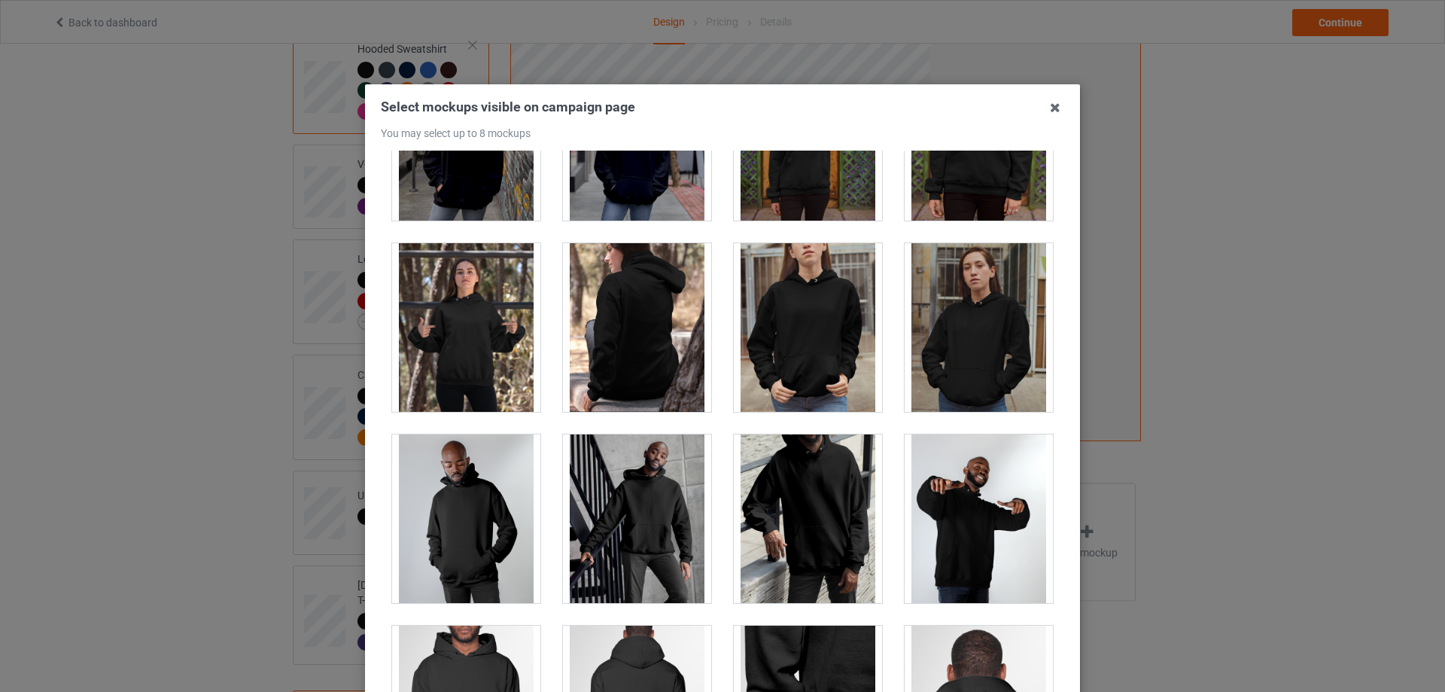
click at [814, 342] on div at bounding box center [808, 327] width 148 height 169
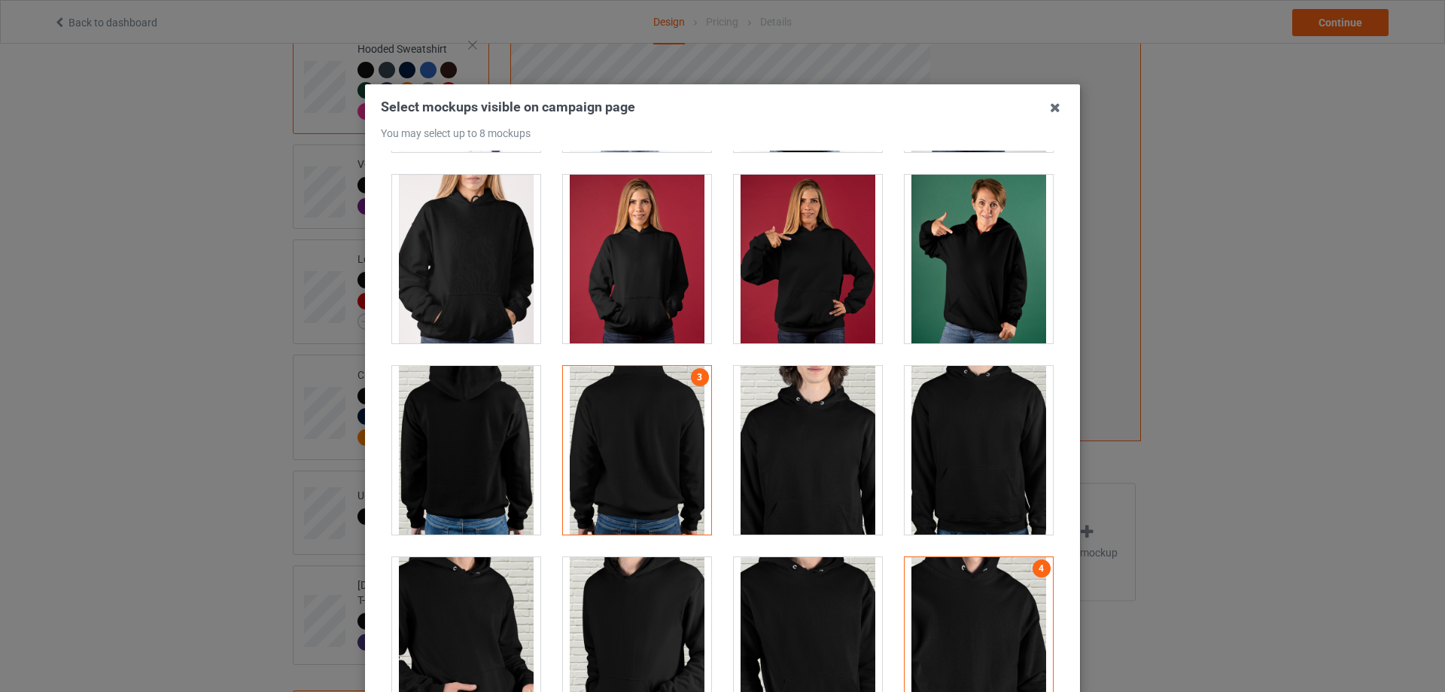
scroll to position [3462, 0]
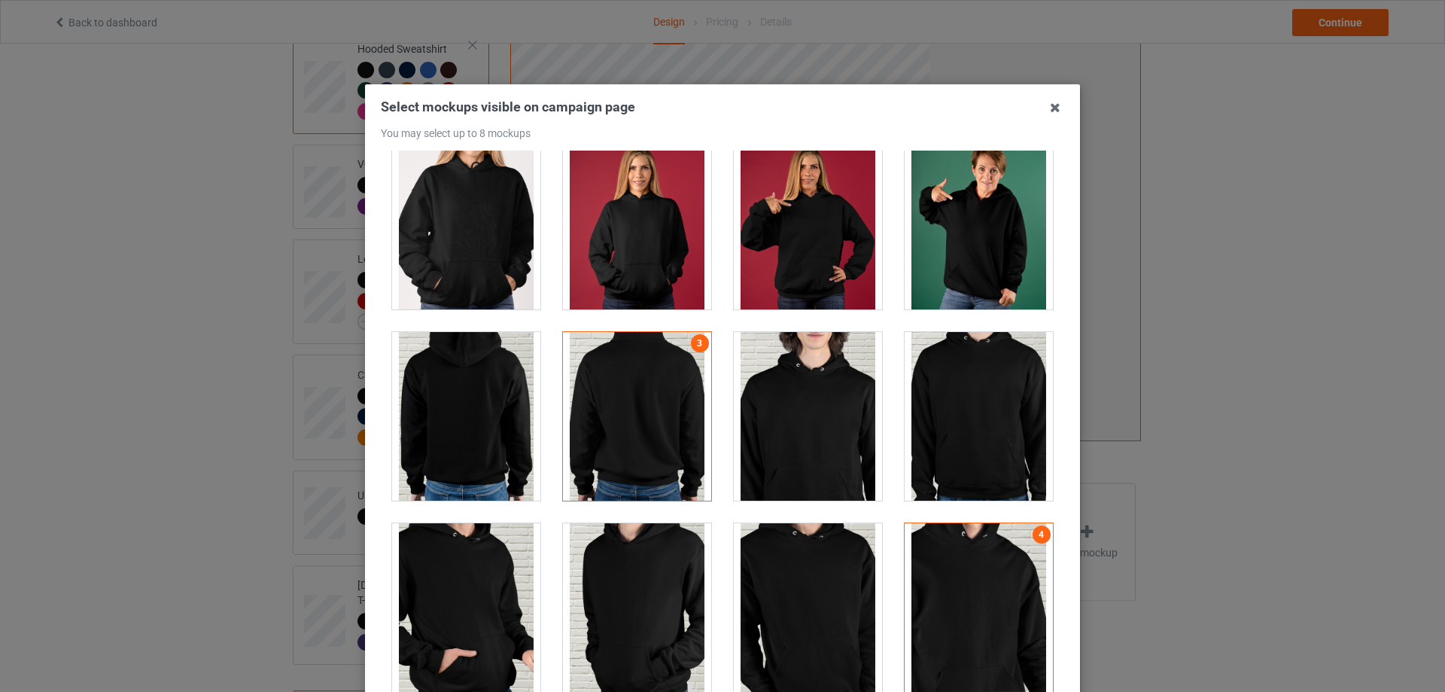
click at [657, 249] on div at bounding box center [637, 225] width 148 height 169
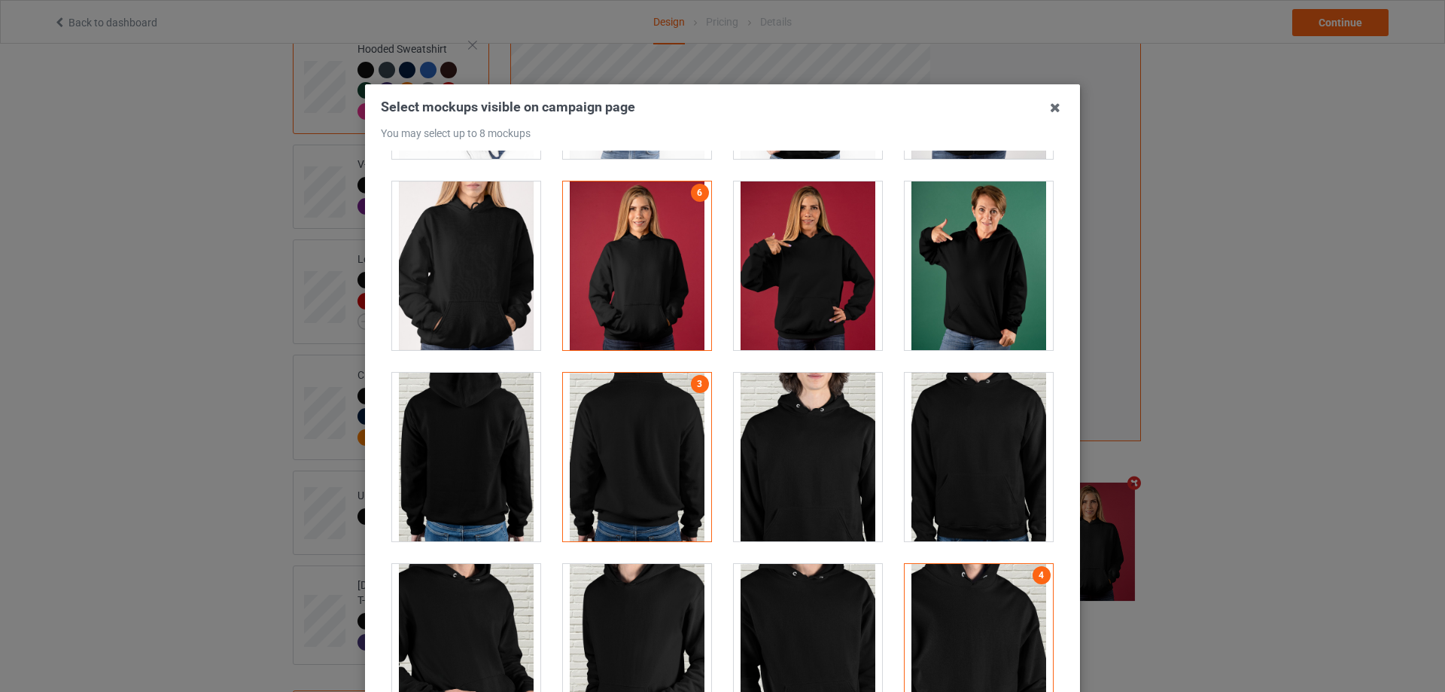
scroll to position [3386, 0]
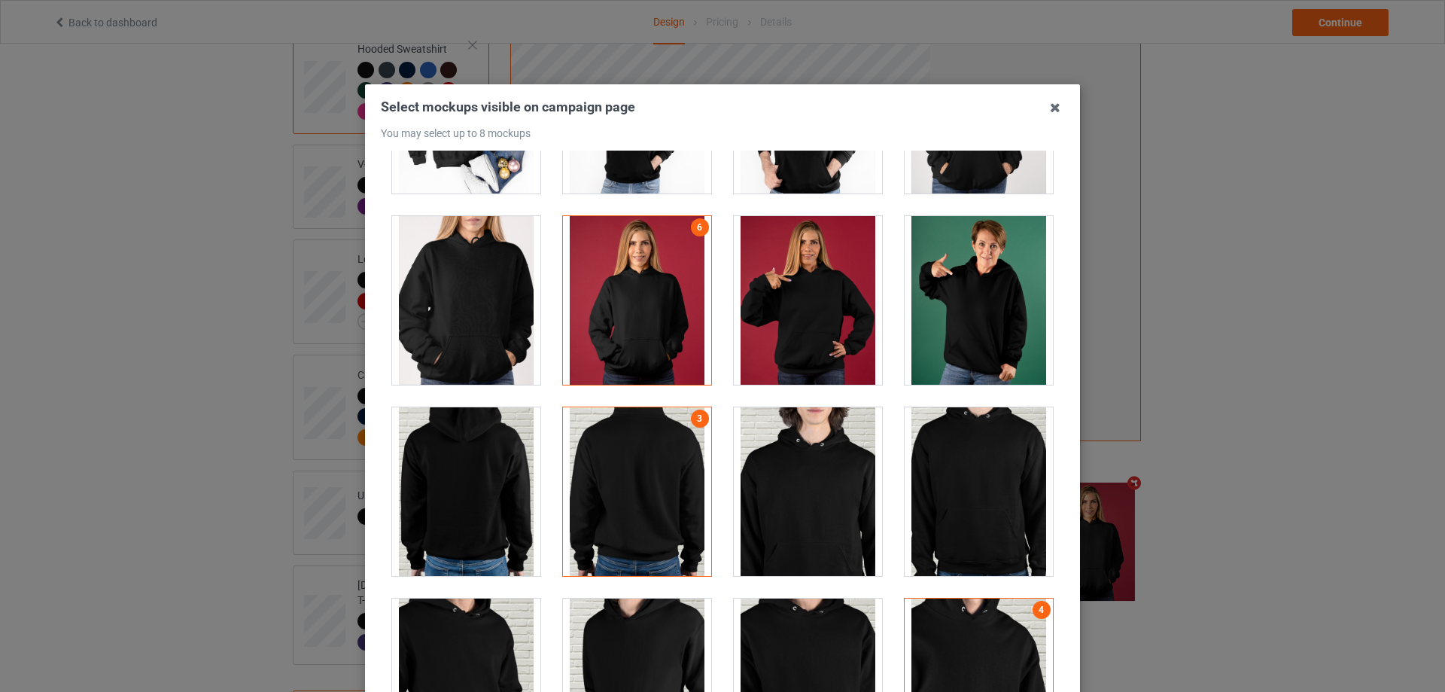
drag, startPoint x: 468, startPoint y: 248, endPoint x: 476, endPoint y: 254, distance: 9.6
click at [468, 249] on div at bounding box center [466, 300] width 148 height 169
click at [658, 284] on div at bounding box center [637, 300] width 148 height 169
click at [826, 512] on div at bounding box center [808, 491] width 148 height 169
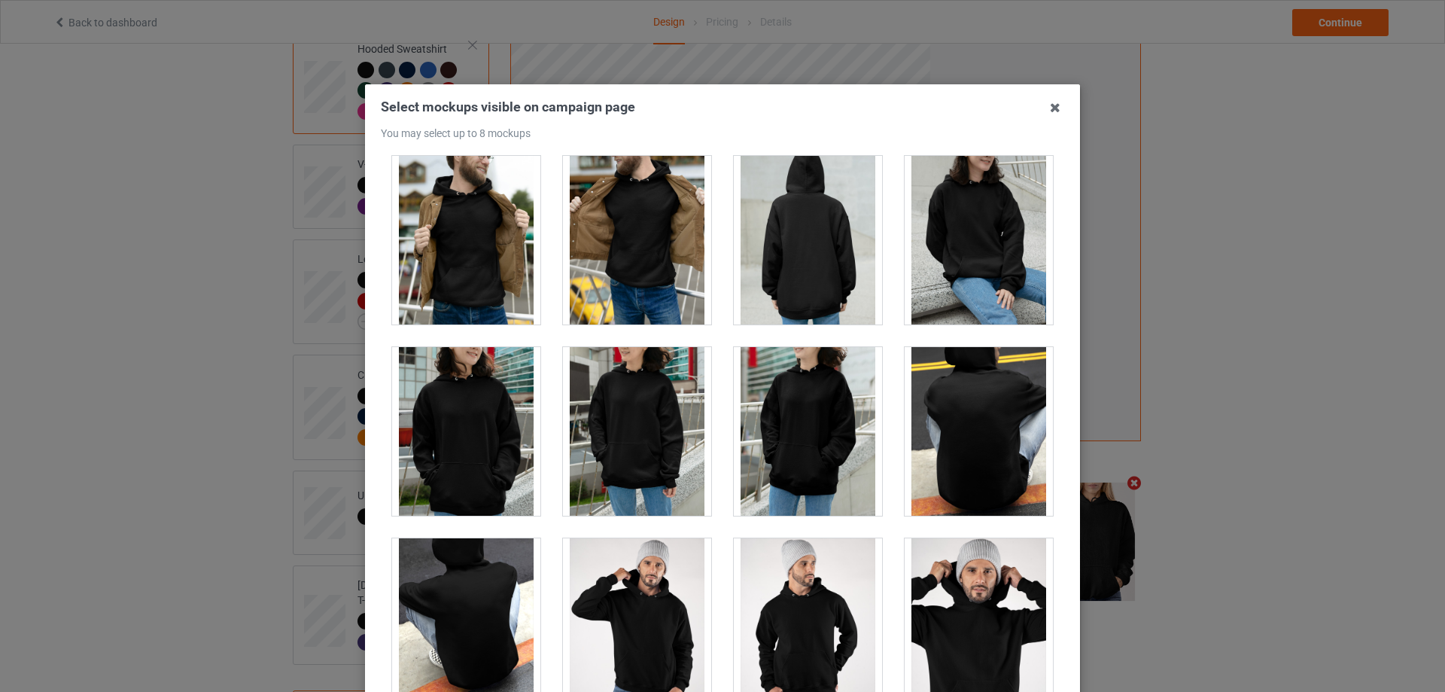
scroll to position [4440, 0]
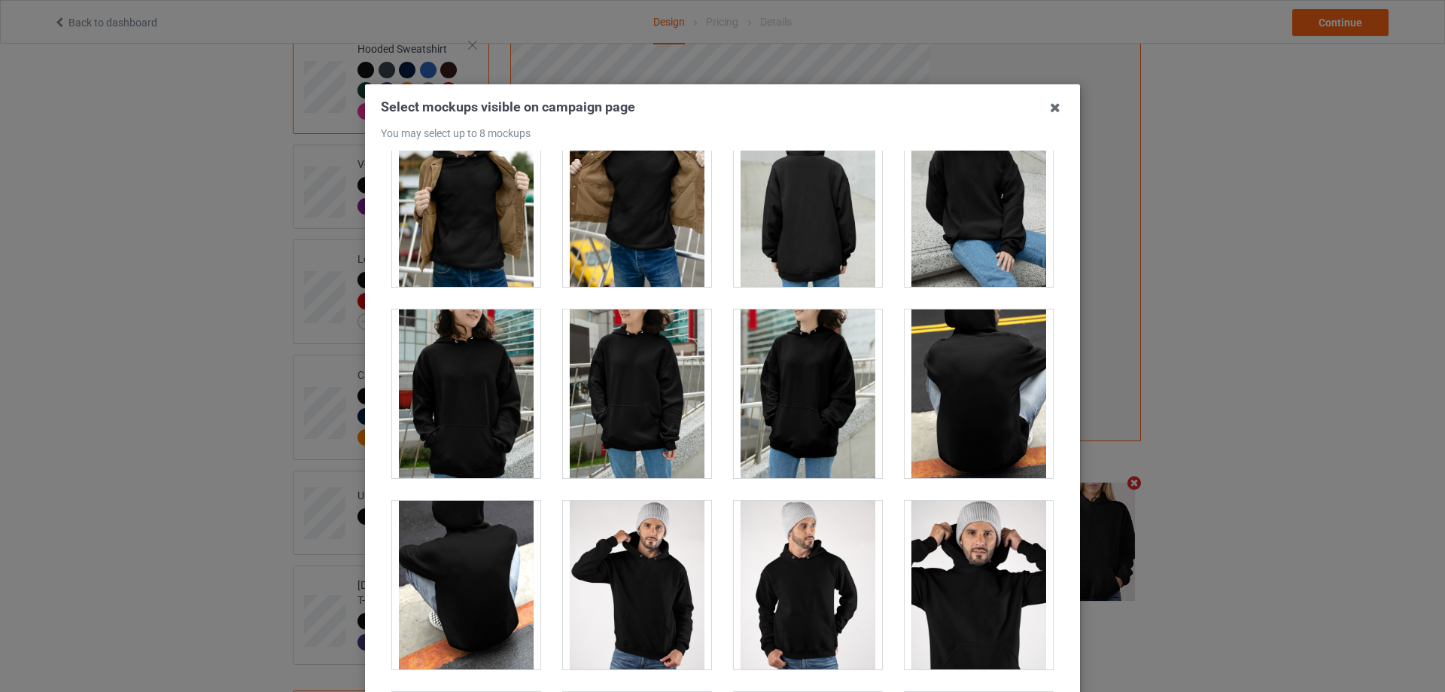
click at [616, 382] on div at bounding box center [637, 393] width 148 height 169
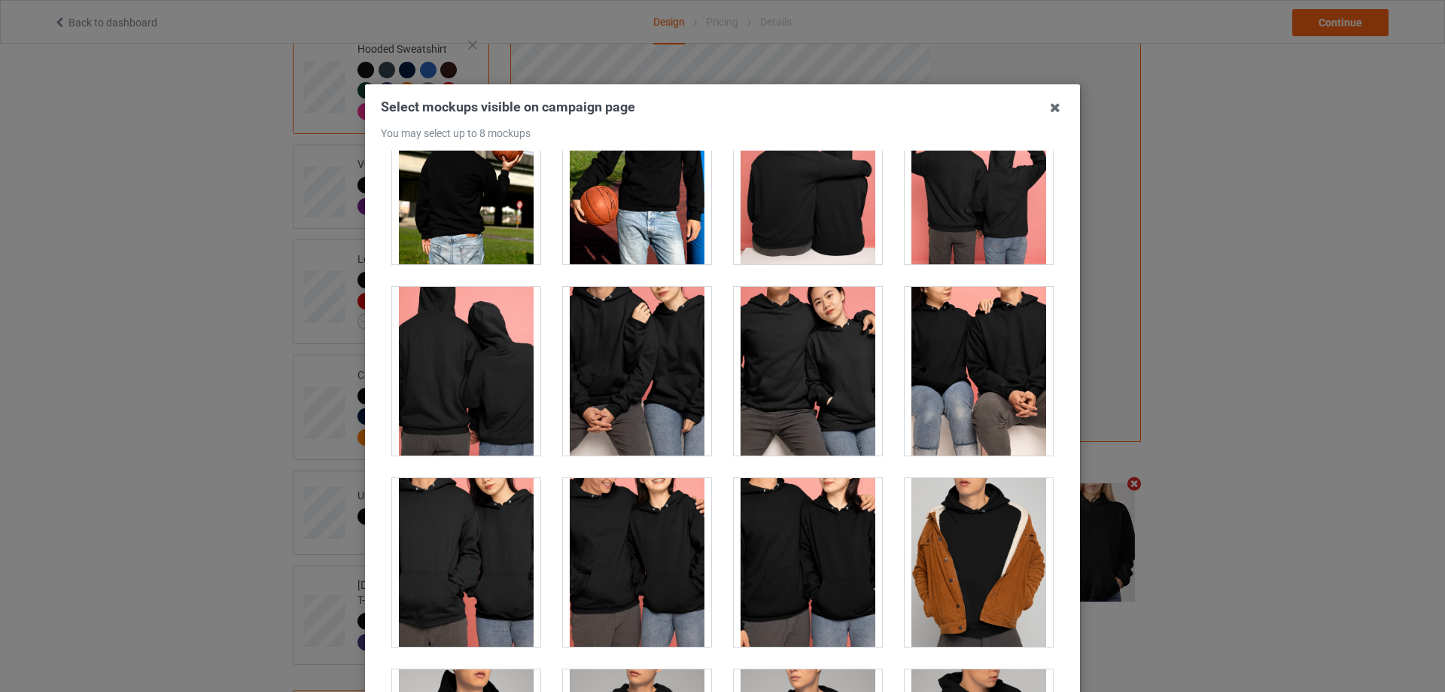
scroll to position [166, 0]
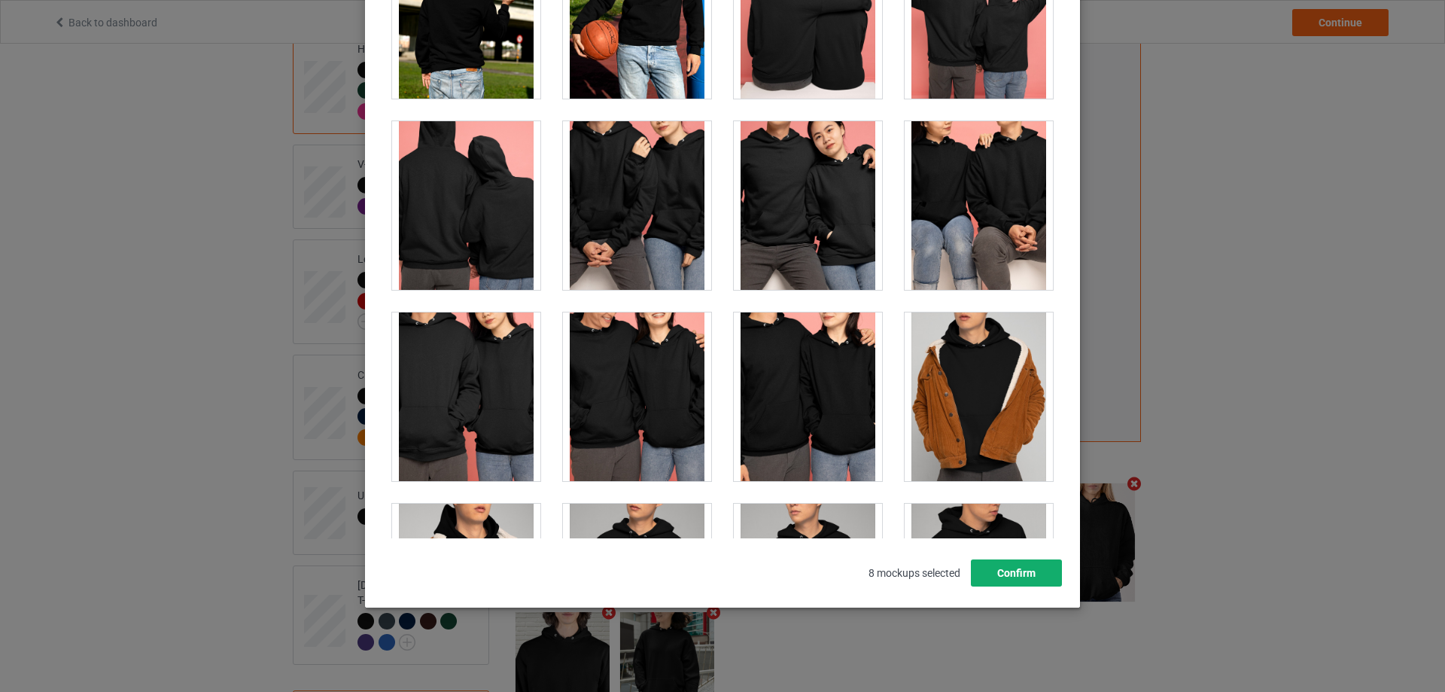
click at [1027, 563] on button "Confirm" at bounding box center [1016, 572] width 91 height 27
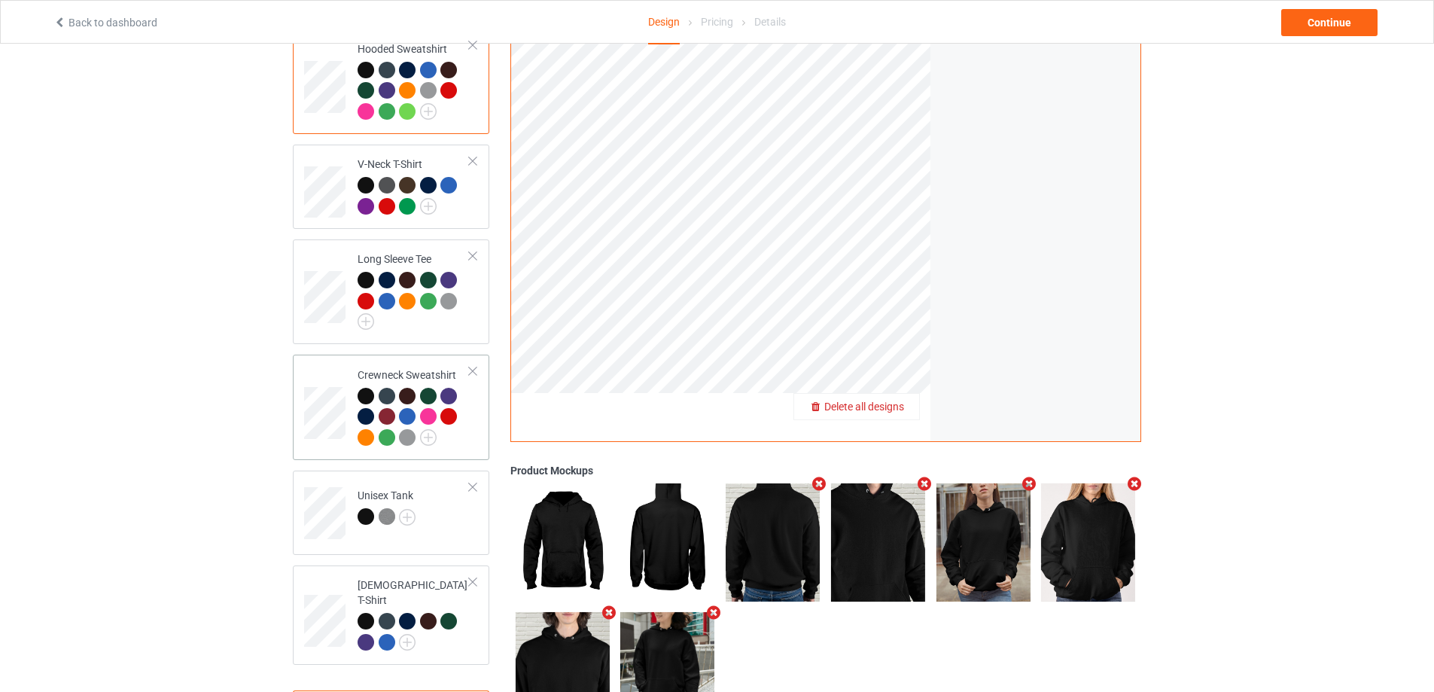
click at [478, 427] on div "Crewneck Sweatshirt" at bounding box center [391, 406] width 196 height 105
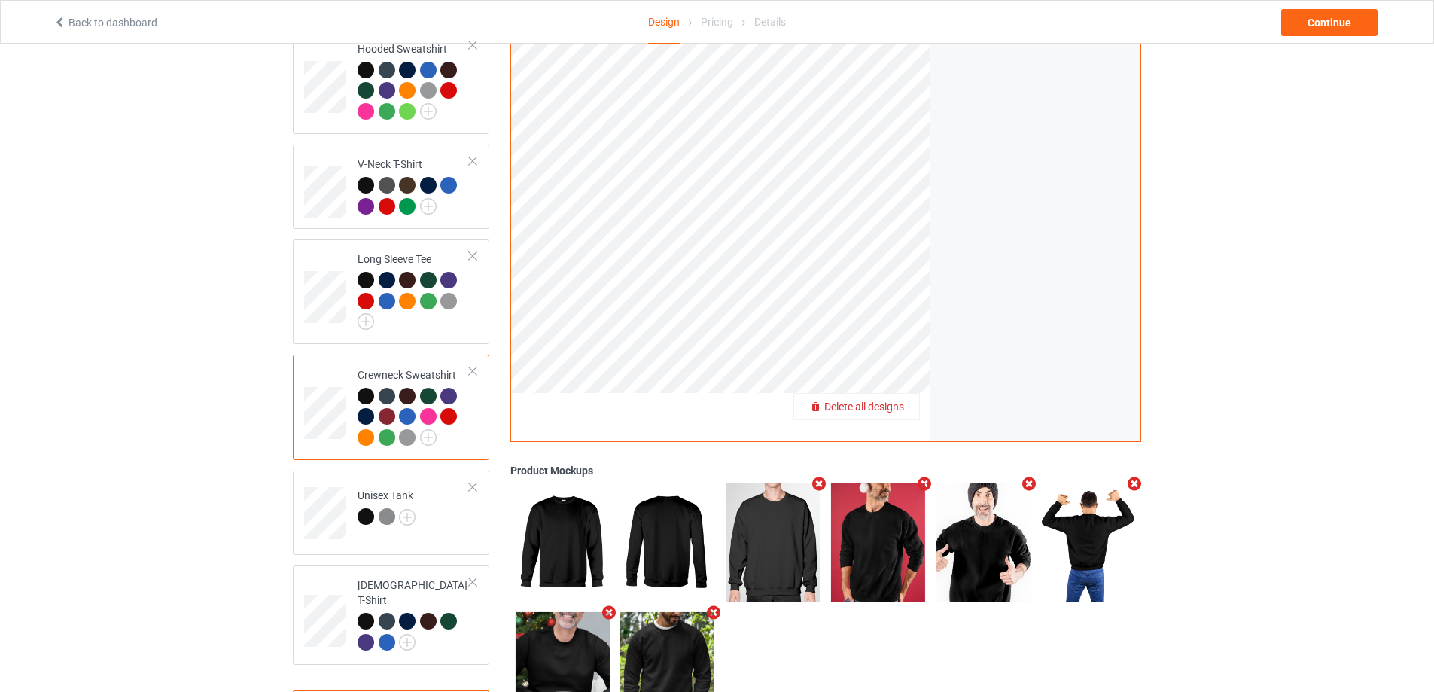
click at [822, 476] on icon "Remove mockup" at bounding box center [819, 484] width 19 height 16
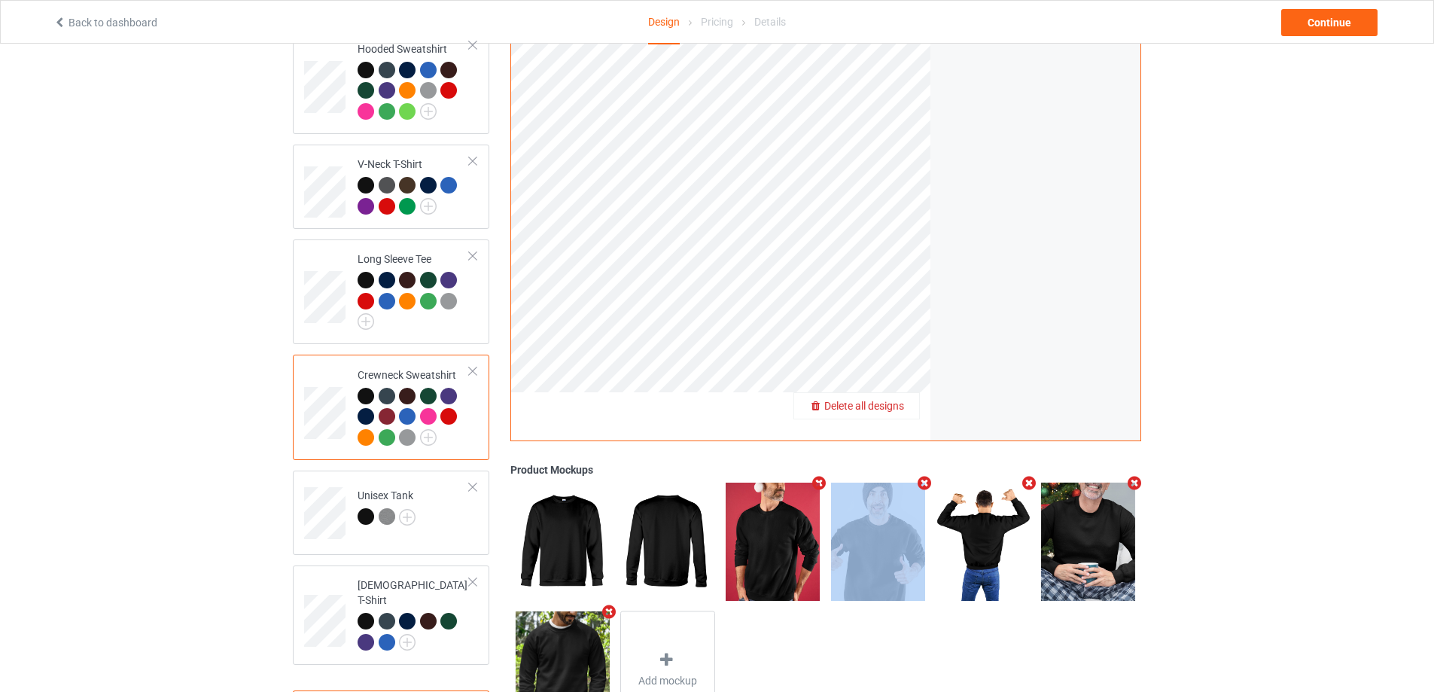
click at [822, 476] on icon "Remove mockup" at bounding box center [819, 484] width 19 height 16
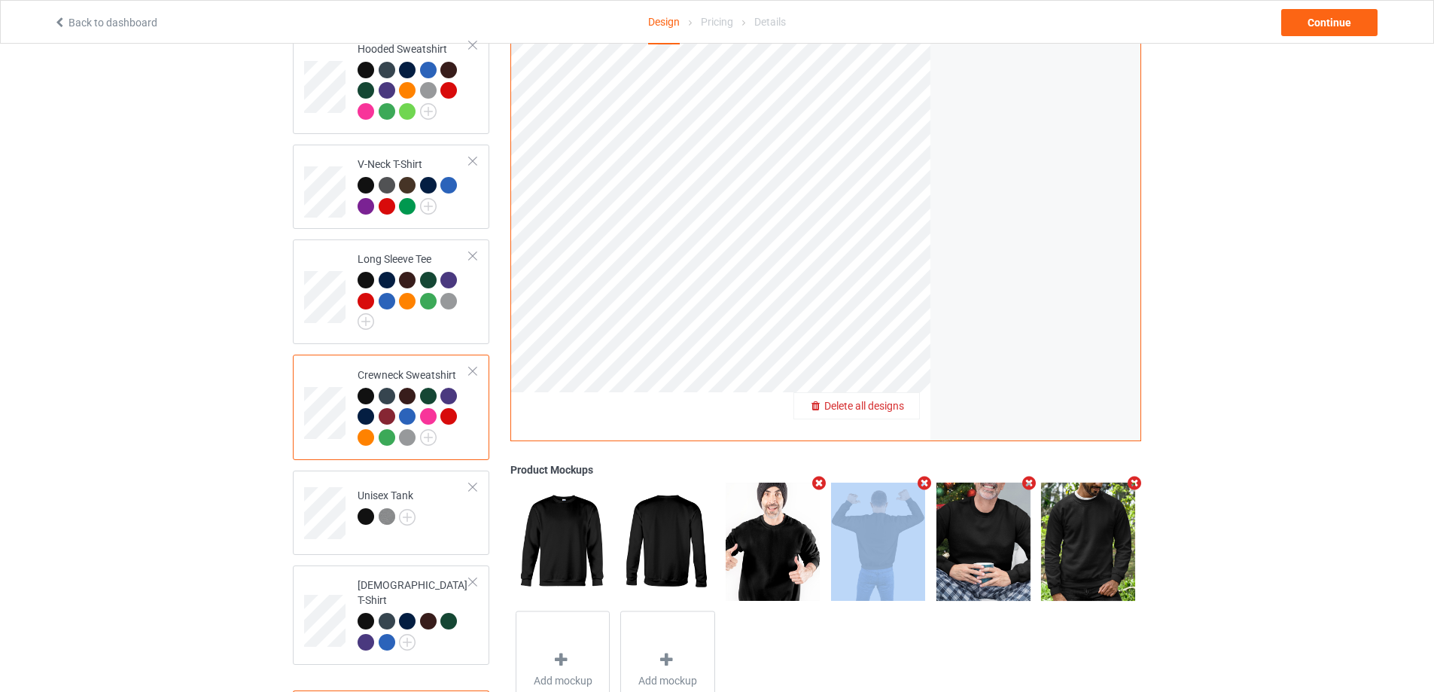
click at [822, 476] on icon "Remove mockup" at bounding box center [819, 484] width 19 height 16
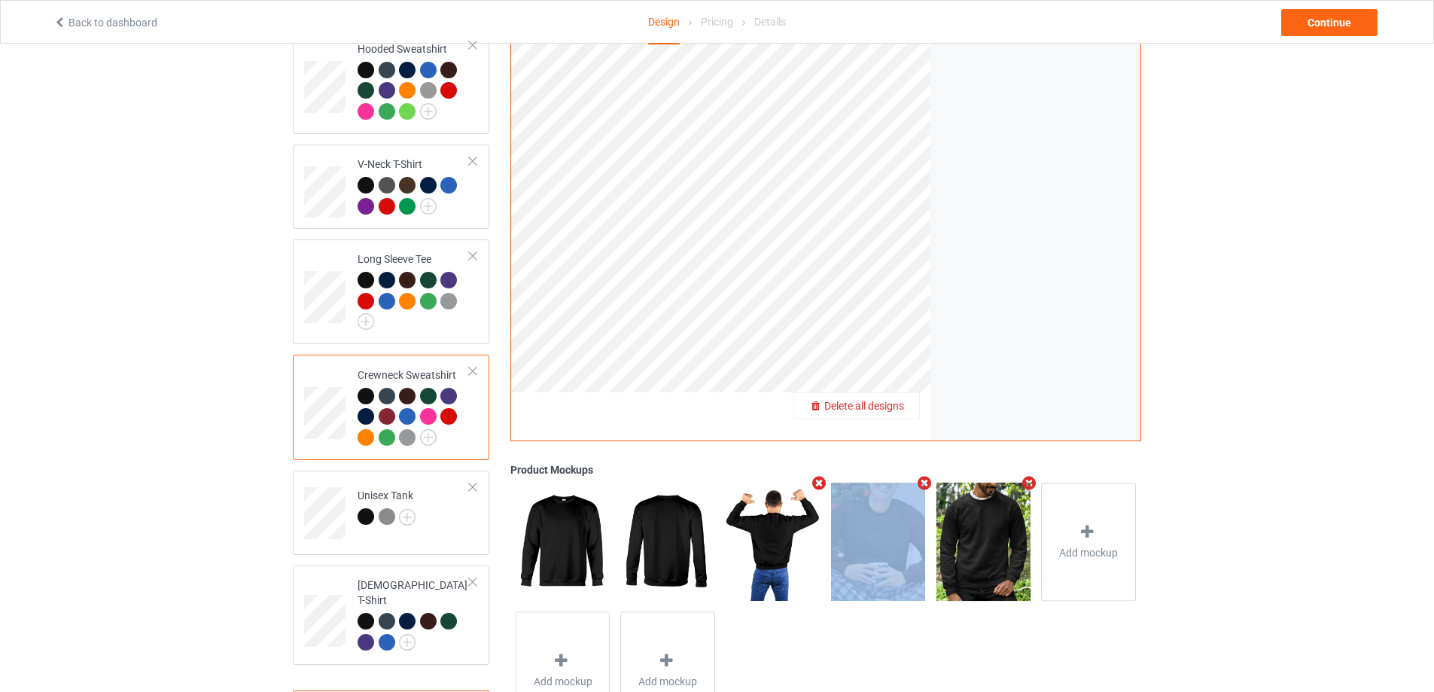
click at [823, 475] on icon "Remove mockup" at bounding box center [819, 483] width 19 height 16
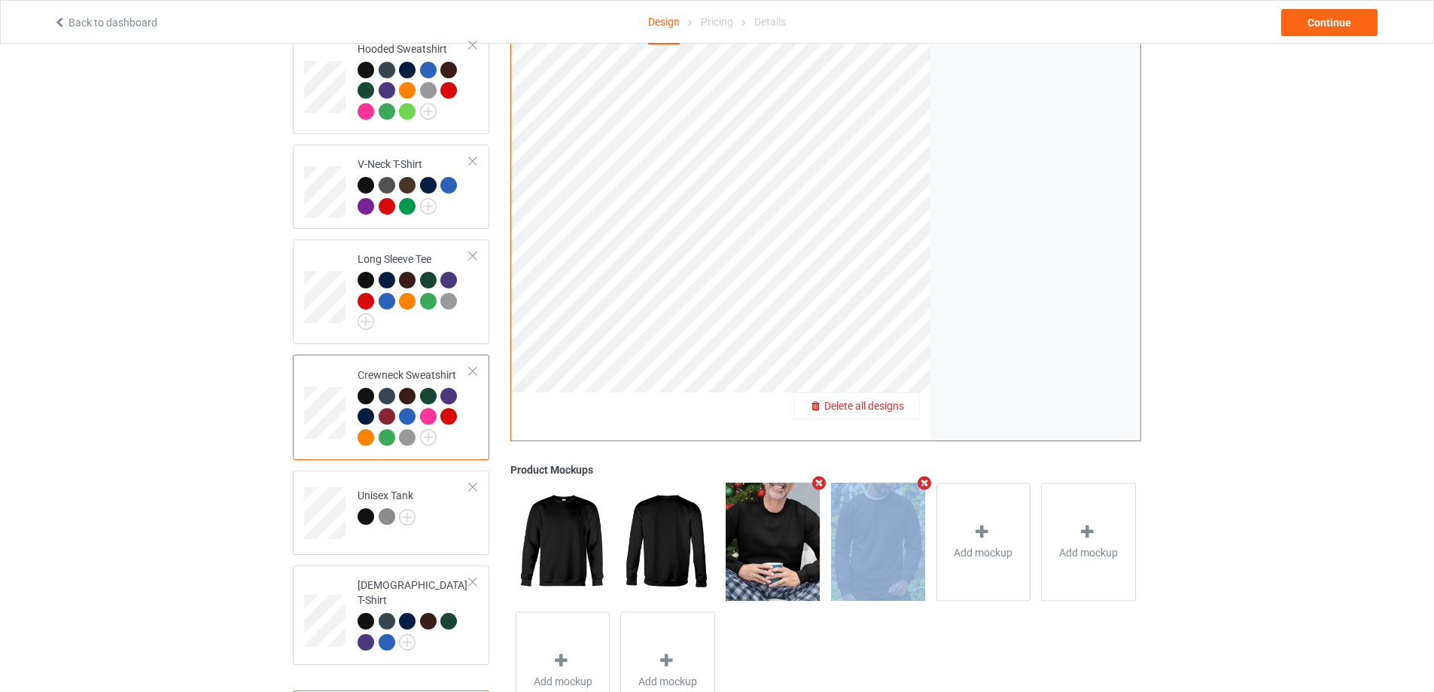
click at [824, 475] on icon "Remove mockup" at bounding box center [819, 483] width 19 height 16
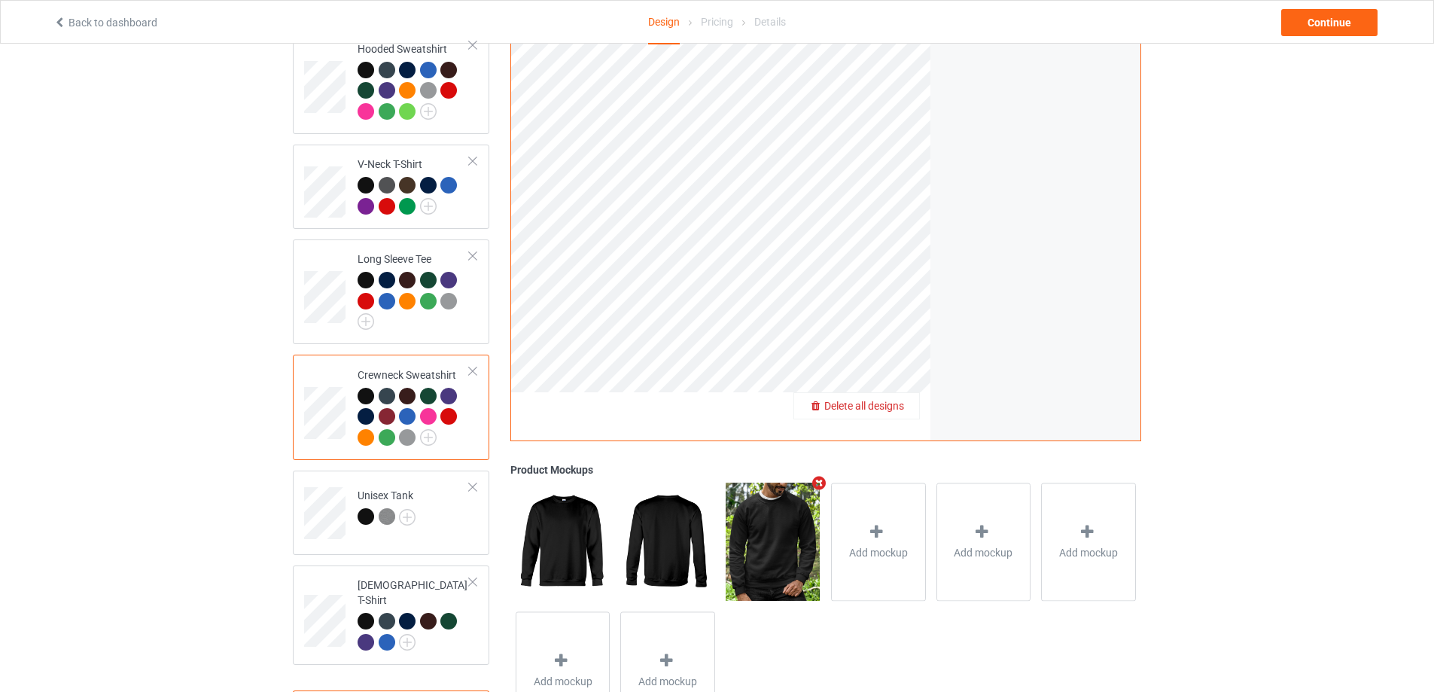
click at [824, 475] on icon "Remove mockup" at bounding box center [819, 483] width 19 height 16
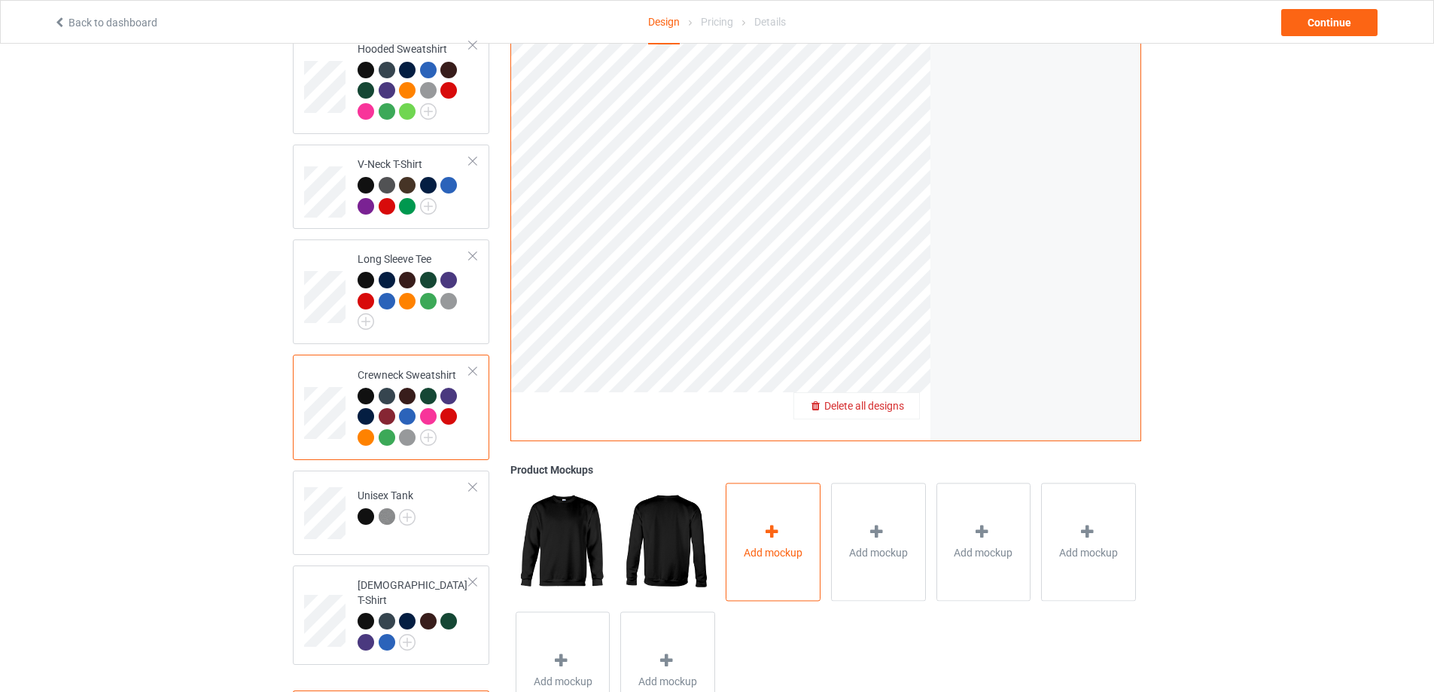
click at [774, 545] on span "Add mockup" at bounding box center [773, 552] width 59 height 15
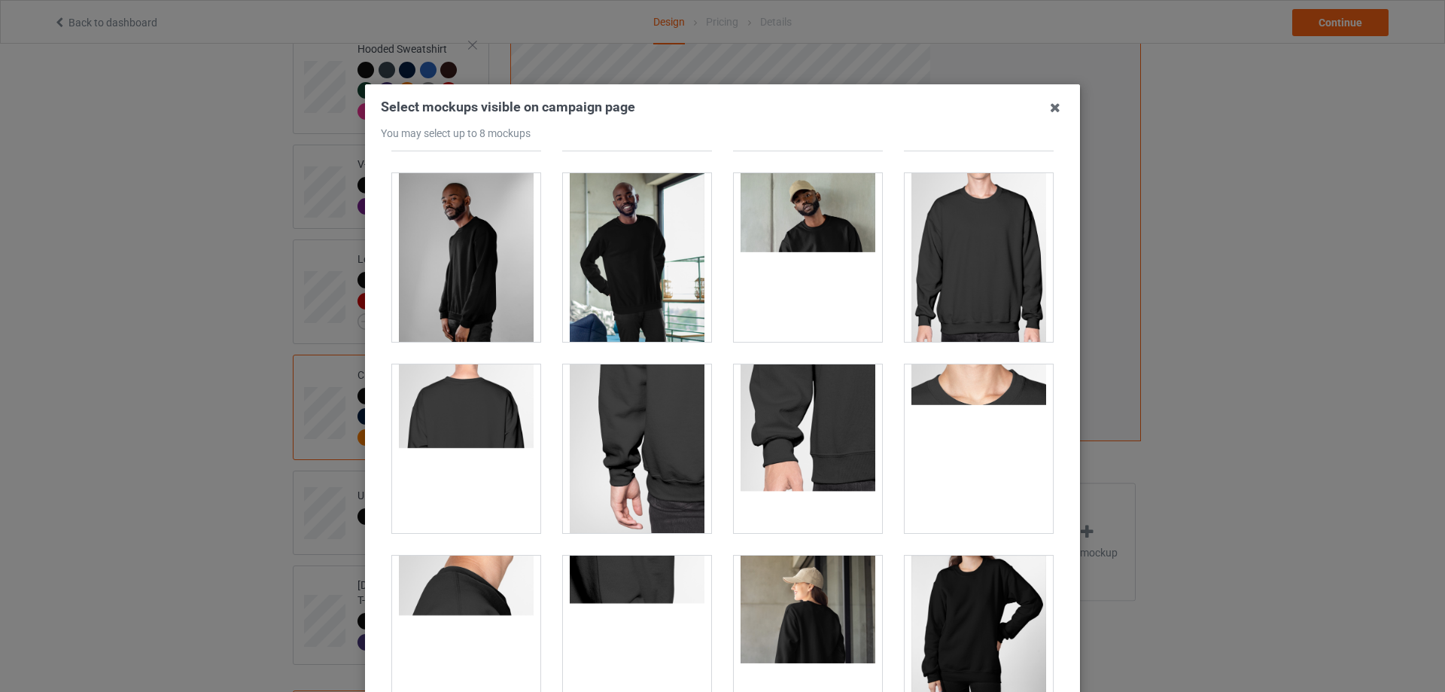
scroll to position [677, 0]
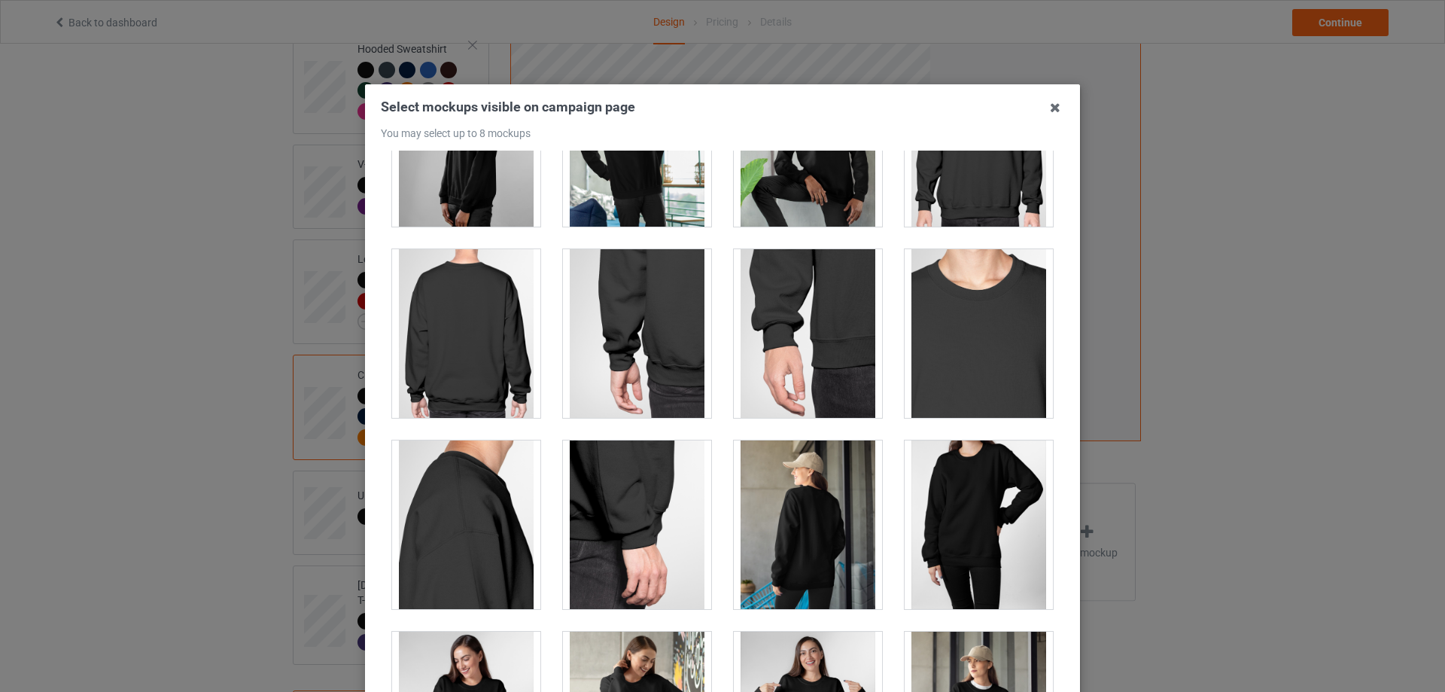
click at [990, 522] on div at bounding box center [979, 524] width 148 height 169
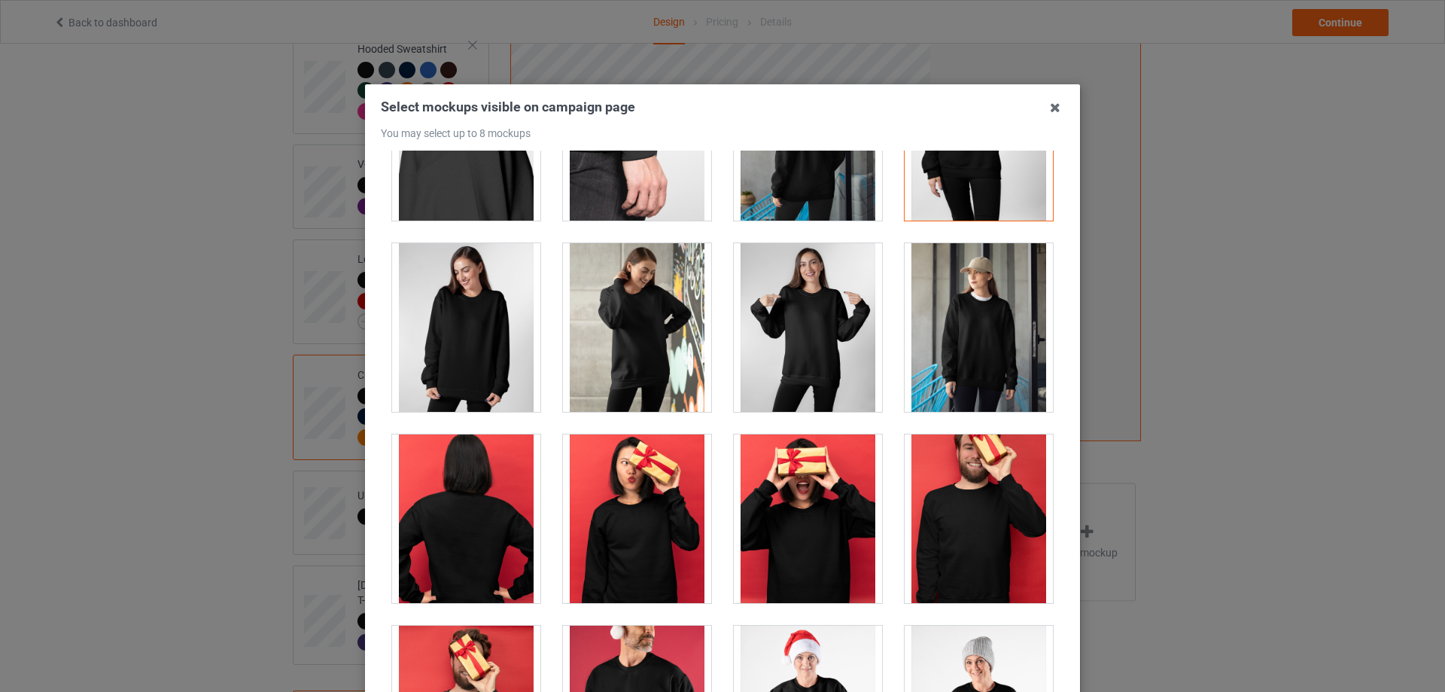
scroll to position [1129, 0]
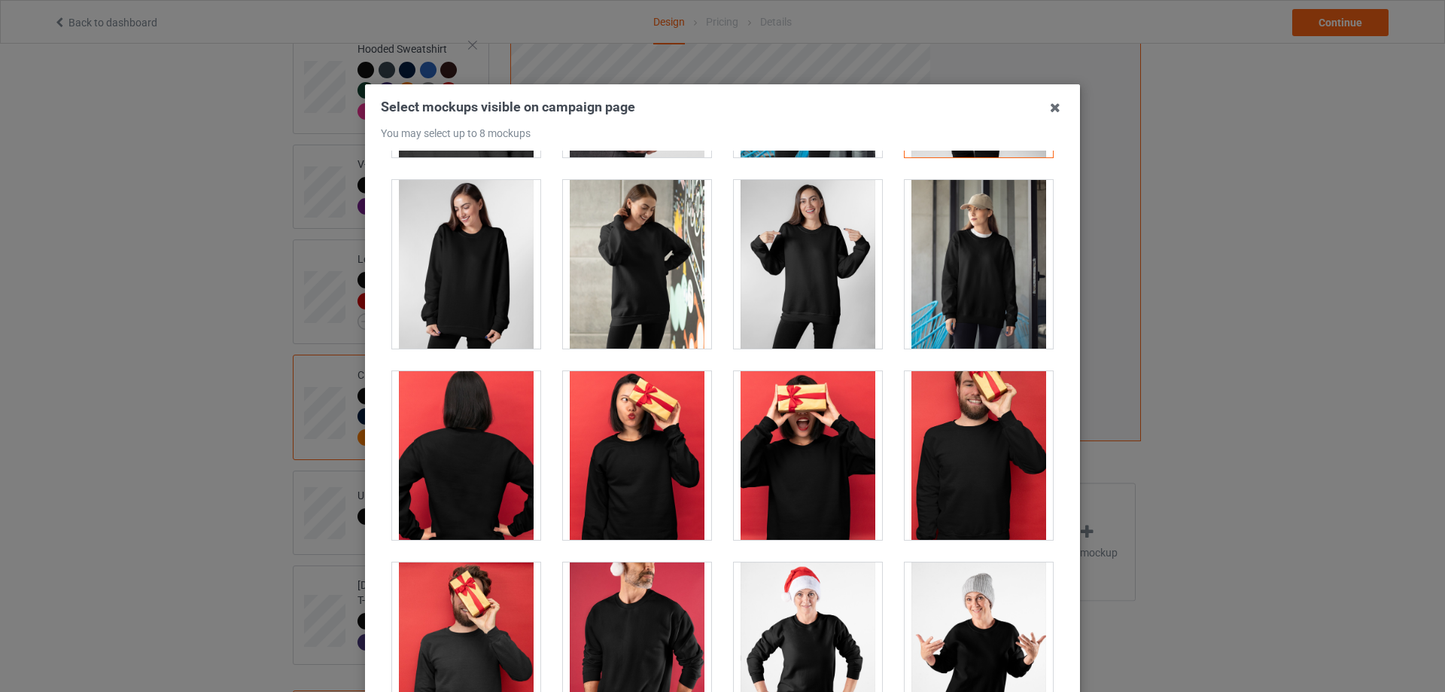
click at [825, 500] on div at bounding box center [808, 455] width 148 height 169
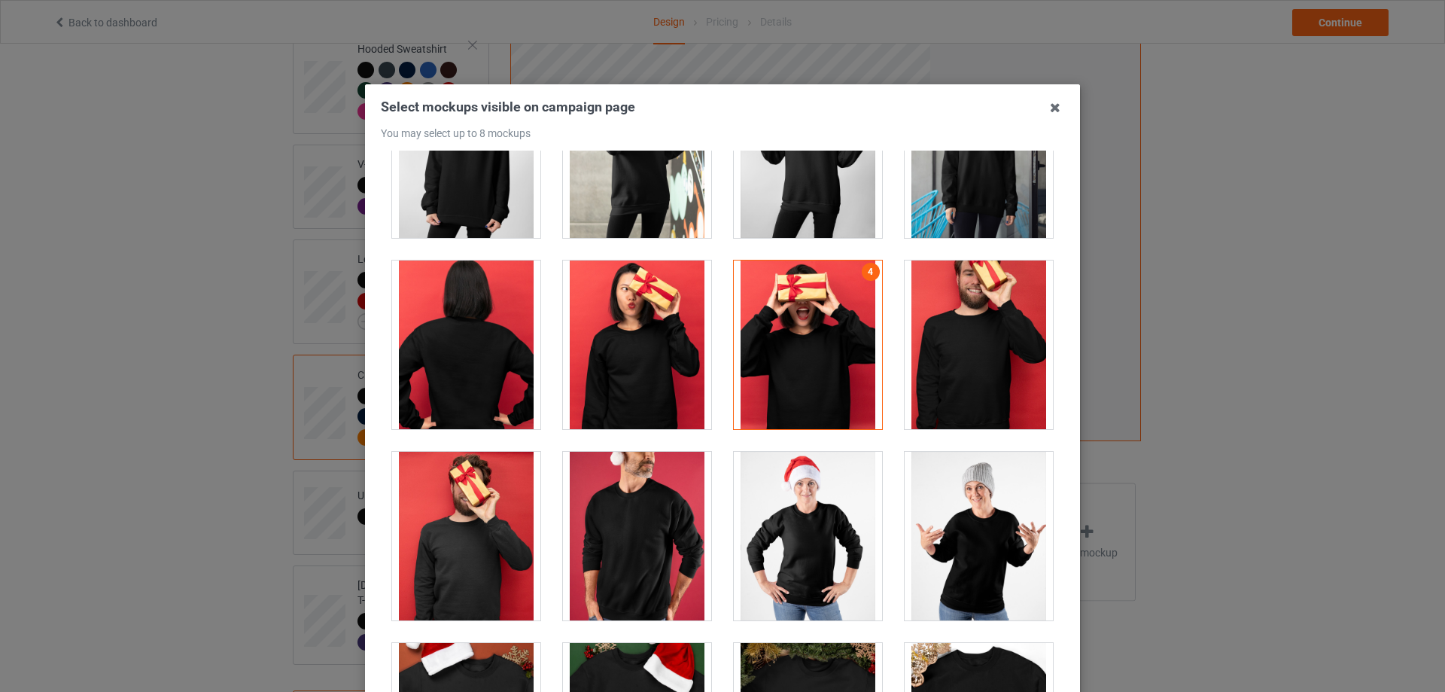
scroll to position [1279, 0]
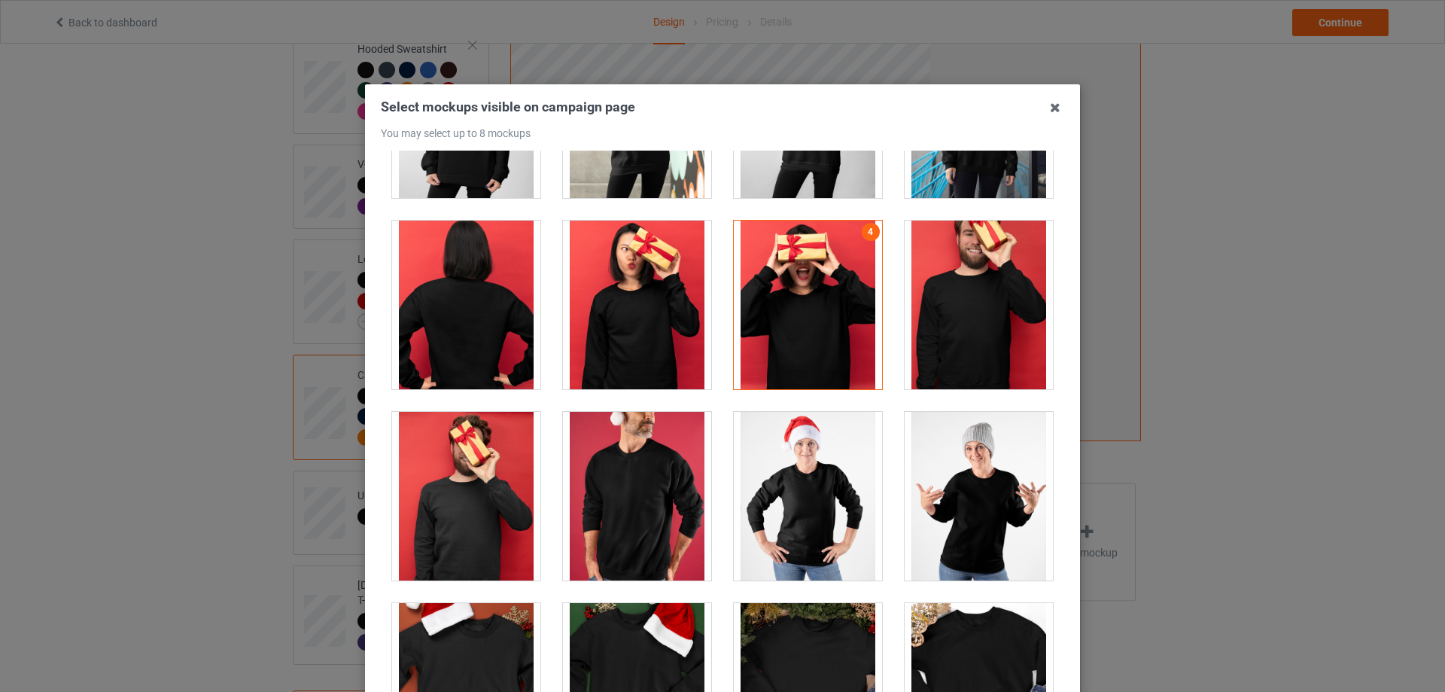
click at [809, 523] on div at bounding box center [808, 496] width 148 height 169
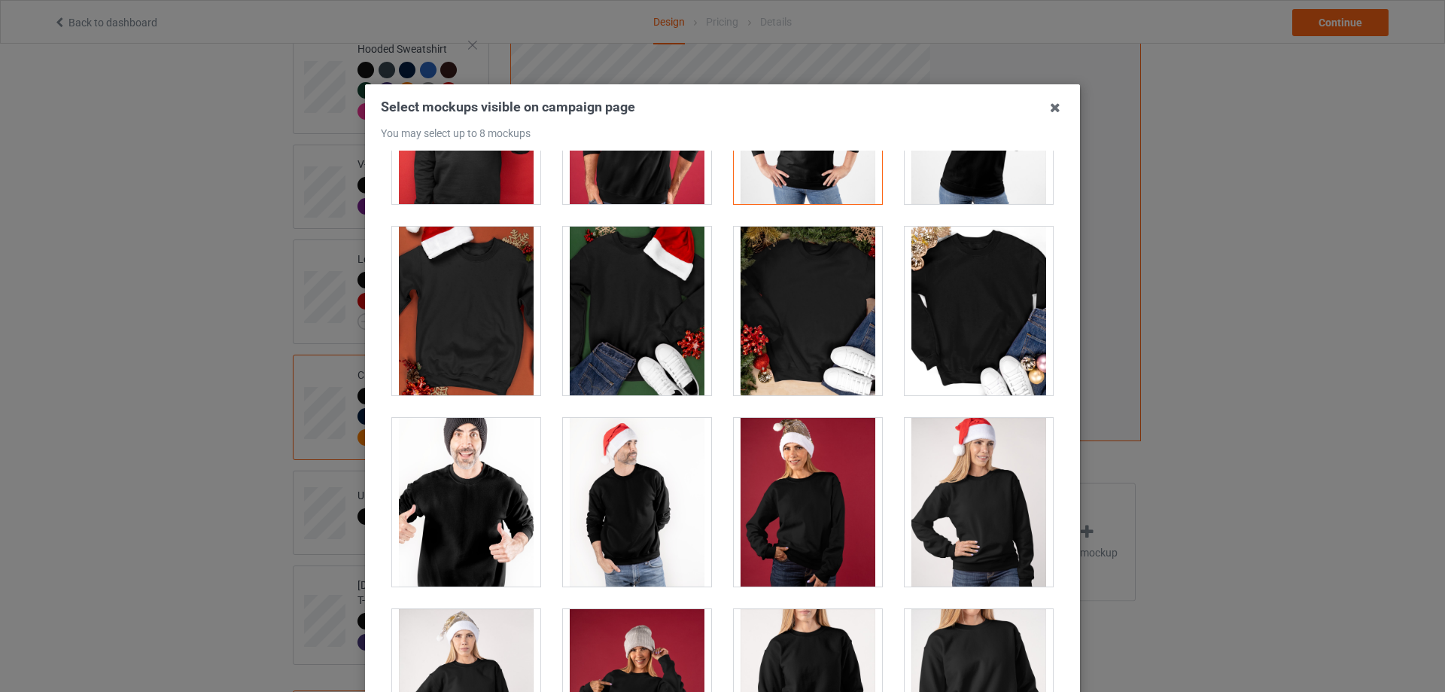
scroll to position [1731, 0]
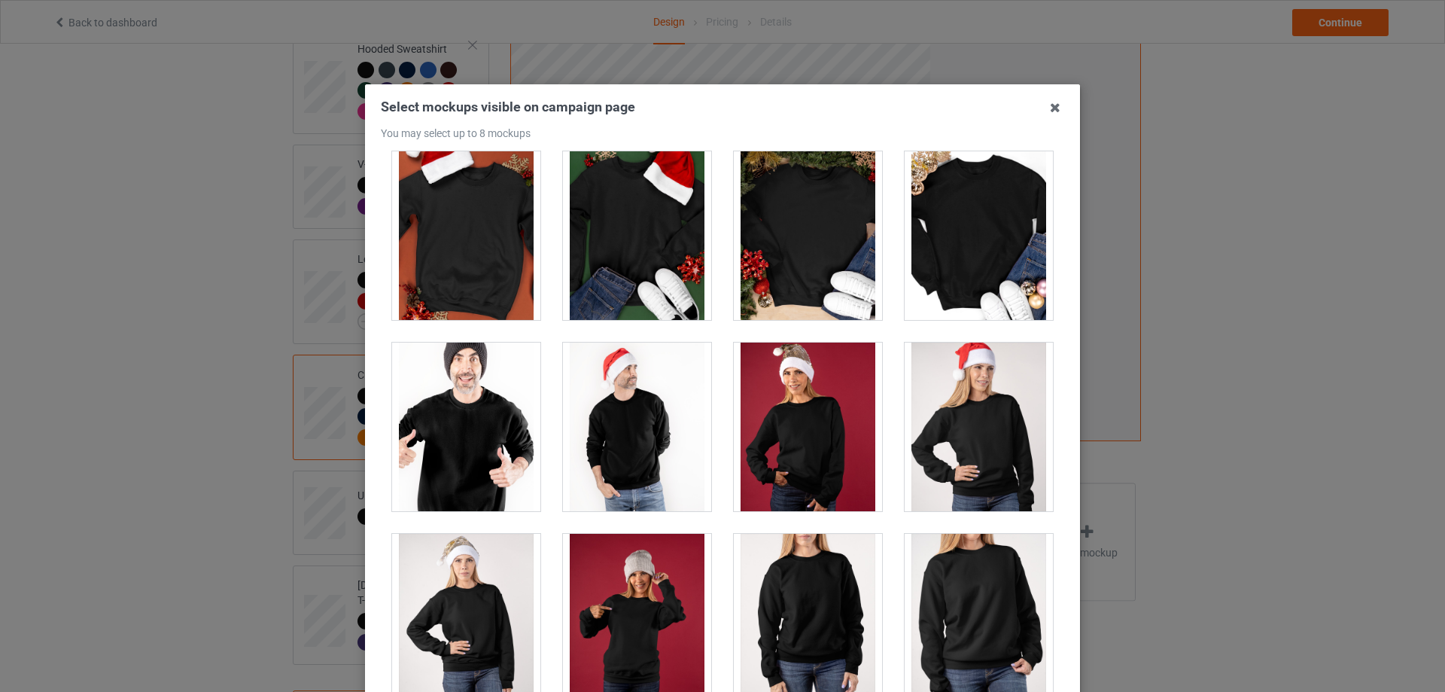
click at [822, 610] on div at bounding box center [808, 618] width 148 height 169
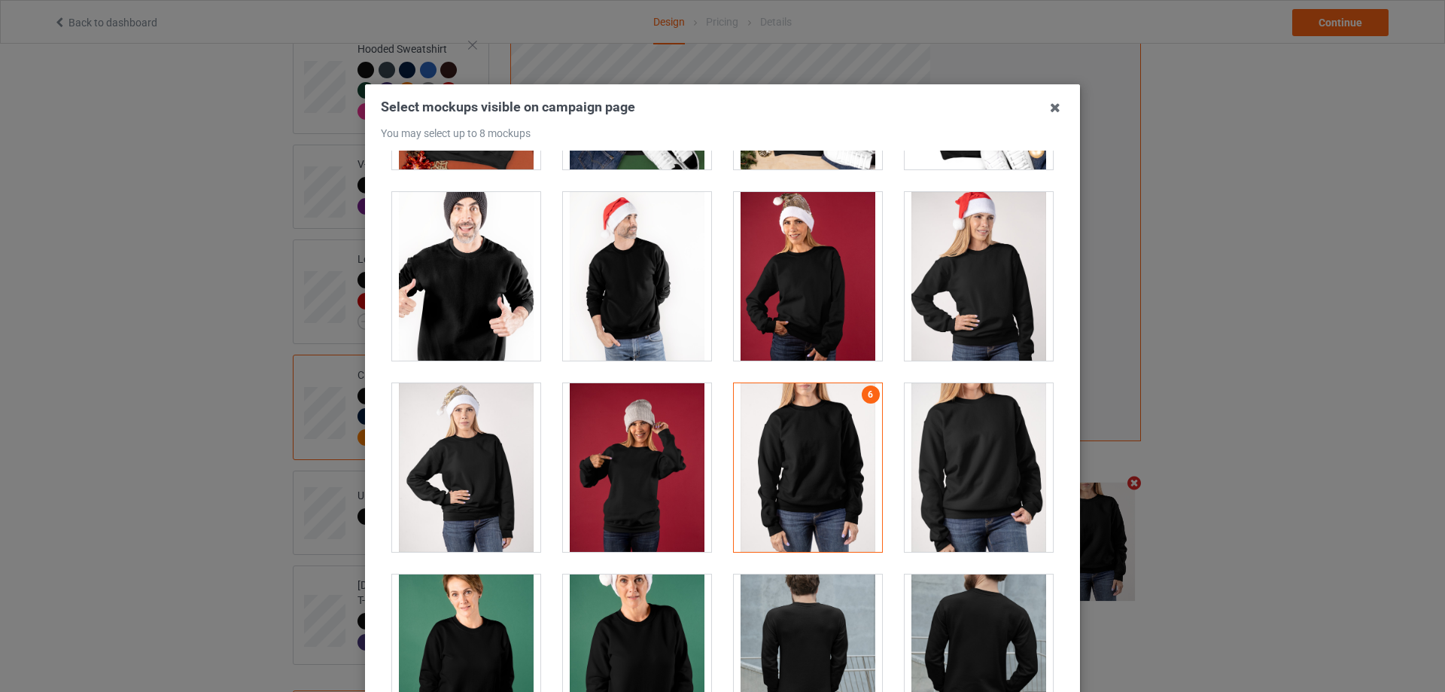
click at [571, 485] on div at bounding box center [637, 467] width 148 height 169
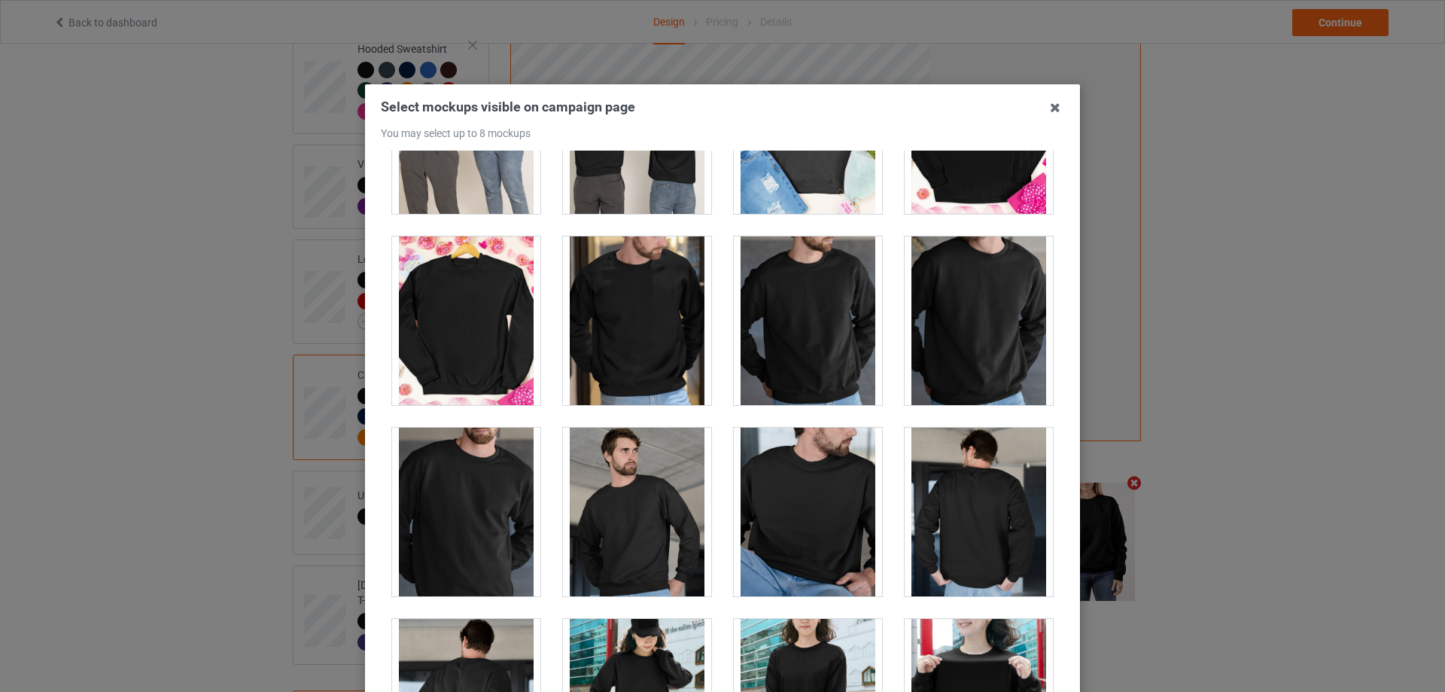
scroll to position [3838, 0]
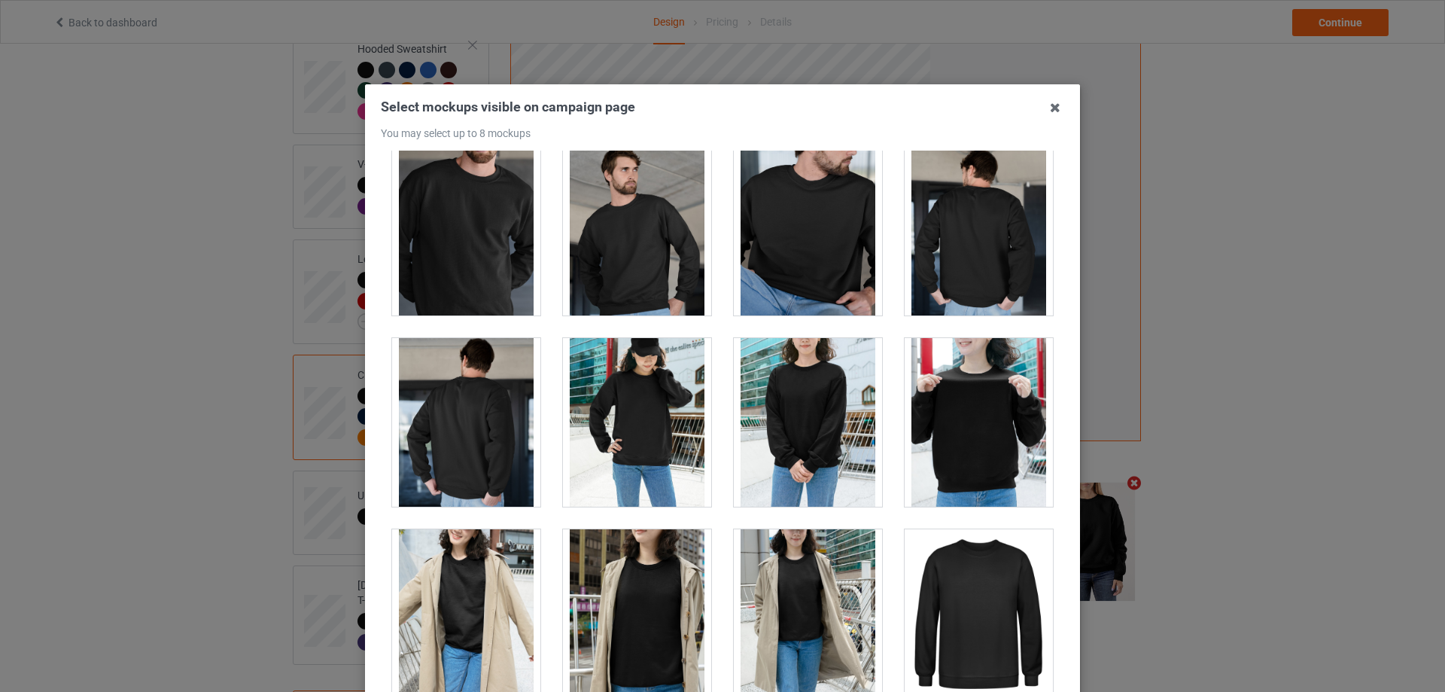
click at [938, 462] on div at bounding box center [979, 422] width 148 height 169
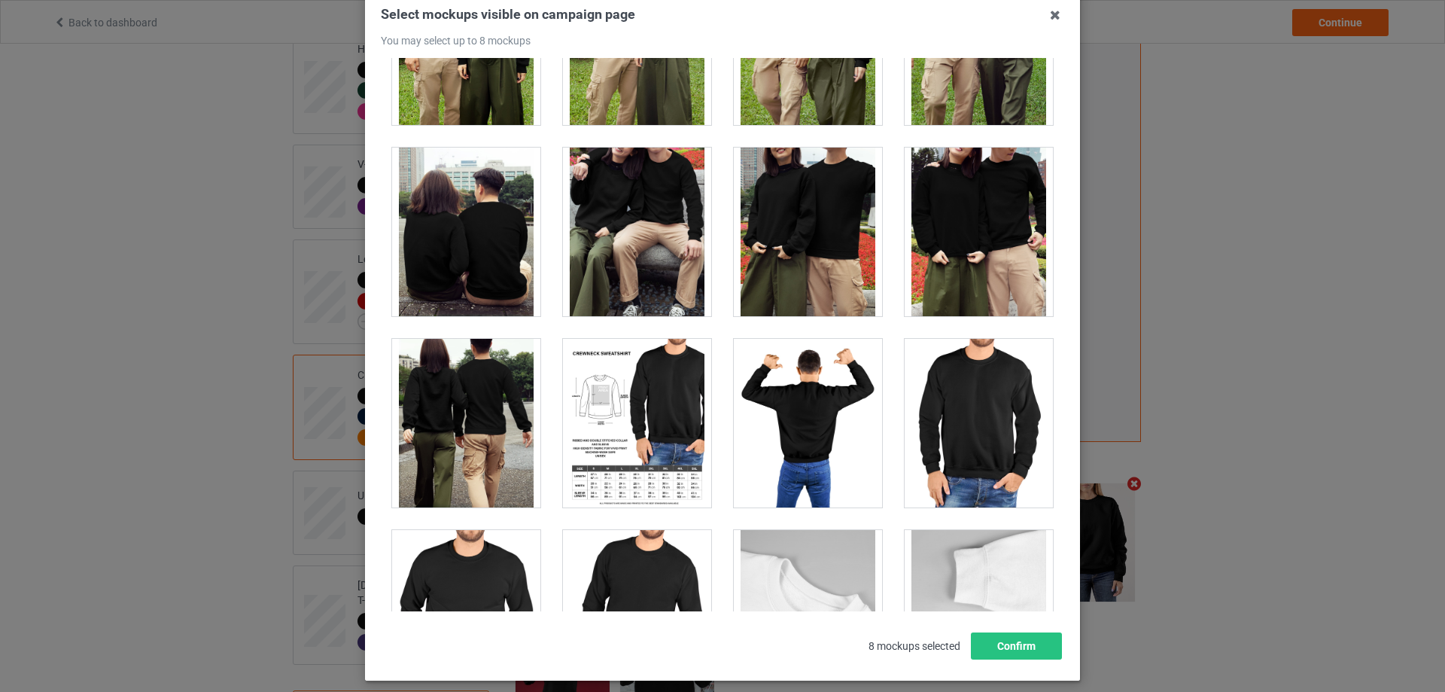
scroll to position [166, 0]
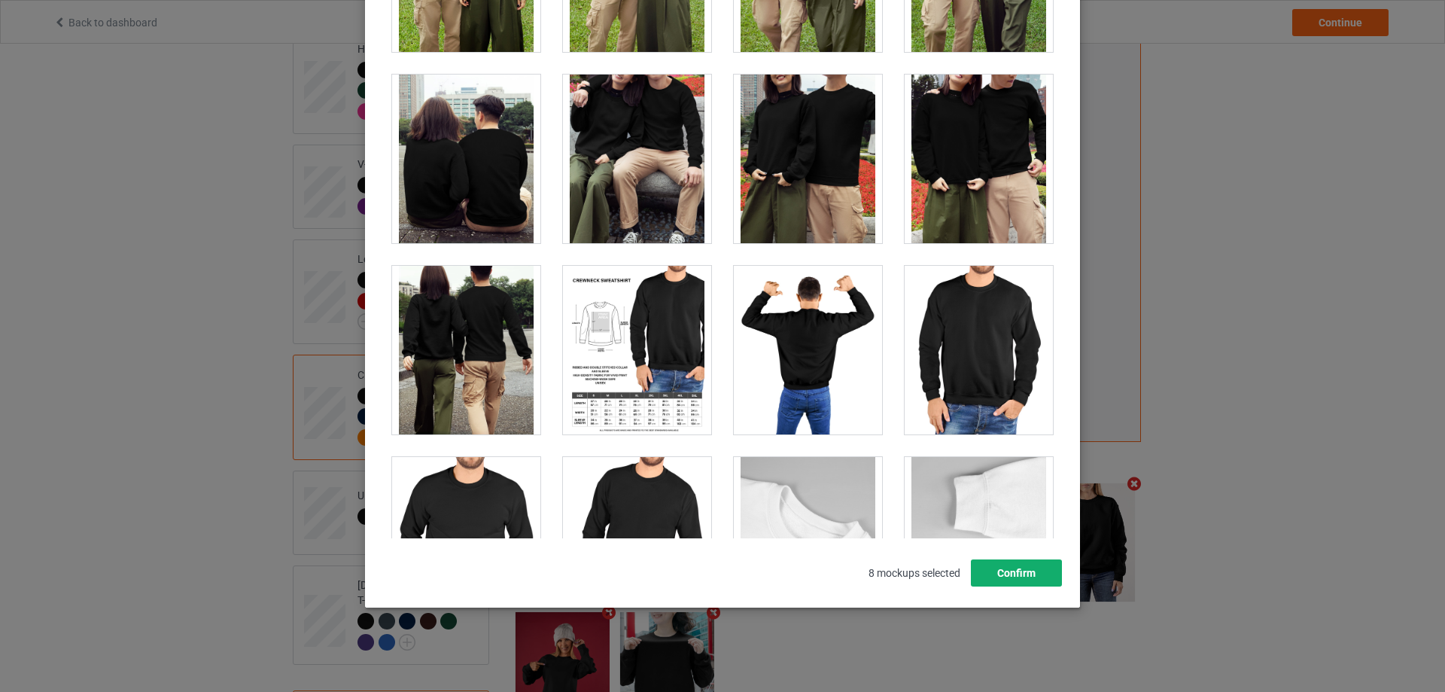
click at [1039, 574] on button "Confirm" at bounding box center [1016, 572] width 91 height 27
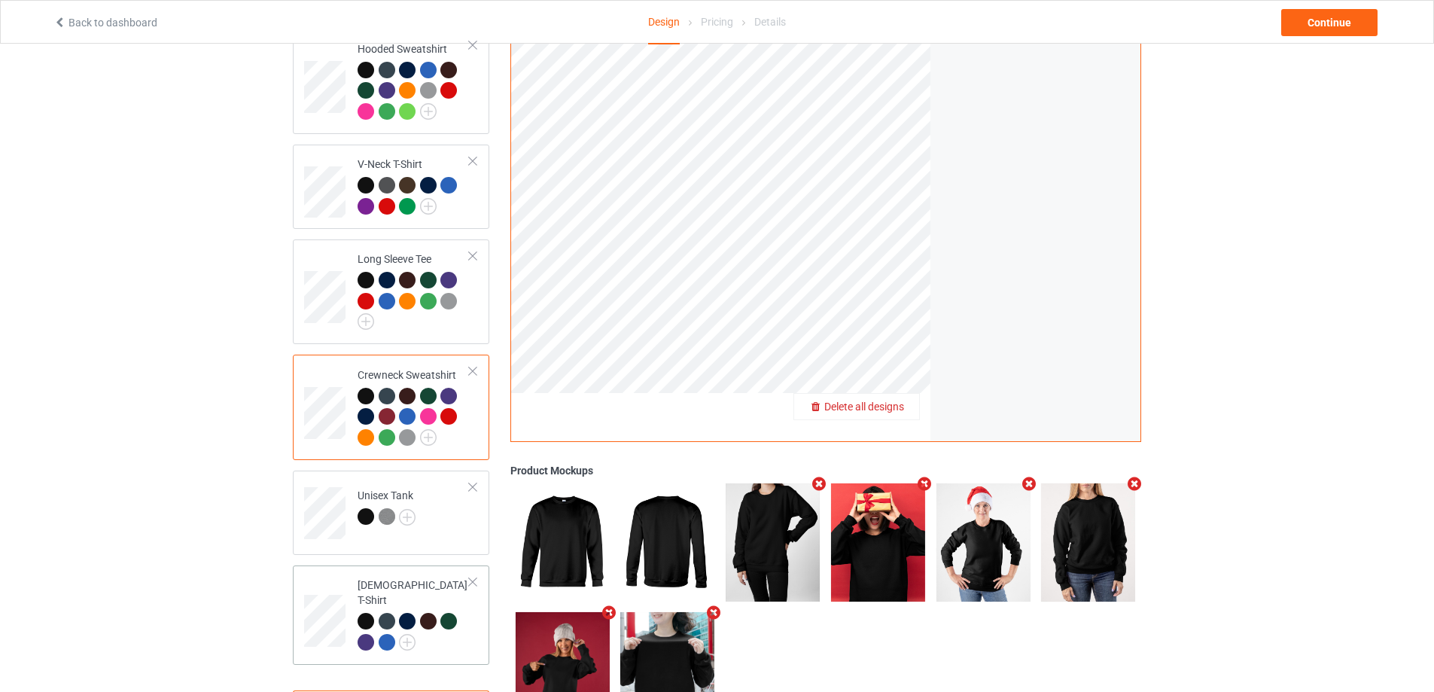
click at [438, 648] on td "[DEMOGRAPHIC_DATA] T-Shirt" at bounding box center [413, 614] width 129 height 87
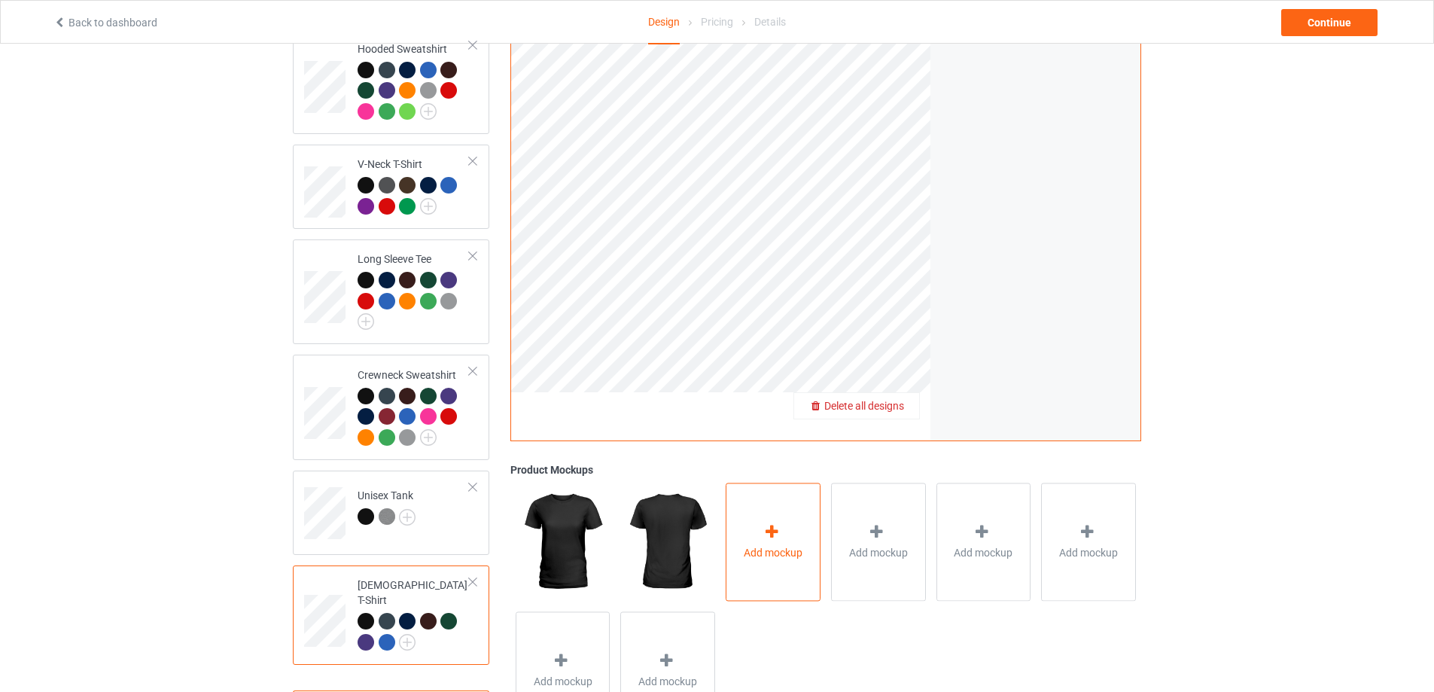
click at [795, 557] on div "Add mockup" at bounding box center [772, 541] width 95 height 118
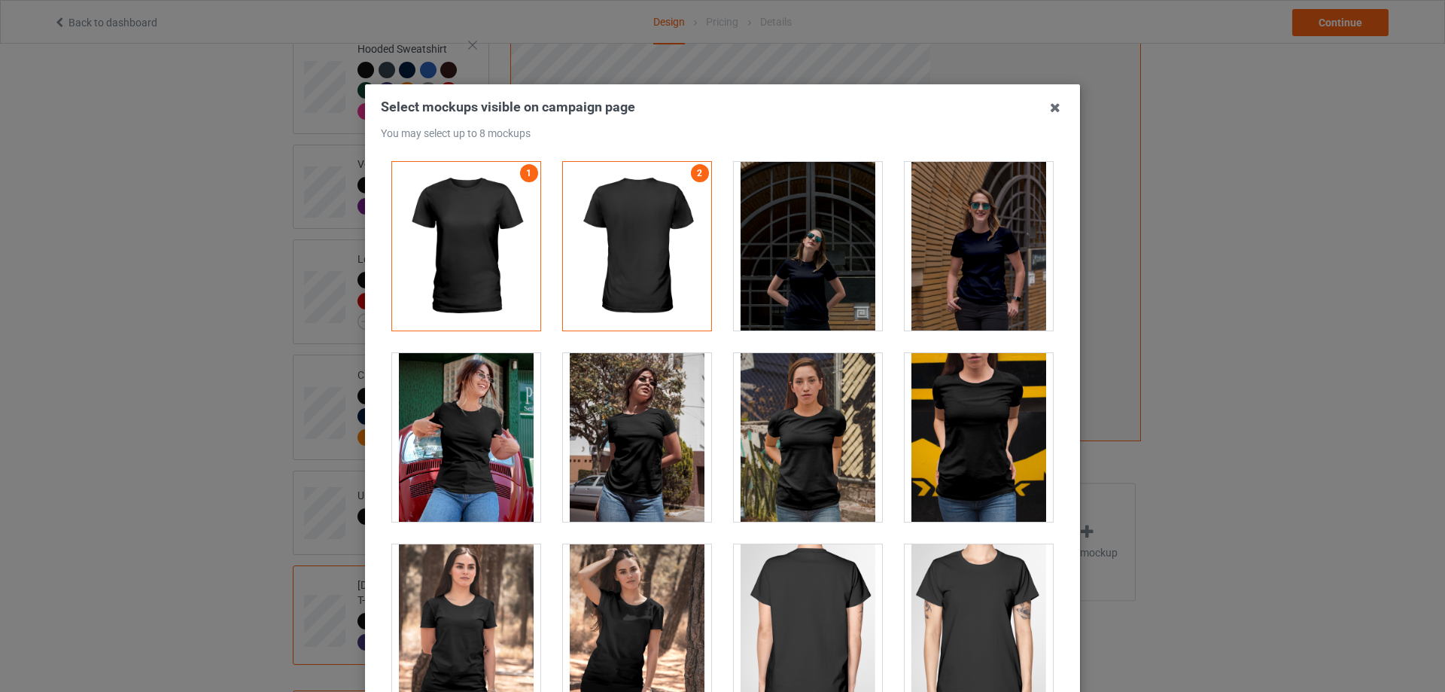
click at [967, 602] on div at bounding box center [979, 628] width 148 height 169
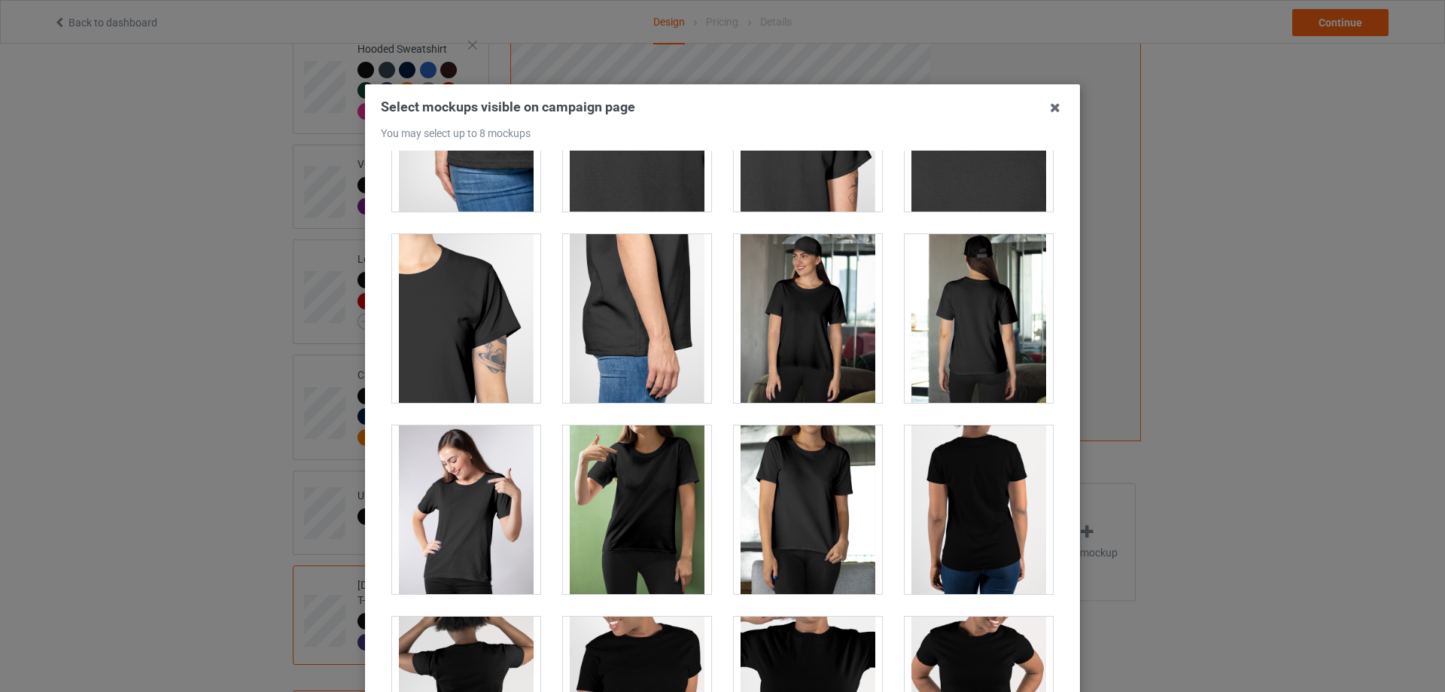
scroll to position [753, 0]
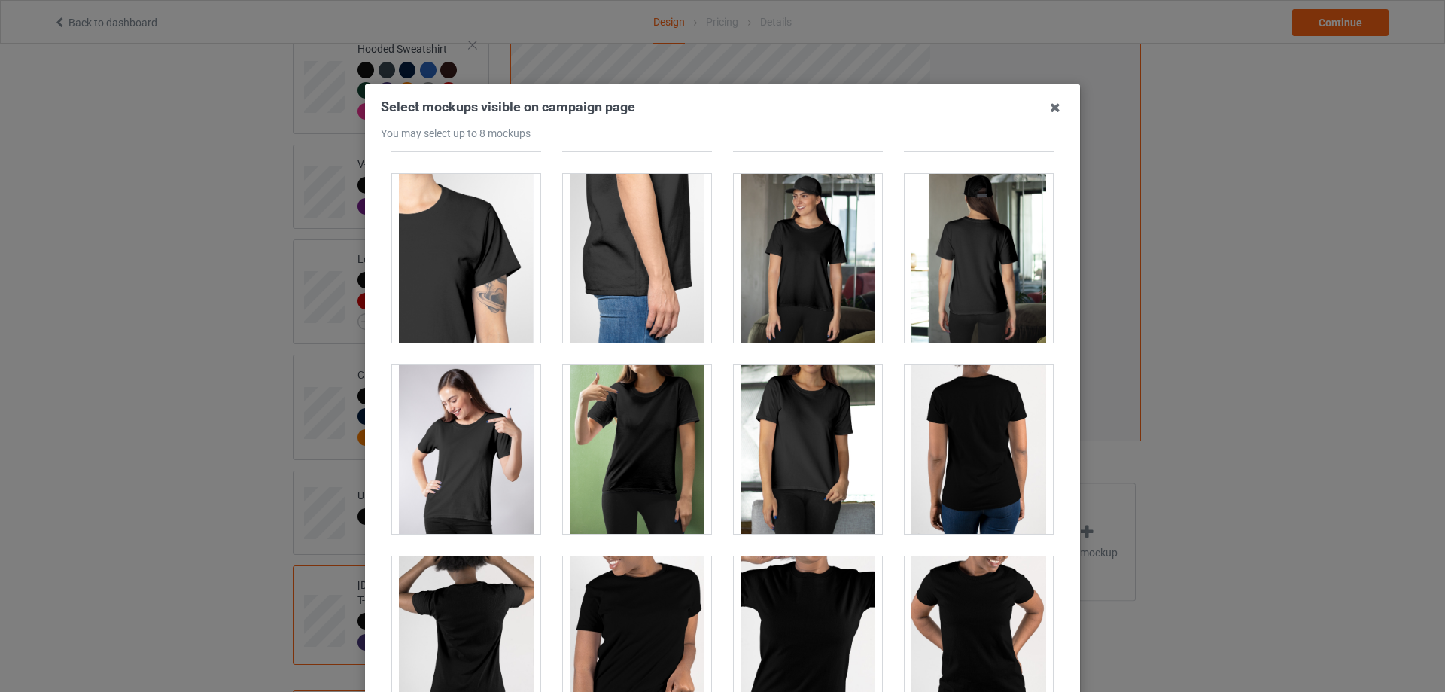
click at [798, 439] on div at bounding box center [808, 449] width 148 height 169
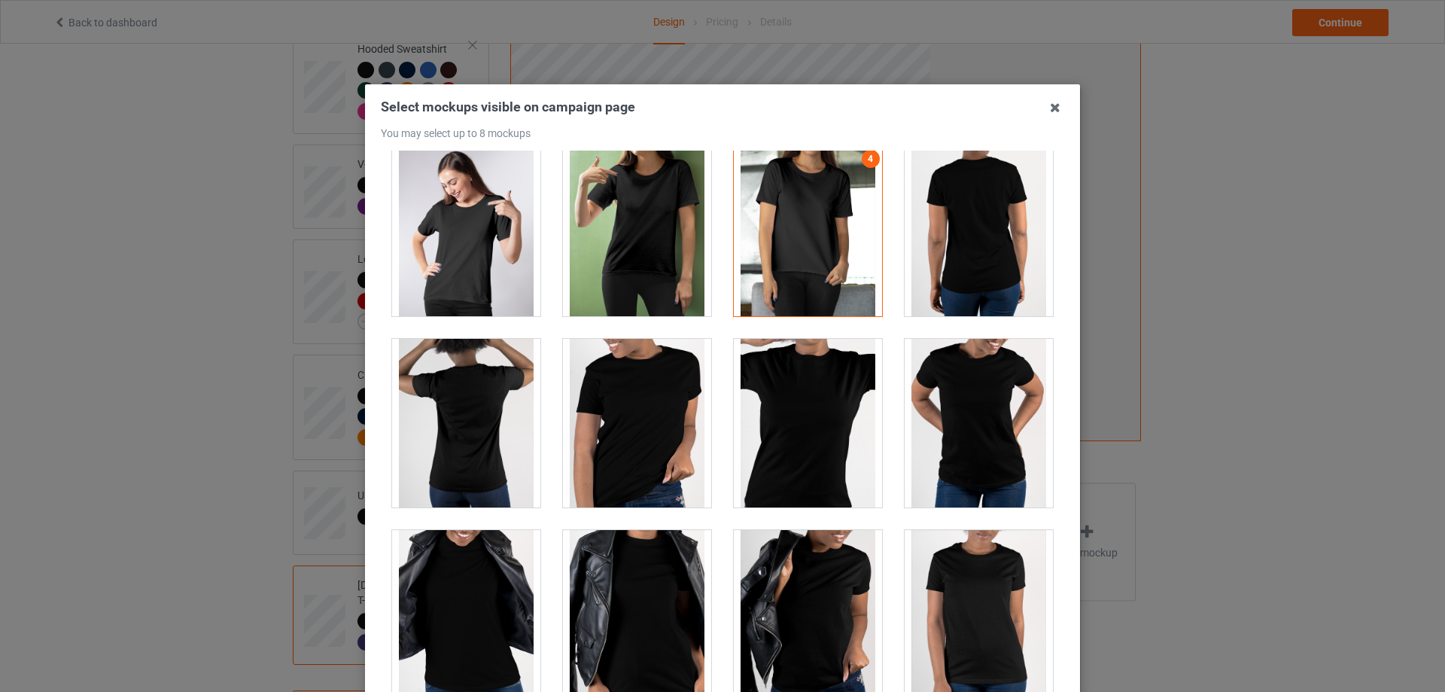
scroll to position [1279, 0]
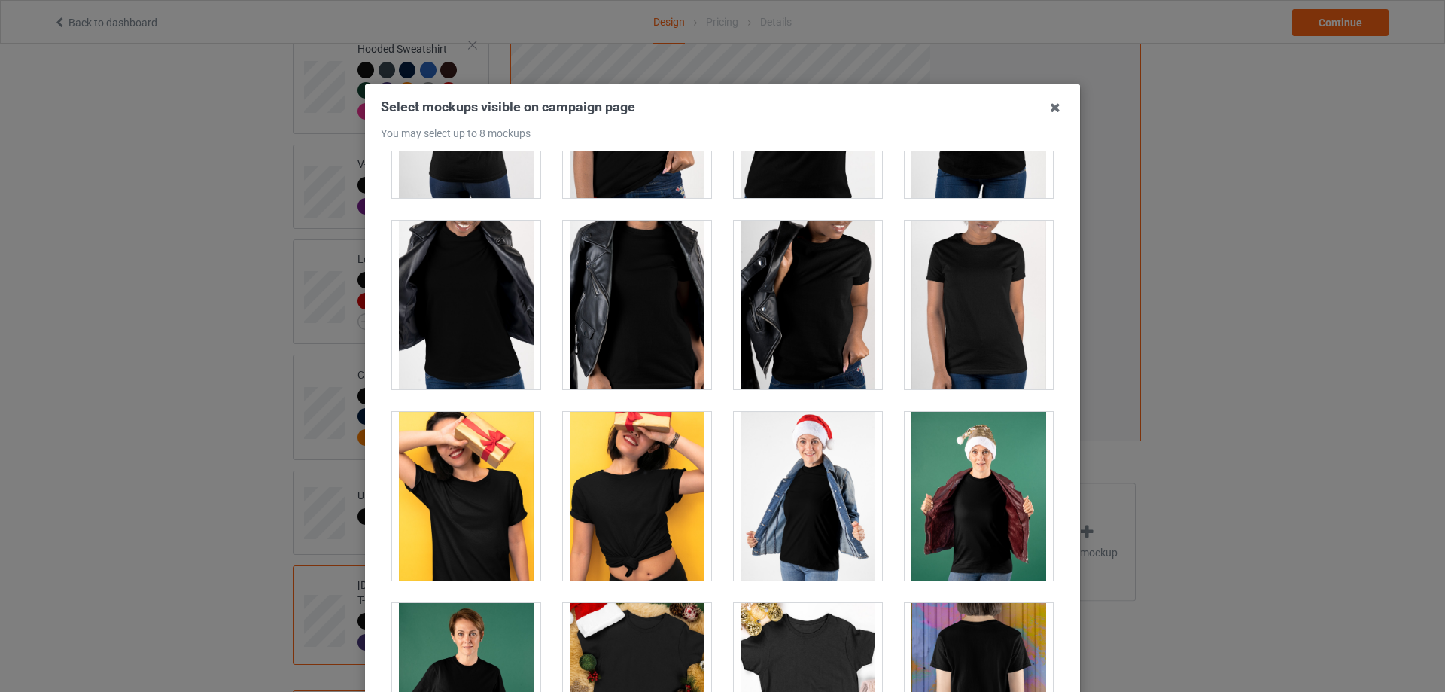
click at [989, 513] on div at bounding box center [979, 496] width 148 height 169
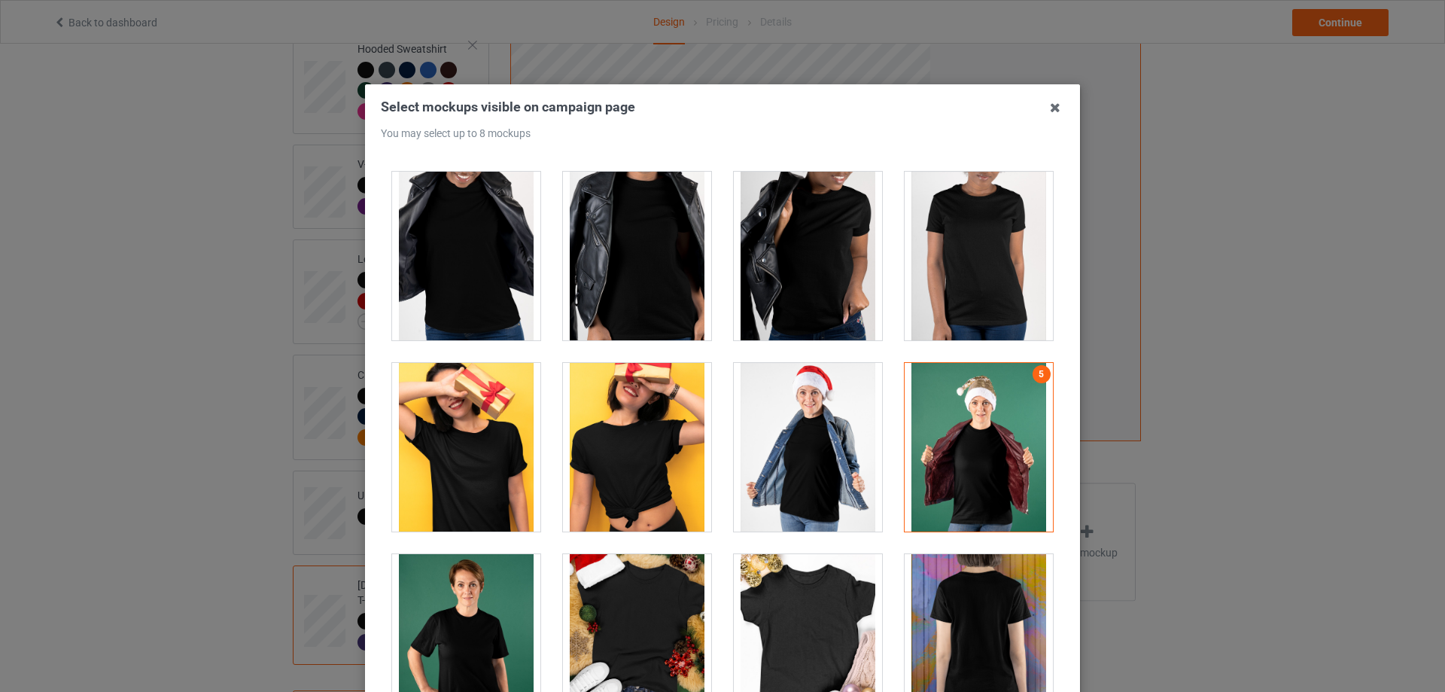
scroll to position [1355, 0]
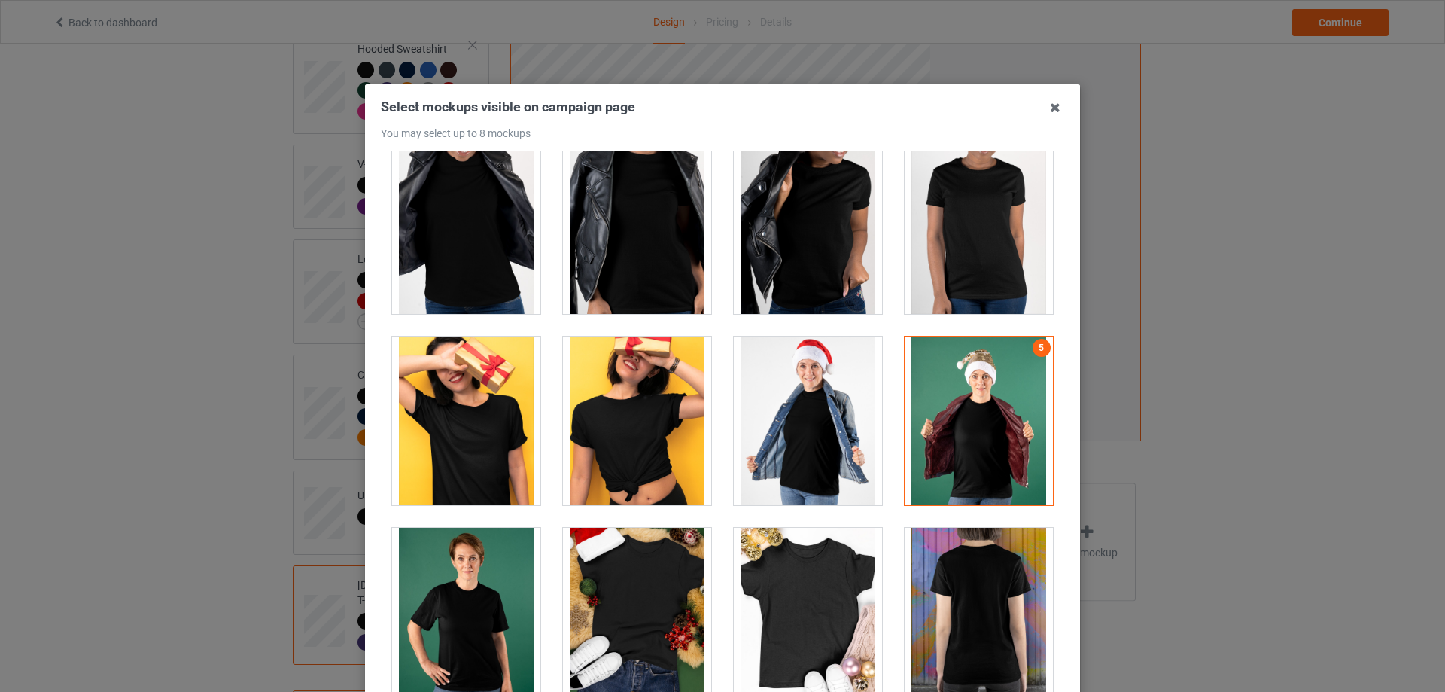
click at [638, 590] on div at bounding box center [637, 612] width 148 height 169
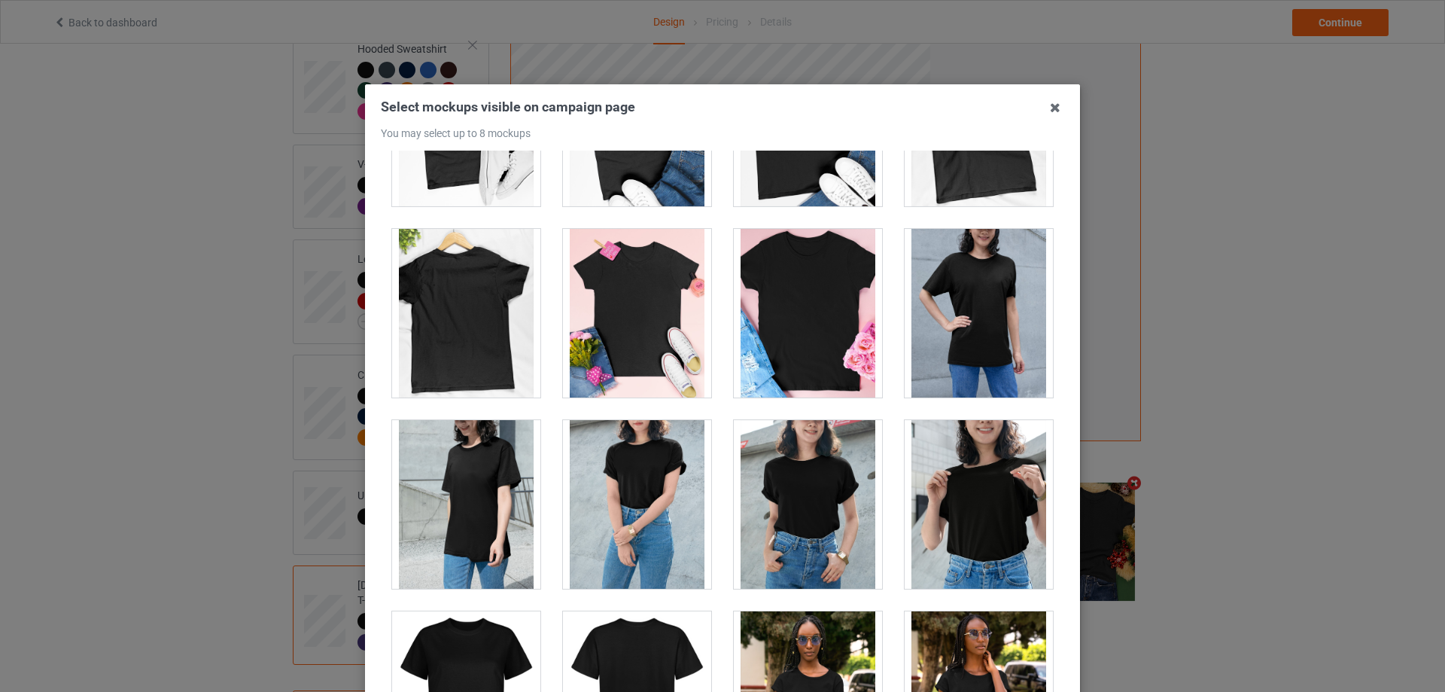
scroll to position [2483, 0]
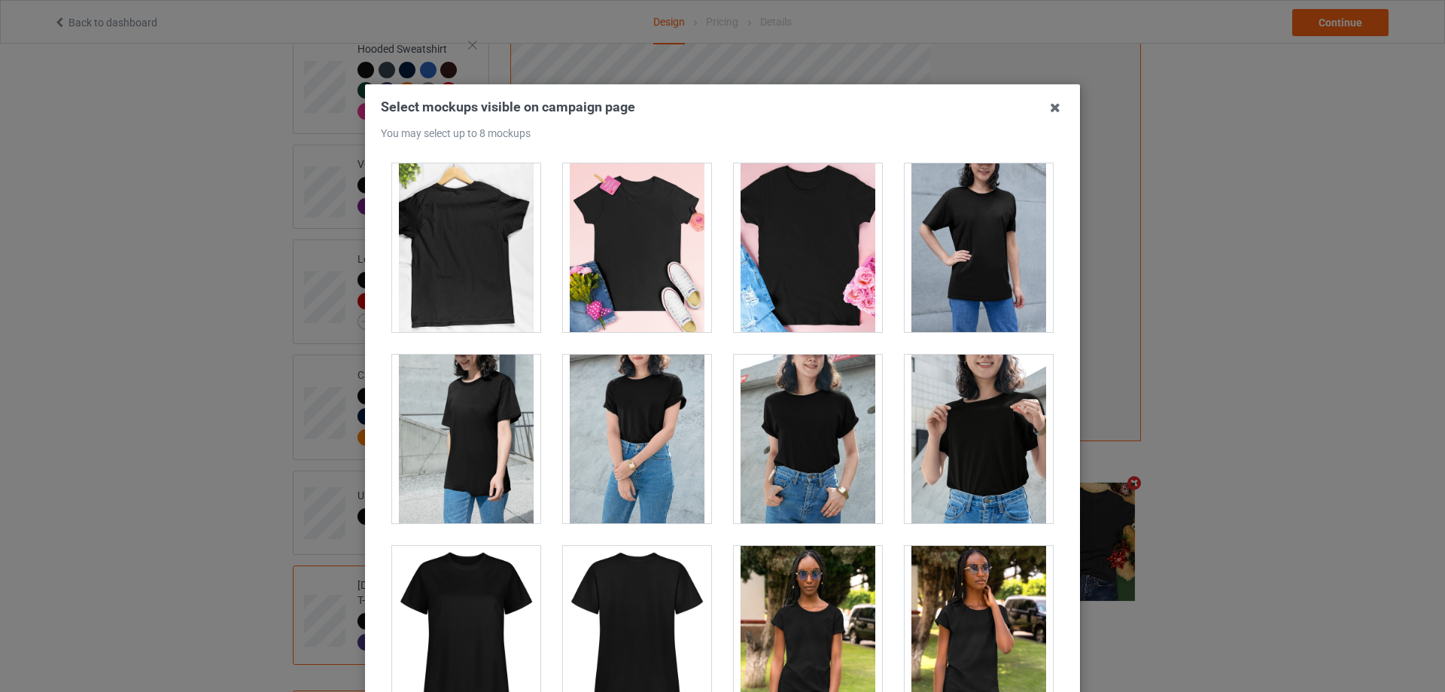
click at [998, 264] on div at bounding box center [979, 247] width 148 height 169
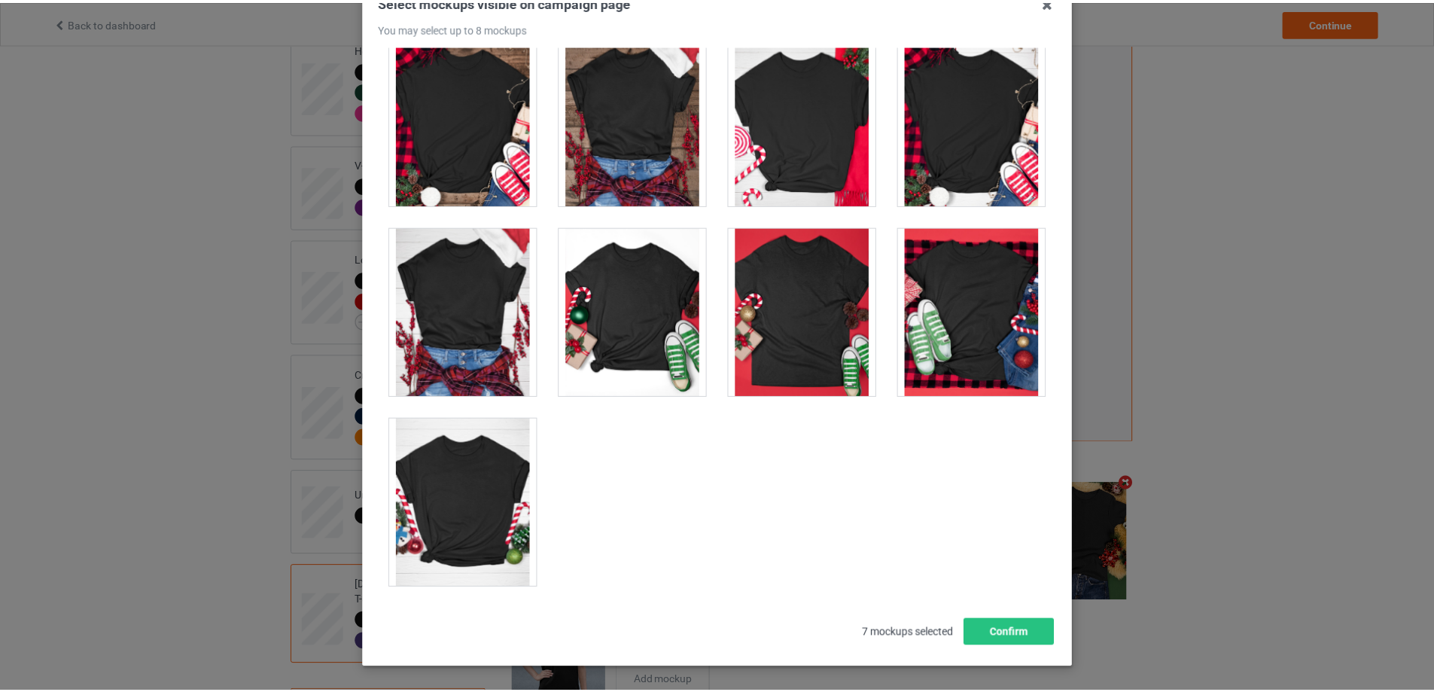
scroll to position [166, 0]
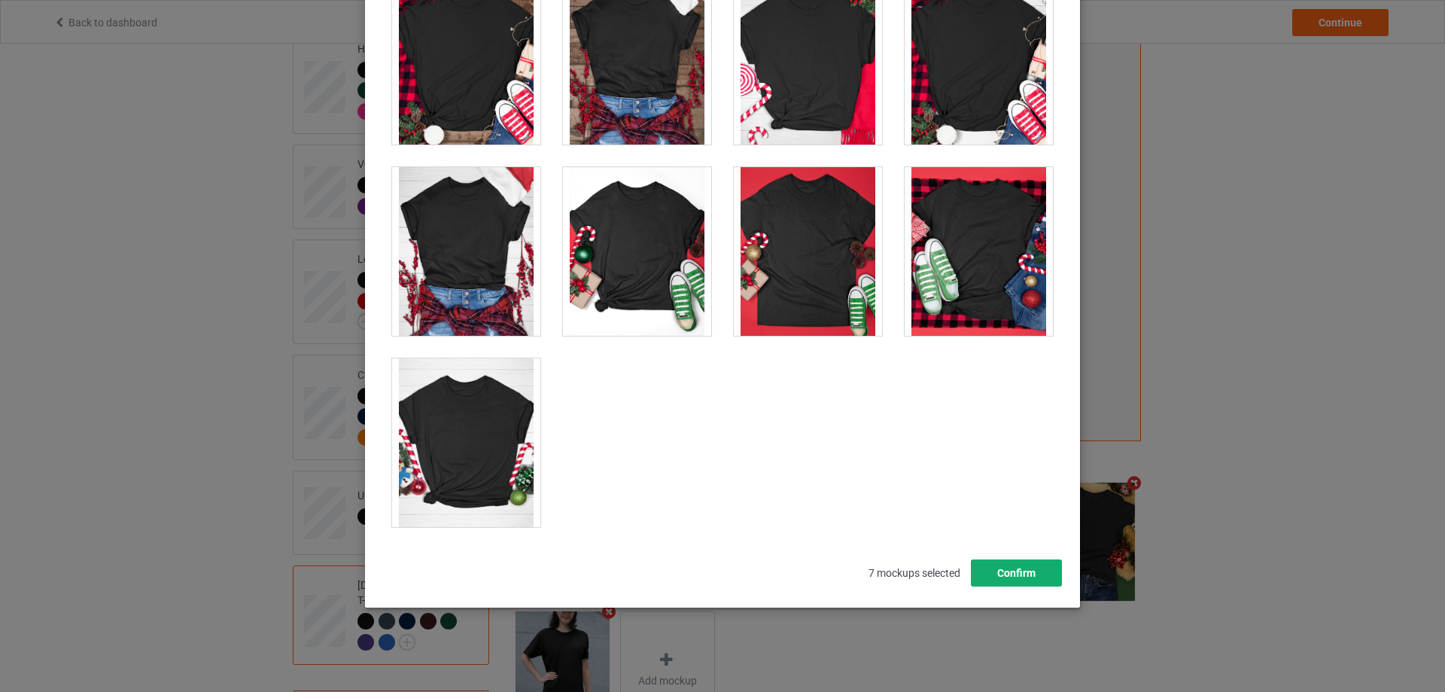
click at [1011, 577] on button "Confirm" at bounding box center [1016, 572] width 91 height 27
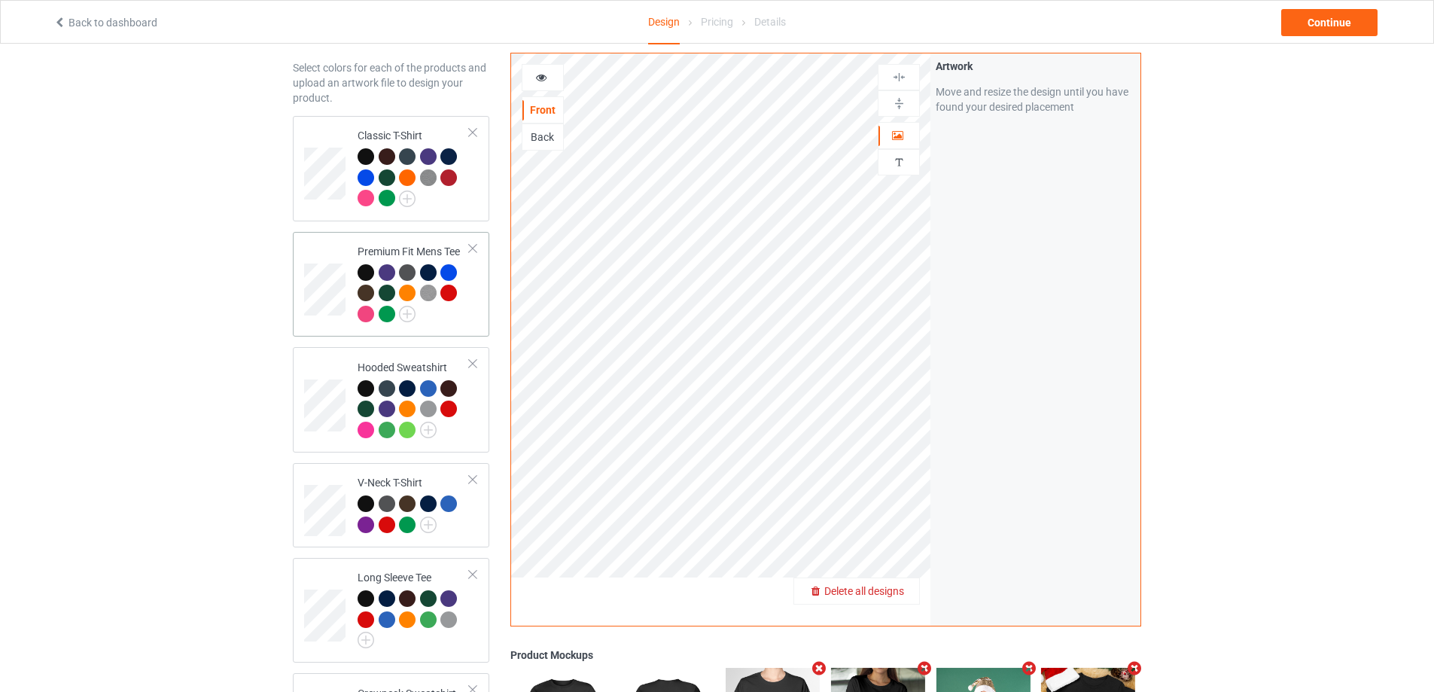
scroll to position [0, 0]
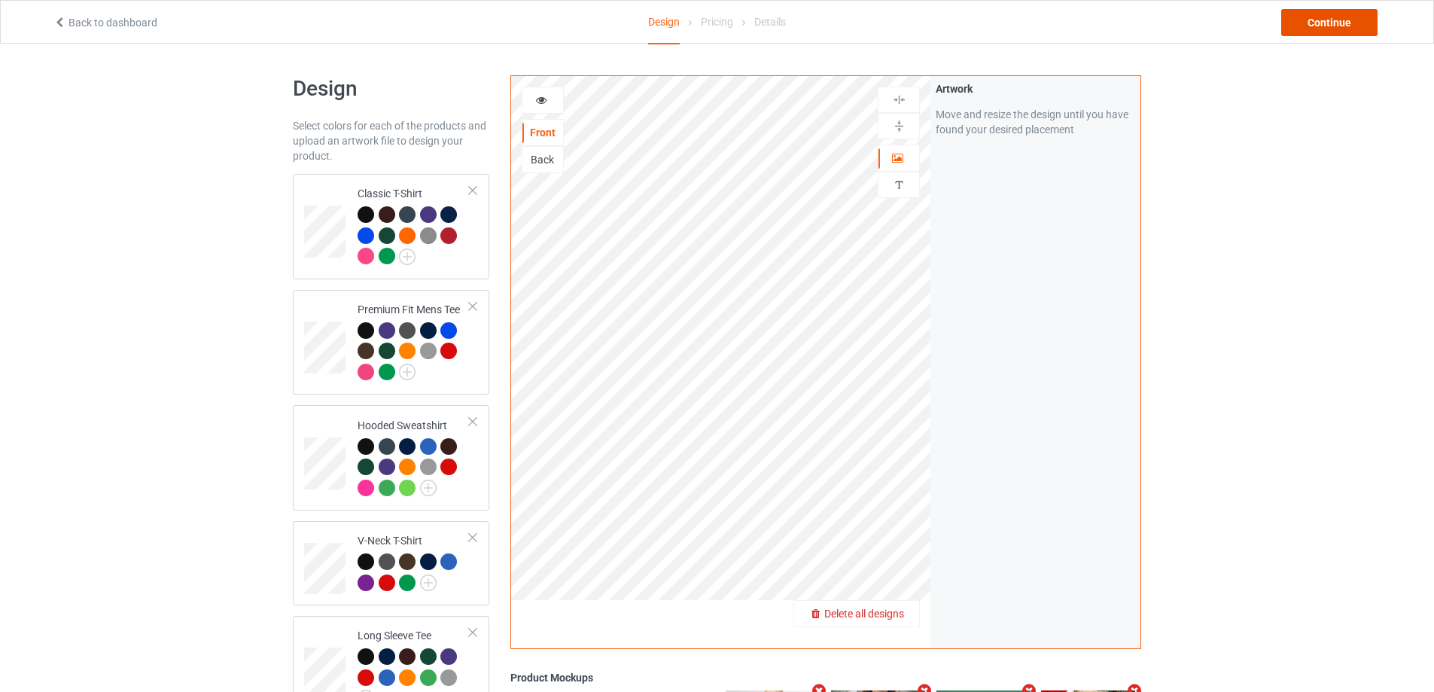
click at [1320, 20] on div "Continue" at bounding box center [1329, 22] width 96 height 27
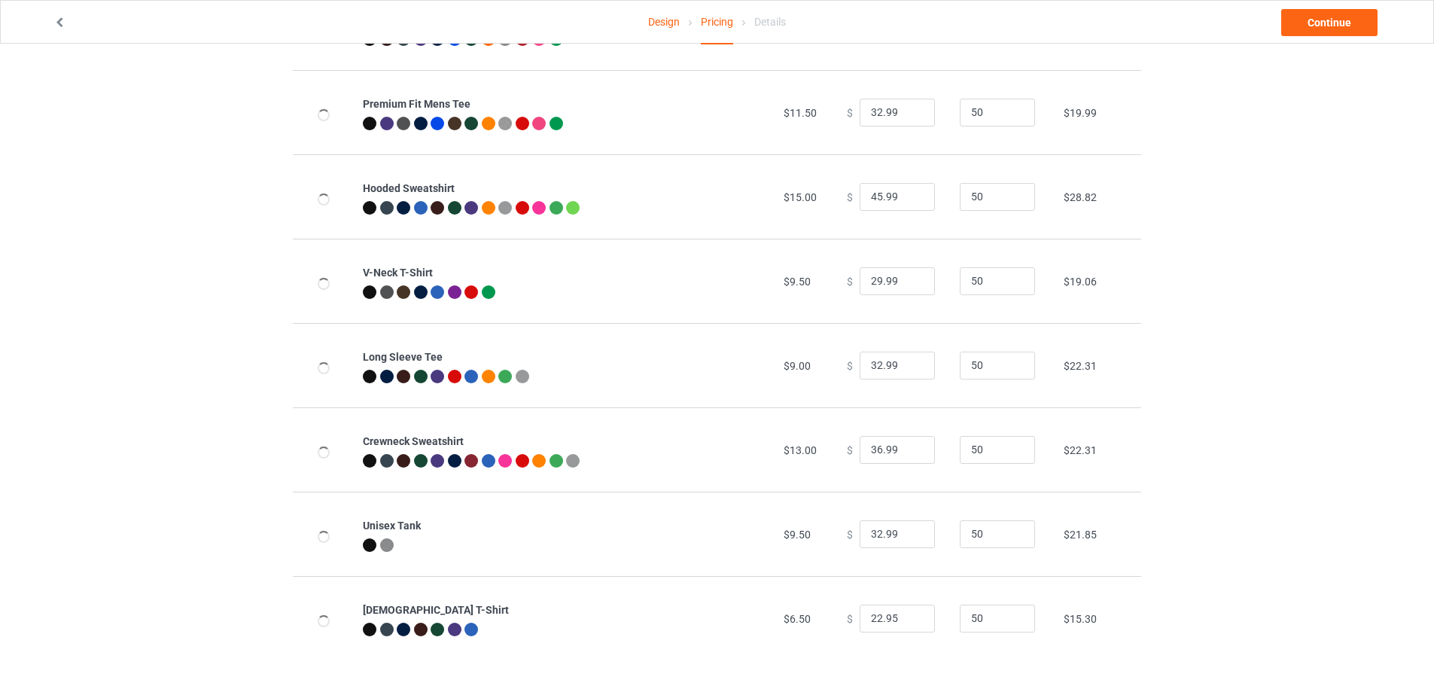
scroll to position [163, 0]
drag, startPoint x: 870, startPoint y: 612, endPoint x: 873, endPoint y: 624, distance: 12.4
click at [873, 624] on input "22.95" at bounding box center [896, 618] width 75 height 29
click at [895, 620] on input "26.95" at bounding box center [896, 618] width 75 height 29
type input "26.99"
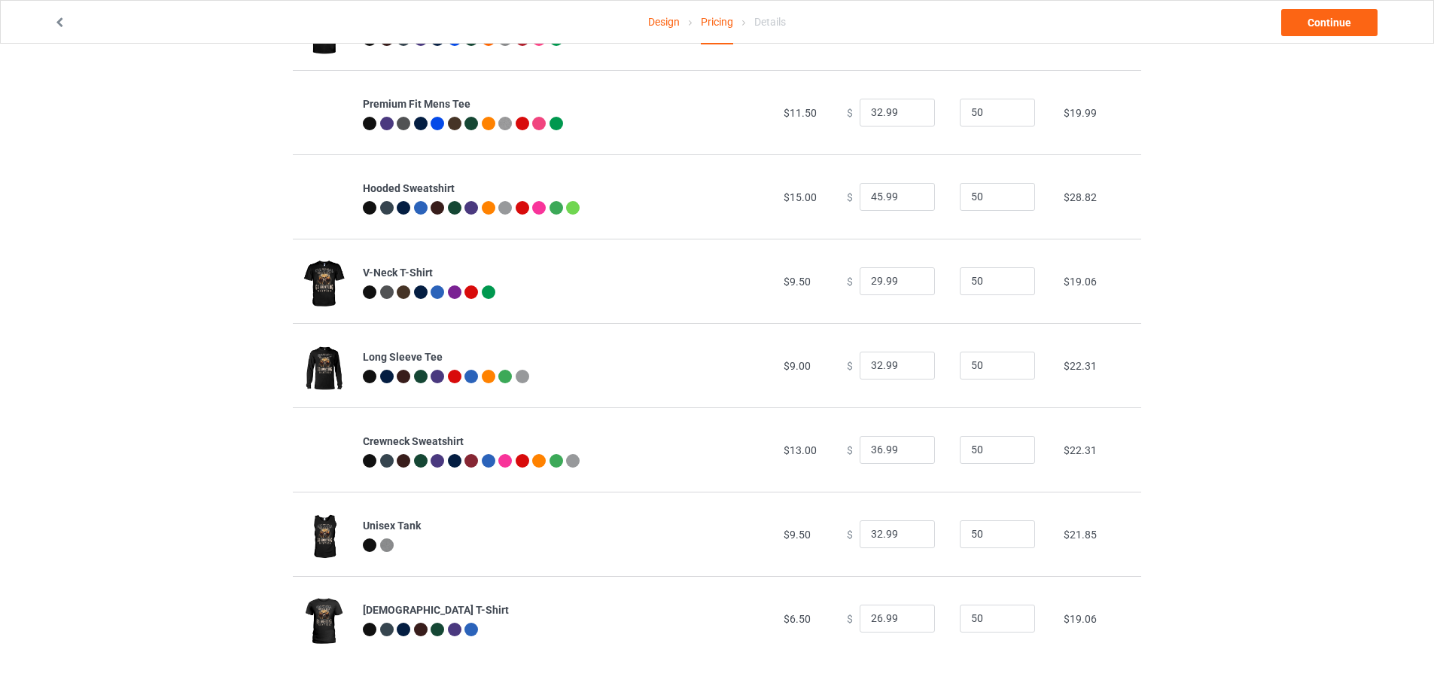
click at [1315, 453] on div "Design Pricing Details Continue Pricing Estimated total profit $8,599.50 Produc…" at bounding box center [717, 286] width 1434 height 810
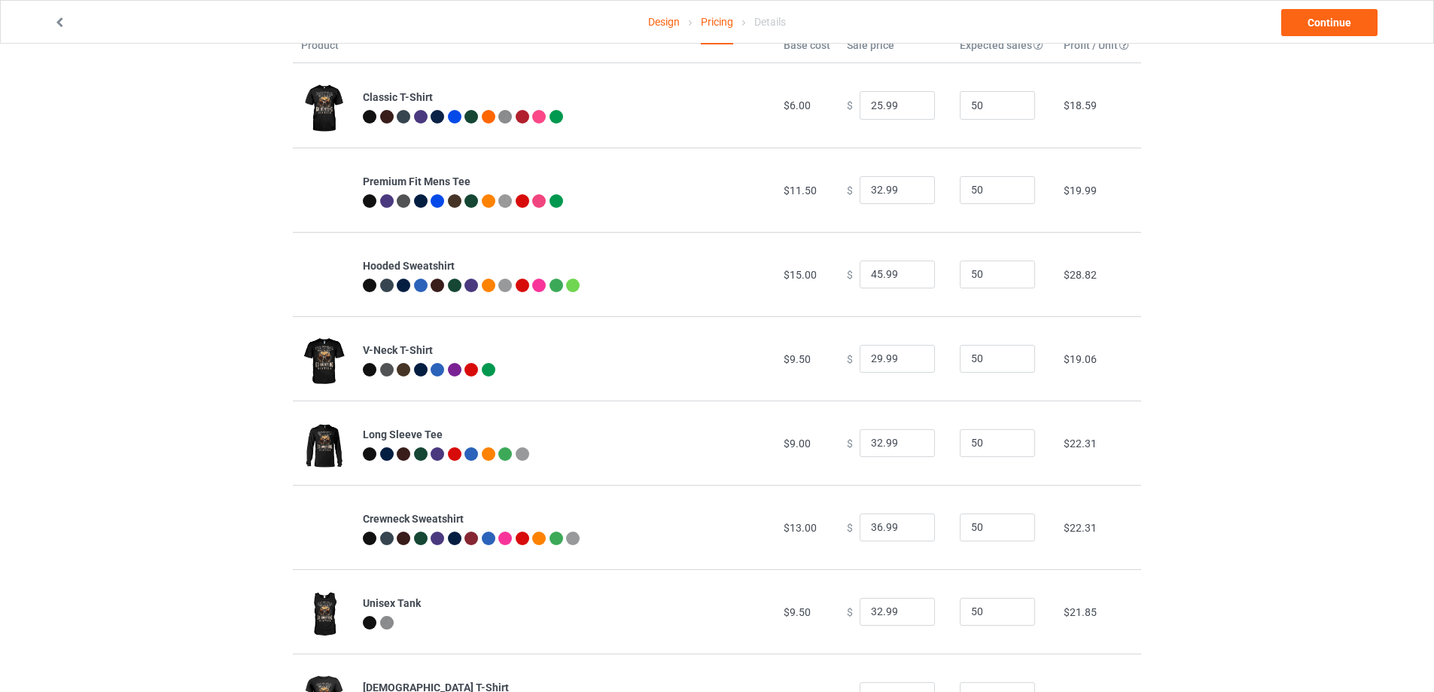
scroll to position [0, 0]
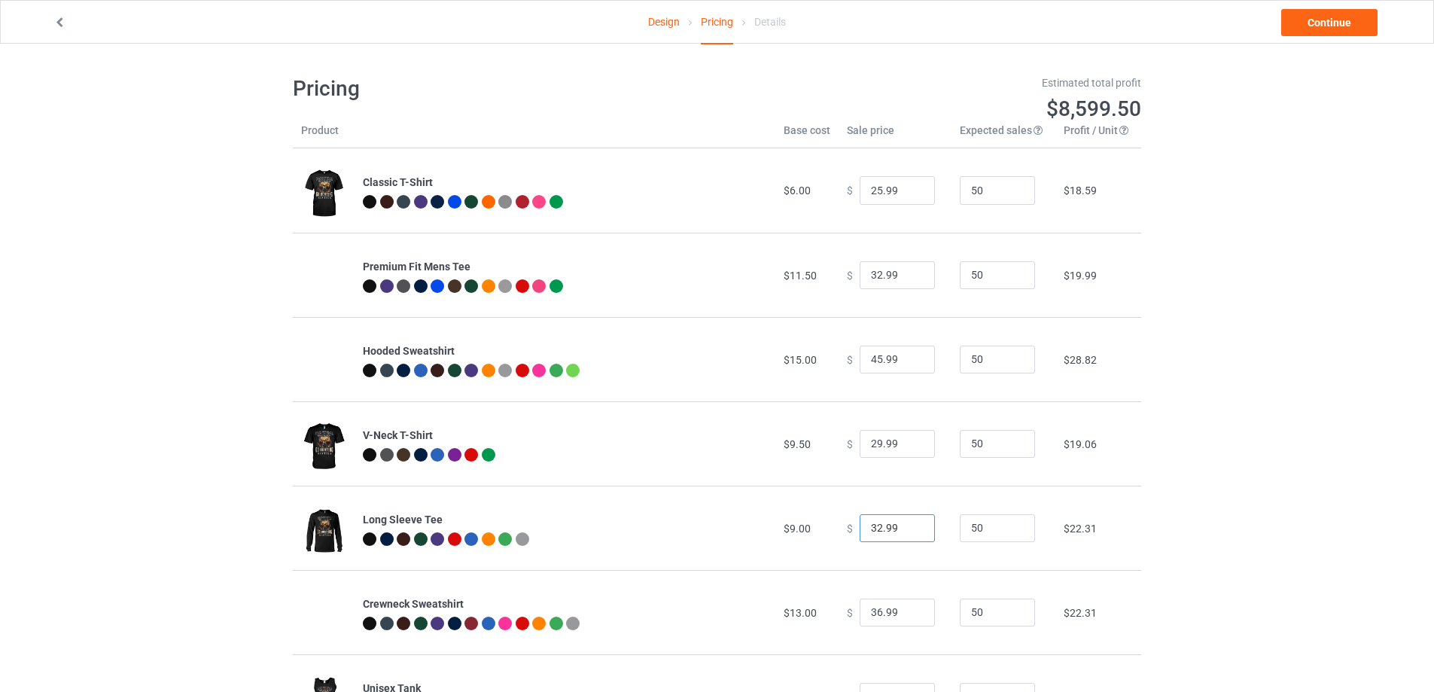
click at [871, 534] on input "32.99" at bounding box center [896, 528] width 75 height 29
type input "33.99"
click at [1341, 29] on link "Continue" at bounding box center [1329, 22] width 96 height 27
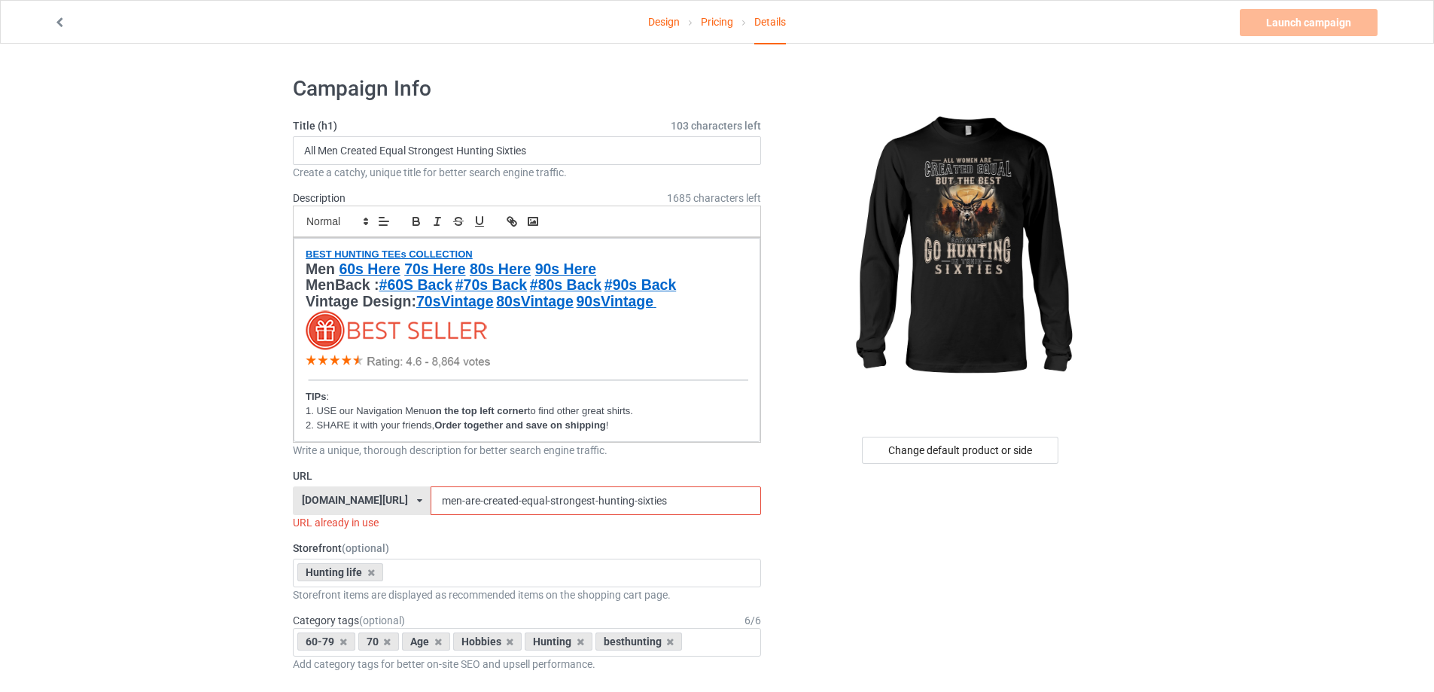
drag, startPoint x: 658, startPoint y: 502, endPoint x: 266, endPoint y: 491, distance: 391.5
paste input "All Women Created Equal Hunting S"
type input "All Women Created Equal Hunting Sixties"
drag, startPoint x: 555, startPoint y: 154, endPoint x: 217, endPoint y: 154, distance: 337.1
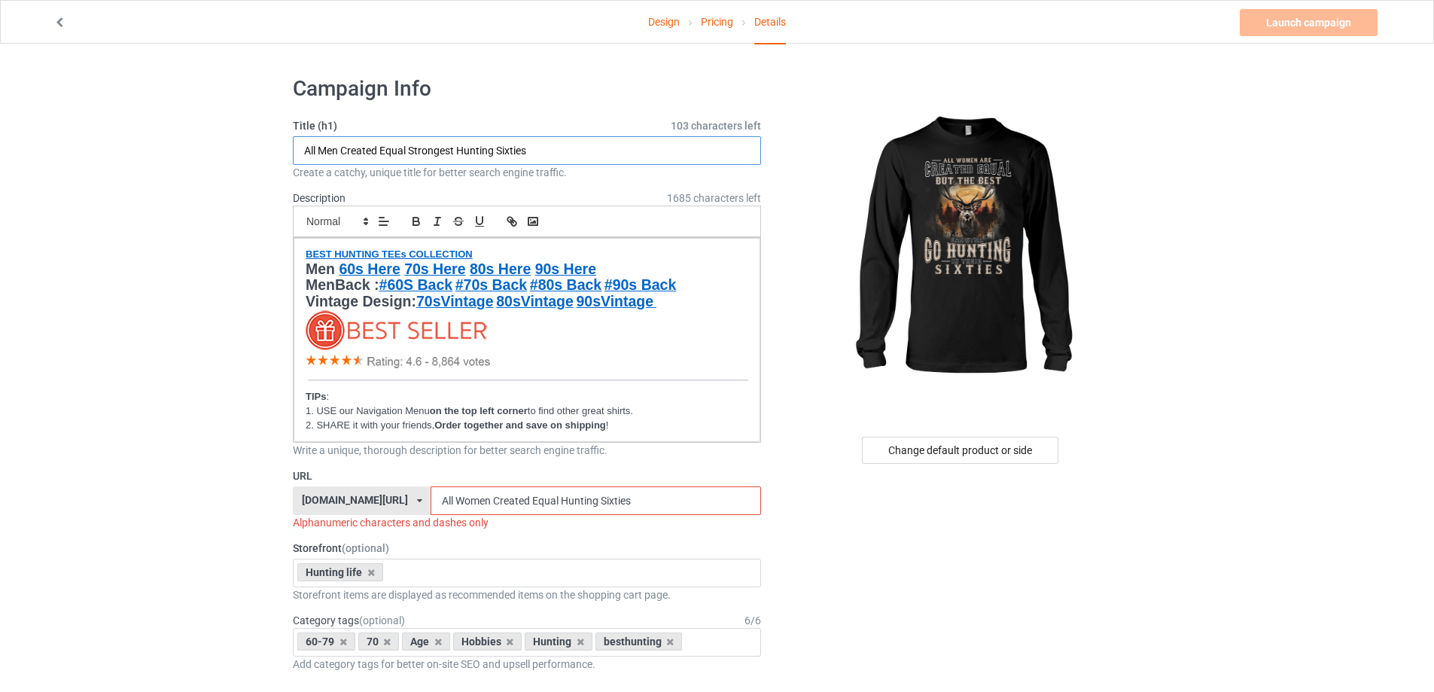
paste input "Women Created Equal"
type input "All Women Created Equal Hunting Sixties"
click at [441, 500] on input "All Women Created Equal Hunting Sixties" at bounding box center [595, 500] width 330 height 29
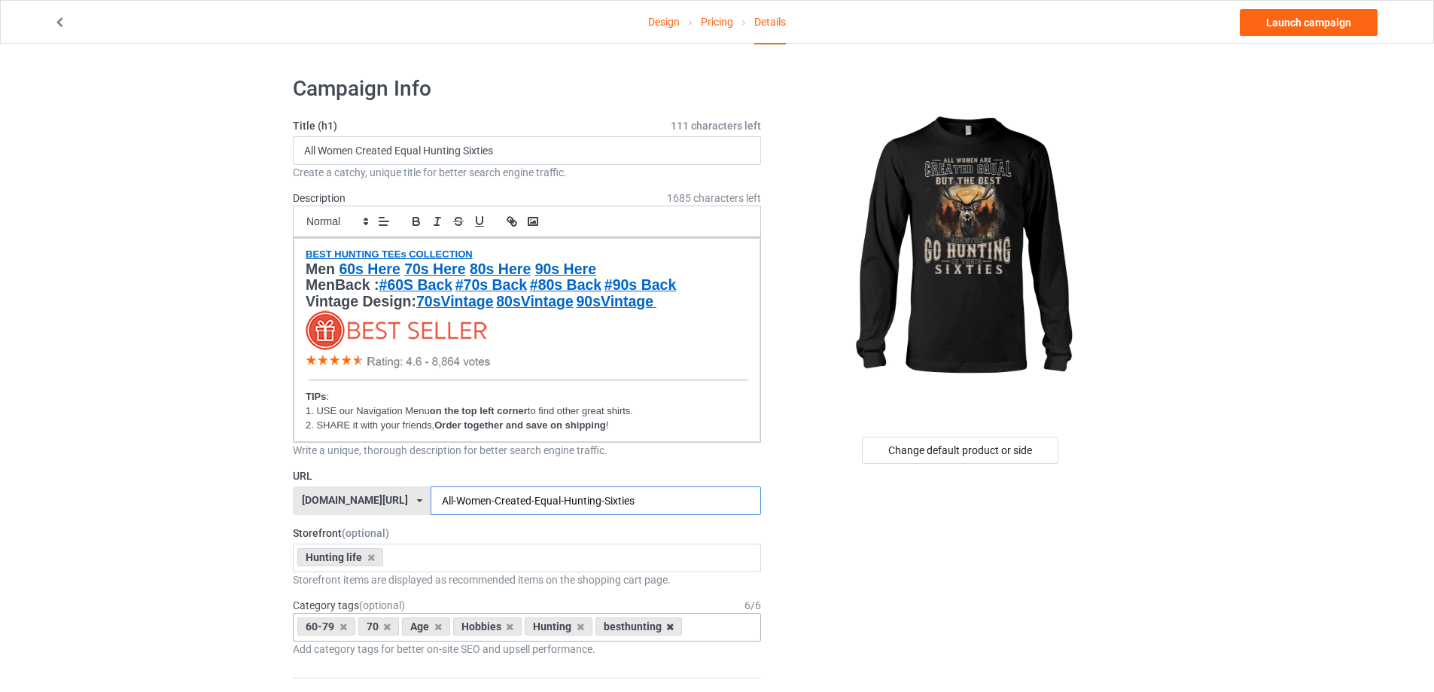
type input "All-Women-Created-Equal-Hunting-Sixties"
click at [667, 626] on icon at bounding box center [670, 627] width 8 height 10
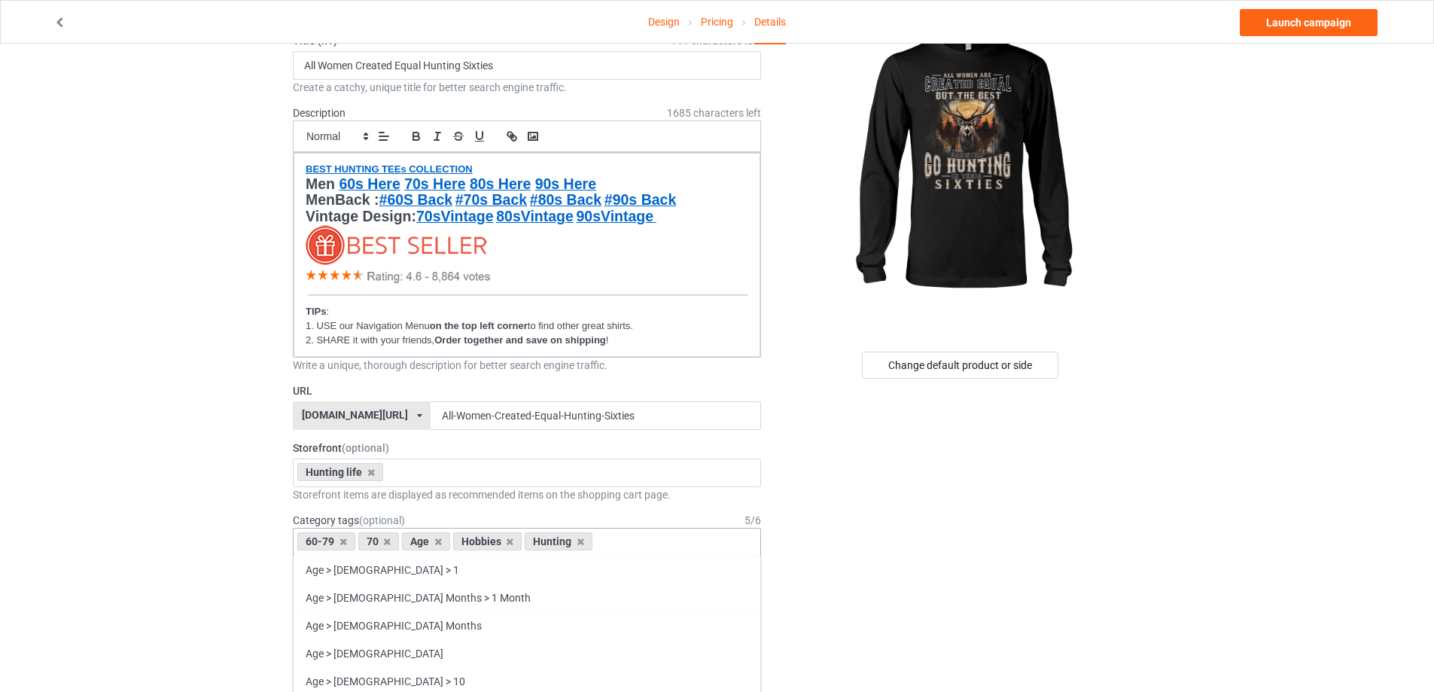
scroll to position [226, 0]
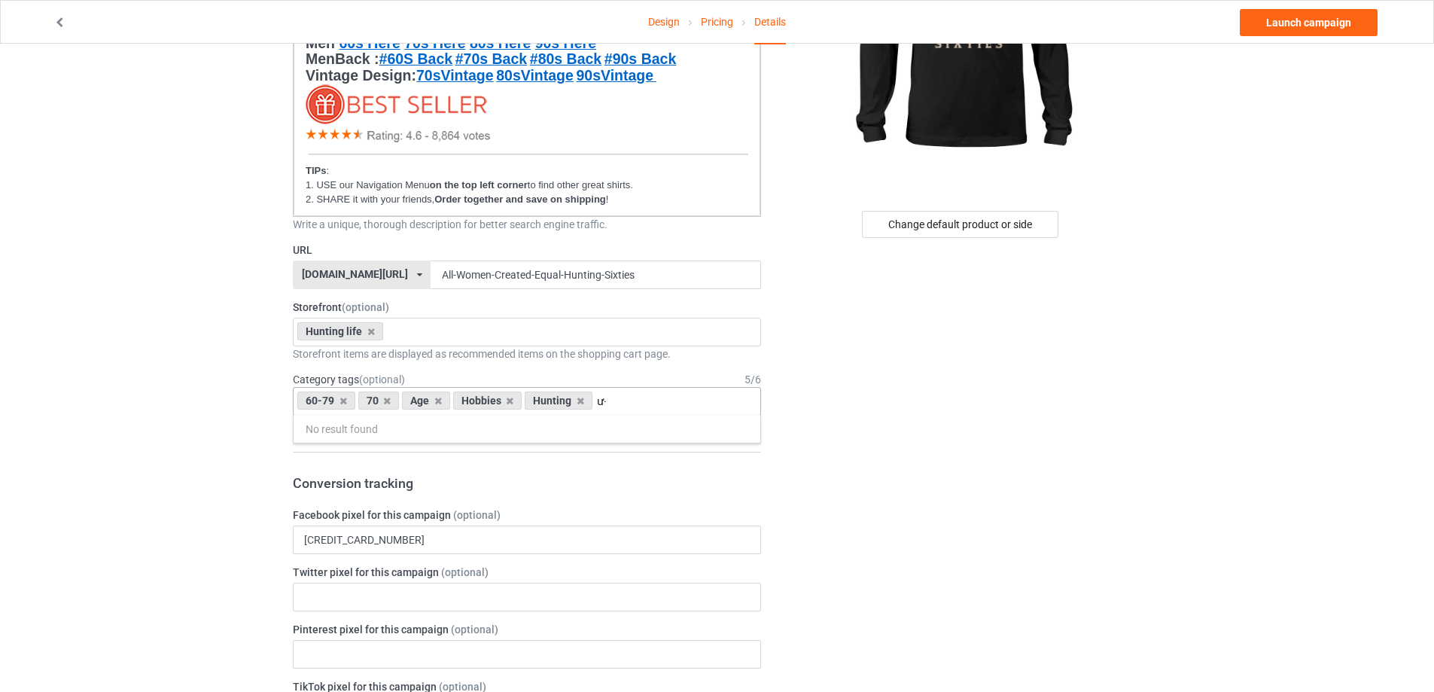
type input "ư"
type input "w"
type input "hunter"
click at [336, 422] on div "[DEMOGRAPHIC_DATA] Hunter" at bounding box center [526, 429] width 467 height 28
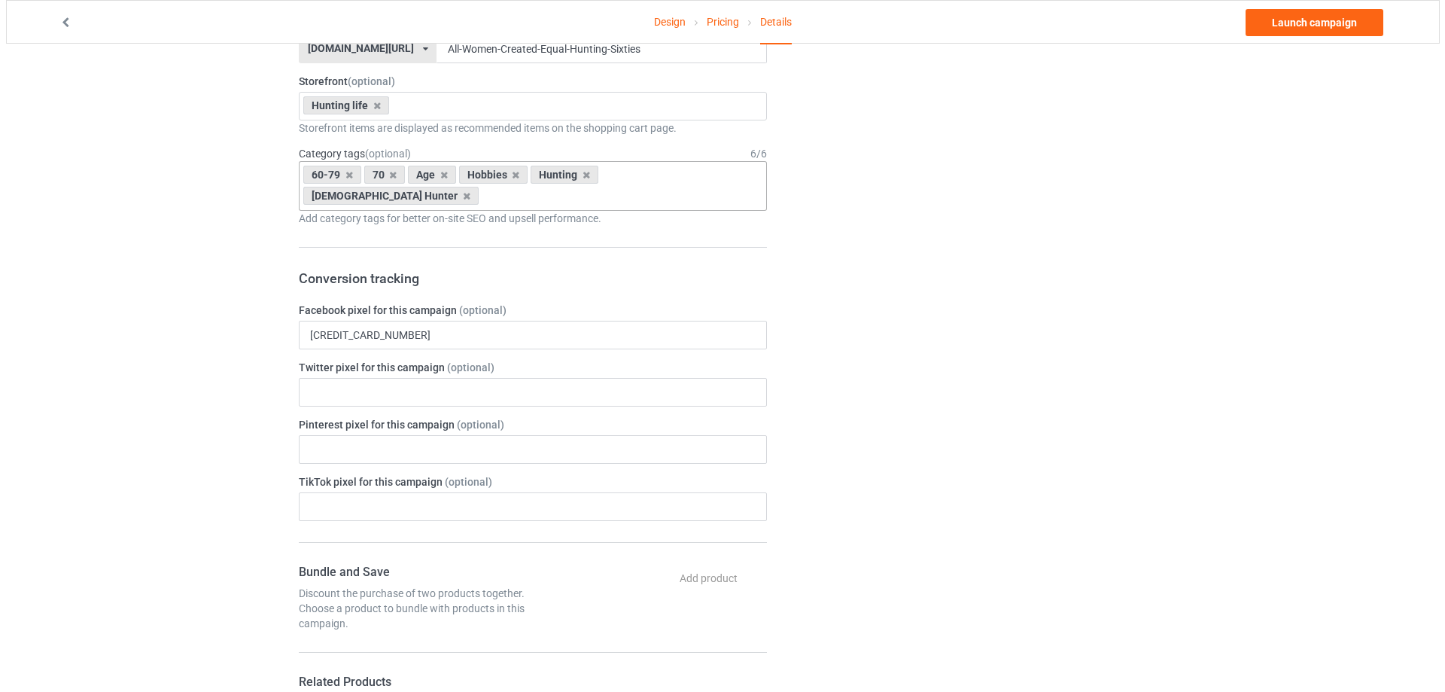
scroll to position [0, 0]
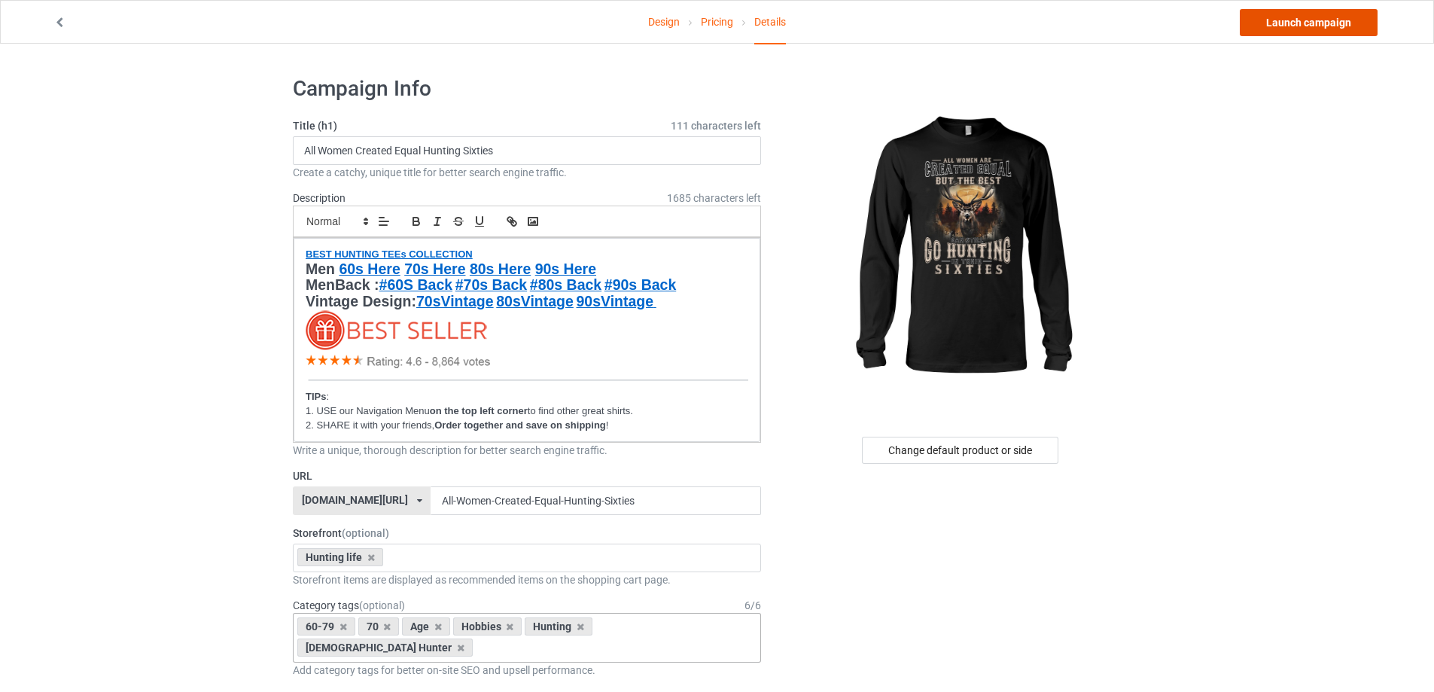
click at [1324, 26] on link "Launch campaign" at bounding box center [1308, 22] width 138 height 27
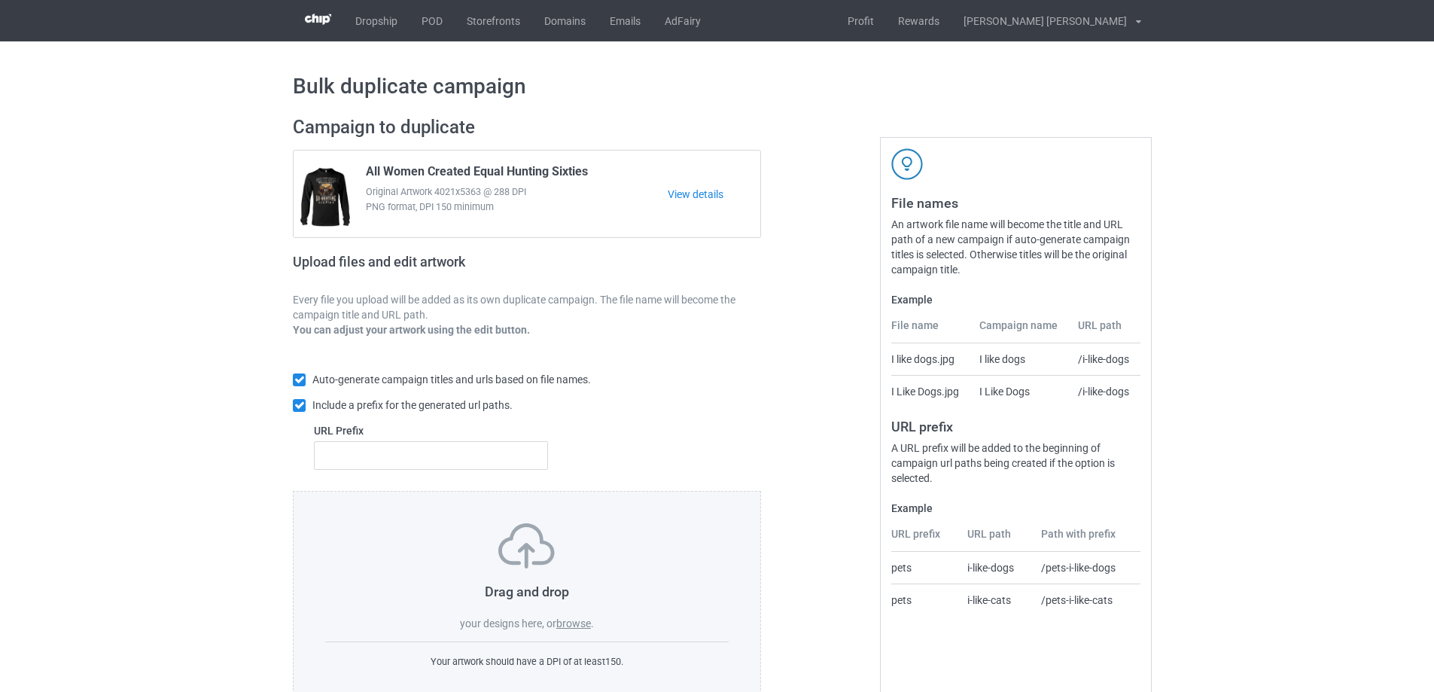
click at [579, 624] on label "browse" at bounding box center [573, 623] width 35 height 12
click at [0, 0] on input "browse" at bounding box center [0, 0] width 0 height 0
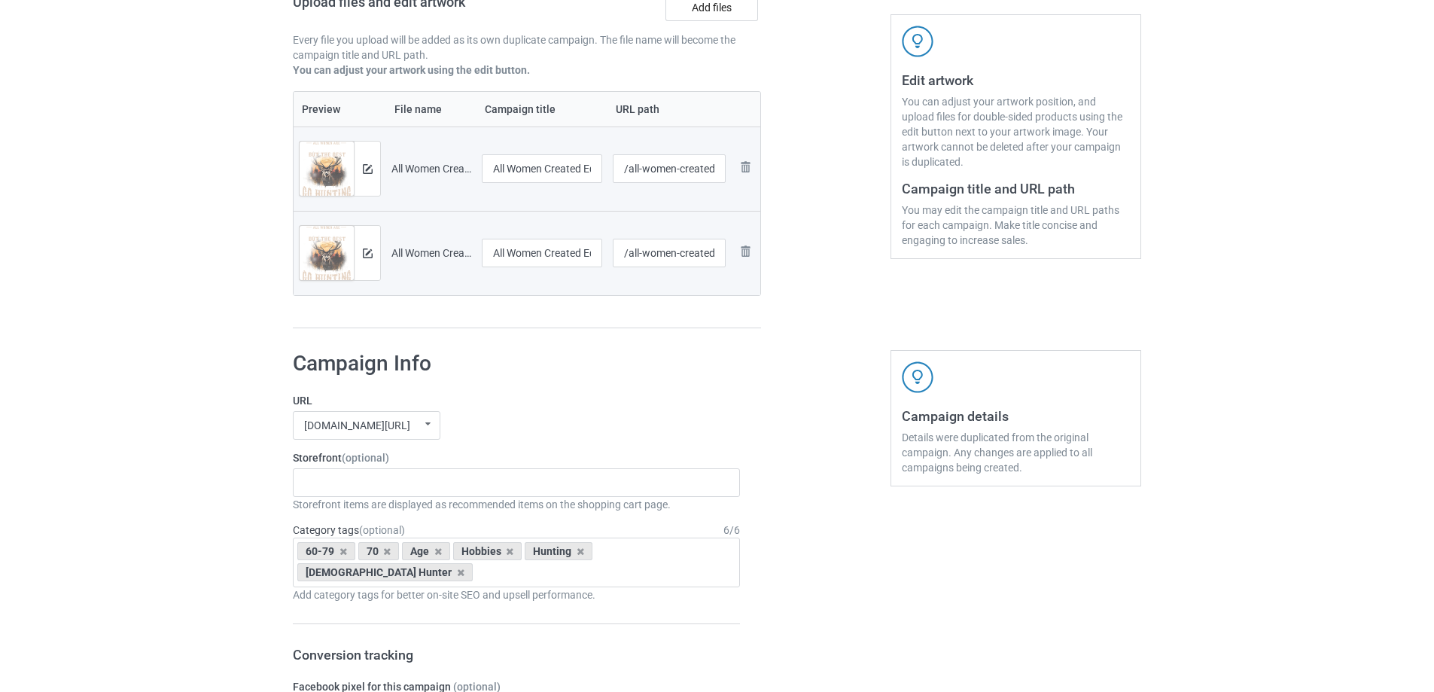
scroll to position [376, 0]
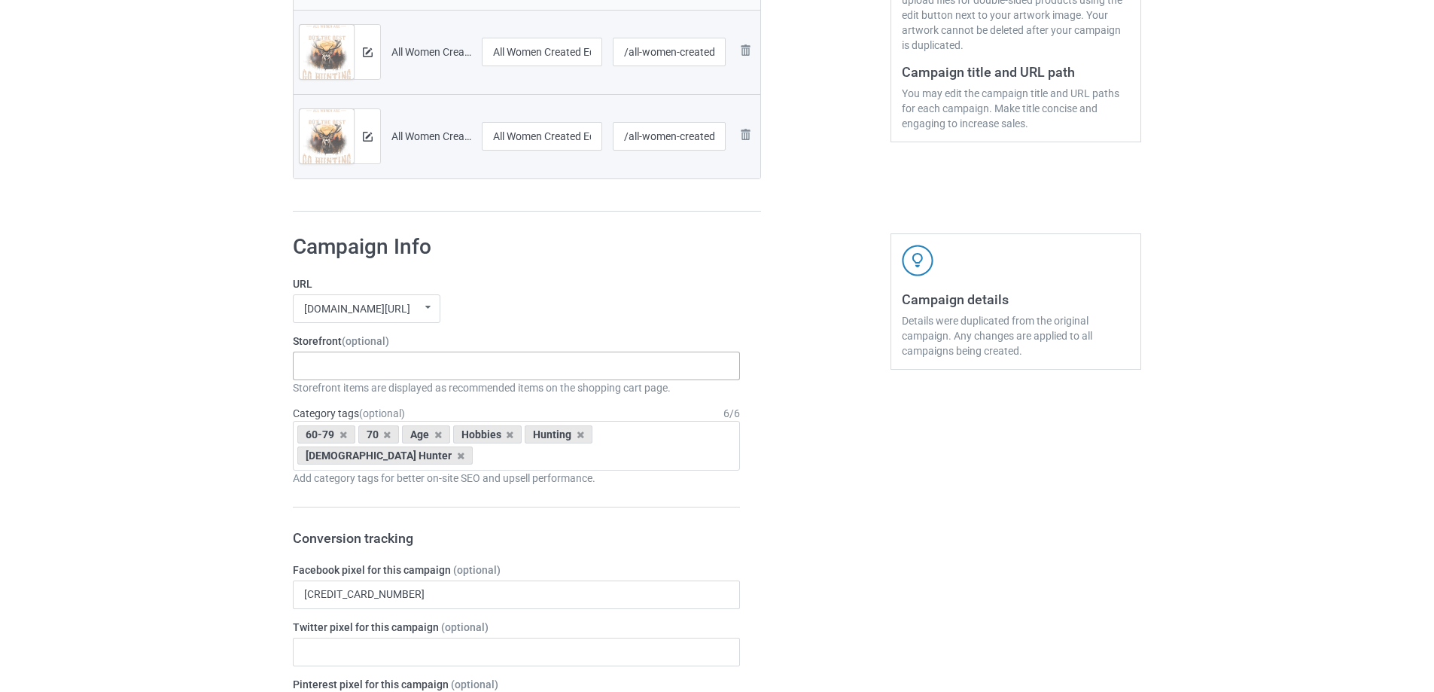
click at [439, 366] on div "Gifts For Bikers No Hobby [DATE] Hide And Seek World Champion Sasquatch I Love …" at bounding box center [516, 365] width 447 height 29
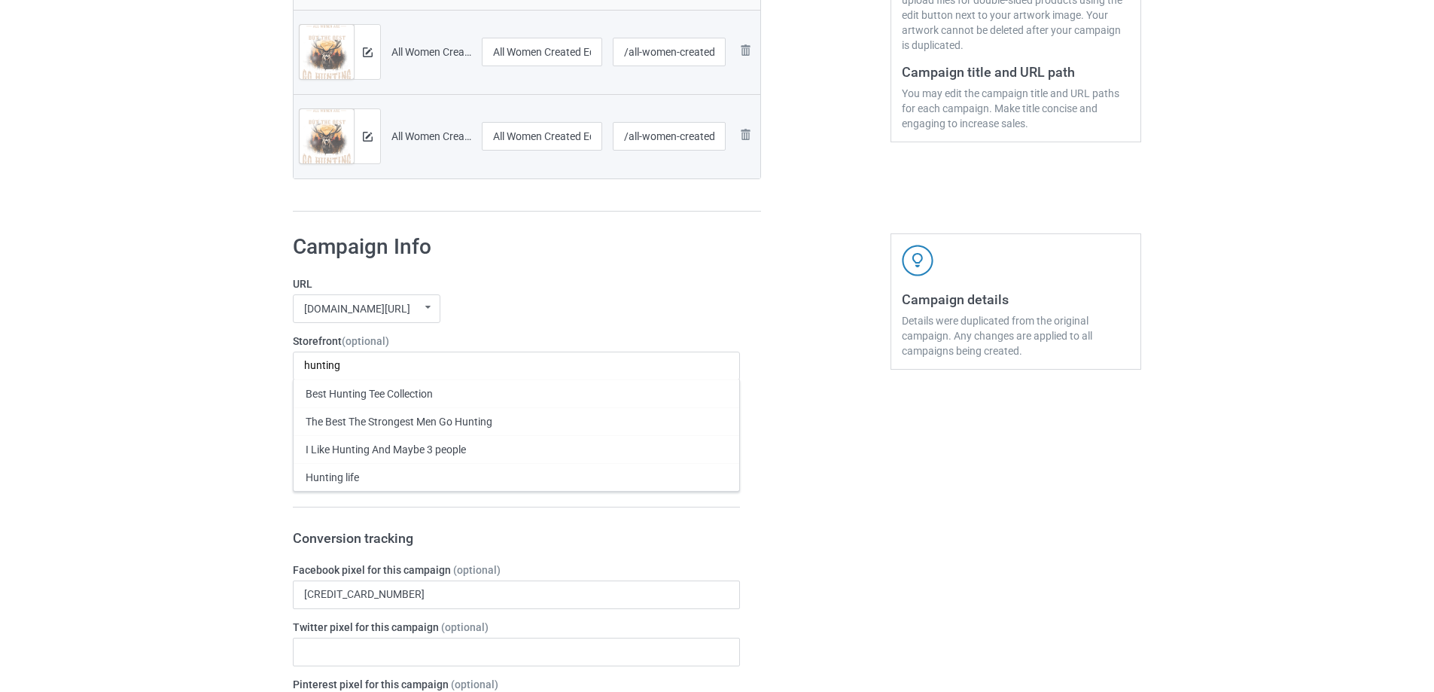
type input "hunting"
click at [396, 476] on div "Hunting life" at bounding box center [516, 477] width 446 height 28
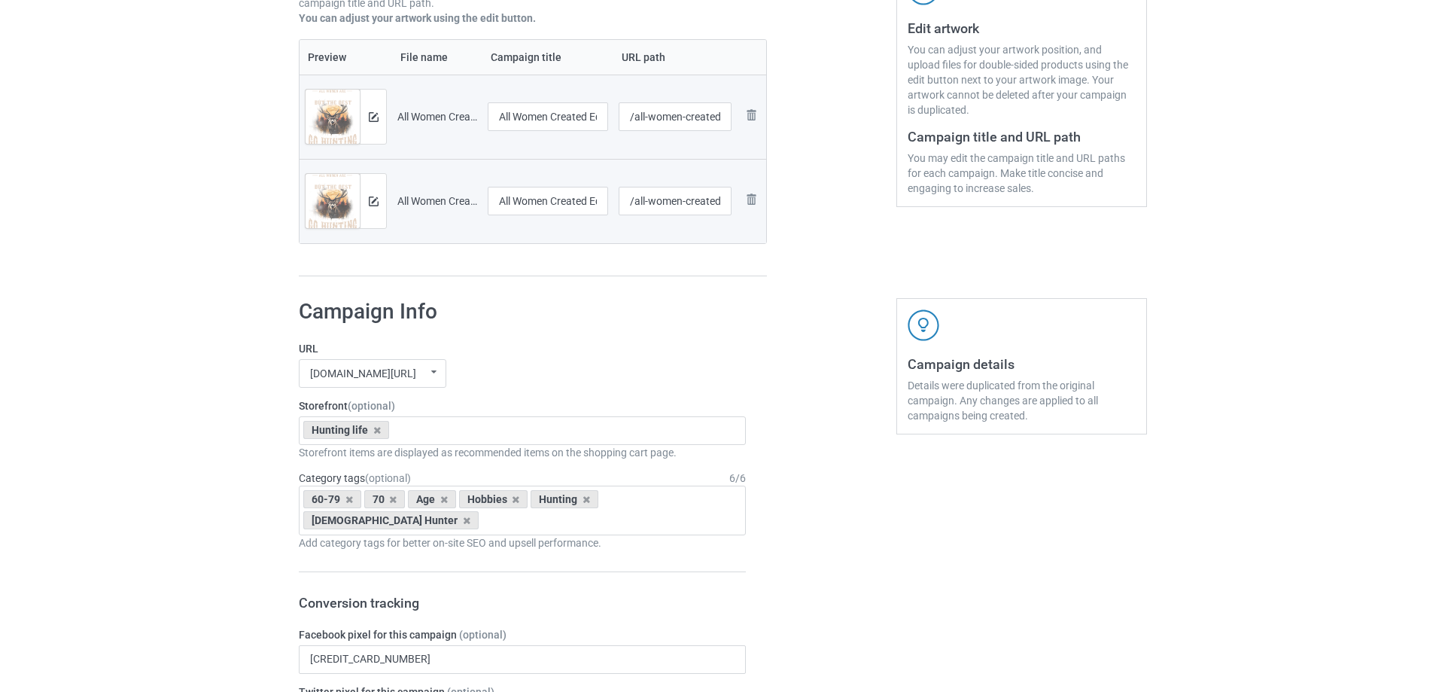
scroll to position [226, 0]
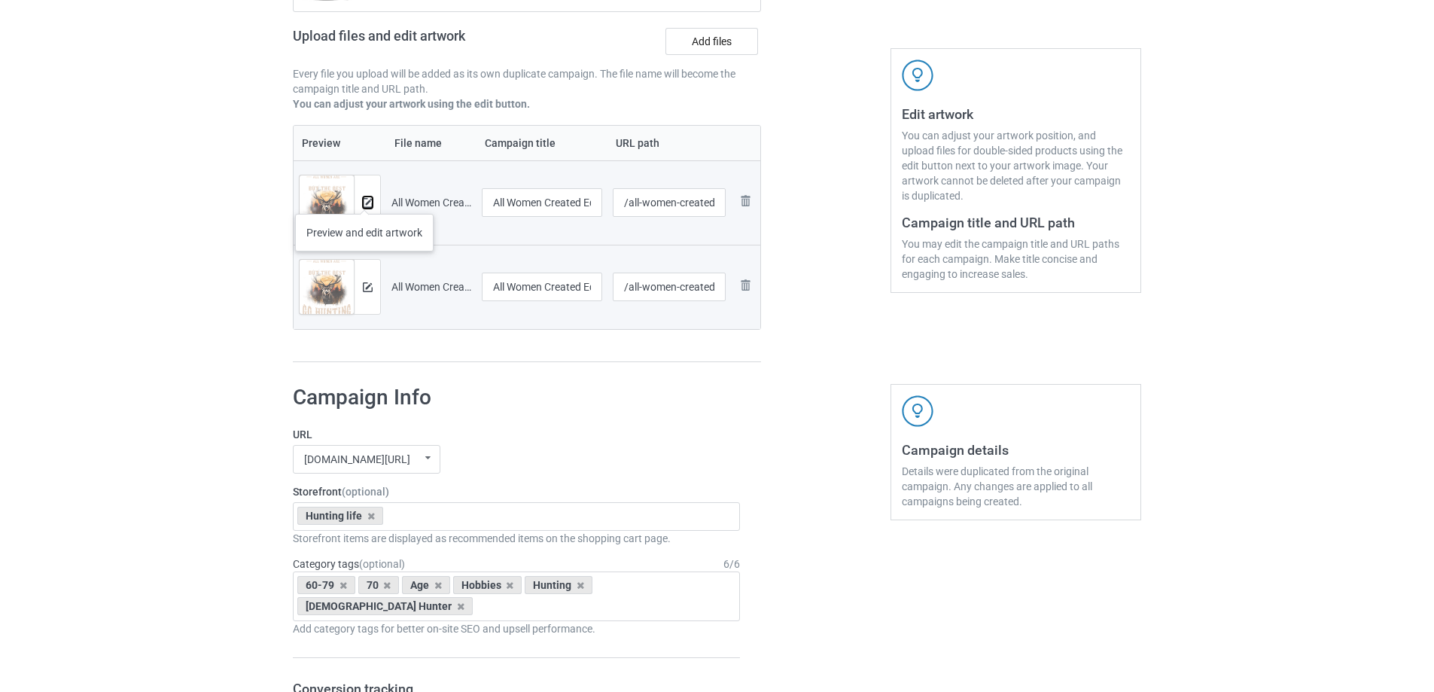
click at [364, 199] on img at bounding box center [368, 203] width 10 height 10
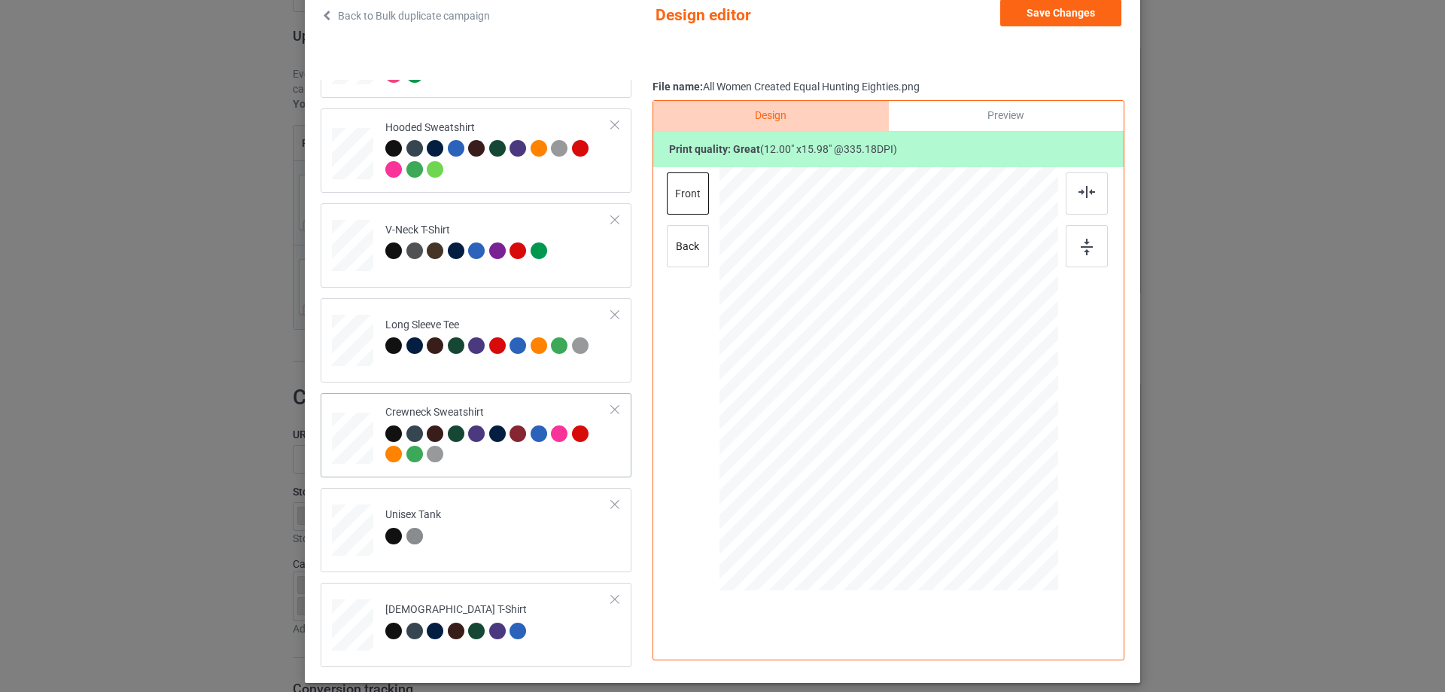
scroll to position [177, 0]
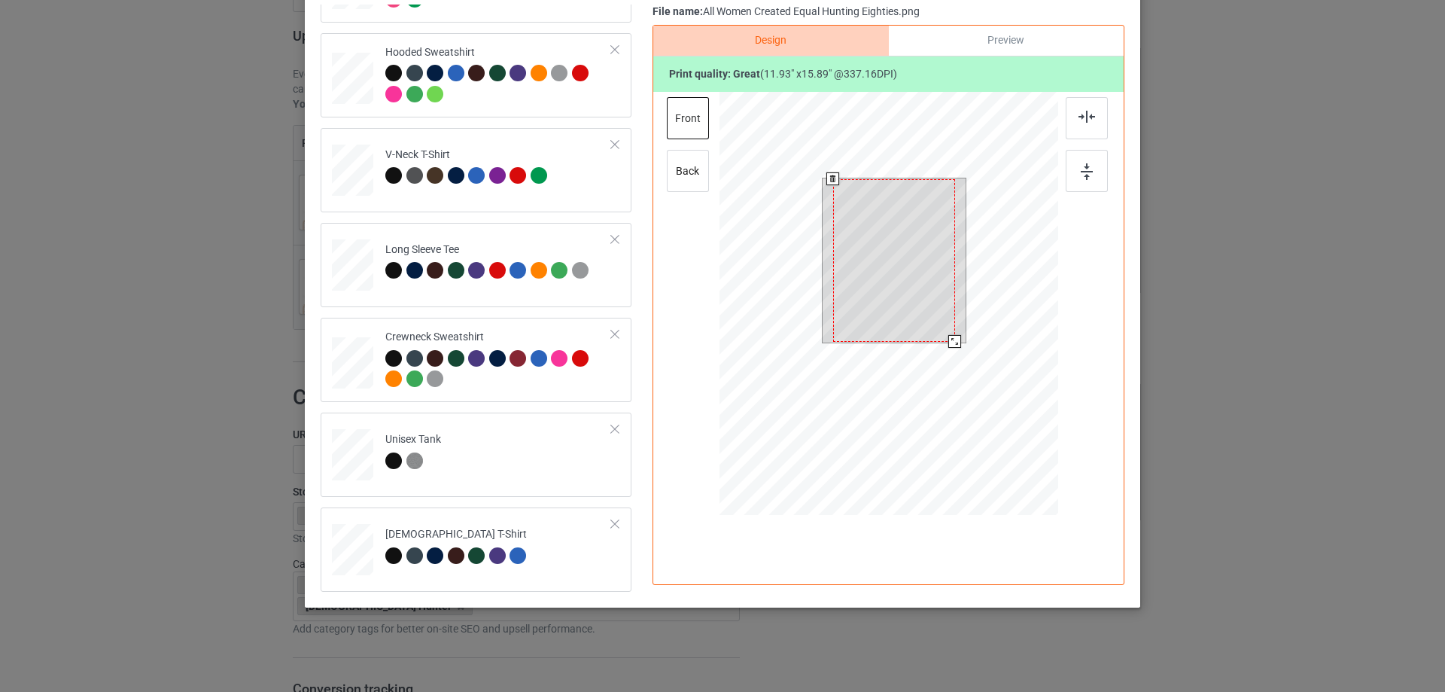
click at [951, 338] on div at bounding box center [954, 341] width 13 height 13
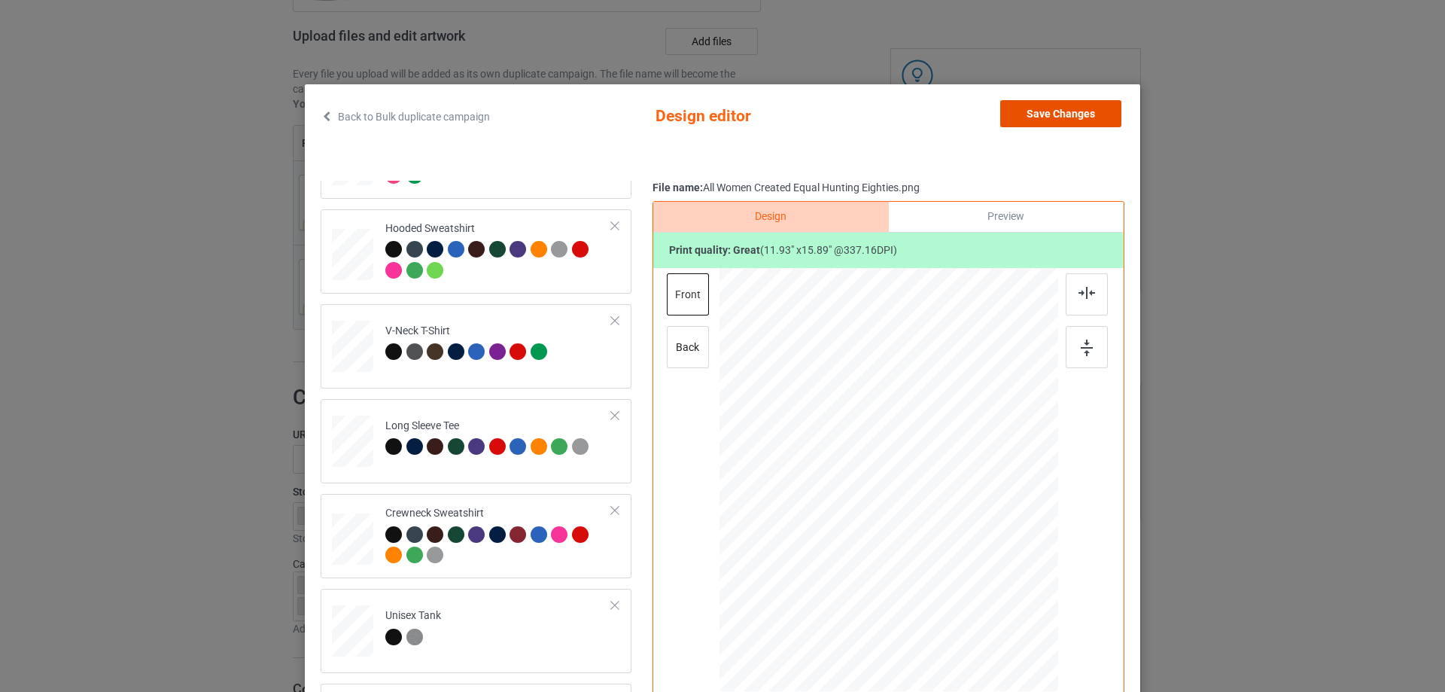
click at [1067, 106] on button "Save Changes" at bounding box center [1060, 113] width 121 height 27
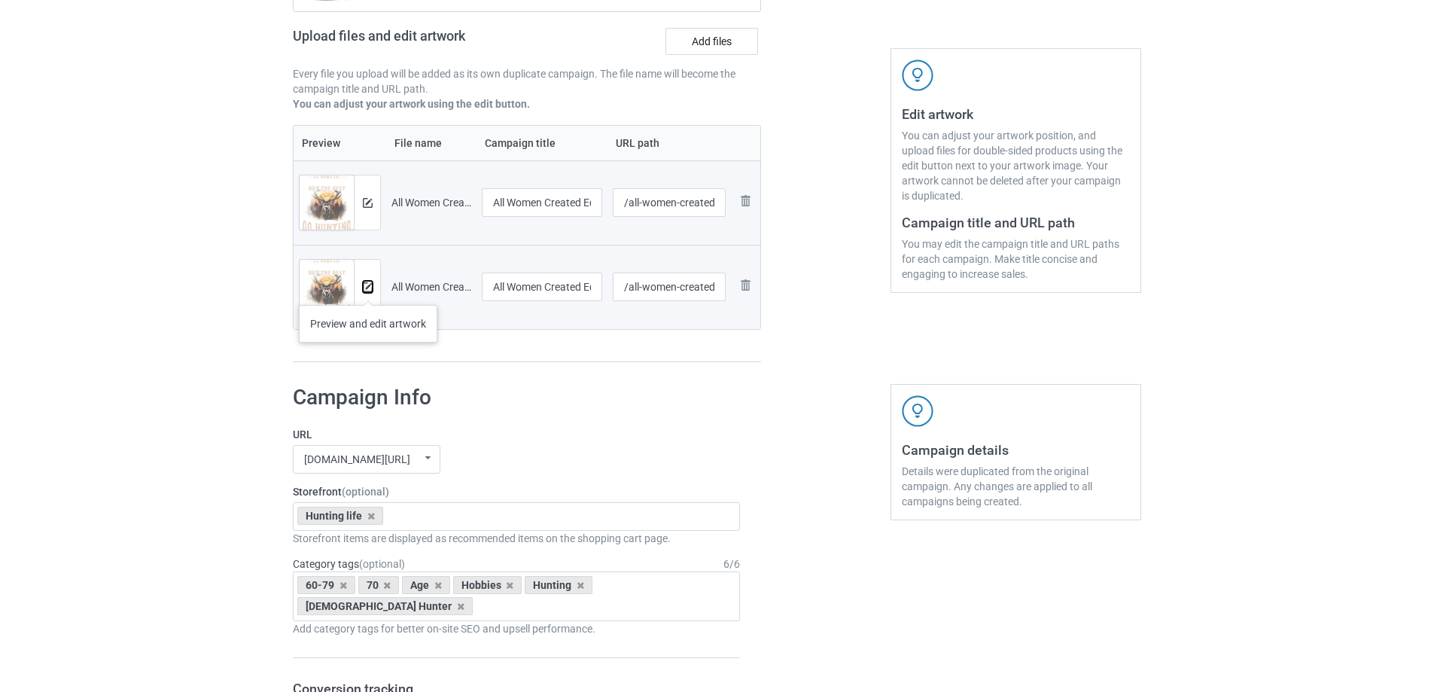
click at [368, 290] on img at bounding box center [368, 287] width 10 height 10
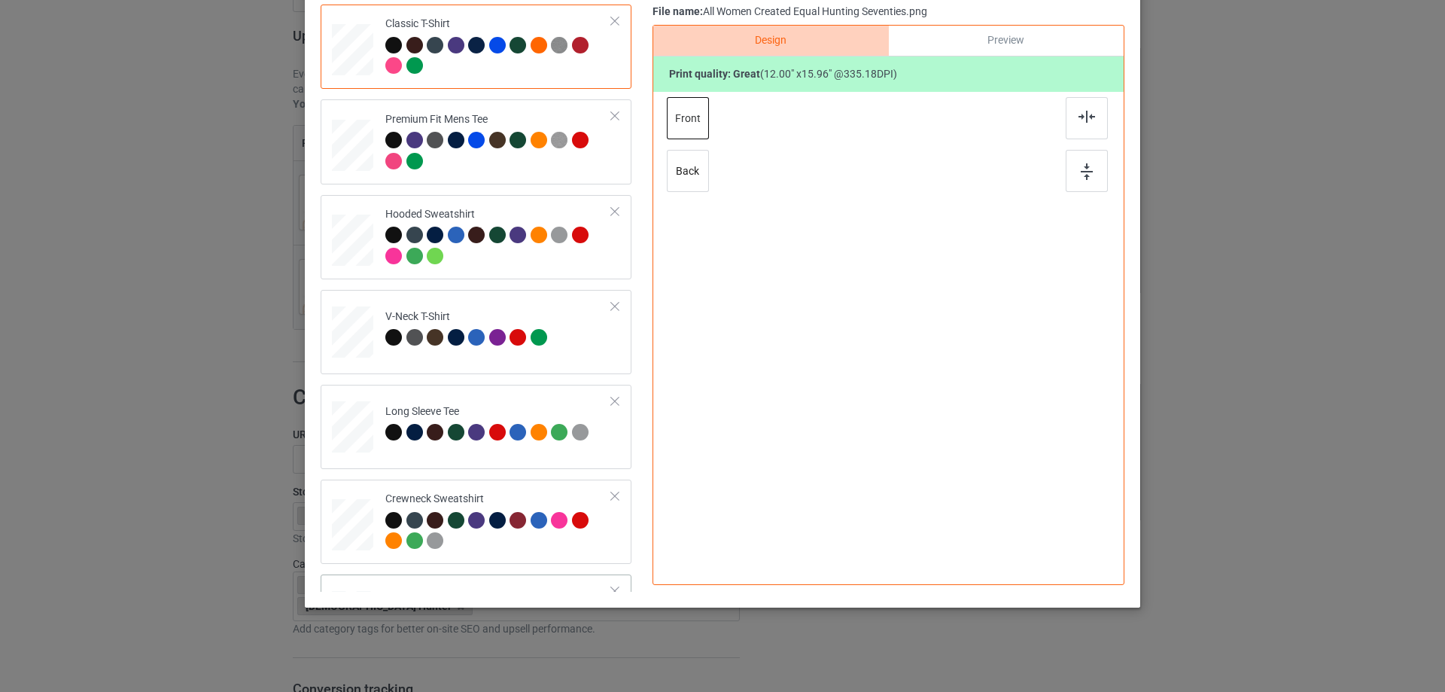
scroll to position [162, 0]
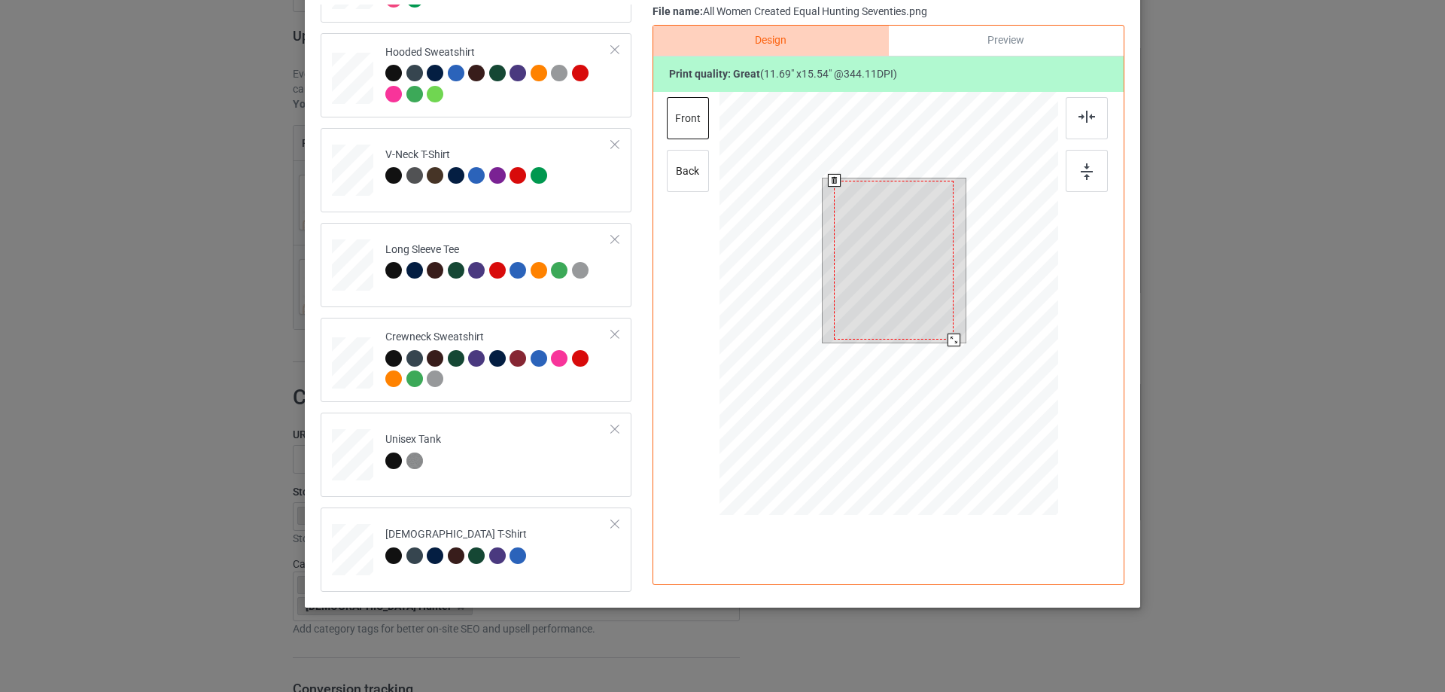
click at [950, 341] on div at bounding box center [953, 339] width 13 height 13
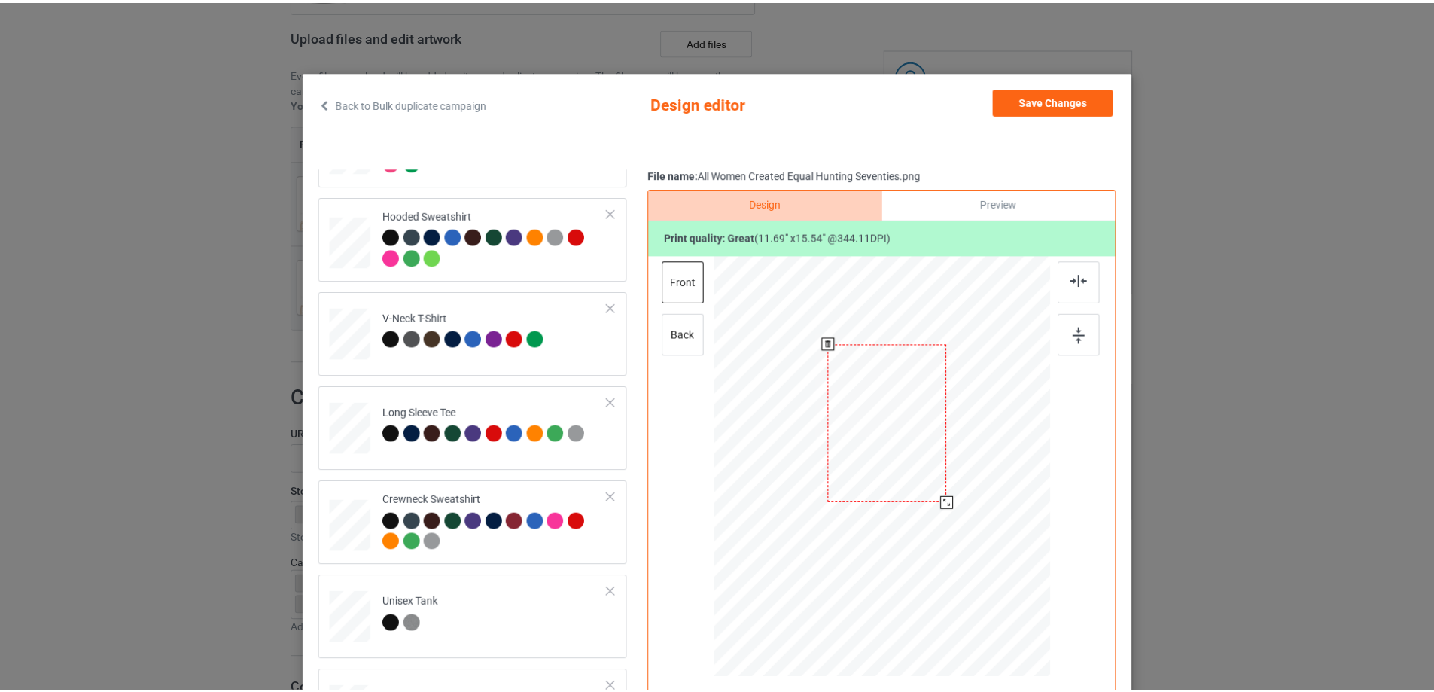
scroll to position [0, 0]
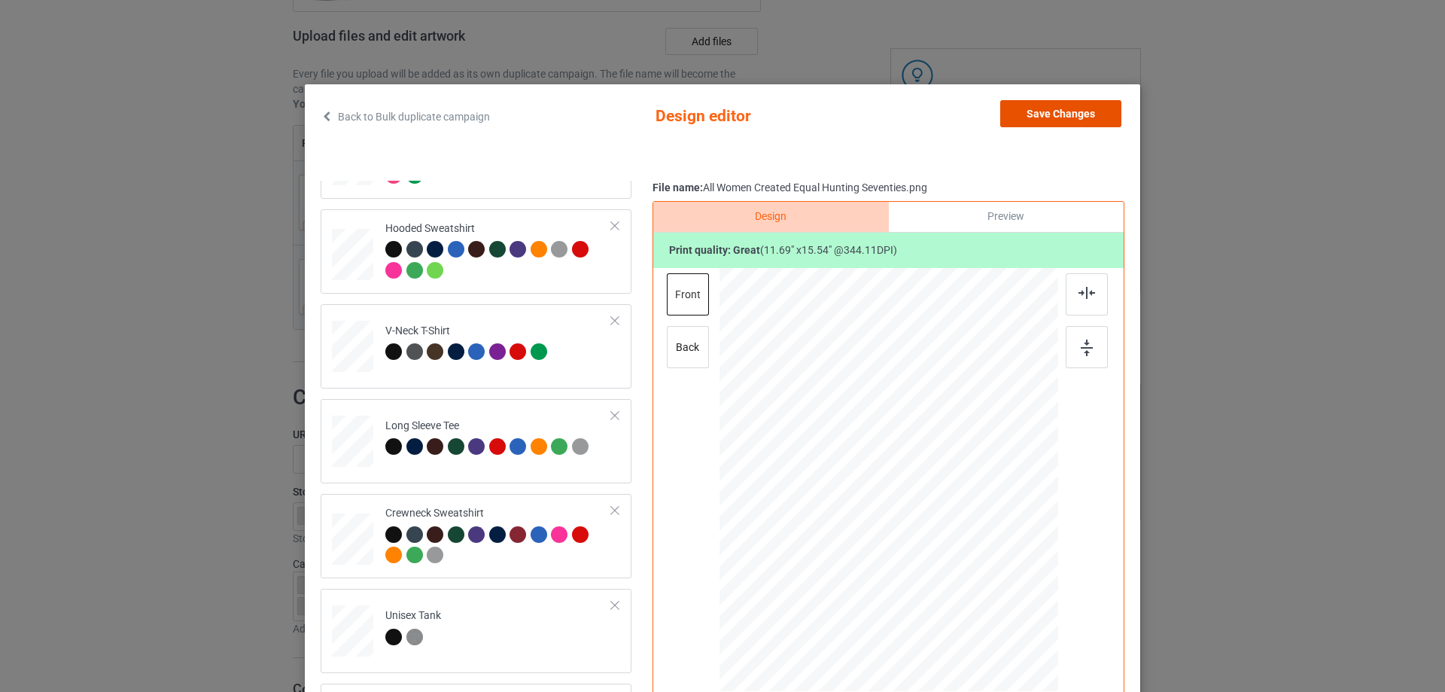
click at [1070, 116] on button "Save Changes" at bounding box center [1060, 113] width 121 height 27
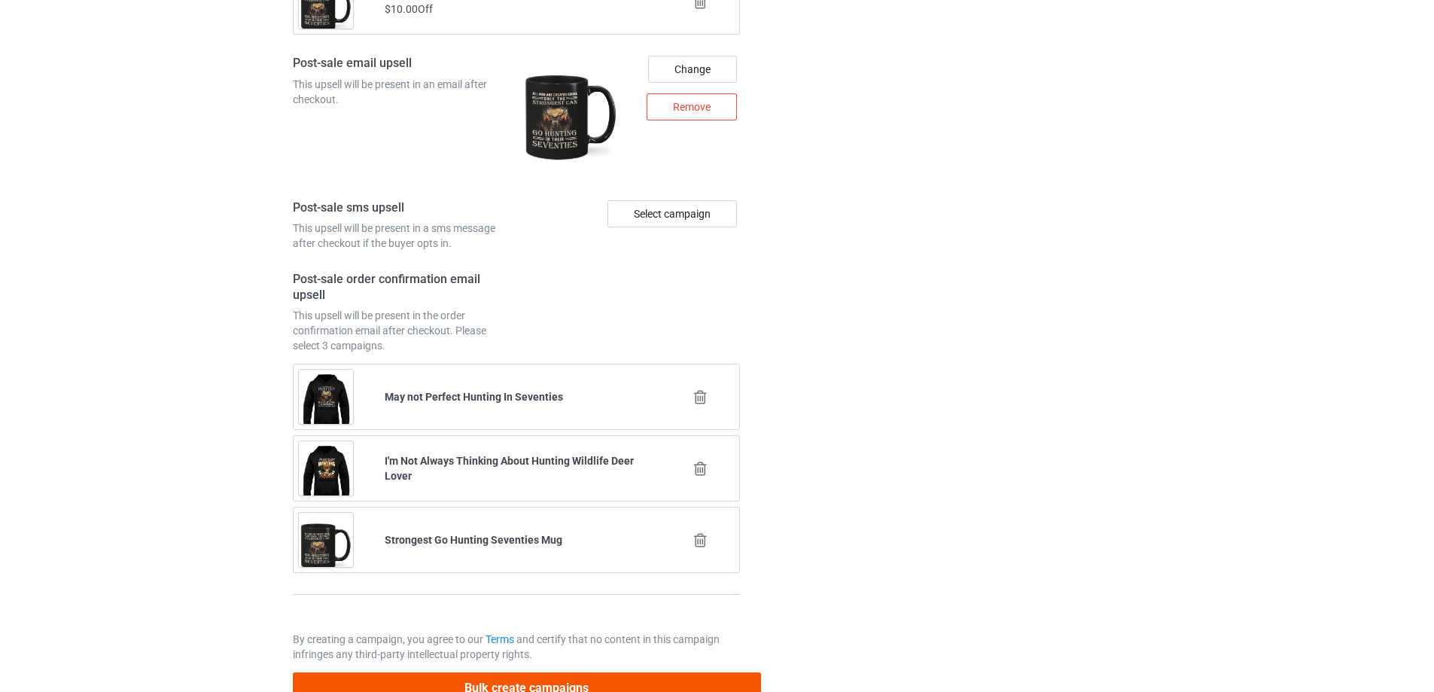
scroll to position [2134, 0]
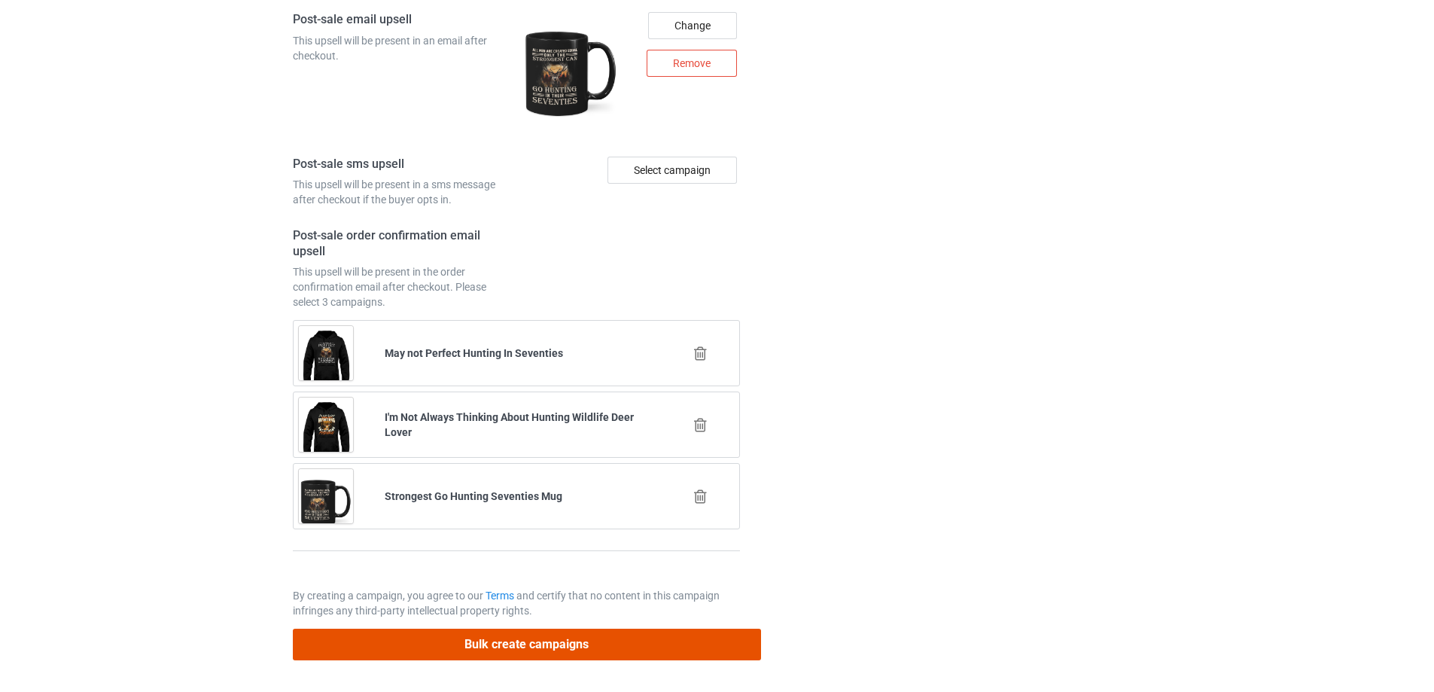
click at [506, 646] on button "Bulk create campaigns" at bounding box center [527, 643] width 468 height 31
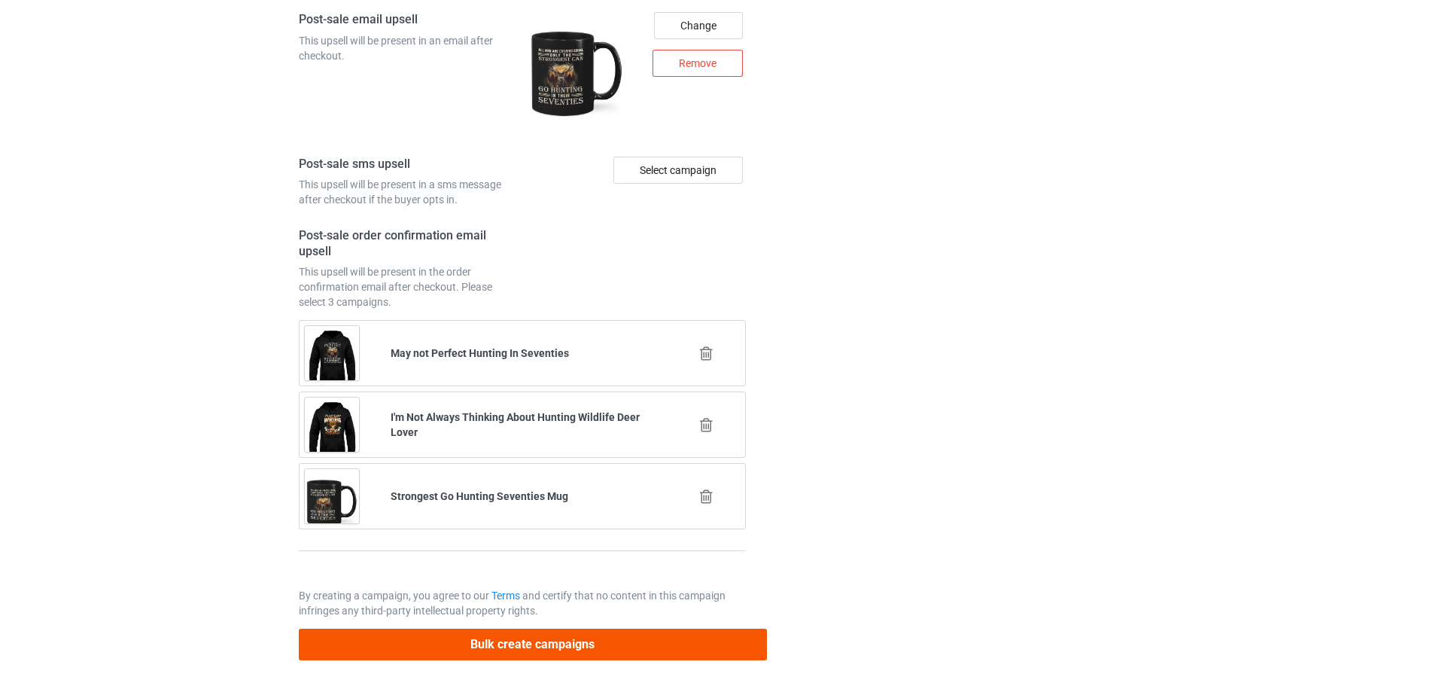
scroll to position [0, 0]
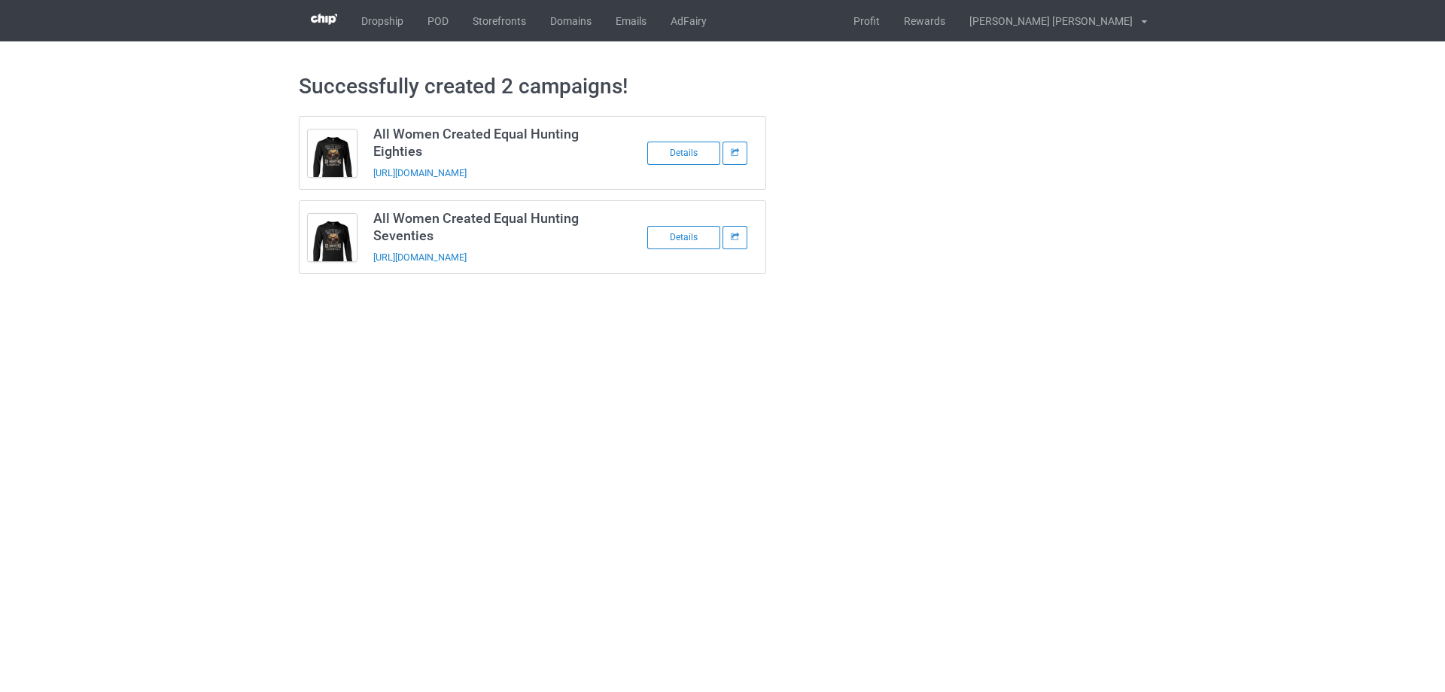
drag, startPoint x: 67, startPoint y: 156, endPoint x: 123, endPoint y: 136, distance: 59.0
click at [69, 156] on div "Successfully created 2 campaigns! All Women Created Equal Hunting Eighties http…" at bounding box center [722, 173] width 1445 height 264
click at [435, 21] on link "POD" at bounding box center [437, 20] width 45 height 41
